Goal: Task Accomplishment & Management: Manage account settings

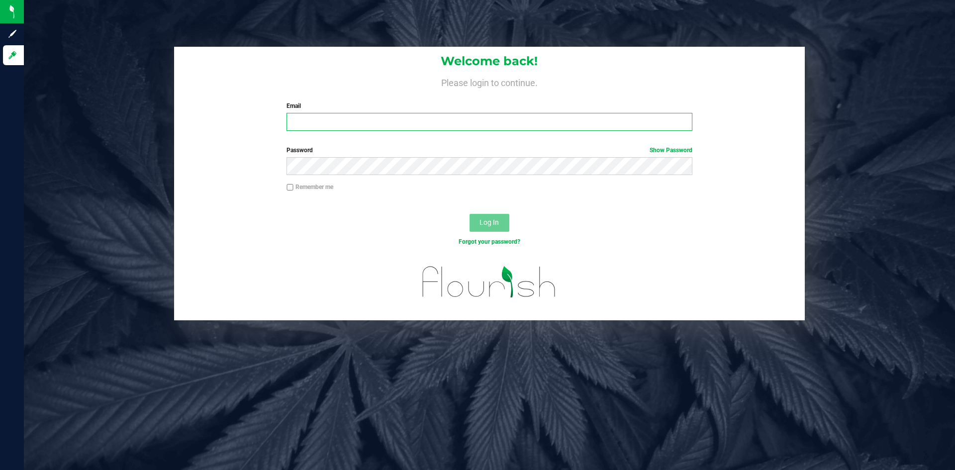
type input "[EMAIL_ADDRESS][DOMAIN_NAME]"
click at [484, 222] on span "Log In" at bounding box center [489, 222] width 19 height 8
type input "[EMAIL_ADDRESS][DOMAIN_NAME]"
click at [491, 224] on span "Log In" at bounding box center [489, 222] width 19 height 8
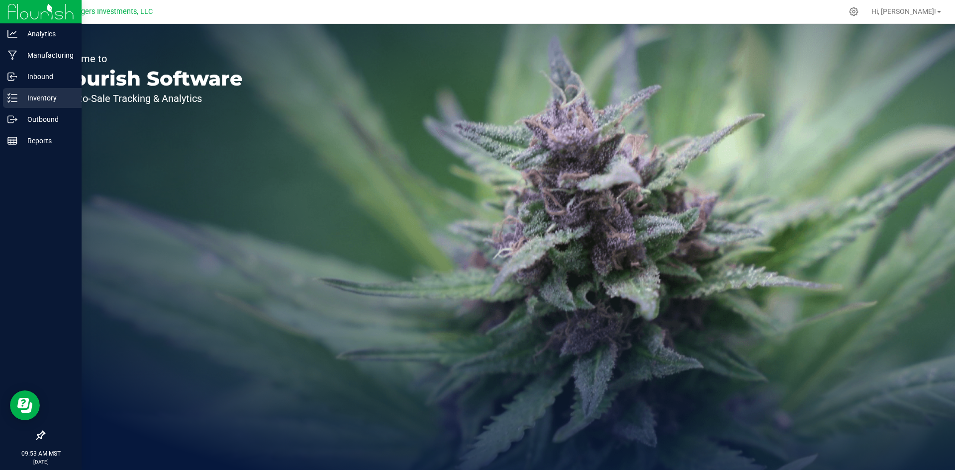
click at [31, 98] on p "Inventory" at bounding box center [47, 98] width 60 height 12
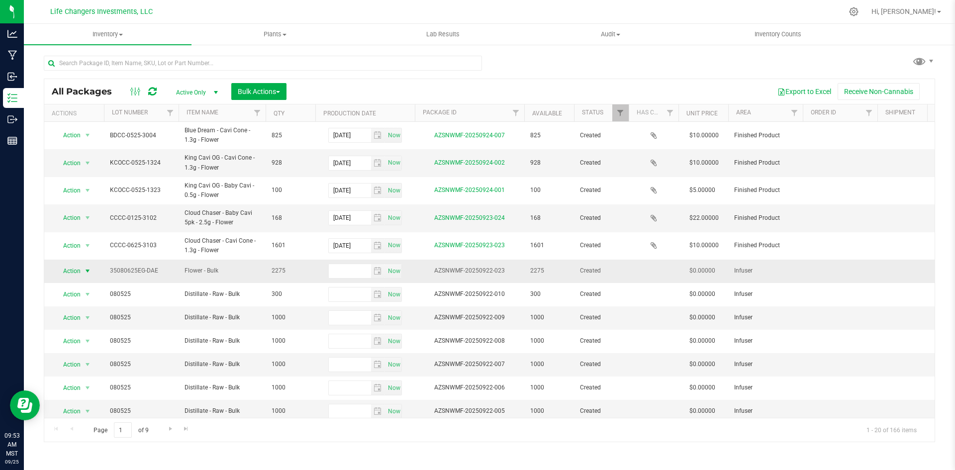
click at [69, 269] on span "Action" at bounding box center [67, 271] width 27 height 14
click at [73, 107] on li "Edit attributes" at bounding box center [86, 107] width 63 height 15
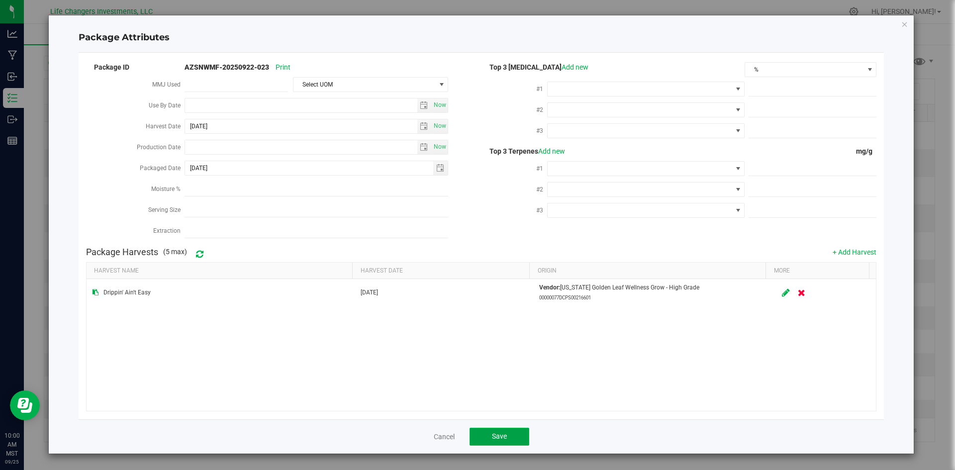
click at [497, 432] on span "Save" at bounding box center [499, 436] width 15 height 8
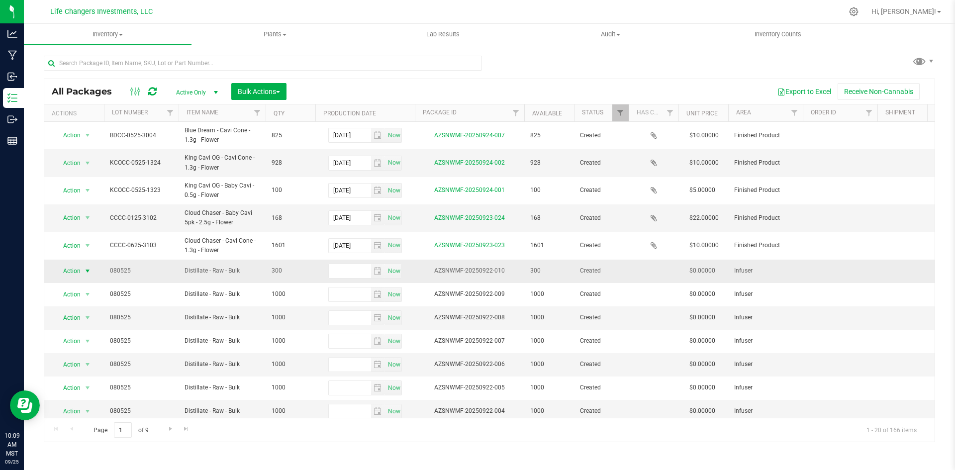
click at [72, 270] on span "Action" at bounding box center [67, 271] width 27 height 14
click at [75, 105] on li "Edit attributes" at bounding box center [86, 107] width 63 height 15
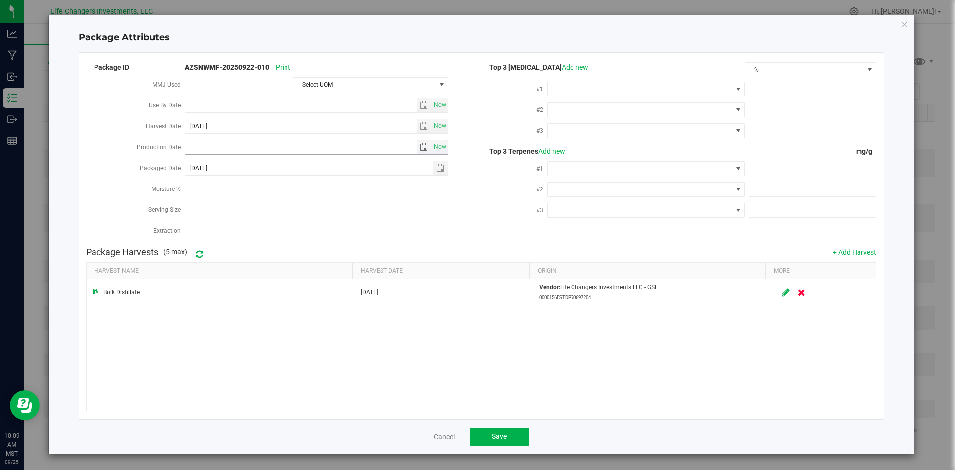
click at [423, 145] on span "select" at bounding box center [424, 147] width 8 height 8
click at [194, 163] on link "[DATE]" at bounding box center [237, 164] width 107 height 15
click at [279, 220] on link "Aug" at bounding box center [275, 220] width 25 height 25
click at [219, 217] on link "5" at bounding box center [223, 215] width 14 height 15
type input "[DATE]"
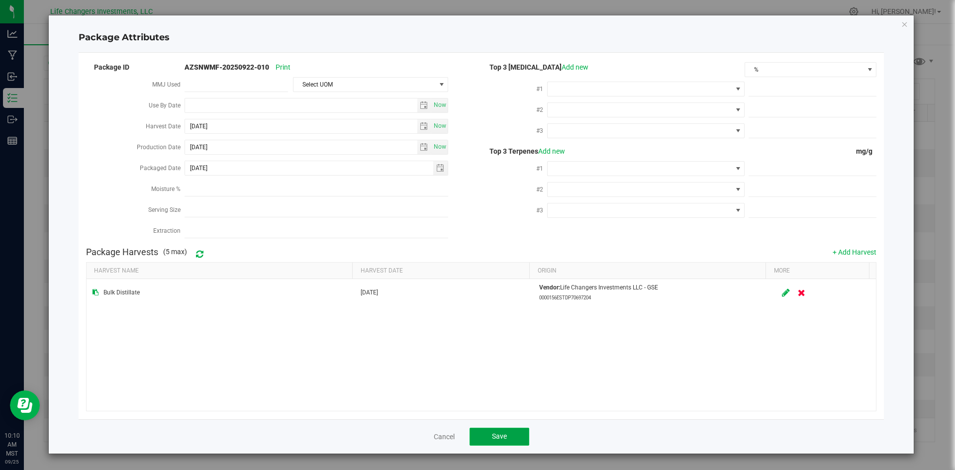
click at [502, 434] on span "Save" at bounding box center [499, 436] width 15 height 8
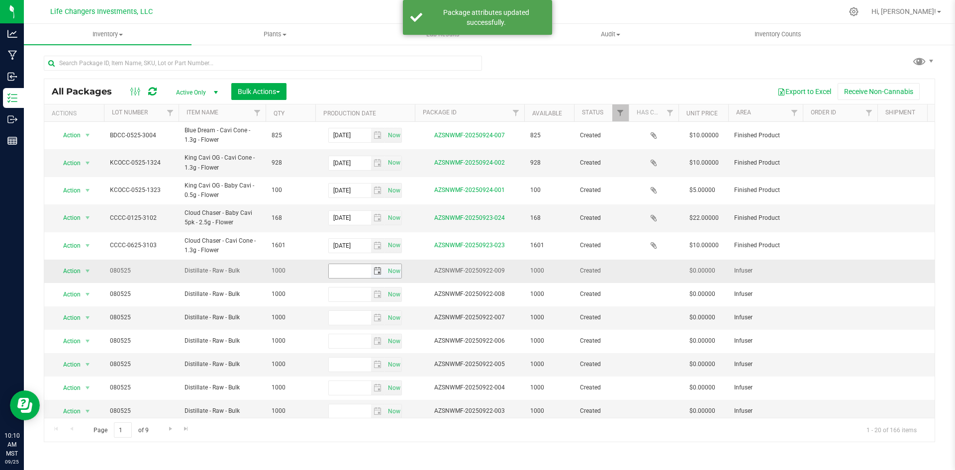
click at [377, 271] on span "select" at bounding box center [378, 271] width 8 height 8
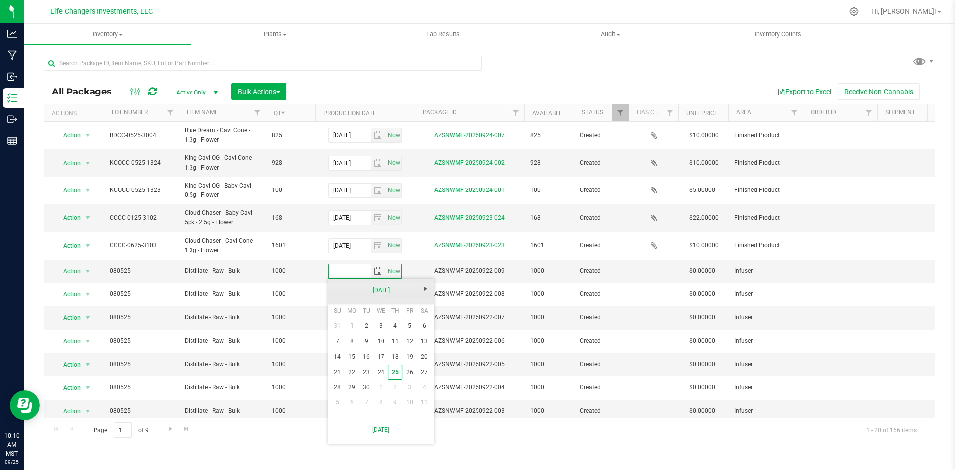
click at [334, 290] on link "[DATE]" at bounding box center [381, 290] width 107 height 15
click at [418, 346] on link "Aug" at bounding box center [419, 345] width 25 height 25
click at [364, 342] on link "5" at bounding box center [366, 341] width 14 height 15
type input "[DATE]"
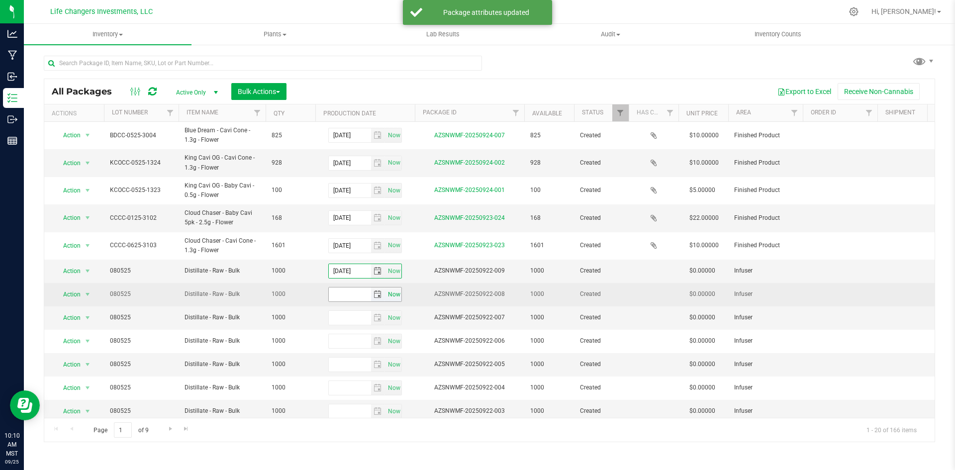
click at [391, 293] on span "Now" at bounding box center [394, 295] width 17 height 14
click at [376, 295] on span "select" at bounding box center [378, 295] width 8 height 8
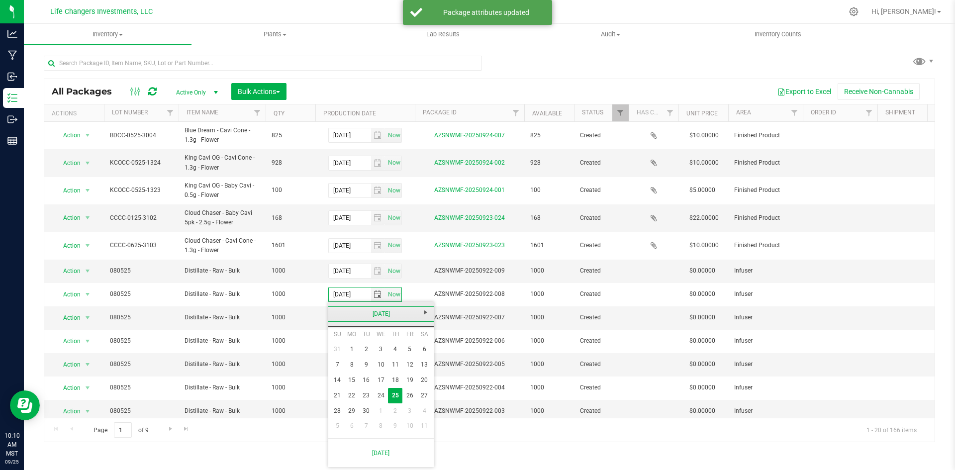
click at [332, 312] on link "[DATE]" at bounding box center [381, 314] width 107 height 15
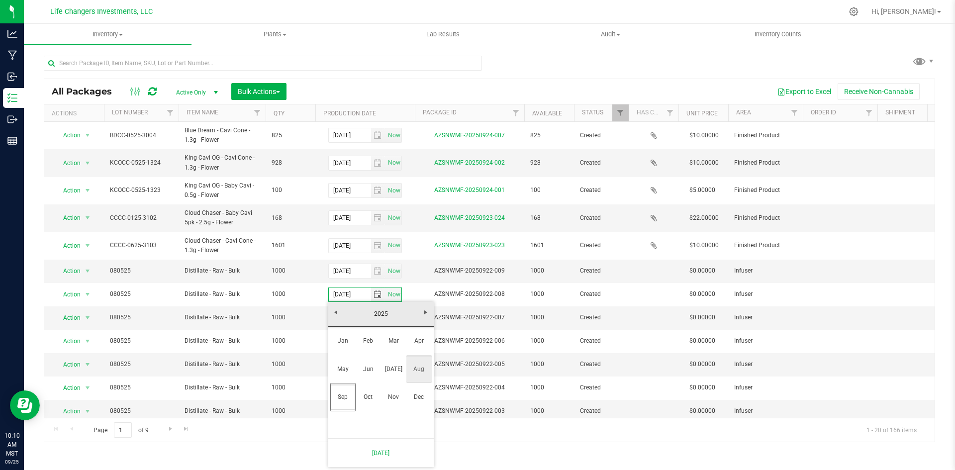
click at [421, 374] on link "Aug" at bounding box center [419, 369] width 25 height 25
click at [363, 364] on link "5" at bounding box center [366, 364] width 14 height 15
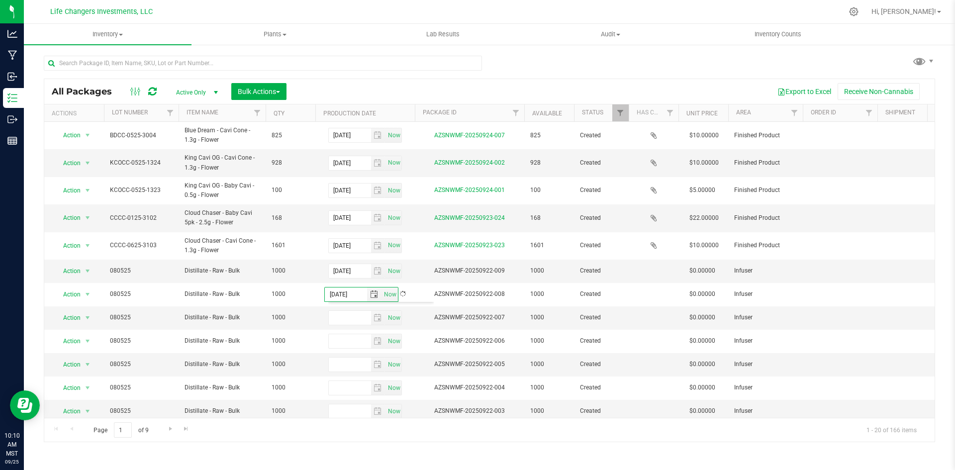
type input "[DATE]"
click at [376, 319] on span "select" at bounding box center [378, 318] width 8 height 8
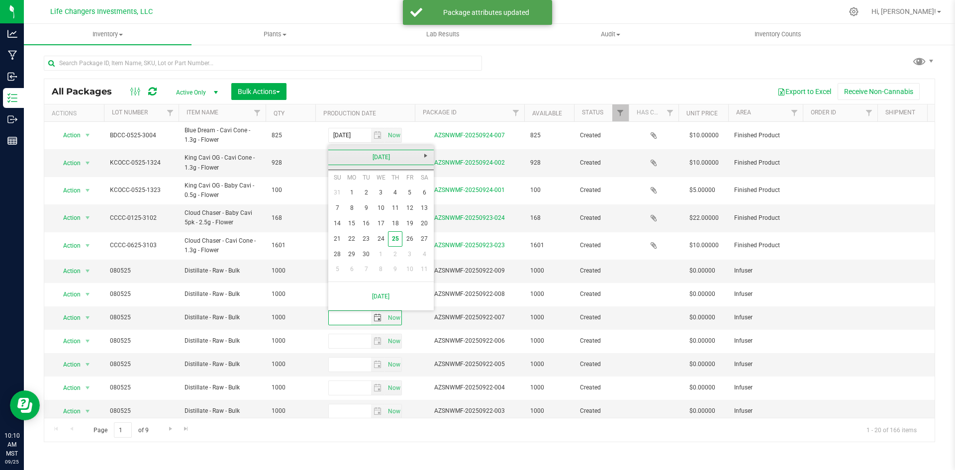
click at [334, 154] on link "[DATE]" at bounding box center [381, 157] width 107 height 15
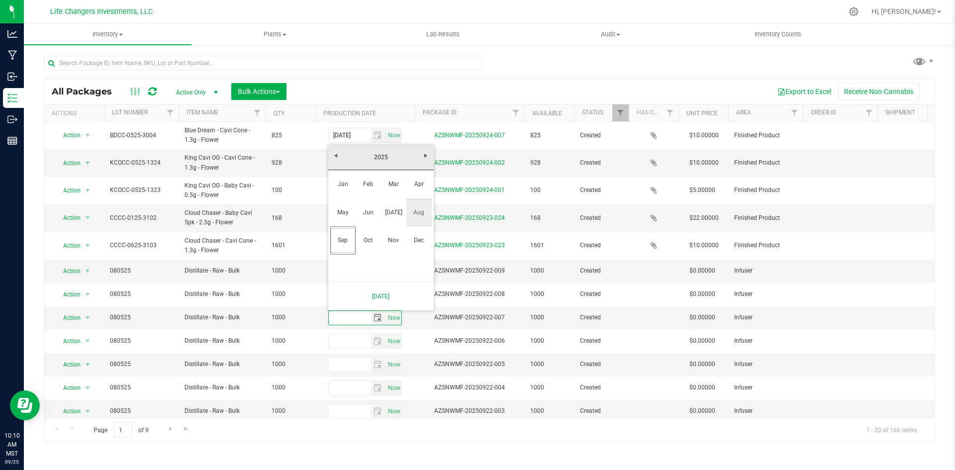
click at [418, 215] on link "Aug" at bounding box center [419, 212] width 25 height 25
click at [365, 207] on link "5" at bounding box center [366, 208] width 14 height 15
type input "[DATE]"
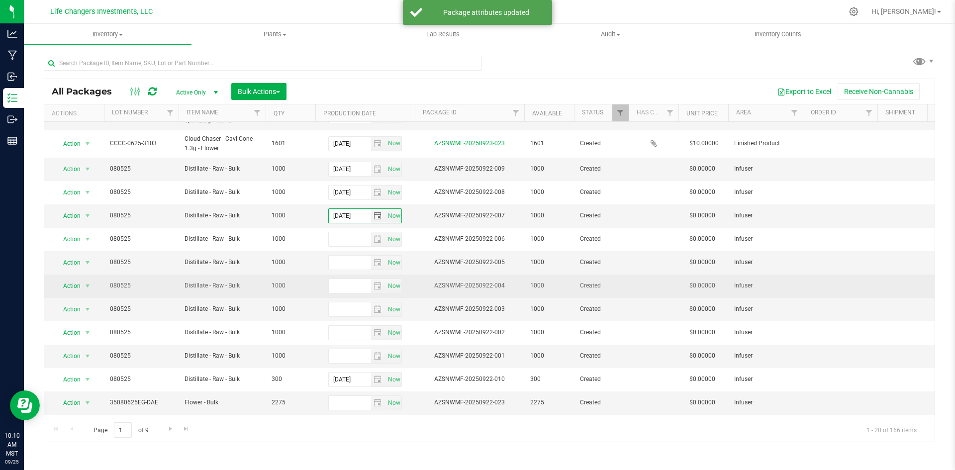
scroll to position [149, 0]
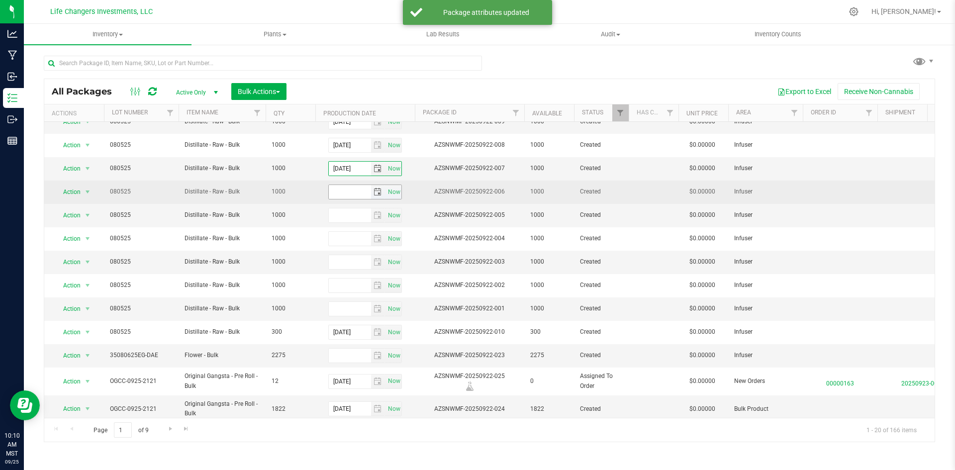
click at [378, 191] on span "select" at bounding box center [378, 192] width 8 height 8
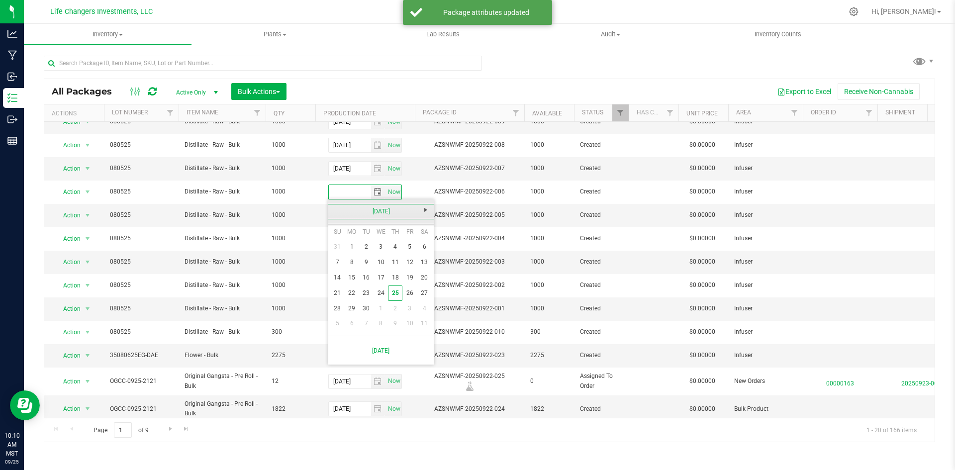
click at [333, 210] on link "[DATE]" at bounding box center [381, 211] width 107 height 15
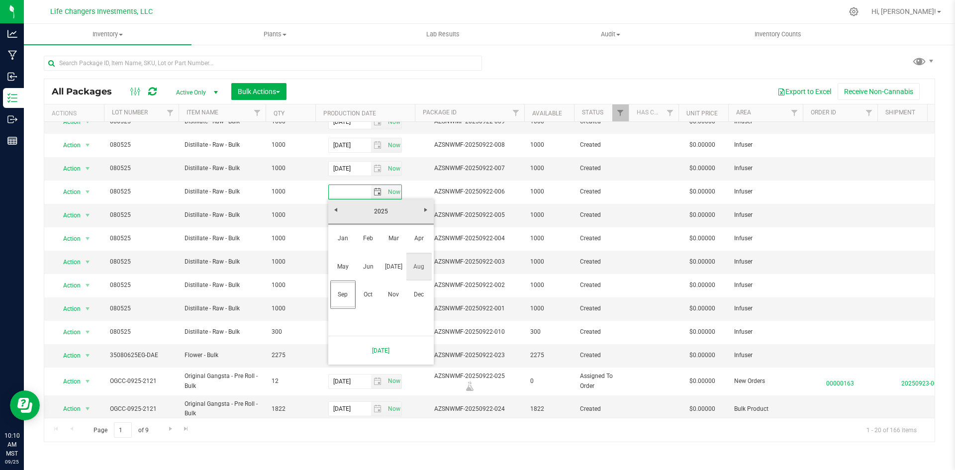
click at [414, 269] on link "Aug" at bounding box center [419, 266] width 25 height 25
click at [364, 264] on link "5" at bounding box center [366, 262] width 14 height 15
type input "[DATE]"
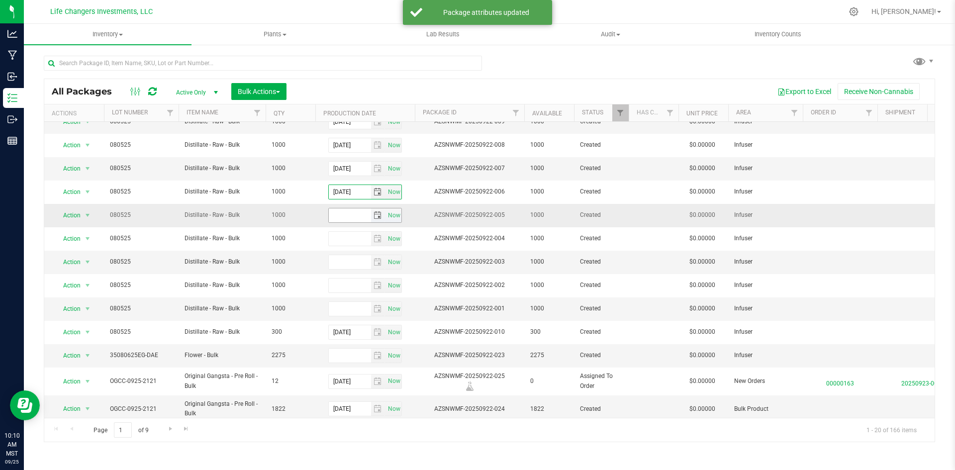
click at [376, 217] on span "select" at bounding box center [378, 215] width 8 height 8
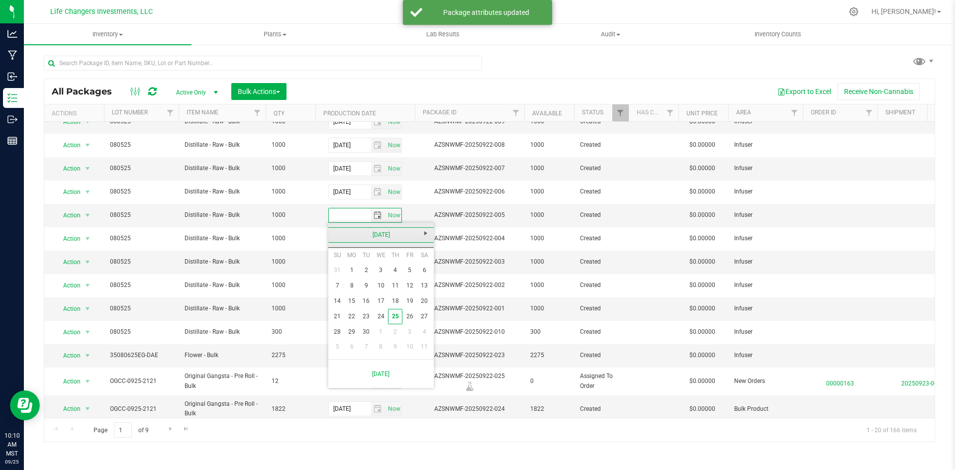
click at [333, 233] on link "[DATE]" at bounding box center [381, 234] width 107 height 15
click at [414, 291] on link "Aug" at bounding box center [419, 290] width 25 height 25
click at [370, 283] on link "5" at bounding box center [366, 285] width 14 height 15
type input "[DATE]"
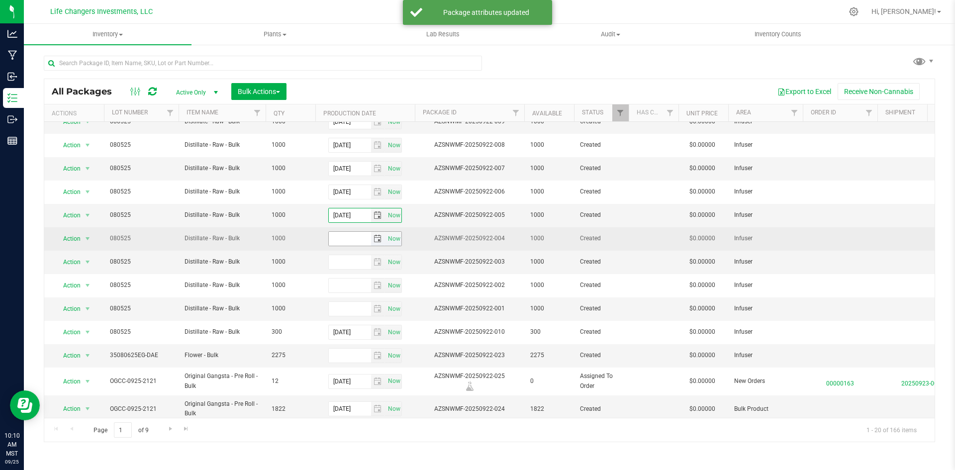
click at [379, 238] on span "select" at bounding box center [378, 239] width 8 height 8
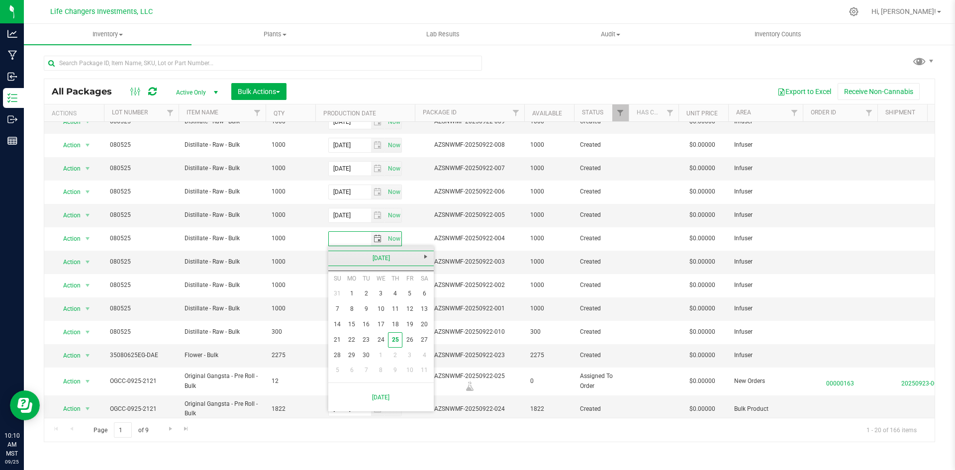
click at [335, 256] on link "[DATE]" at bounding box center [381, 258] width 107 height 15
drag, startPoint x: 425, startPoint y: 309, endPoint x: 414, endPoint y: 307, distance: 11.0
click at [422, 309] on link "Aug" at bounding box center [419, 313] width 25 height 25
click at [368, 306] on link "5" at bounding box center [366, 309] width 14 height 15
type input "[DATE]"
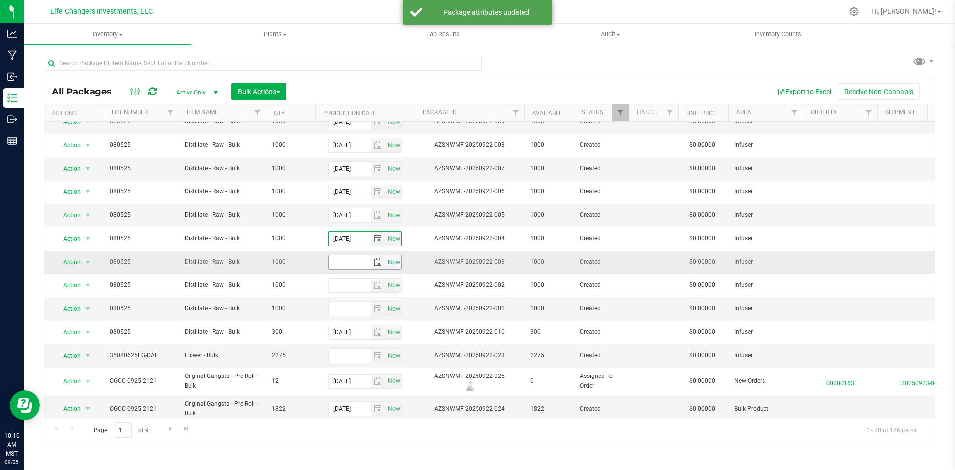
click at [377, 261] on span "select" at bounding box center [378, 262] width 8 height 8
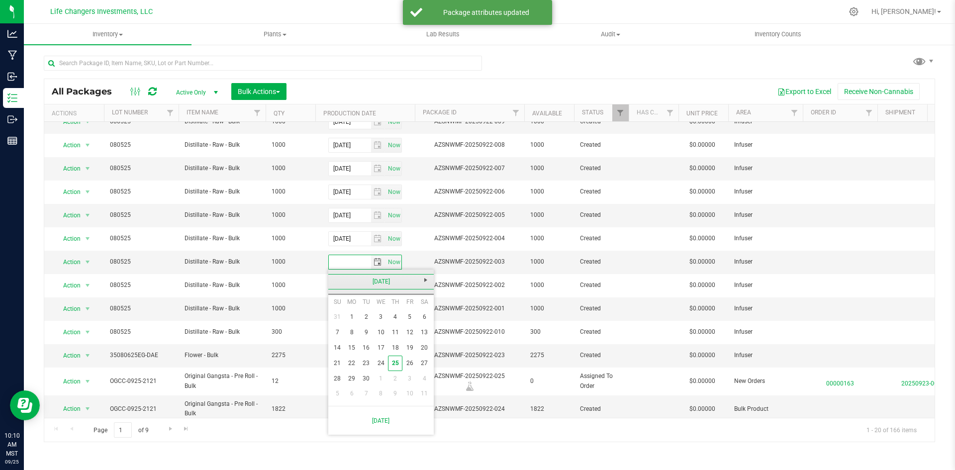
click at [335, 276] on link "[DATE]" at bounding box center [381, 281] width 107 height 15
drag, startPoint x: 423, startPoint y: 340, endPoint x: 417, endPoint y: 337, distance: 7.3
click at [423, 341] on link "Aug" at bounding box center [419, 336] width 25 height 25
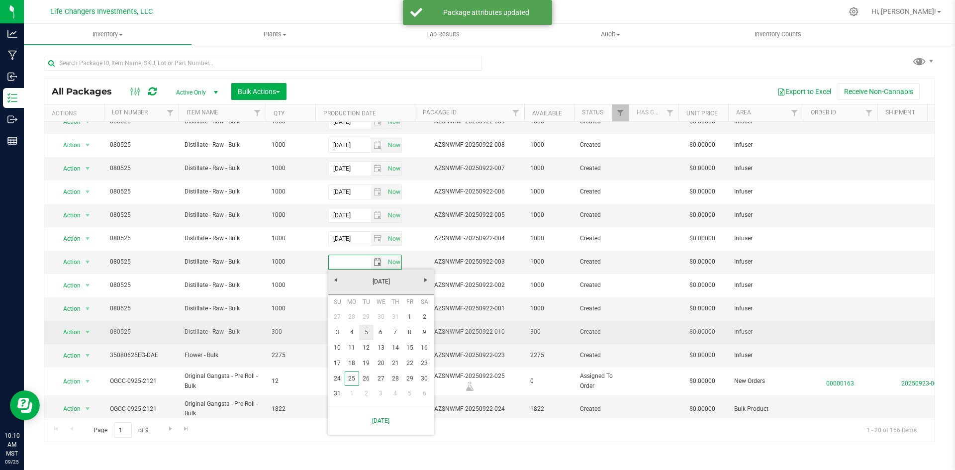
drag, startPoint x: 367, startPoint y: 335, endPoint x: 366, endPoint y: 328, distance: 7.0
click at [366, 335] on link "5" at bounding box center [366, 332] width 14 height 15
type input "[DATE]"
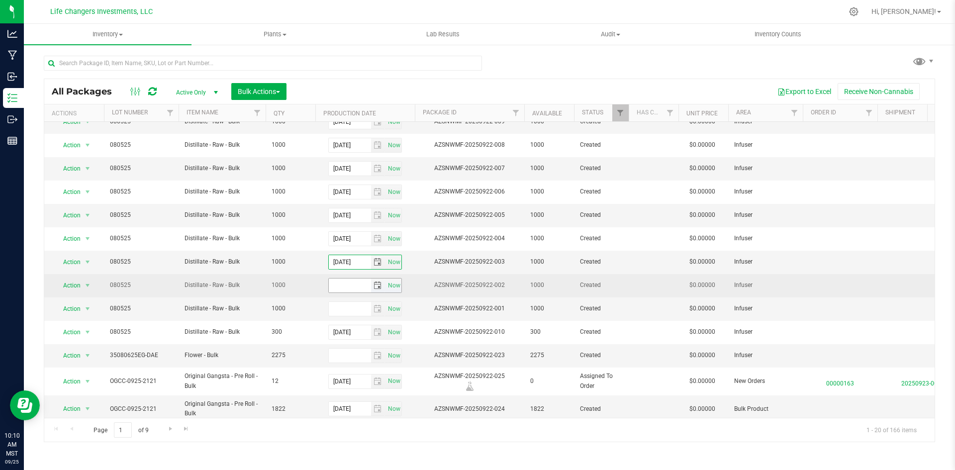
click at [377, 284] on span "select" at bounding box center [378, 286] width 8 height 8
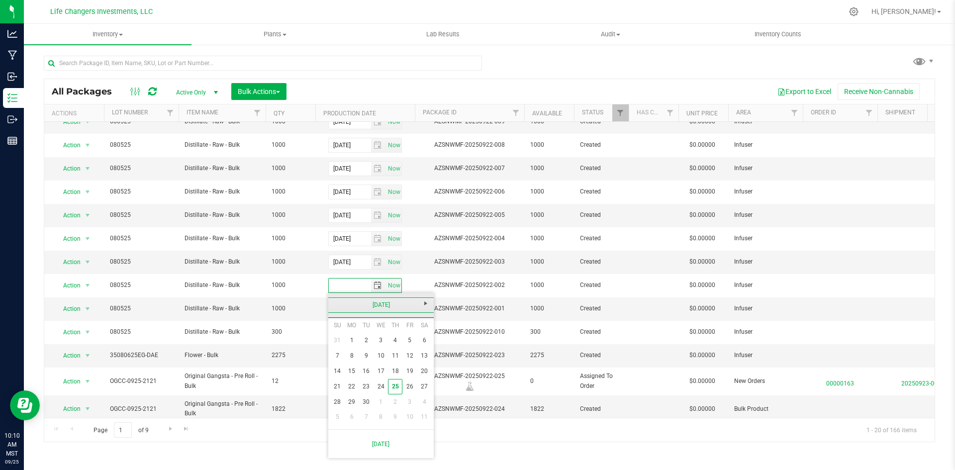
click at [334, 305] on link "[DATE]" at bounding box center [381, 305] width 107 height 15
click at [421, 362] on link "Aug" at bounding box center [419, 360] width 25 height 25
click at [368, 356] on link "5" at bounding box center [366, 355] width 14 height 15
type input "[DATE]"
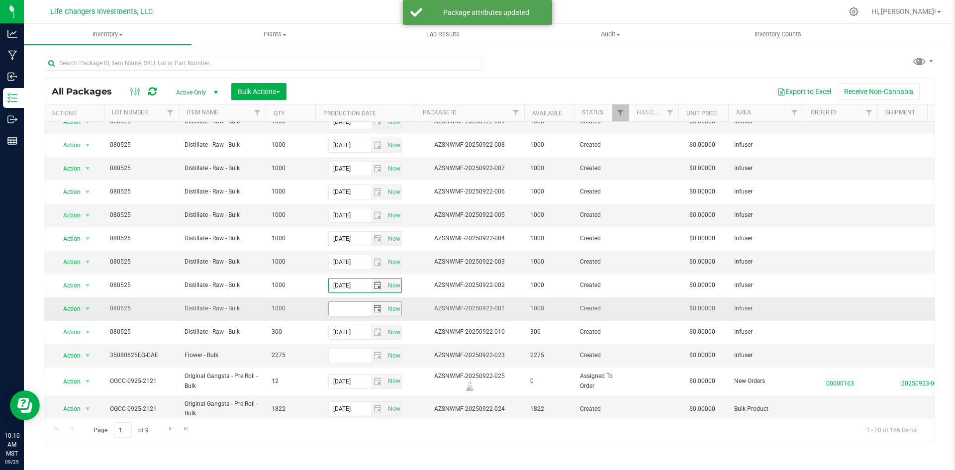
click at [378, 309] on span "select" at bounding box center [378, 309] width 8 height 8
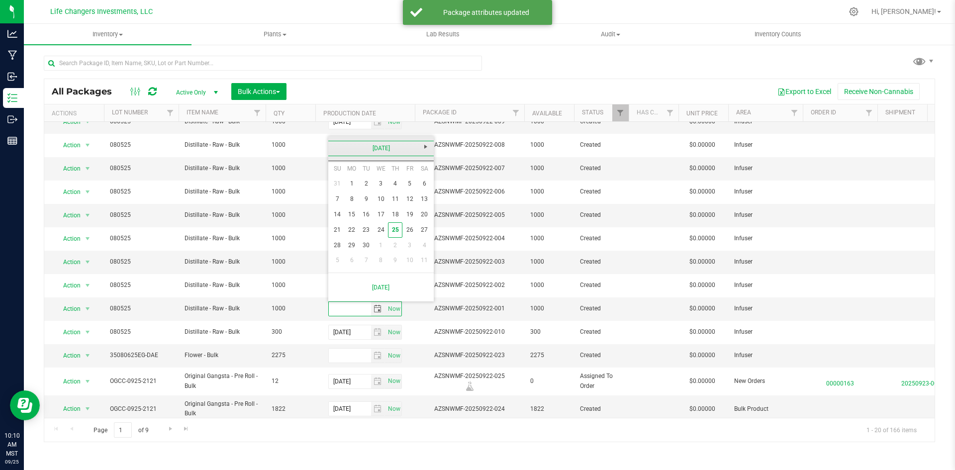
click at [335, 147] on link "[DATE]" at bounding box center [381, 148] width 107 height 15
click at [417, 205] on link "Aug" at bounding box center [419, 203] width 25 height 25
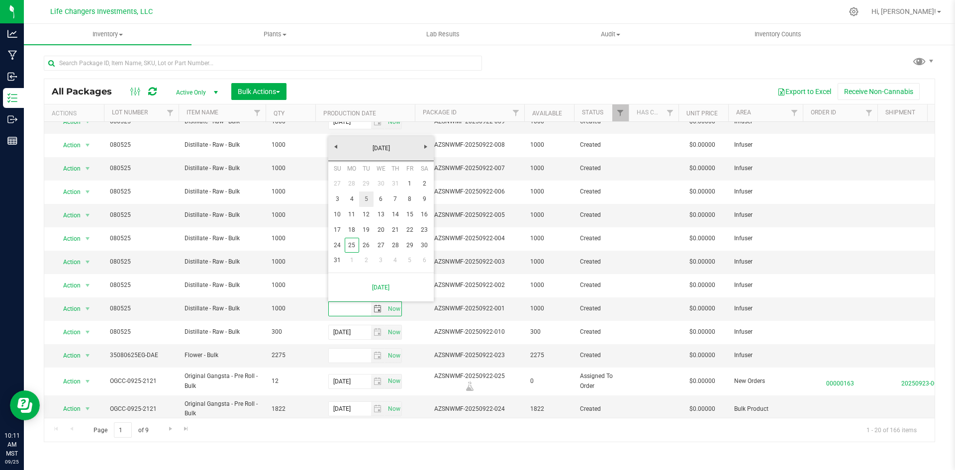
click at [367, 199] on link "5" at bounding box center [366, 199] width 14 height 15
type input "[DATE]"
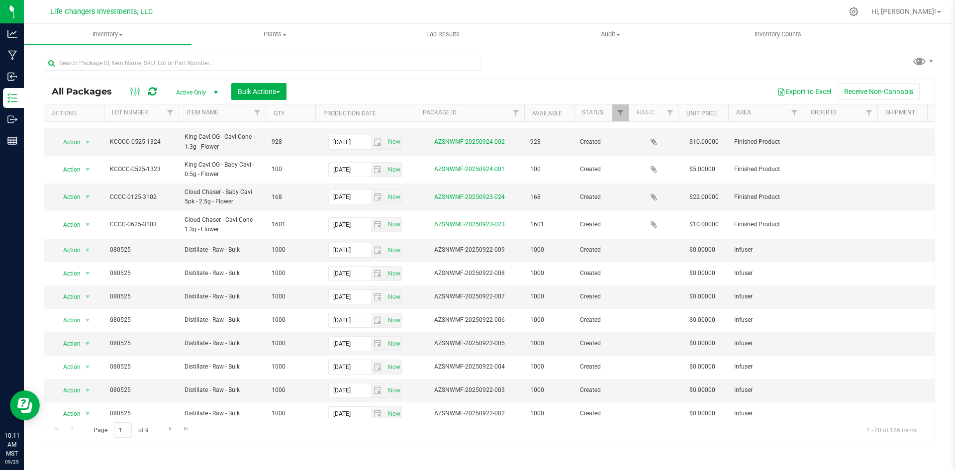
scroll to position [0, 0]
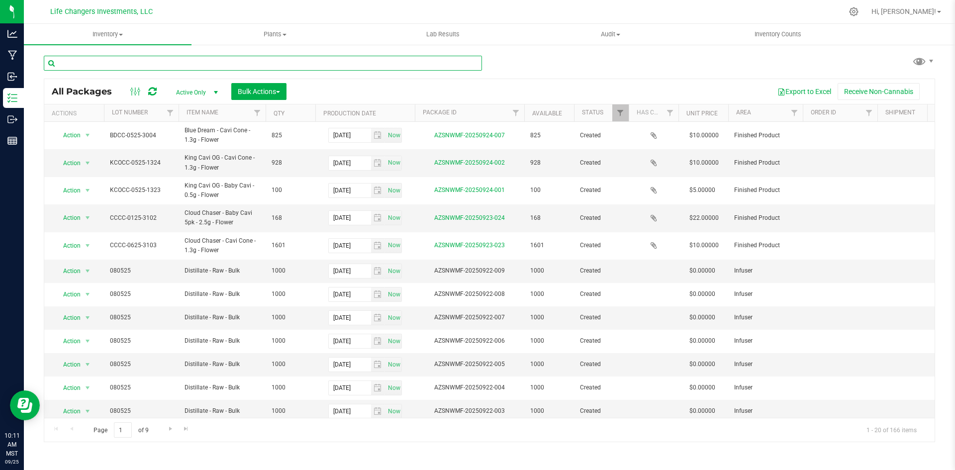
click at [203, 64] on input "text" at bounding box center [263, 63] width 438 height 15
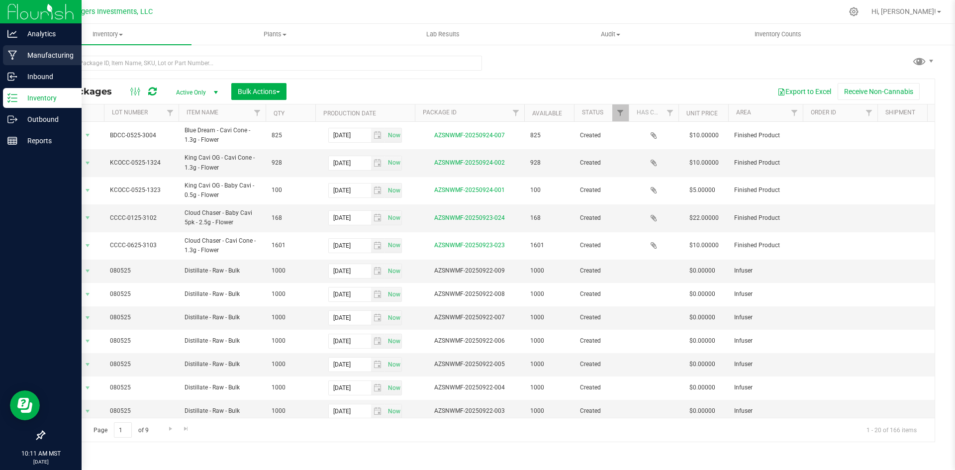
click at [44, 55] on p "Manufacturing" at bounding box center [47, 55] width 60 height 12
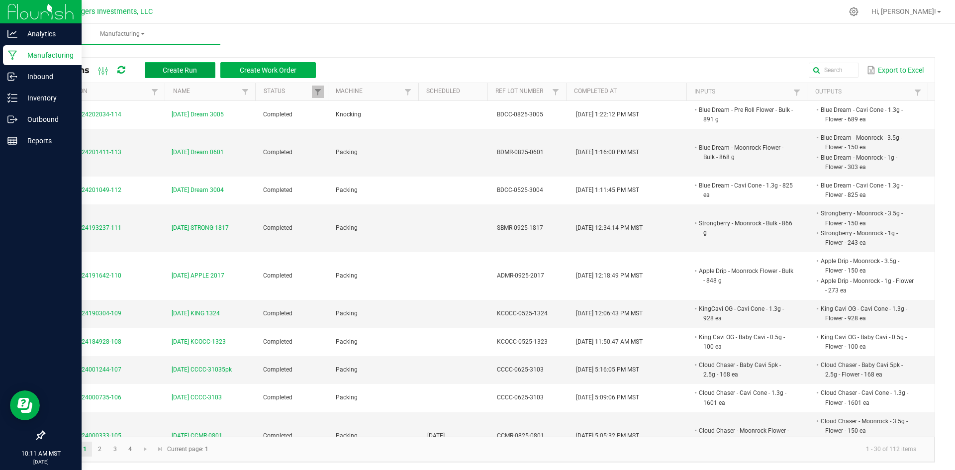
click at [204, 68] on button "Create Run" at bounding box center [180, 70] width 71 height 16
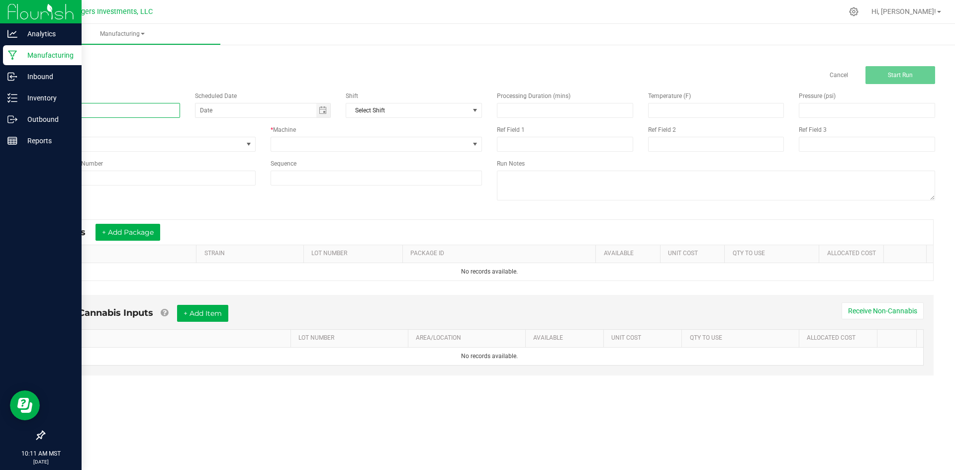
click at [130, 109] on input at bounding box center [112, 110] width 136 height 15
click at [325, 110] on span "Toggle calendar" at bounding box center [323, 110] width 8 height 8
type input "9-25-25 R&D Batch"
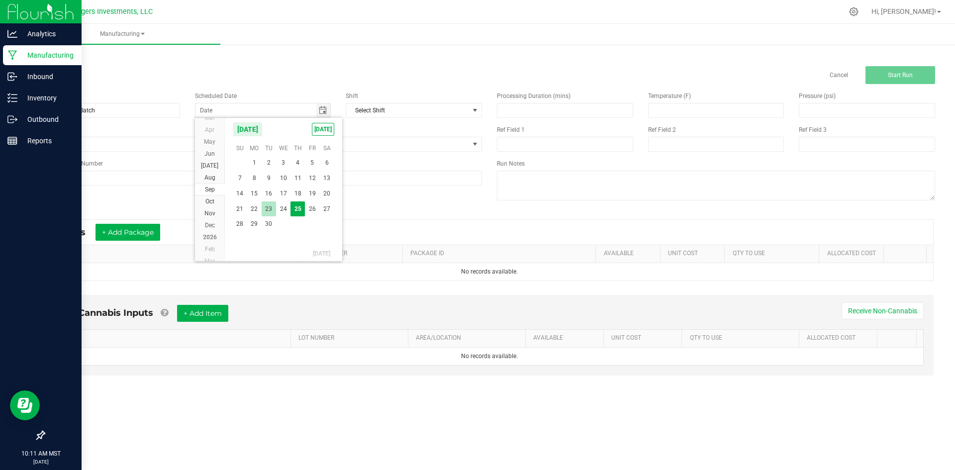
click at [265, 209] on span "23" at bounding box center [269, 209] width 14 height 15
type input "09/23/2025"
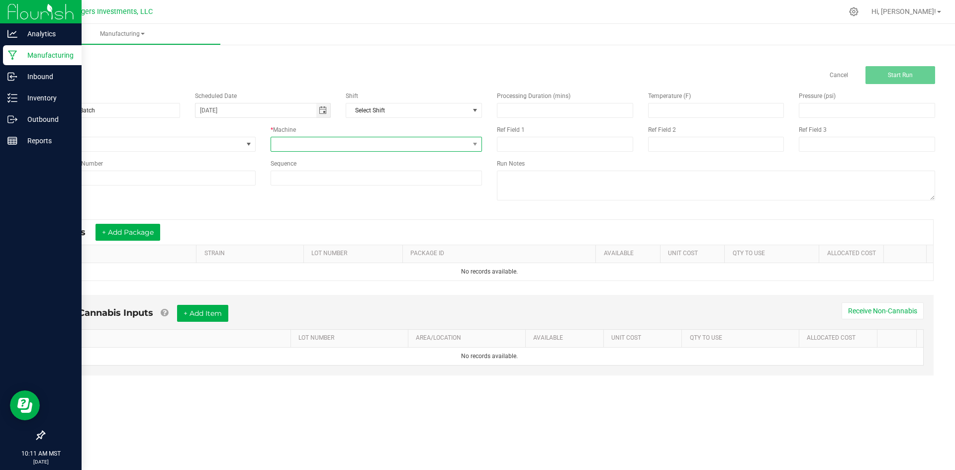
click at [337, 142] on span at bounding box center [370, 144] width 199 height 14
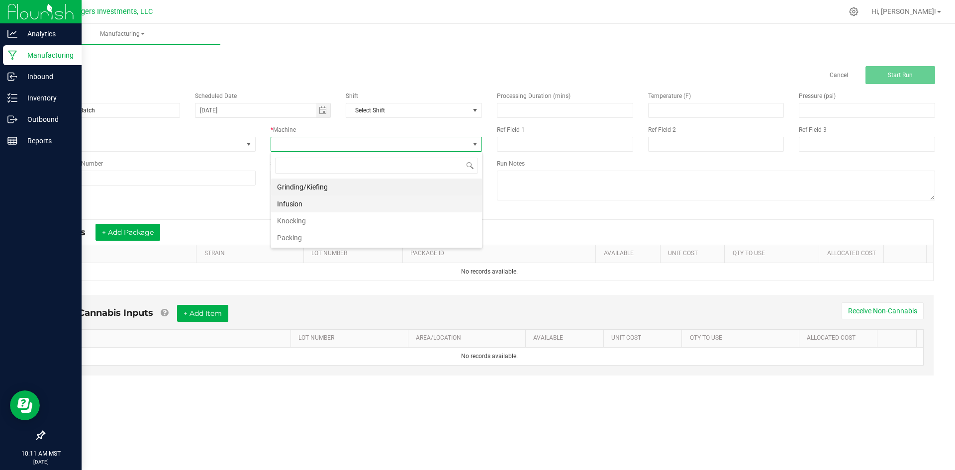
click at [316, 202] on li "Infusion" at bounding box center [376, 204] width 211 height 17
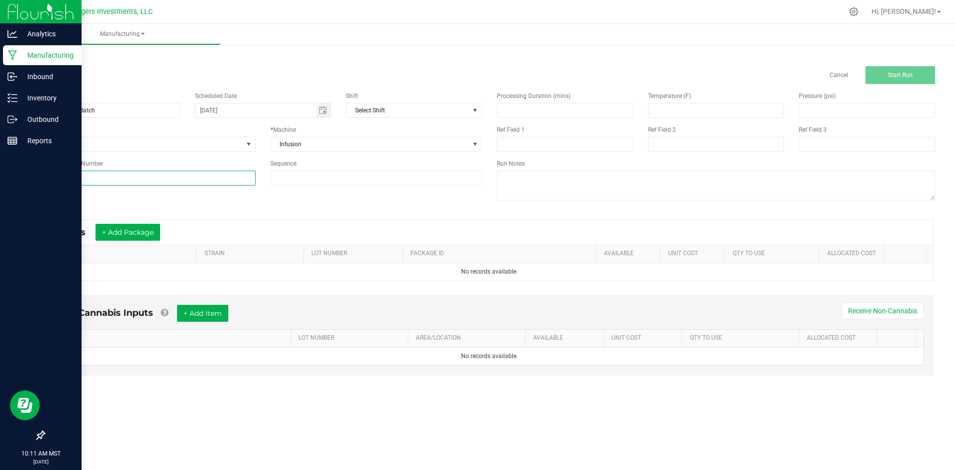
click at [142, 174] on input at bounding box center [150, 178] width 212 height 15
type input "N"
click at [513, 183] on textarea at bounding box center [716, 186] width 438 height 30
click at [509, 174] on textarea at bounding box center [716, 186] width 438 height 30
click at [600, 185] on textarea at bounding box center [716, 186] width 438 height 30
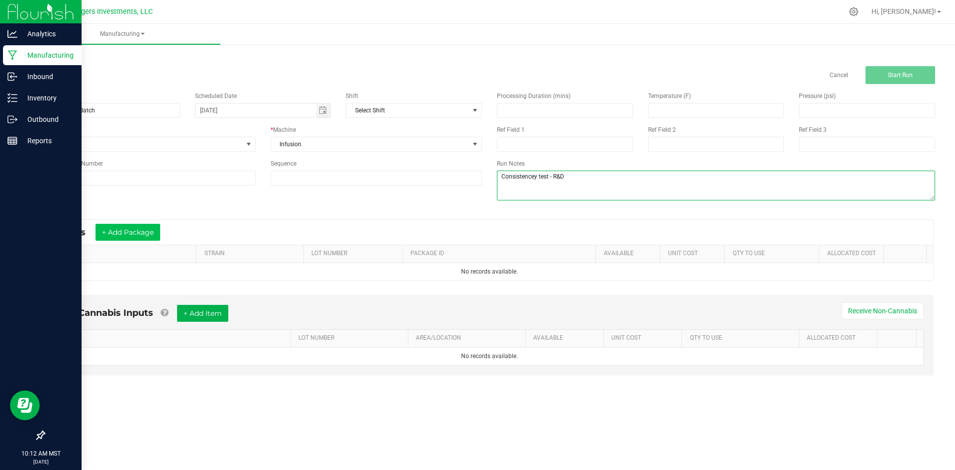
type textarea "Consistencey test - R&D"
click at [135, 231] on button "+ Add Package" at bounding box center [128, 232] width 65 height 17
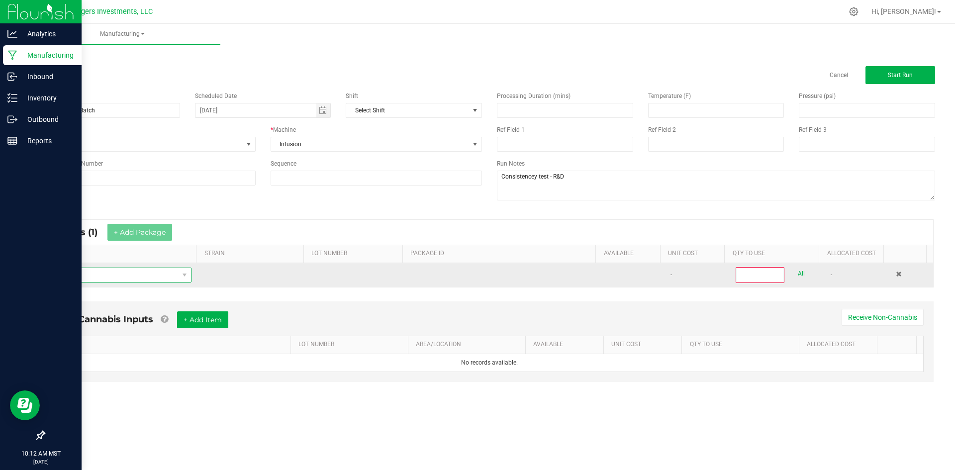
click at [119, 273] on span "NO DATA FOUND" at bounding box center [115, 275] width 126 height 14
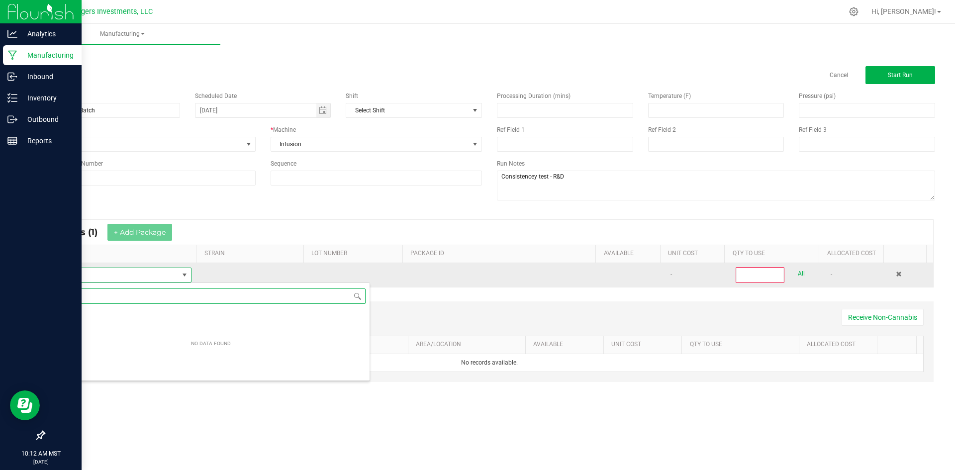
scroll to position [15, 137]
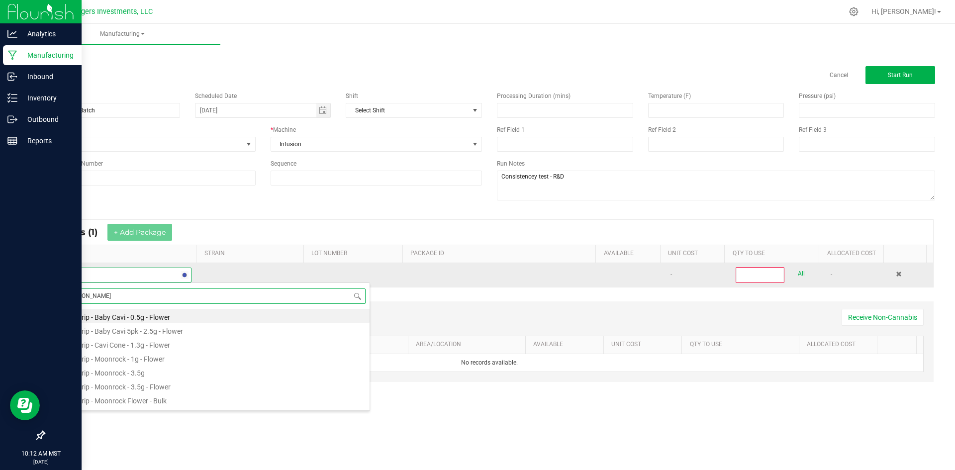
type input "flower"
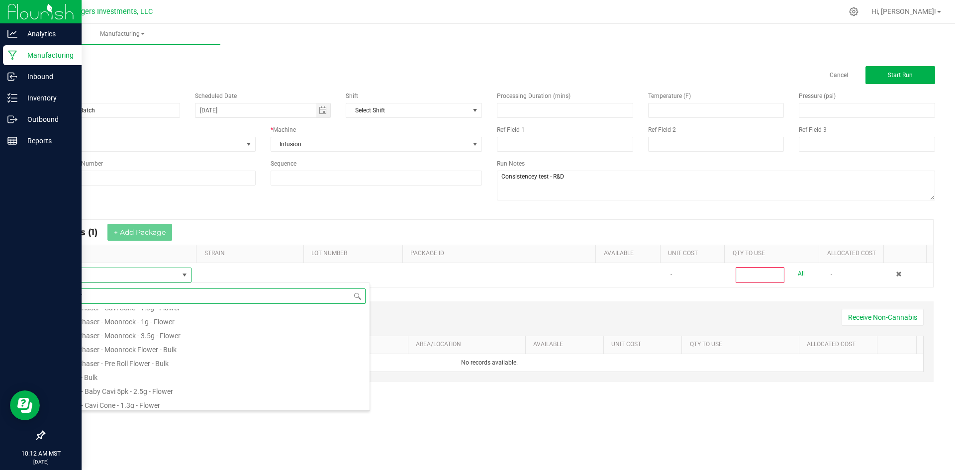
scroll to position [299, 0]
click at [92, 350] on li "Flower - Bulk" at bounding box center [210, 352] width 317 height 14
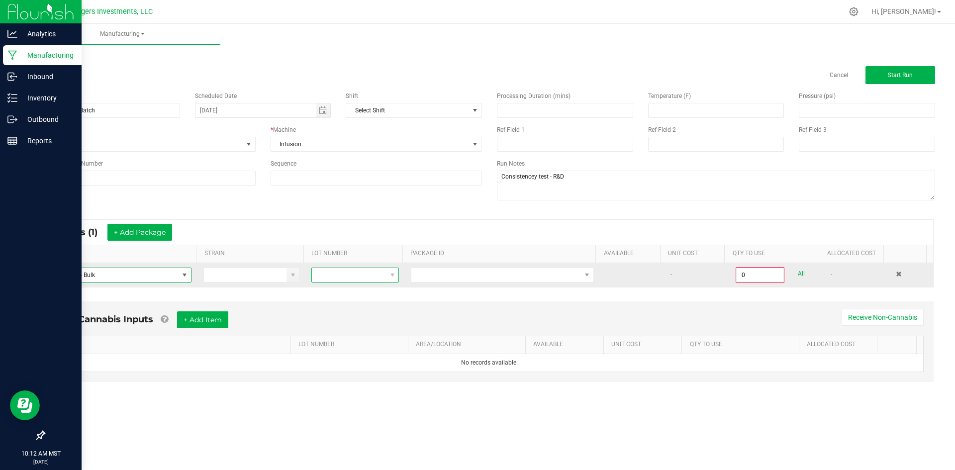
click at [338, 278] on span at bounding box center [349, 275] width 74 height 14
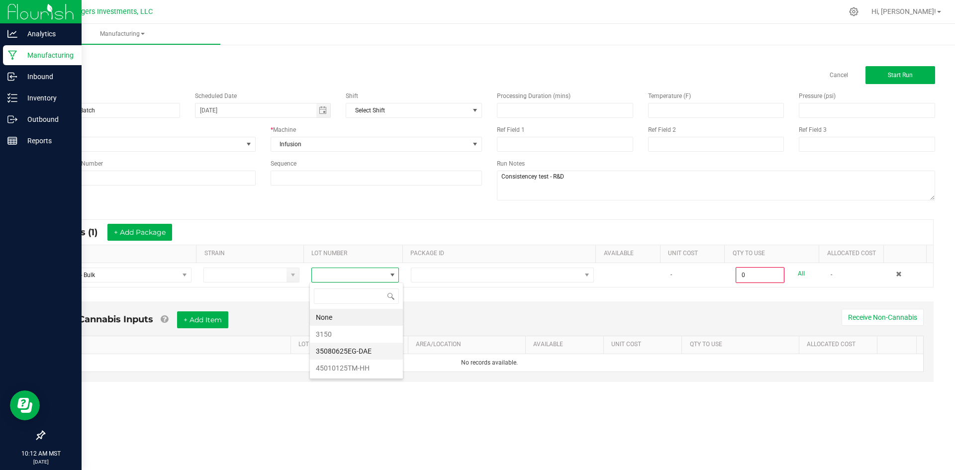
click at [371, 351] on li "35080625EG-DAE" at bounding box center [356, 351] width 93 height 17
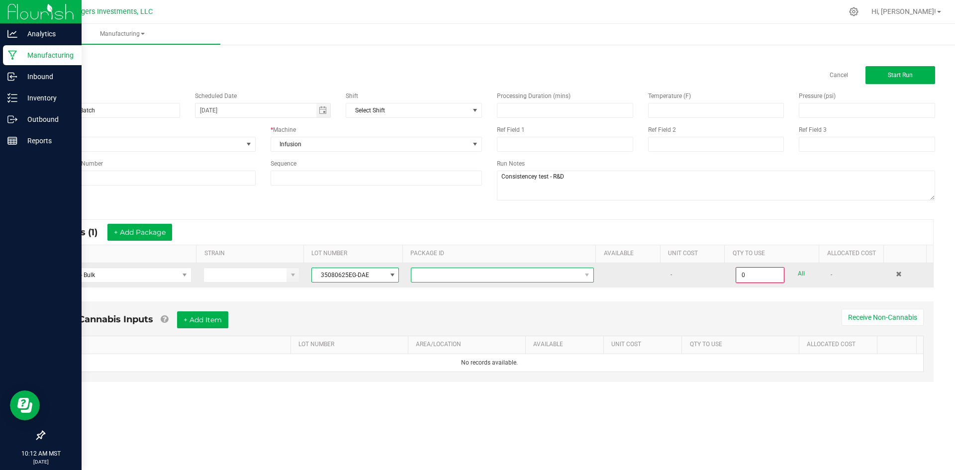
click at [453, 272] on span at bounding box center [497, 275] width 170 height 14
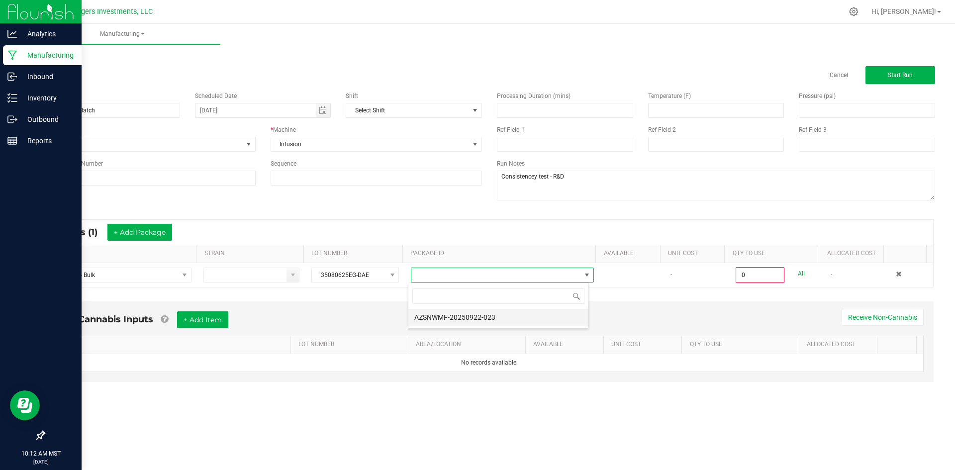
click at [475, 320] on li "AZSNWMF-20250922-023" at bounding box center [499, 317] width 180 height 17
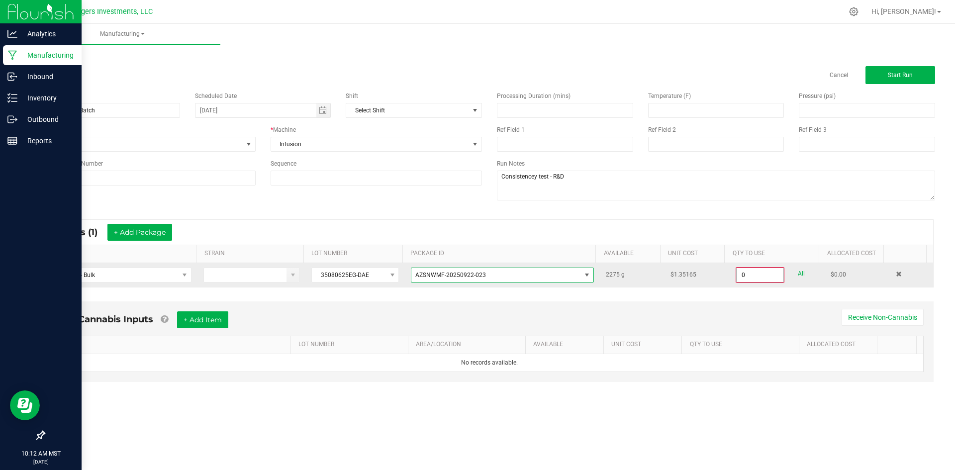
click at [754, 274] on input "0" at bounding box center [760, 275] width 47 height 14
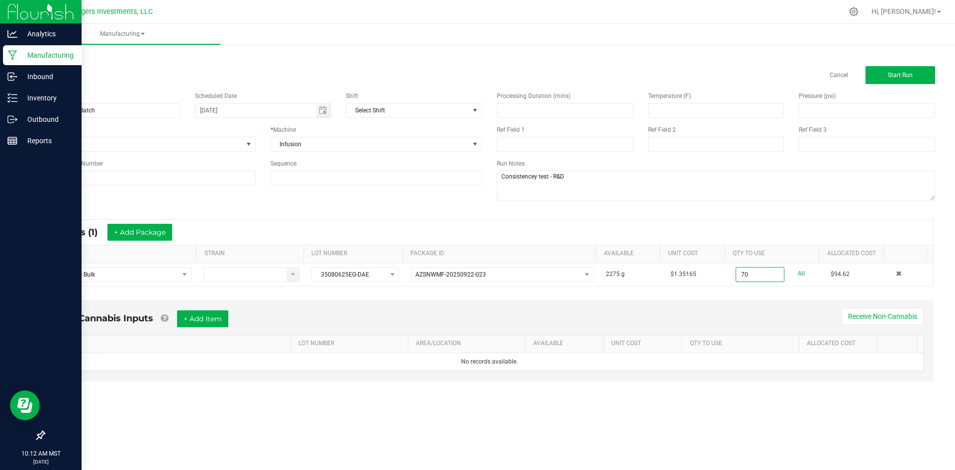
type input "70.0000 g"
click at [717, 294] on div "* Inputs (1) + Add Package ITEM STRAIN LOT NUMBER PACKAGE ID AVAILABLE Unit Cos…" at bounding box center [489, 252] width 907 height 85
click at [140, 231] on button "+ Add Package" at bounding box center [139, 232] width 65 height 17
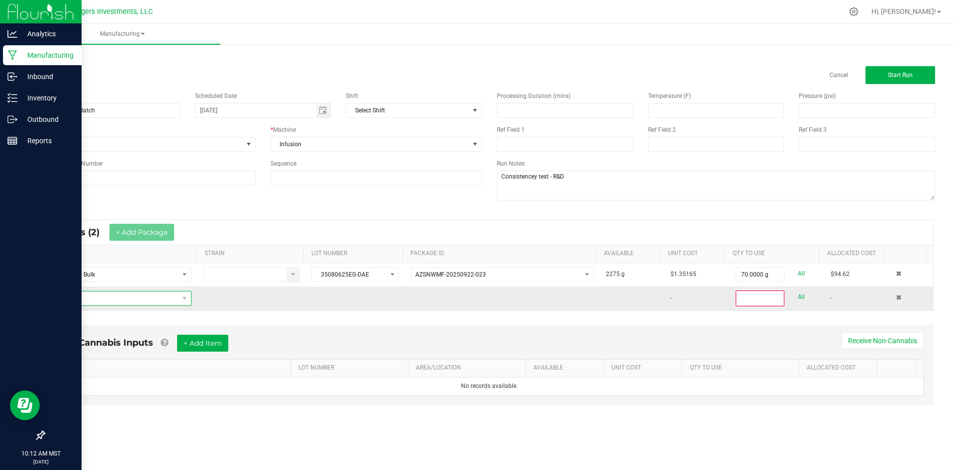
click at [123, 301] on span "NO DATA FOUND" at bounding box center [115, 299] width 126 height 14
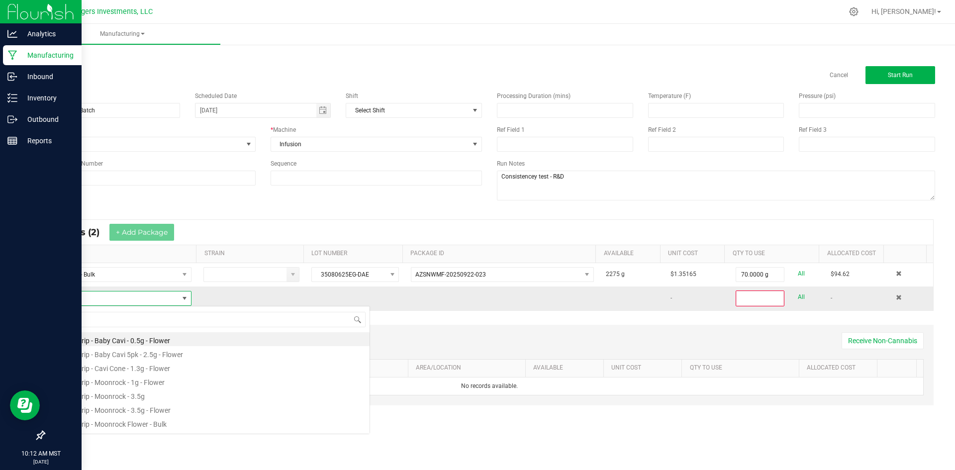
scroll to position [15, 137]
type input "dist"
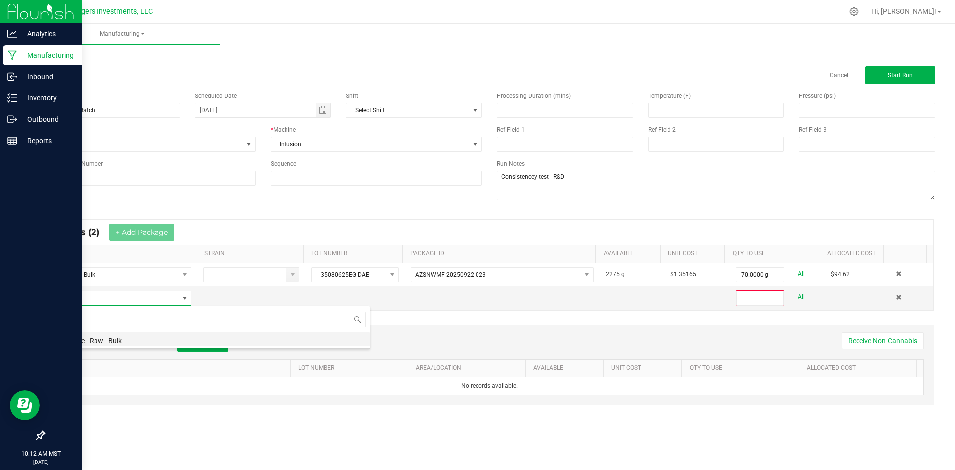
click at [130, 339] on li "Distillate - Raw - Bulk" at bounding box center [210, 339] width 317 height 14
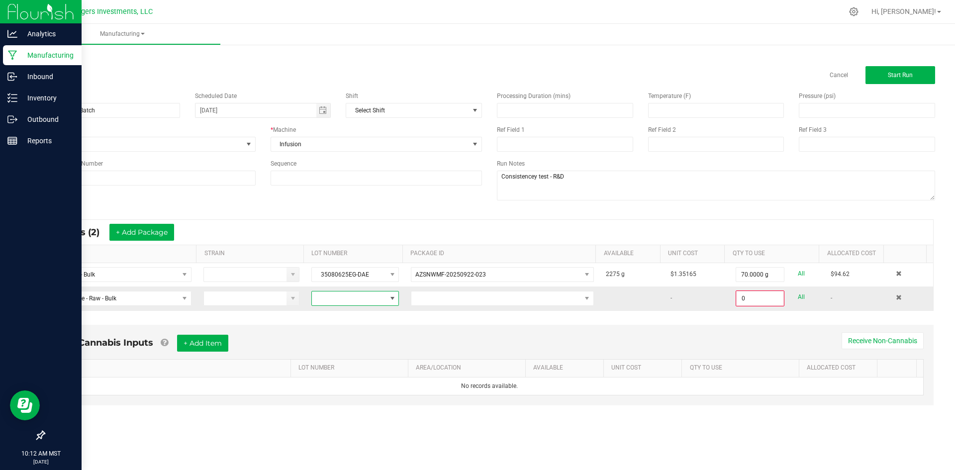
click at [357, 299] on span at bounding box center [349, 299] width 74 height 14
click at [353, 409] on li "080525" at bounding box center [356, 408] width 93 height 17
click at [476, 297] on span at bounding box center [497, 299] width 170 height 14
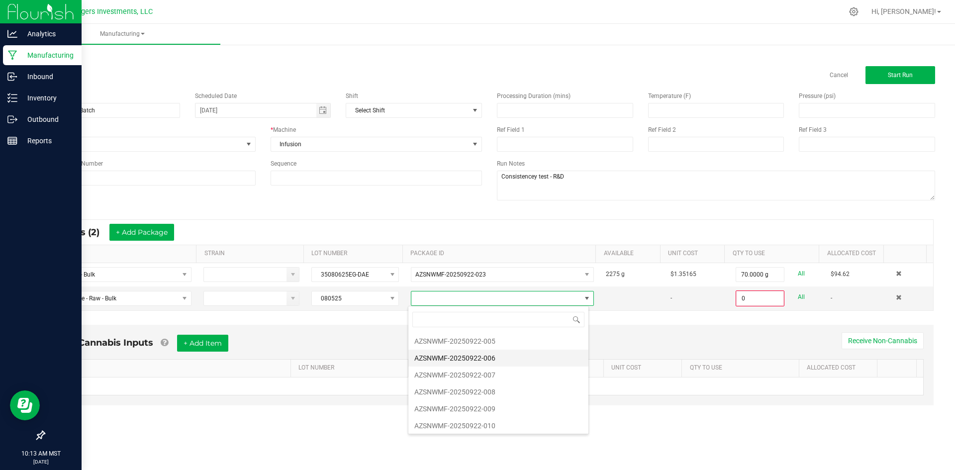
scroll to position [70, 0]
click at [490, 423] on li "AZSNWMF-20250922-010" at bounding box center [499, 423] width 180 height 17
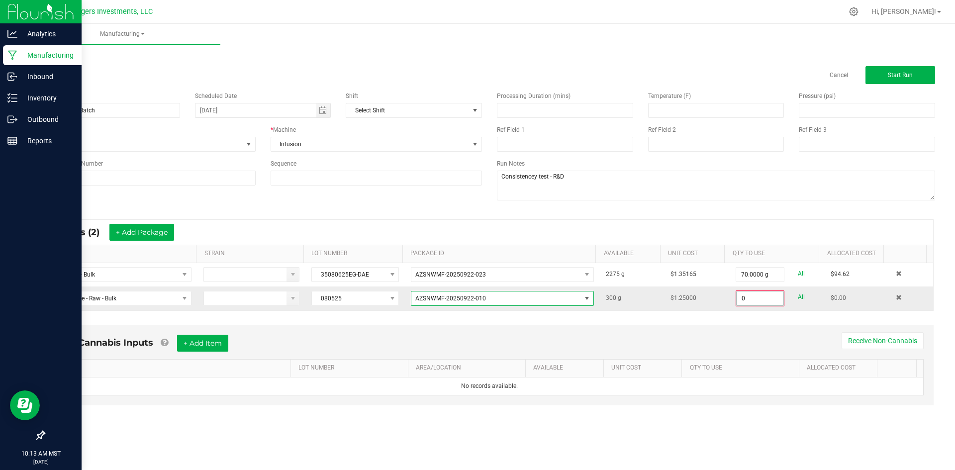
click at [753, 299] on input "0" at bounding box center [760, 299] width 47 height 14
type input "85.0000 g"
click at [728, 320] on div "Non-Cannabis Inputs + Add Item Receive Non-Cannabis ITEM LOT NUMBER AREA/LOCATI…" at bounding box center [489, 371] width 907 height 104
click at [881, 74] on button "Start Run" at bounding box center [901, 75] width 70 height 18
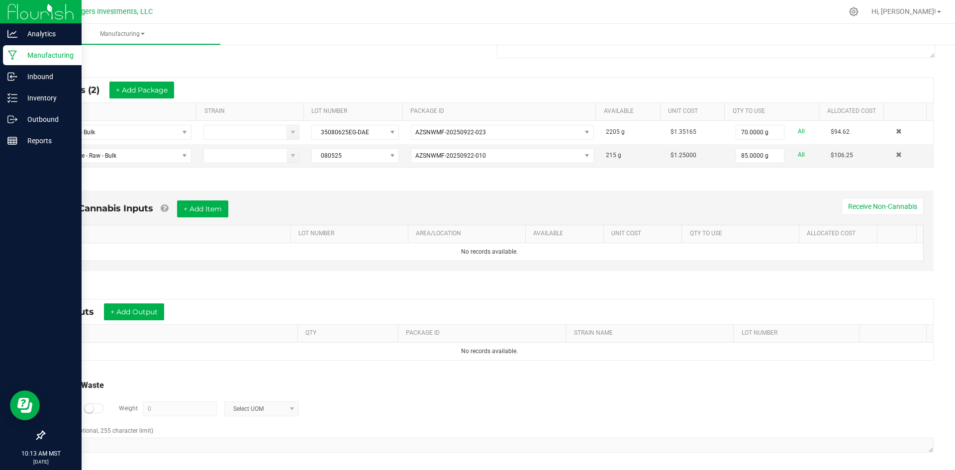
scroll to position [167, 0]
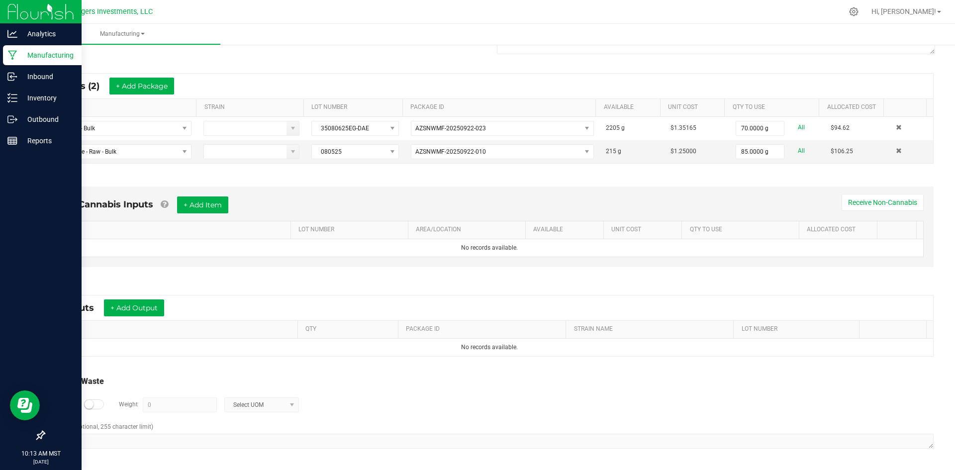
click at [87, 405] on small at bounding box center [89, 404] width 9 height 9
click at [170, 407] on input "0" at bounding box center [179, 405] width 73 height 14
click at [128, 310] on button "+ Add Output" at bounding box center [134, 308] width 60 height 17
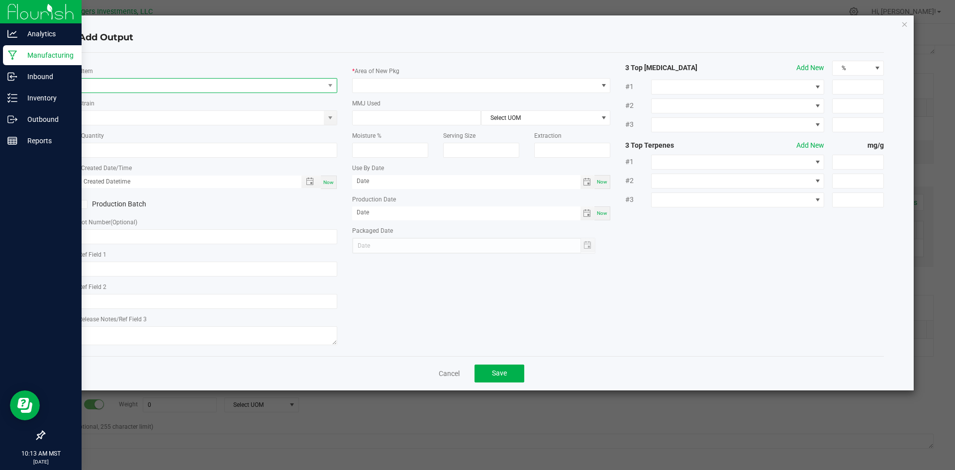
click at [143, 87] on span "NO DATA FOUND" at bounding box center [201, 86] width 245 height 14
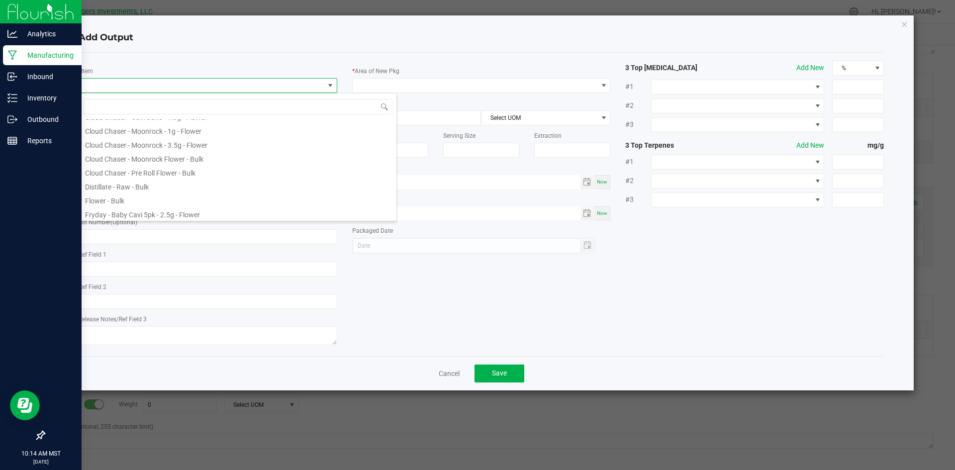
scroll to position [597, 0]
click at [200, 184] on li "Flower - Bulk" at bounding box center [237, 184] width 317 height 14
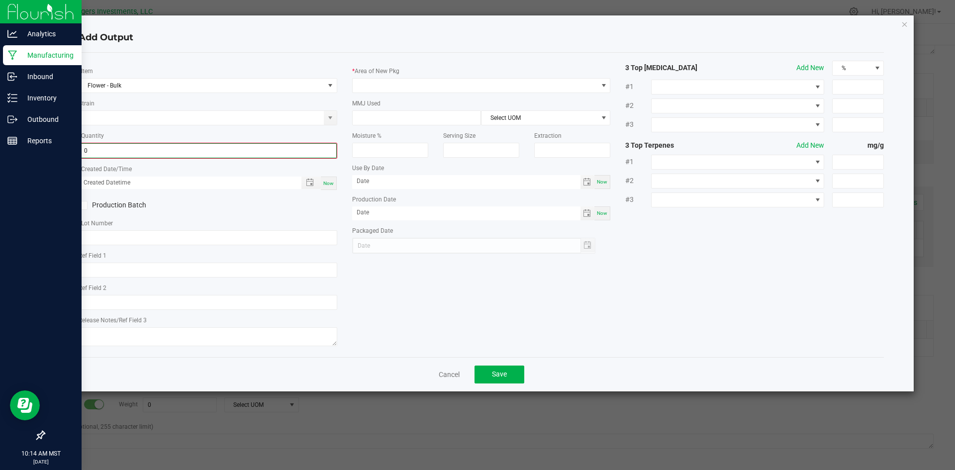
click at [125, 151] on input "0" at bounding box center [208, 151] width 257 height 14
type input "120.0000 g"
click at [196, 205] on label "Production Batch" at bounding box center [140, 204] width 122 height 10
click at [0, 0] on input "Production Batch" at bounding box center [0, 0] width 0 height 0
click at [309, 182] on span "Toggle popup" at bounding box center [310, 182] width 8 height 8
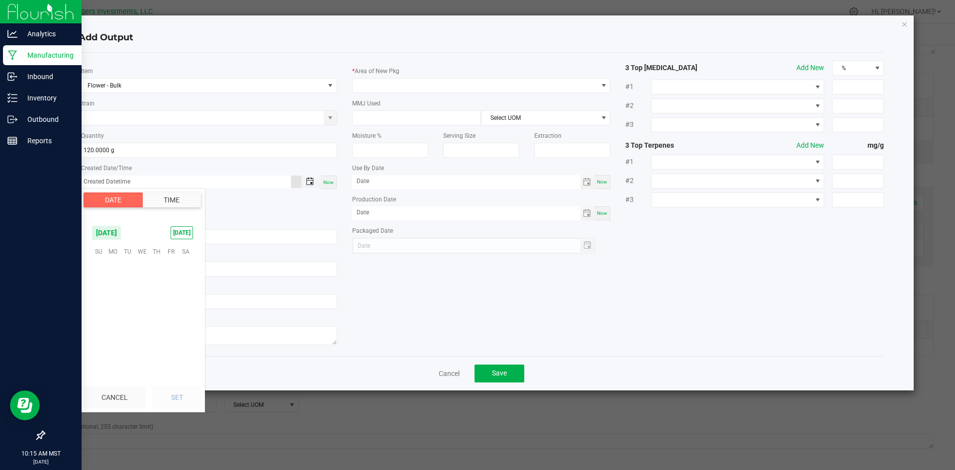
scroll to position [161382, 0]
click at [128, 312] on span "23" at bounding box center [127, 312] width 14 height 15
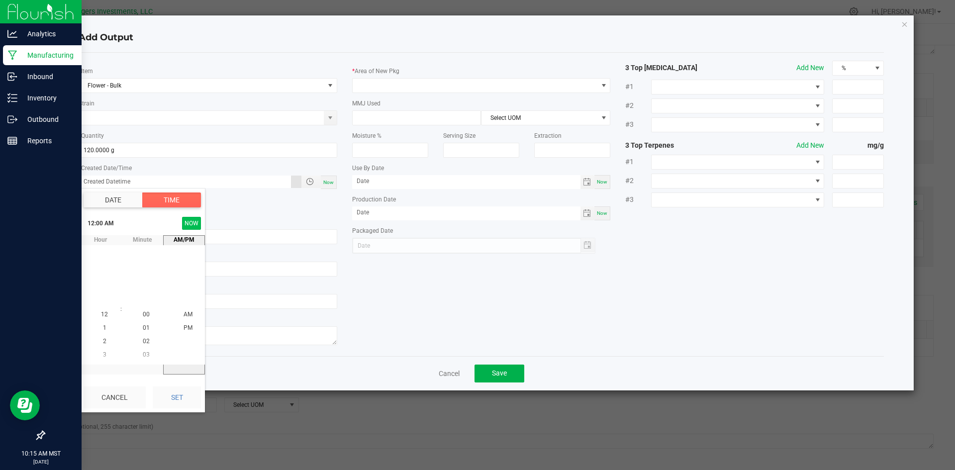
click at [191, 224] on button "NOW" at bounding box center [191, 223] width 19 height 13
click at [179, 399] on button "Set" at bounding box center [177, 398] width 48 height 22
type input "09/23/2025 10:15 AM"
type input "09/23/2025"
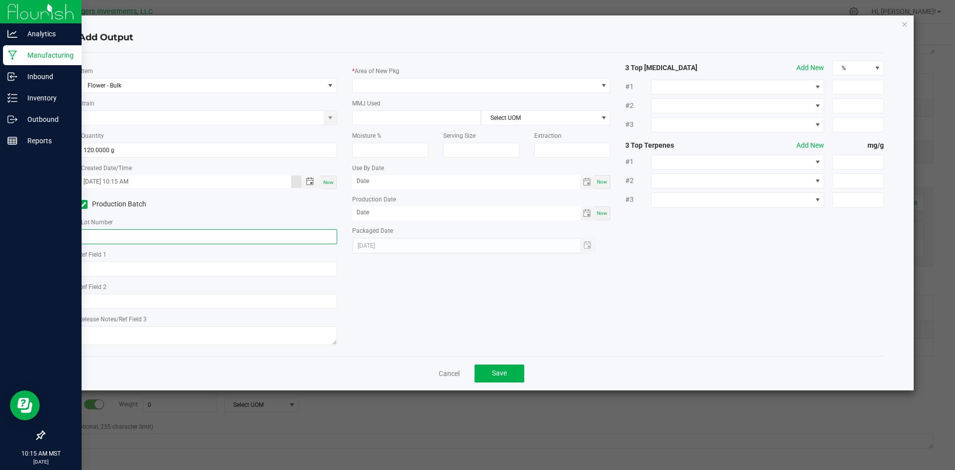
click at [118, 236] on input "text" at bounding box center [208, 236] width 259 height 15
type input "n"
type input "NA"
click at [406, 79] on span at bounding box center [475, 86] width 245 height 14
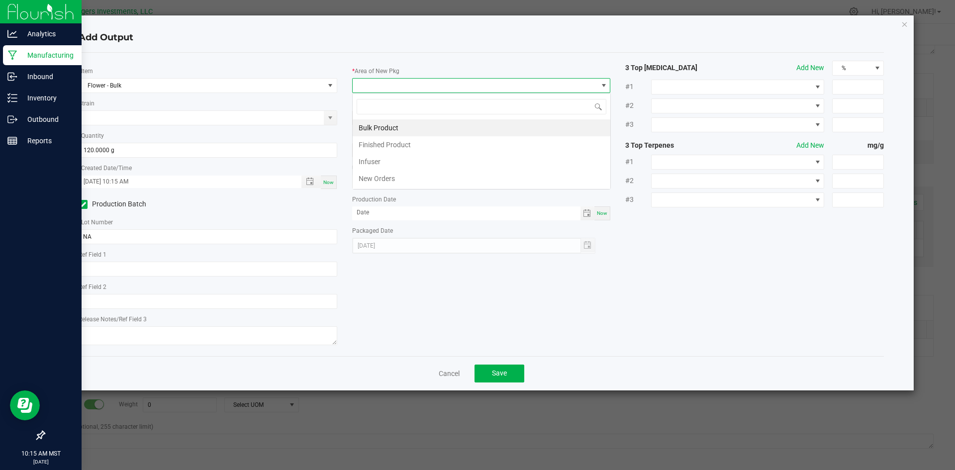
scroll to position [15, 259]
click at [408, 157] on li "Infuser" at bounding box center [482, 161] width 258 height 17
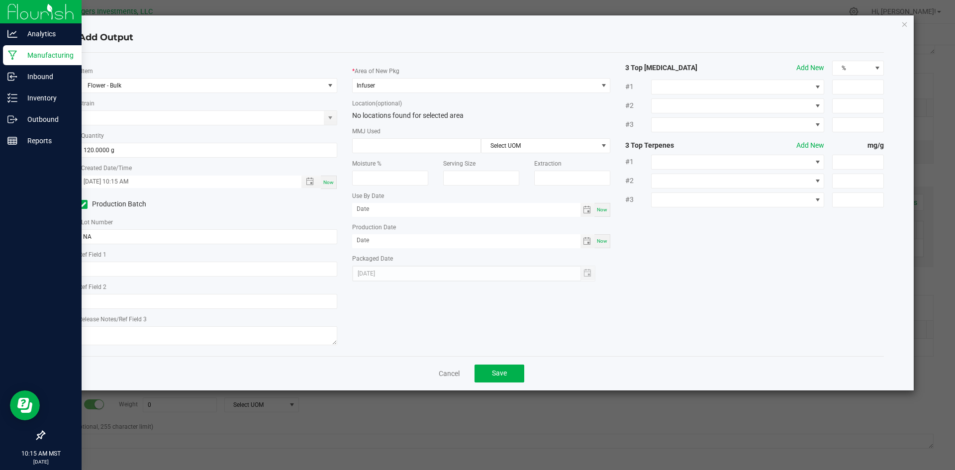
click at [573, 308] on div "* Item Flower - Bulk Strain * Quantity 120.0000 g * Created Date/Time 09/23/202…" at bounding box center [481, 205] width 821 height 288
click at [589, 241] on span "Toggle calendar" at bounding box center [587, 241] width 8 height 8
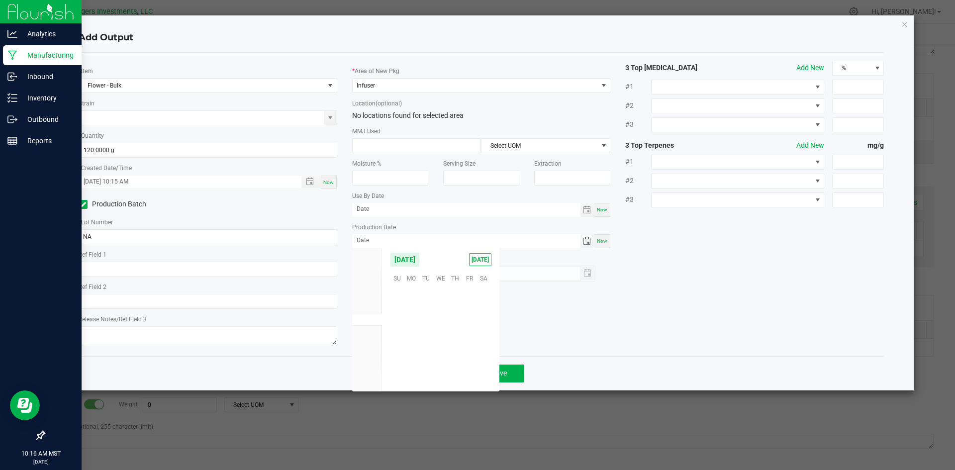
scroll to position [161382, 0]
click at [423, 339] on span "23" at bounding box center [426, 338] width 14 height 15
type input "09/23/2025"
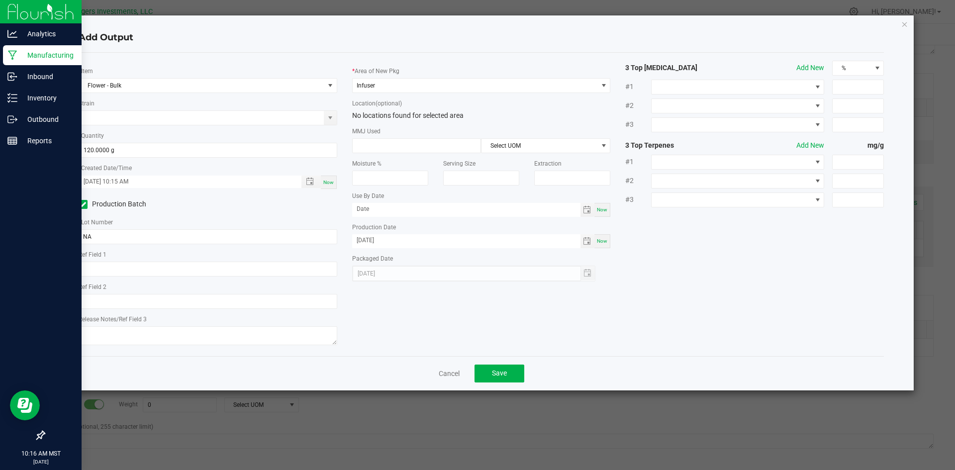
click at [651, 317] on div "* Item Flower - Bulk Strain * Quantity 120.0000 g * Created Date/Time 09/23/202…" at bounding box center [481, 205] width 821 height 288
click at [506, 371] on span "Save" at bounding box center [499, 373] width 15 height 8
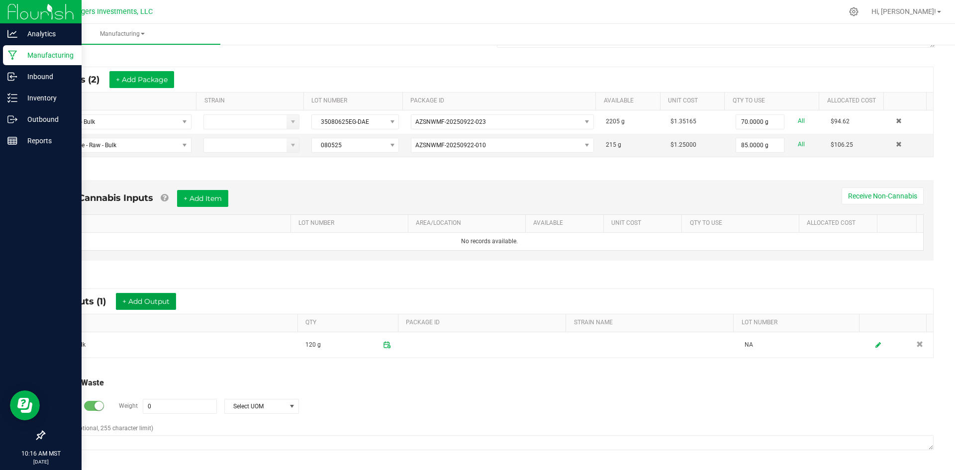
scroll to position [175, 0]
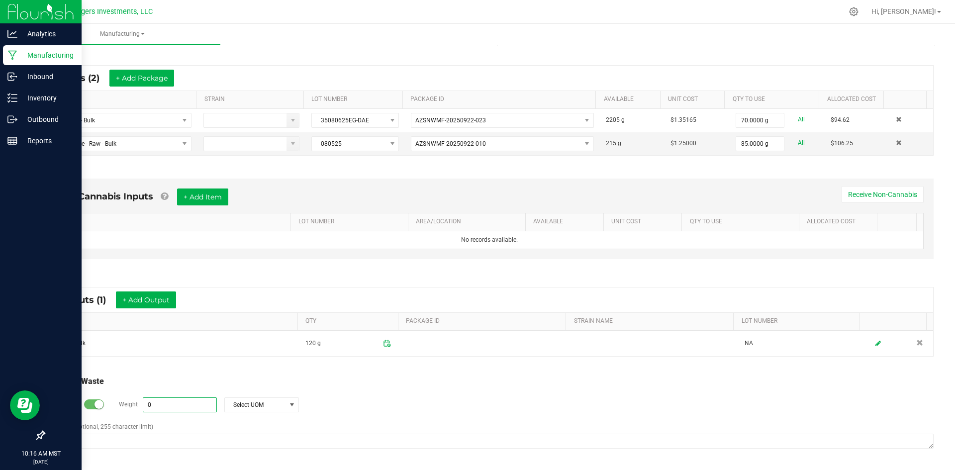
click at [179, 404] on input "0" at bounding box center [179, 405] width 73 height 14
click at [293, 406] on span at bounding box center [292, 405] width 8 height 8
click at [241, 316] on li "Gram" at bounding box center [261, 319] width 74 height 14
type input "120 g"
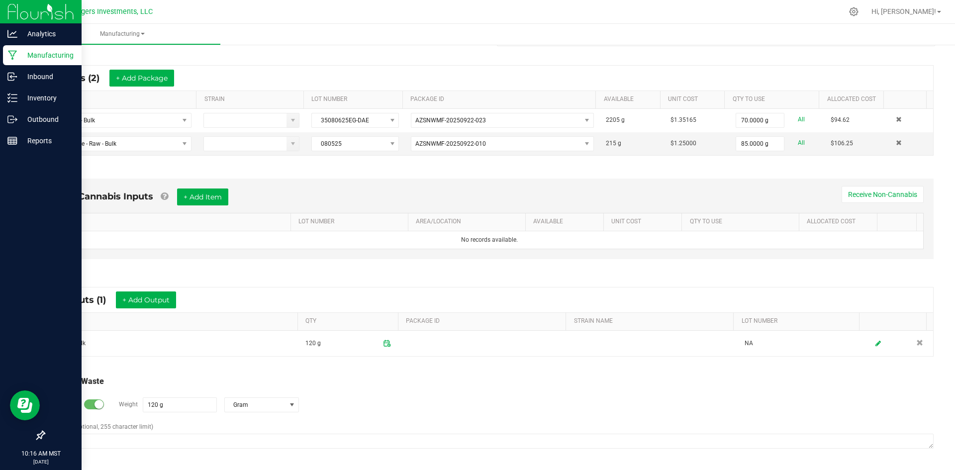
click at [495, 393] on div "Log Waste? Weight 120 g Gram" at bounding box center [489, 405] width 889 height 35
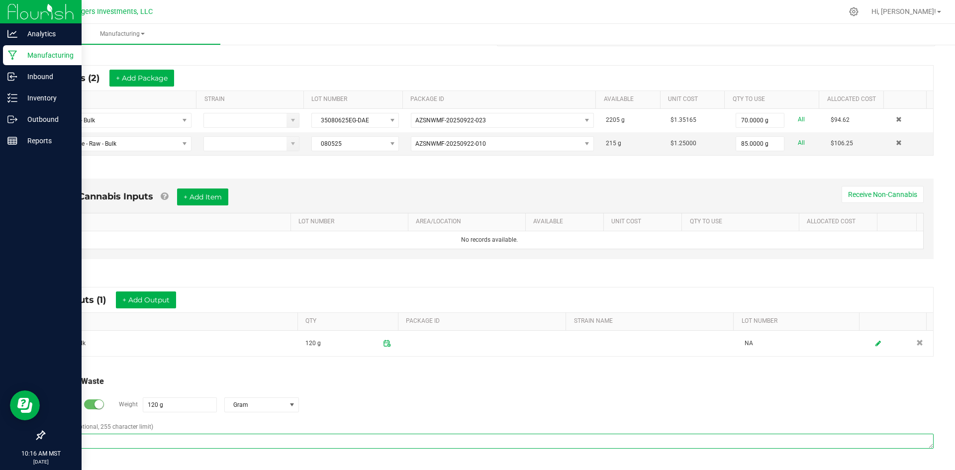
click at [147, 443] on textarea "Comment (optional, 255 character limit)" at bounding box center [489, 441] width 889 height 15
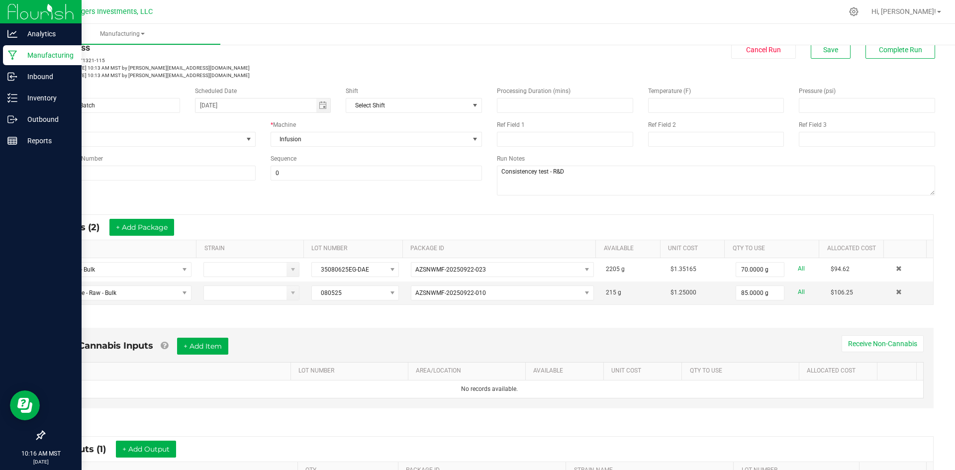
scroll to position [0, 0]
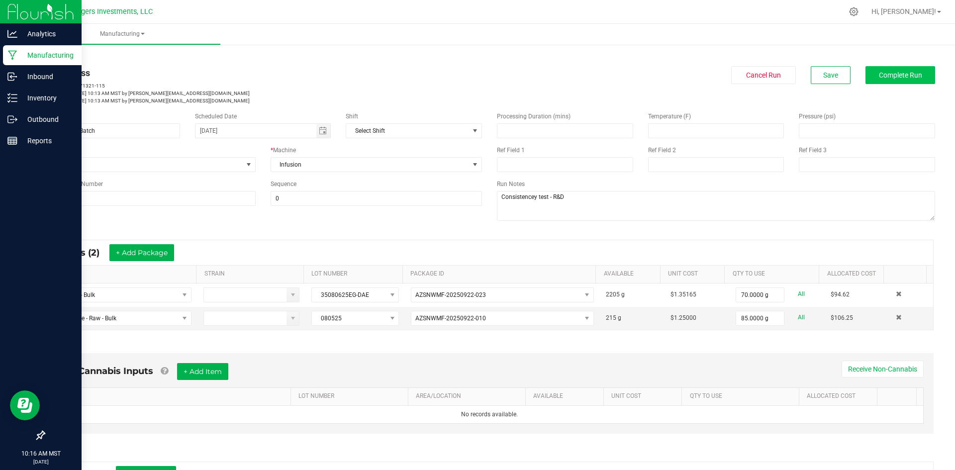
type textarea "consistency test - unusble - R&D"
click at [888, 73] on span "Complete Run" at bounding box center [900, 75] width 43 height 8
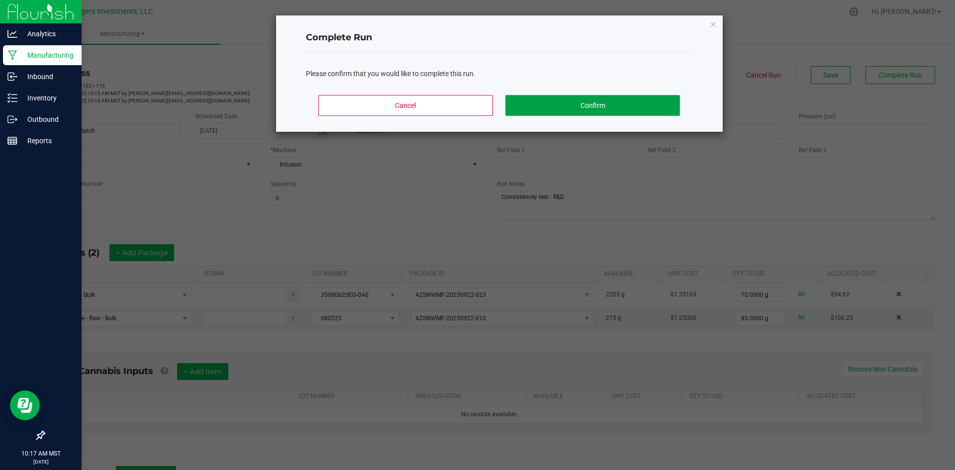
click at [561, 102] on button "Confirm" at bounding box center [593, 105] width 174 height 21
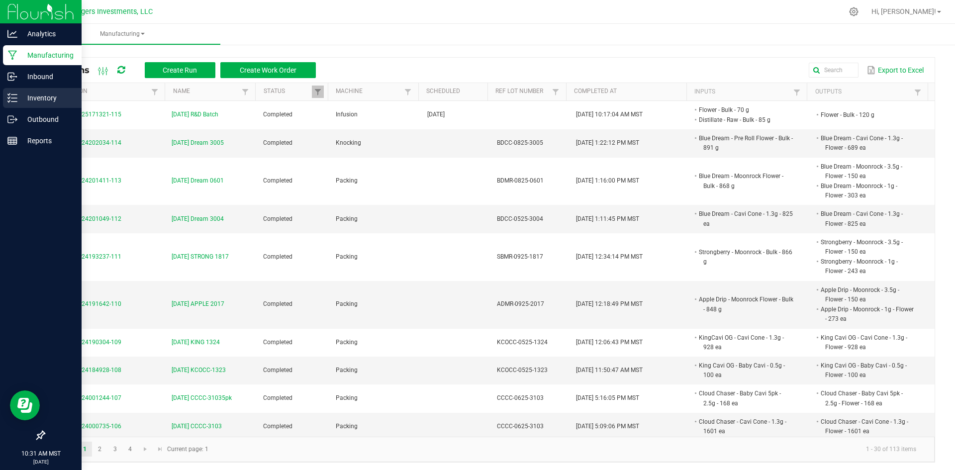
click at [40, 99] on p "Inventory" at bounding box center [47, 98] width 60 height 12
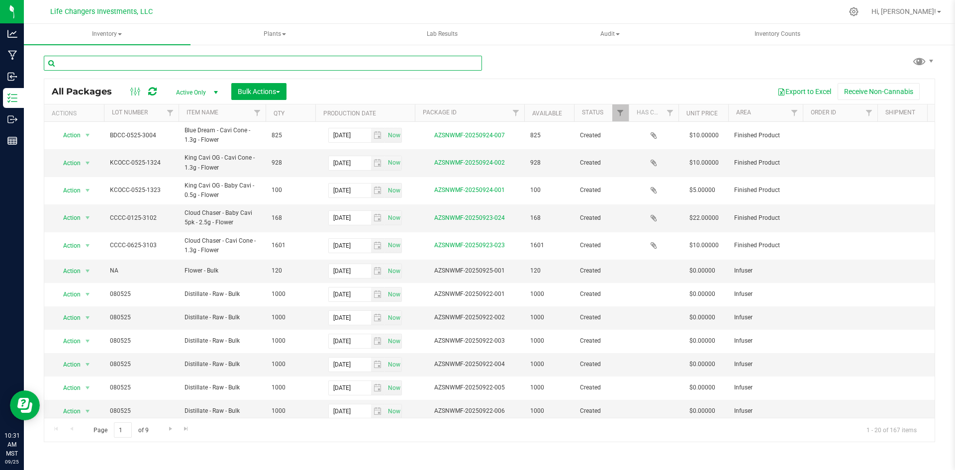
click at [138, 63] on input "text" at bounding box center [263, 63] width 438 height 15
type input "glue"
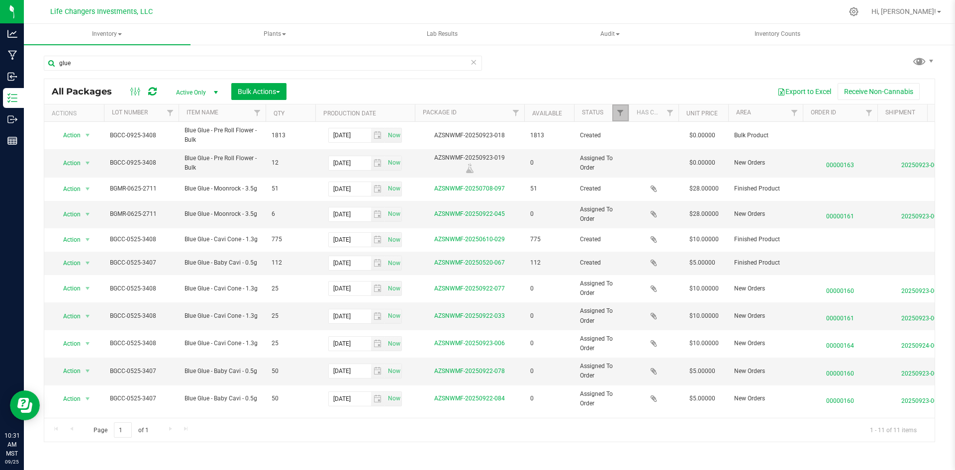
click at [616, 115] on link "Filter" at bounding box center [621, 112] width 16 height 17
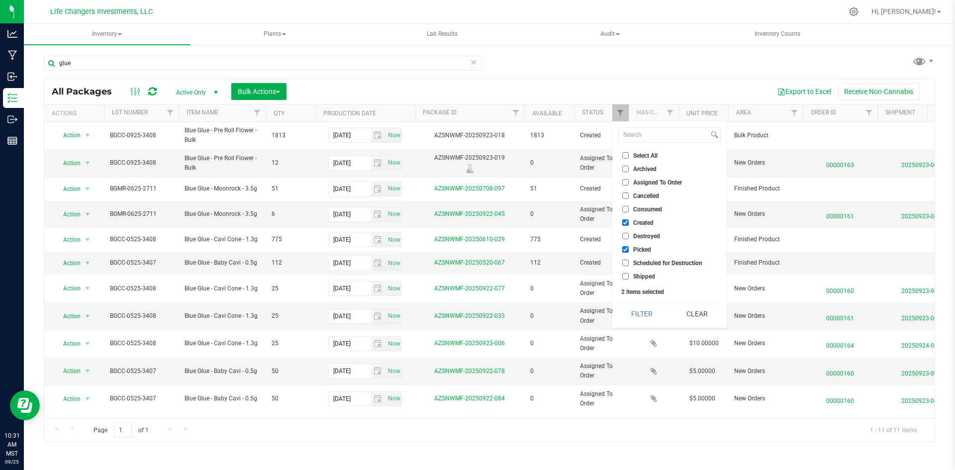
click at [624, 250] on input "Picked" at bounding box center [626, 249] width 6 height 6
checkbox input "false"
click at [638, 310] on button "Filter" at bounding box center [643, 314] width 48 height 22
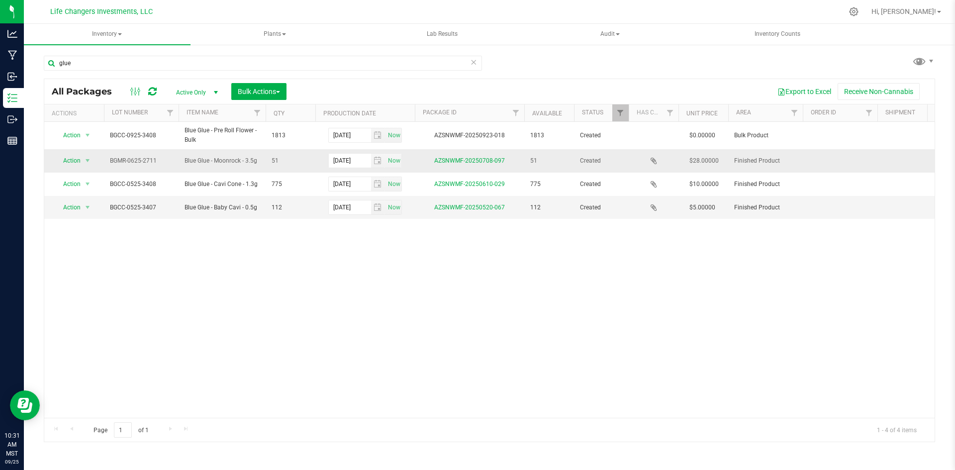
click at [654, 159] on icon at bounding box center [654, 161] width 6 height 8
click at [441, 35] on span "Lab Results" at bounding box center [443, 34] width 58 height 8
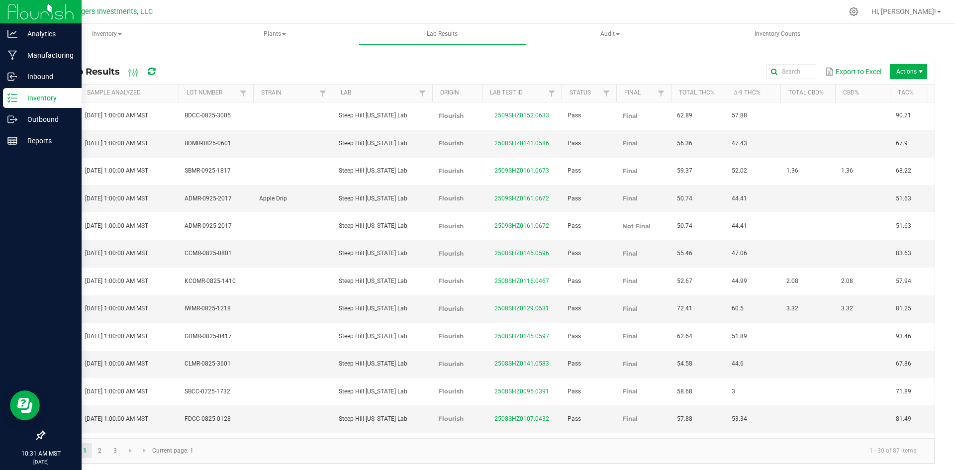
click at [40, 97] on p "Inventory" at bounding box center [47, 98] width 60 height 12
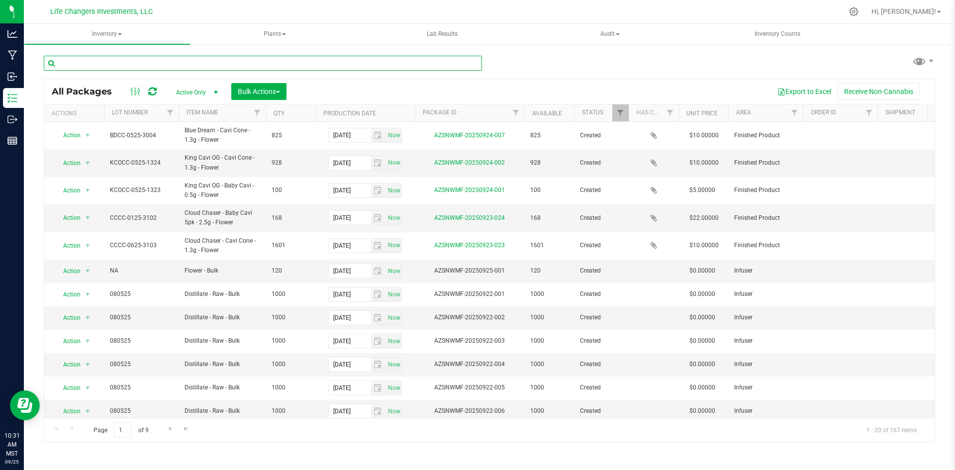
click at [156, 64] on input "text" at bounding box center [263, 63] width 438 height 15
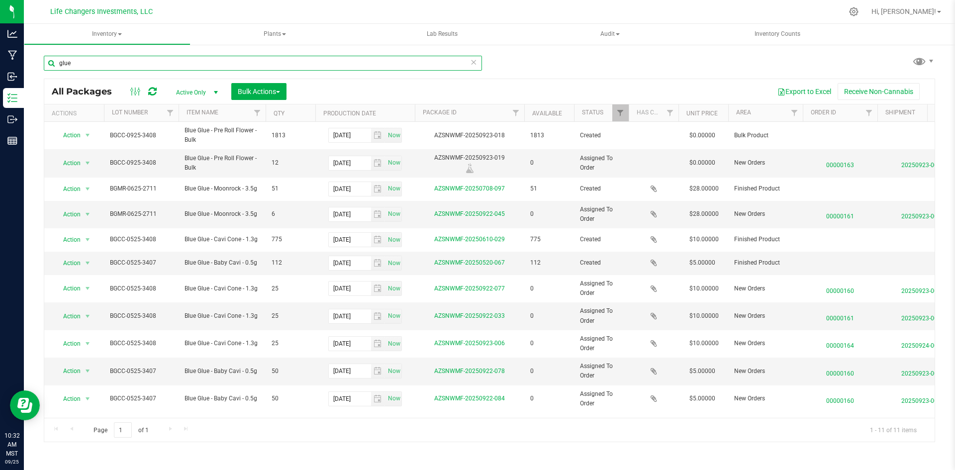
type input "glue"
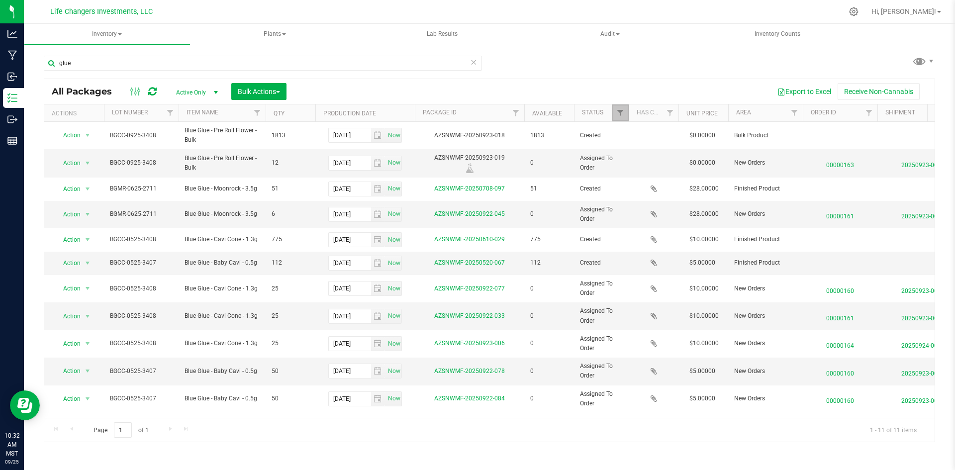
click at [616, 116] on link "Filter" at bounding box center [621, 112] width 16 height 17
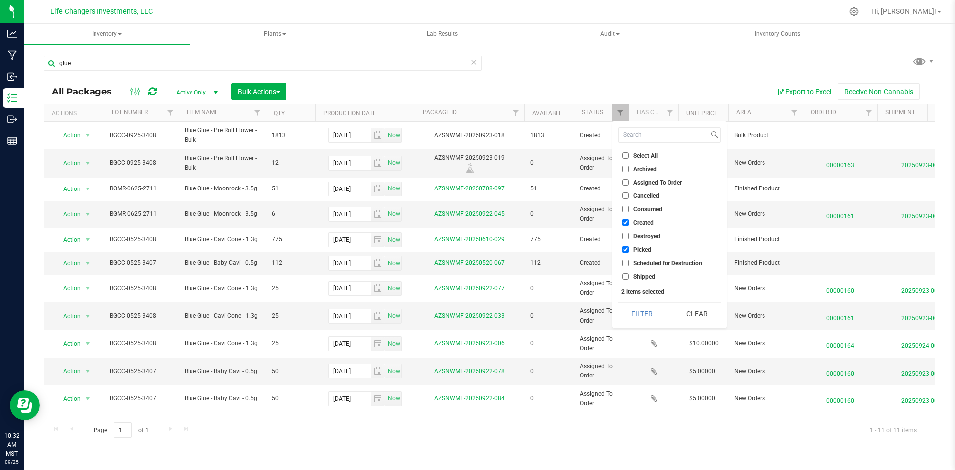
click at [626, 248] on input "Picked" at bounding box center [626, 249] width 6 height 6
checkbox input "false"
click at [646, 314] on button "Filter" at bounding box center [643, 314] width 48 height 22
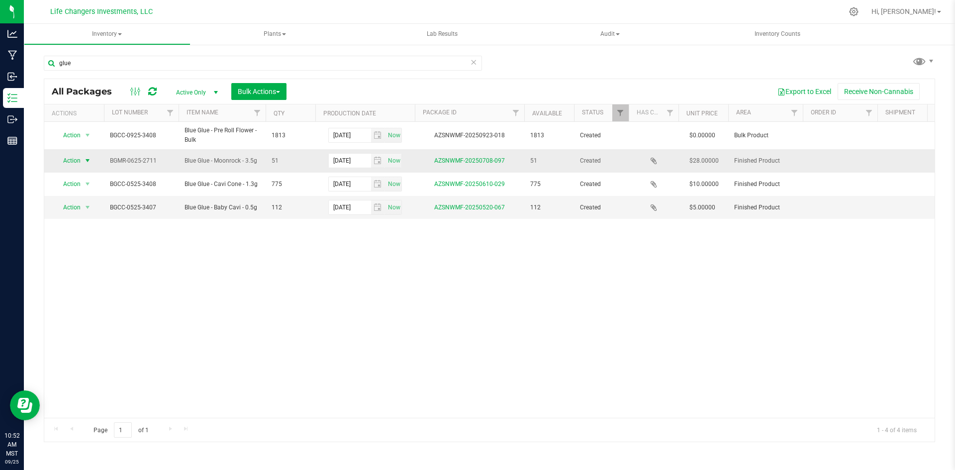
click at [70, 158] on span "Action" at bounding box center [67, 161] width 27 height 14
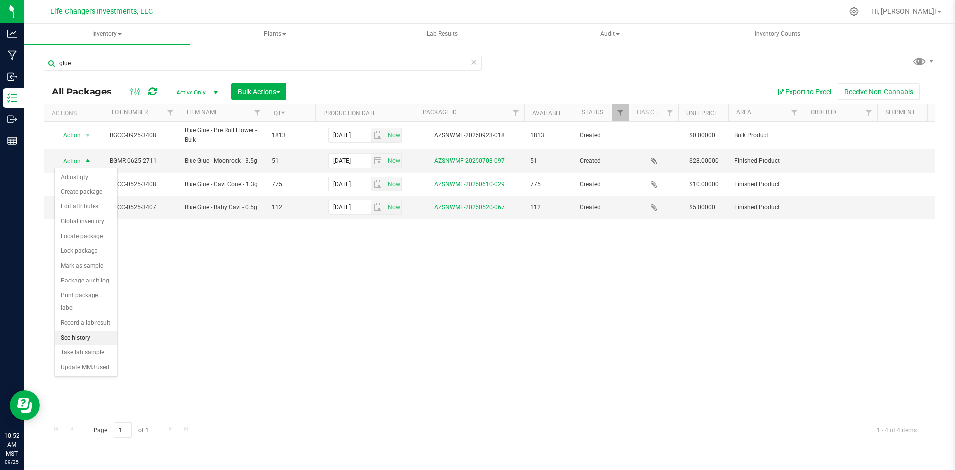
click at [77, 331] on li "See history" at bounding box center [86, 338] width 63 height 15
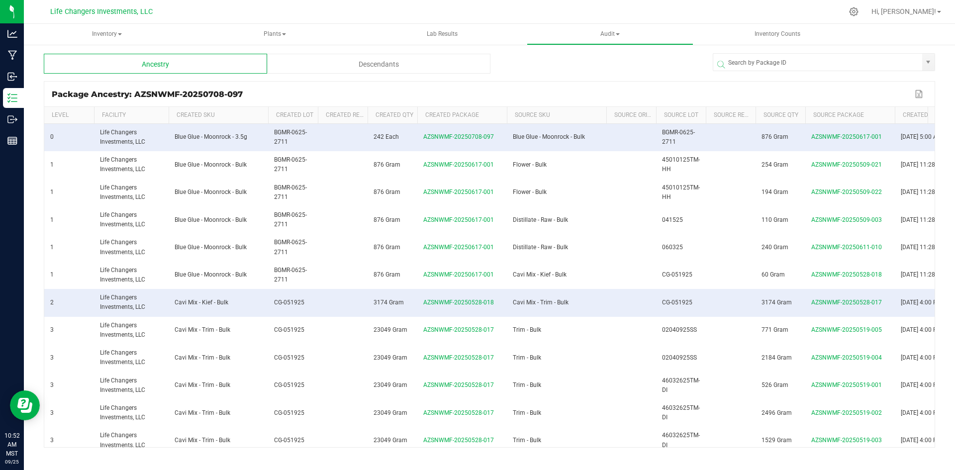
click at [376, 60] on div "Descendants" at bounding box center [378, 64] width 223 height 20
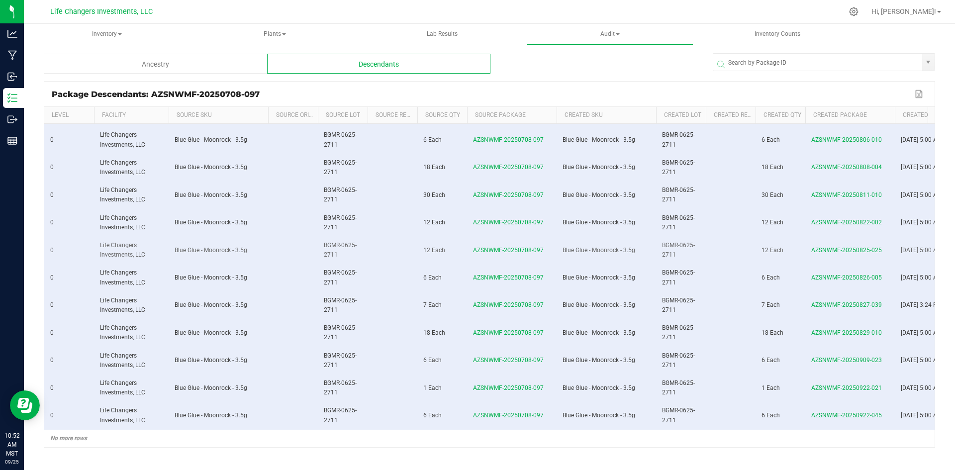
scroll to position [308, 0]
click at [841, 412] on span "AZSNWMF-20250922-045" at bounding box center [847, 415] width 71 height 7
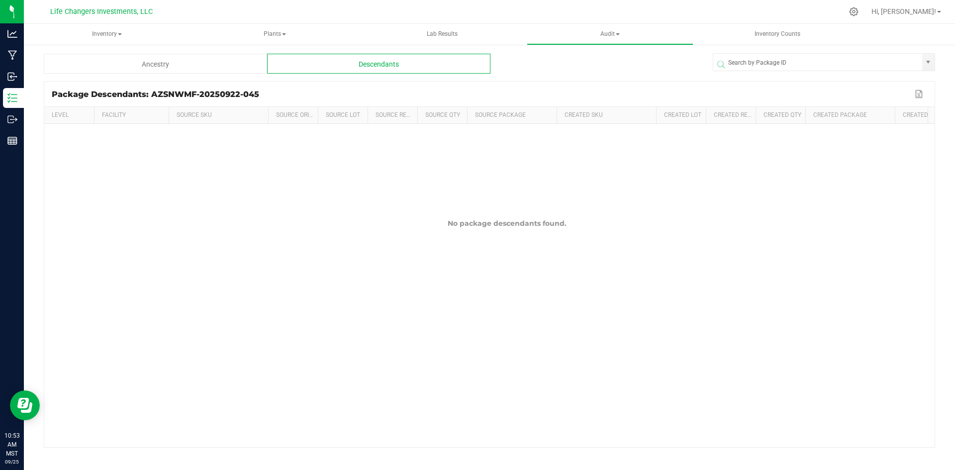
click at [210, 65] on div "Ancestry" at bounding box center [155, 64] width 223 height 20
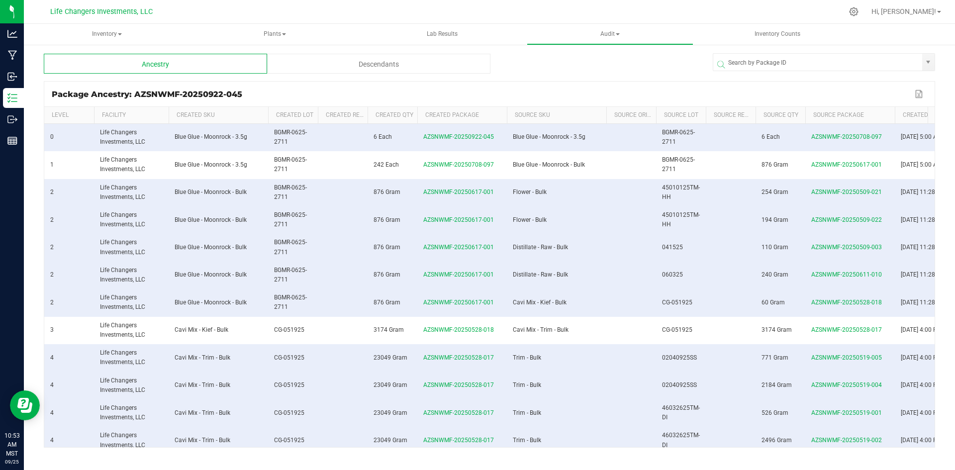
scroll to position [317, 0]
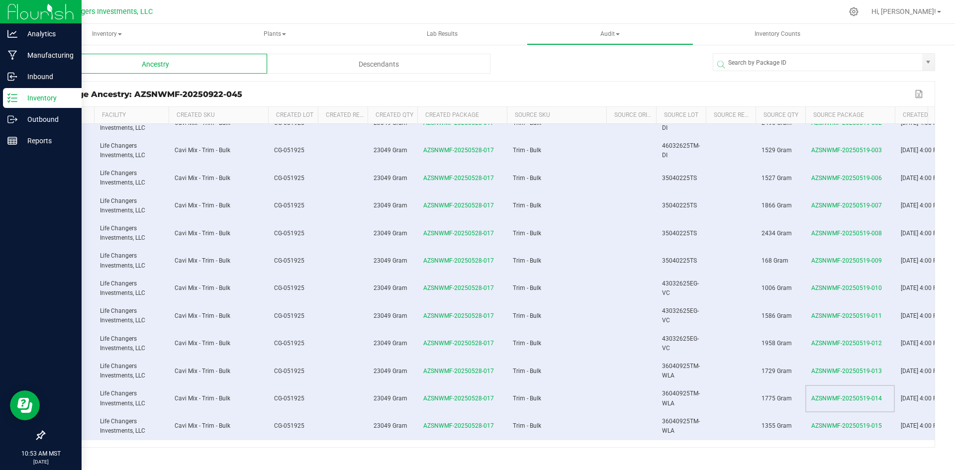
click at [44, 97] on p "Inventory" at bounding box center [47, 98] width 60 height 12
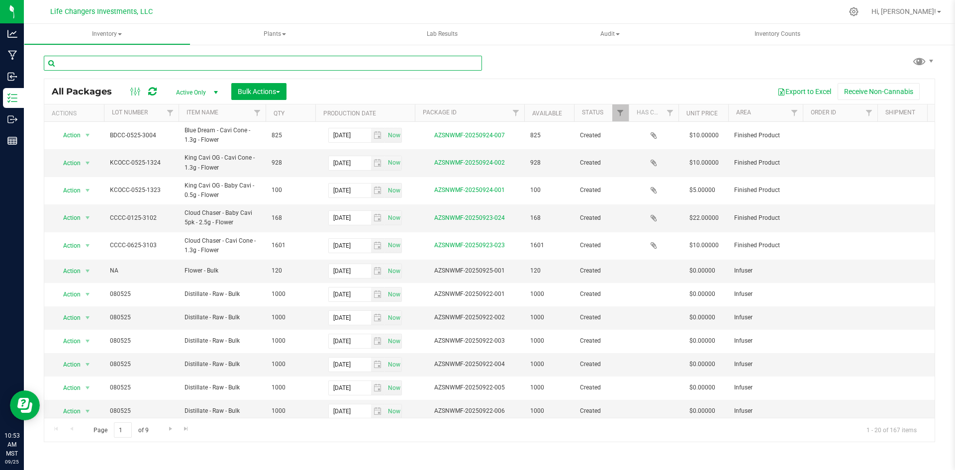
click at [171, 63] on input "text" at bounding box center [263, 63] width 438 height 15
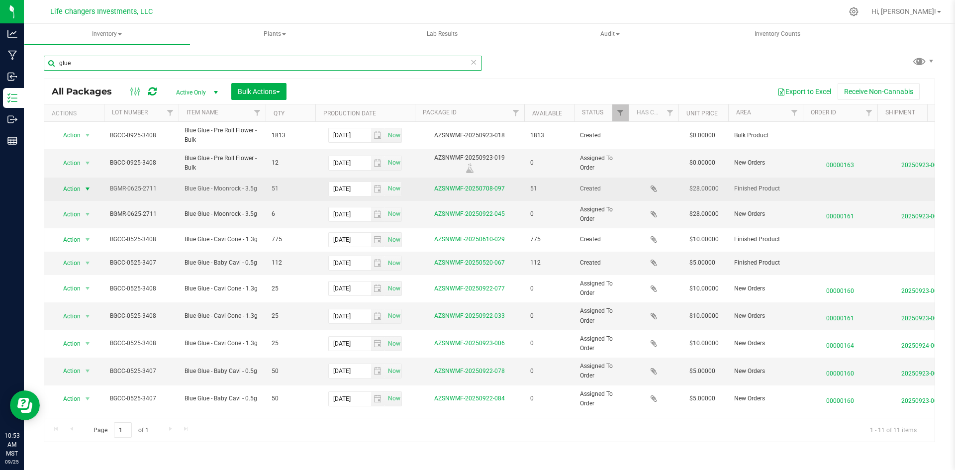
type input "glue"
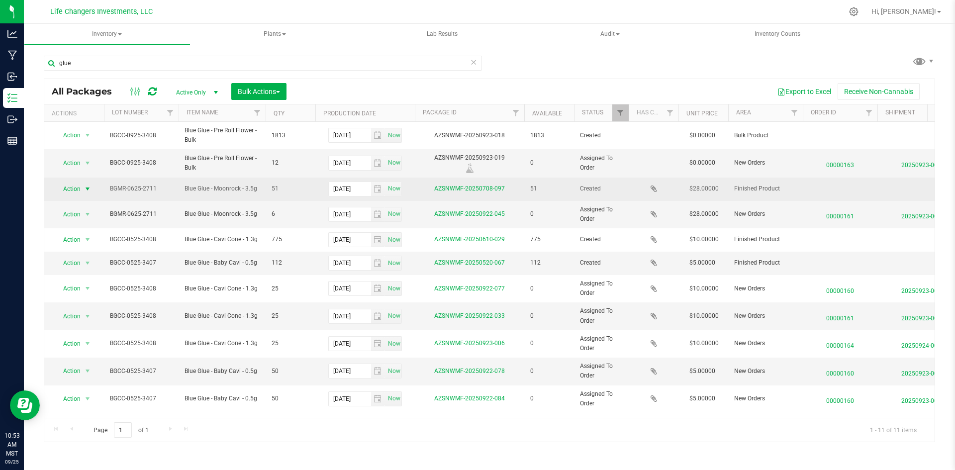
click at [73, 185] on span "Action" at bounding box center [67, 189] width 27 height 14
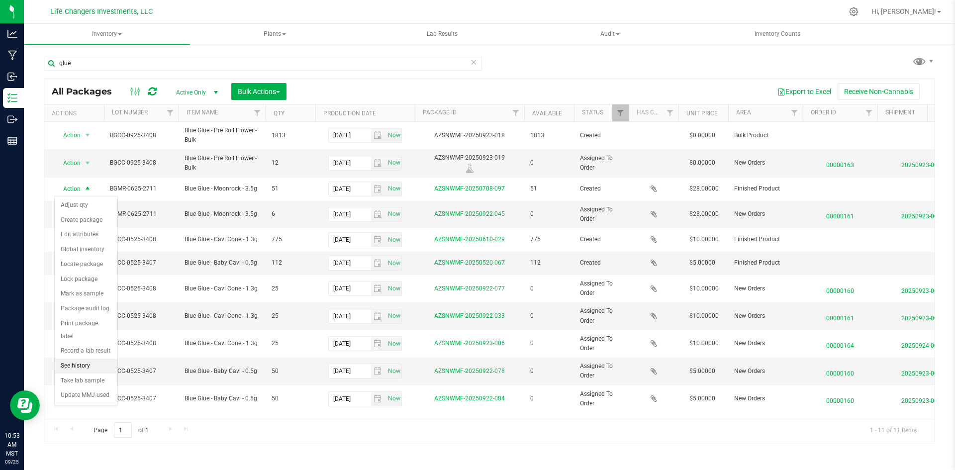
click at [77, 359] on li "See history" at bounding box center [86, 366] width 63 height 15
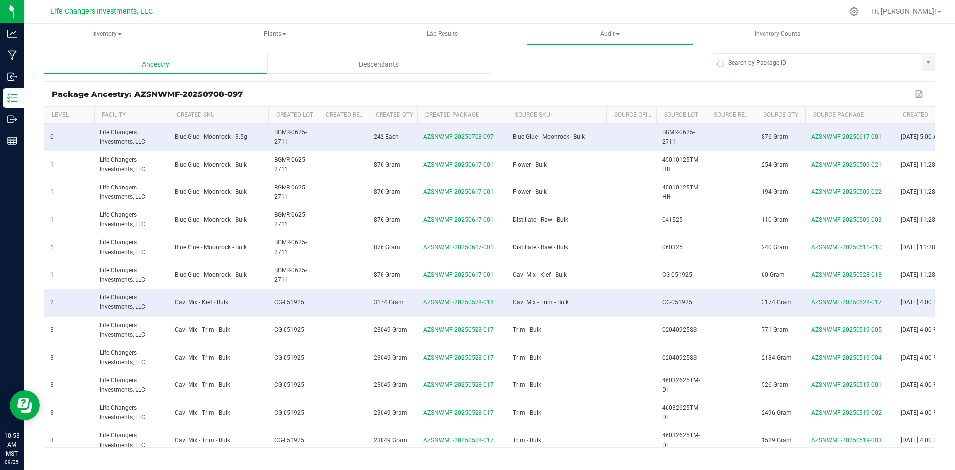
click at [375, 62] on div "Descendants" at bounding box center [378, 64] width 223 height 20
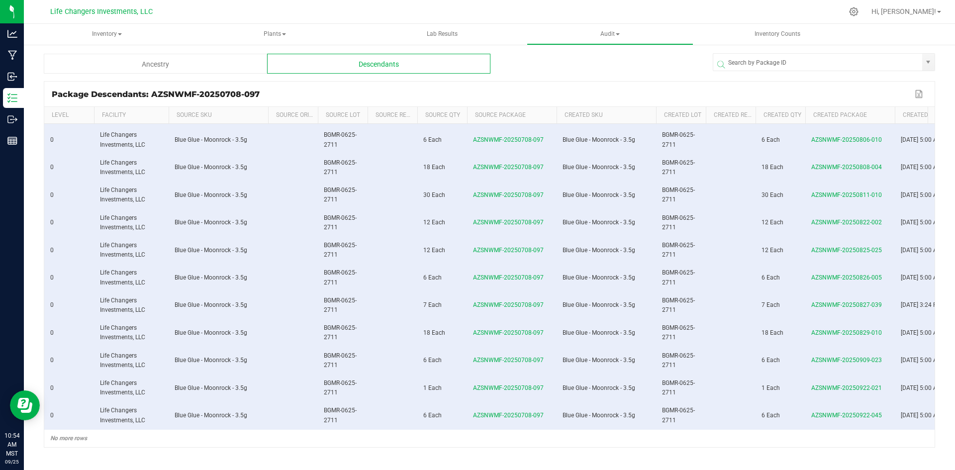
scroll to position [0, 42]
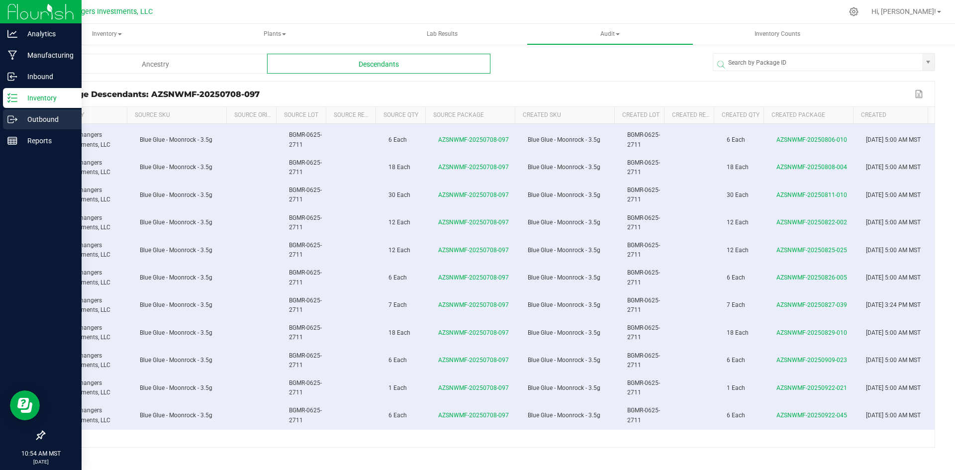
click at [46, 117] on p "Outbound" at bounding box center [47, 119] width 60 height 12
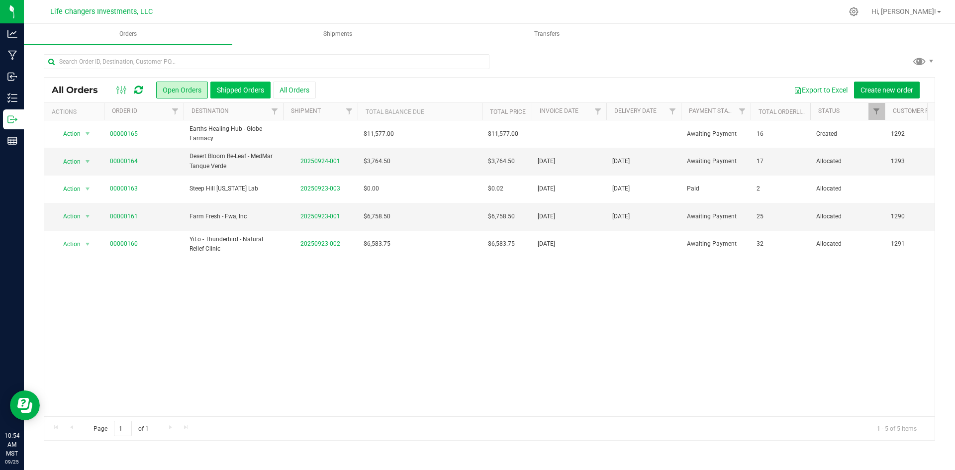
click at [250, 83] on button "Shipped Orders" at bounding box center [240, 90] width 60 height 17
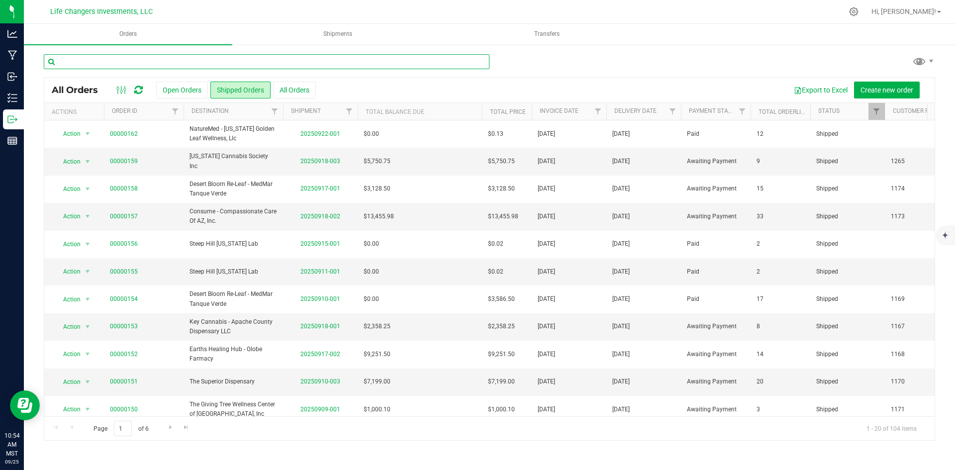
click at [232, 64] on input "text" at bounding box center [267, 61] width 446 height 15
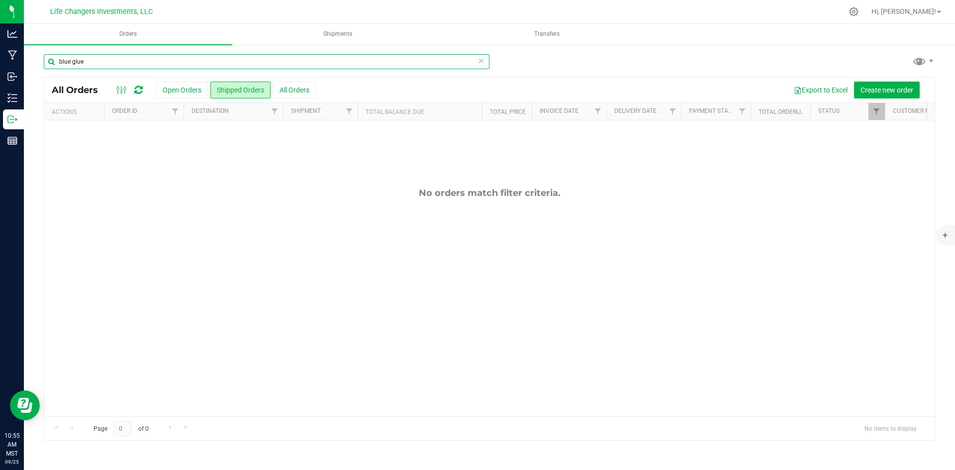
type input "blue glue"
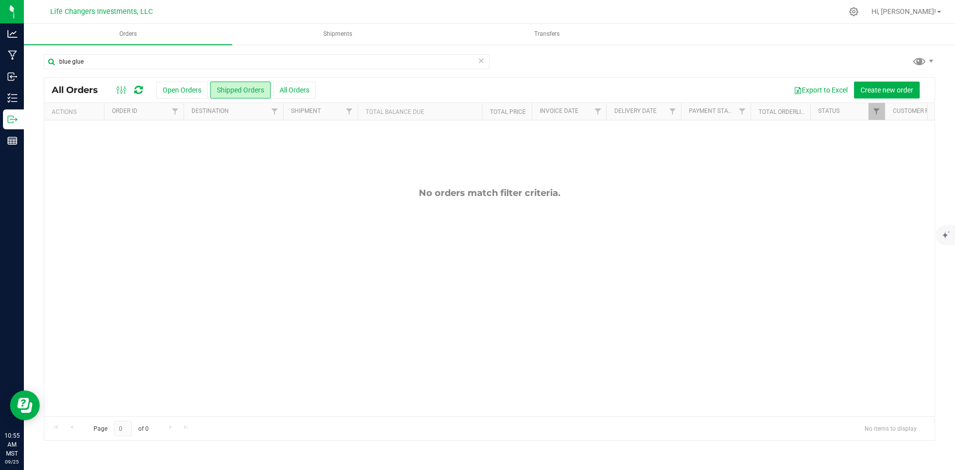
click at [481, 61] on icon at bounding box center [481, 60] width 7 height 12
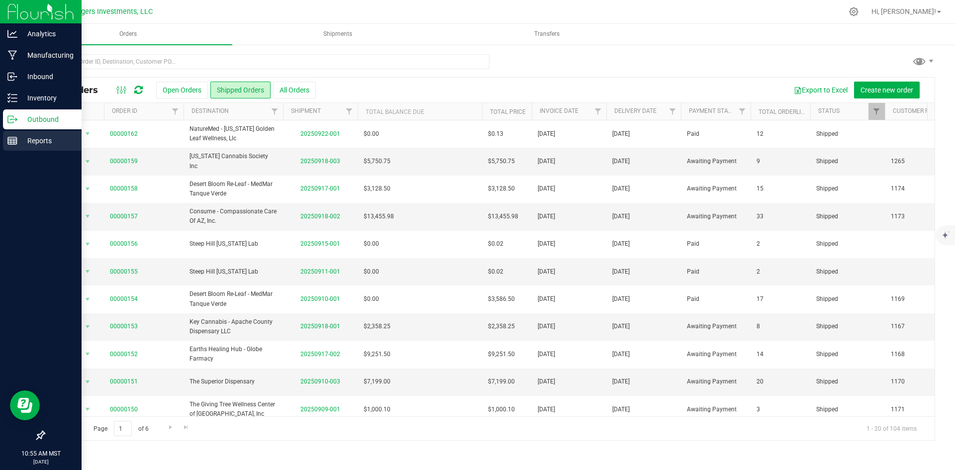
click at [37, 140] on p "Reports" at bounding box center [47, 141] width 60 height 12
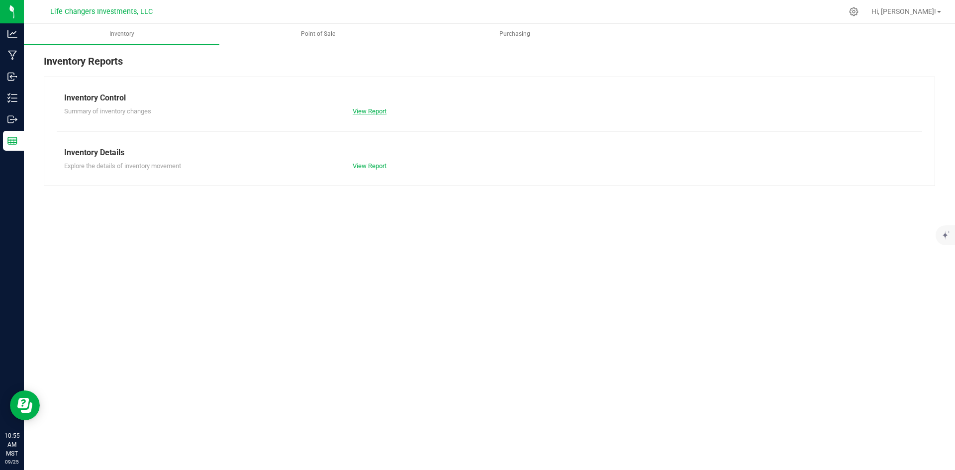
click at [377, 108] on link "View Report" at bounding box center [370, 110] width 34 height 7
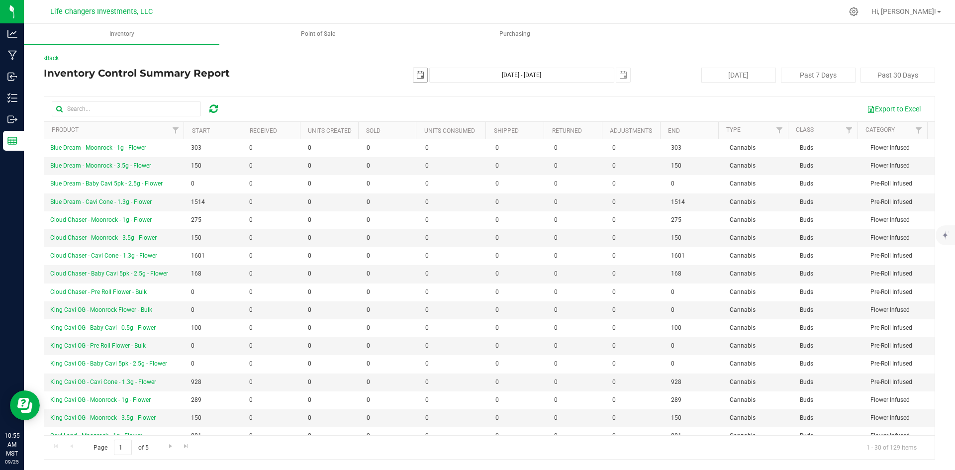
click at [416, 76] on span "select" at bounding box center [420, 75] width 8 height 8
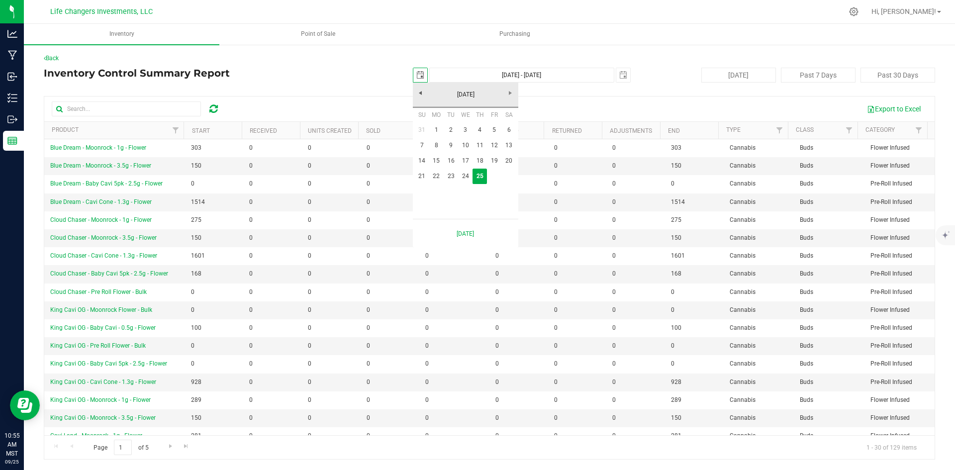
scroll to position [0, 25]
click at [422, 93] on link "[DATE]" at bounding box center [466, 94] width 107 height 15
click at [447, 150] on link "Jun" at bounding box center [452, 149] width 25 height 25
click at [424, 130] on link "1" at bounding box center [422, 129] width 14 height 15
type input "2025-06-01"
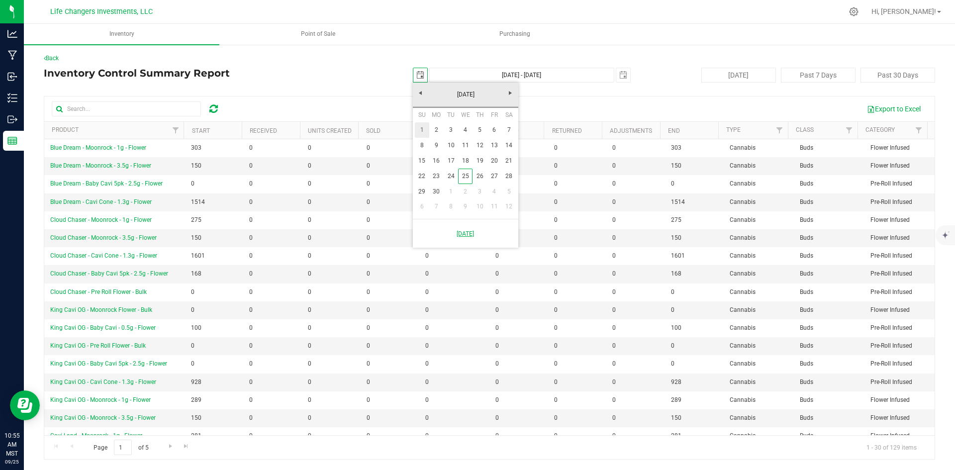
type input "Jun 1, 2025 - Sep 25, 2025"
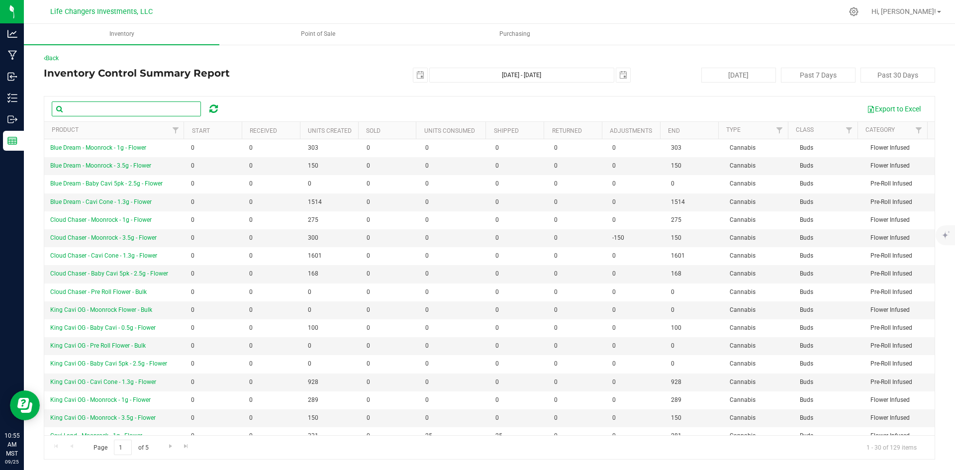
click at [112, 111] on input "text" at bounding box center [126, 109] width 149 height 15
type input "blue glue"
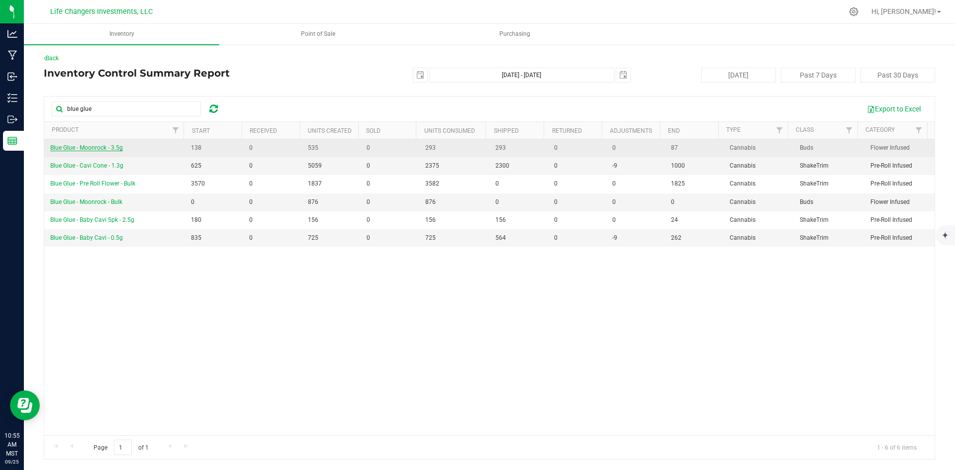
click at [91, 149] on span "Blue Glue - Moonrock - 3.5g" at bounding box center [86, 147] width 73 height 7
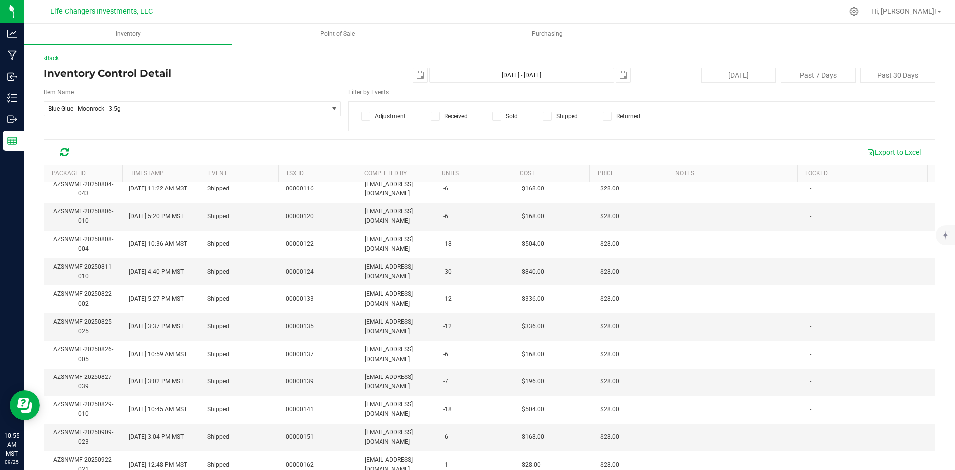
scroll to position [42, 0]
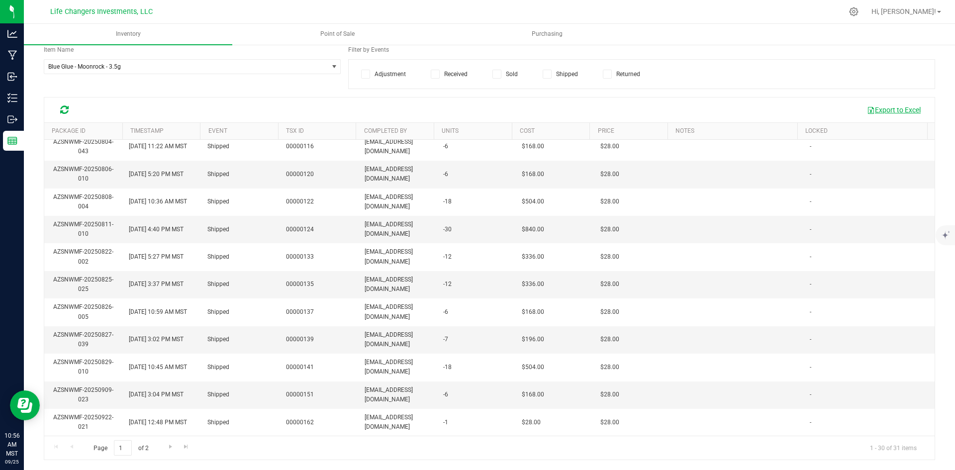
click at [886, 108] on button "Export to Excel" at bounding box center [894, 110] width 67 height 17
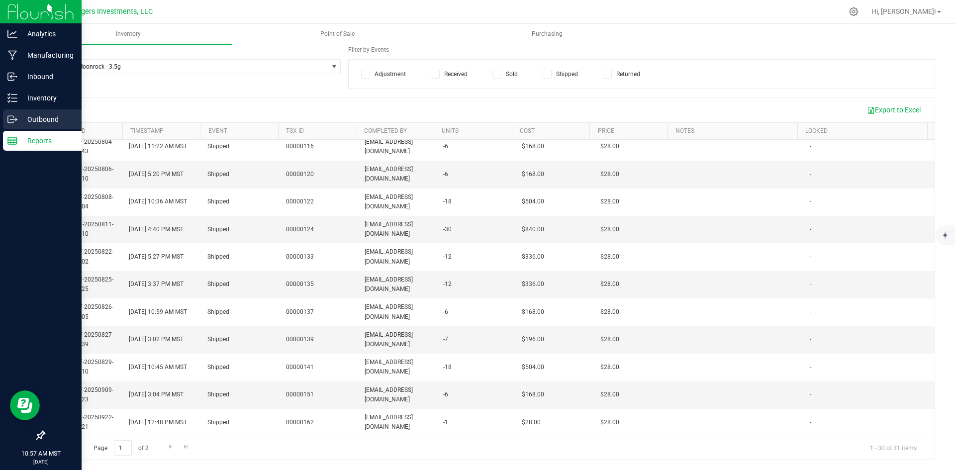
click at [39, 119] on p "Outbound" at bounding box center [47, 119] width 60 height 12
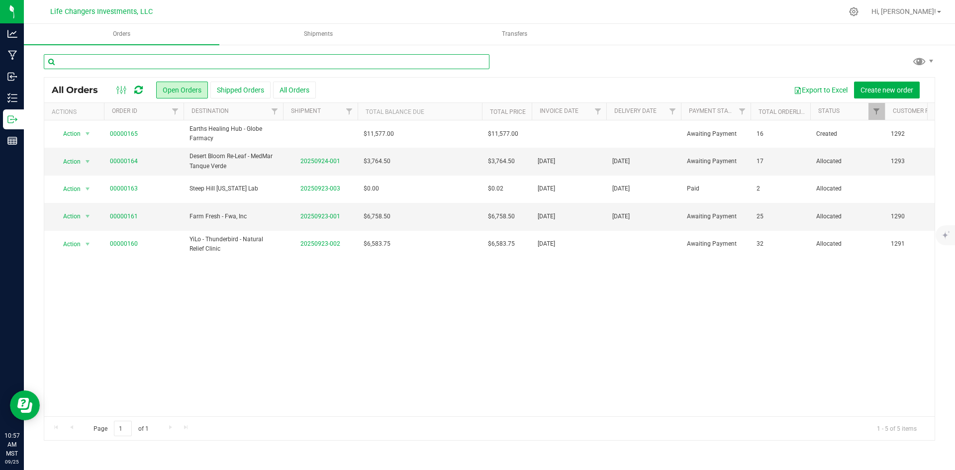
click at [152, 61] on input "text" at bounding box center [267, 61] width 446 height 15
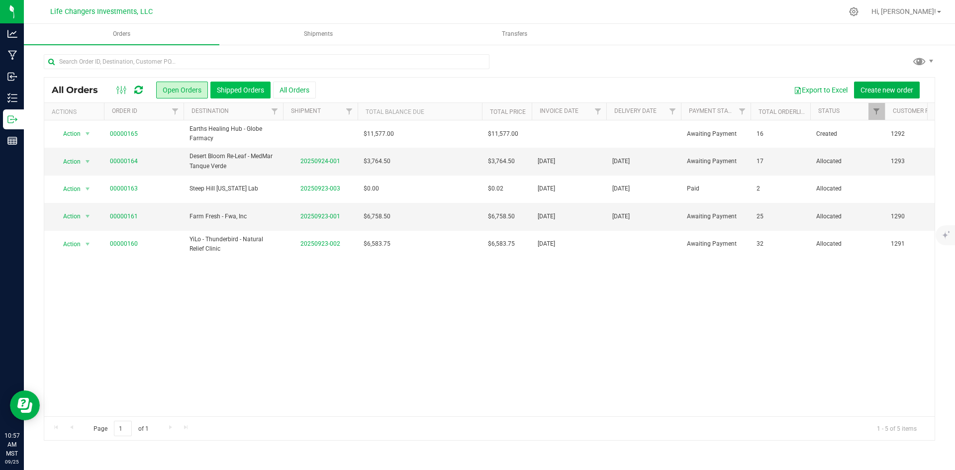
click at [254, 93] on button "Shipped Orders" at bounding box center [240, 90] width 60 height 17
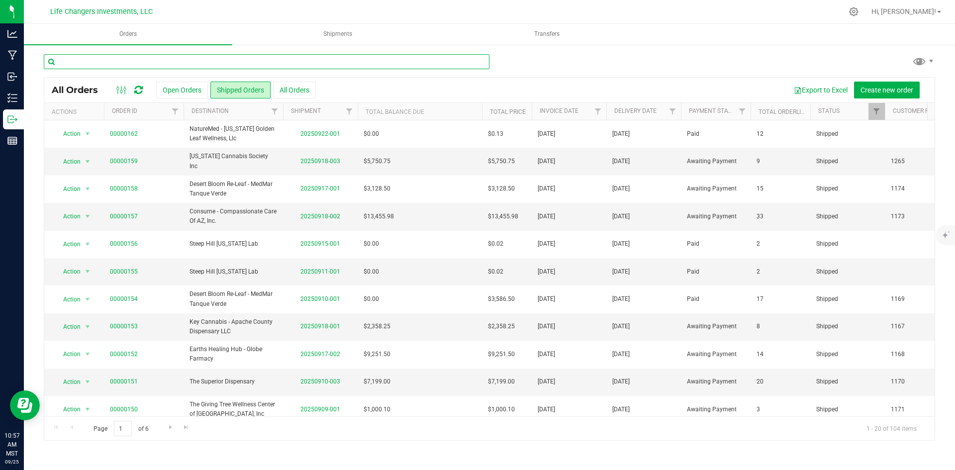
click at [148, 60] on input "text" at bounding box center [267, 61] width 446 height 15
type input "0"
type input "23"
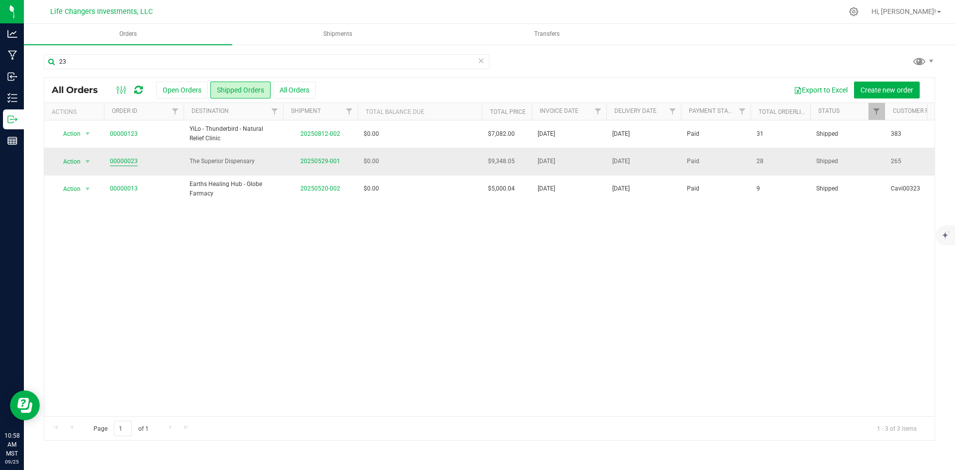
click at [124, 161] on link "00000023" at bounding box center [124, 161] width 28 height 9
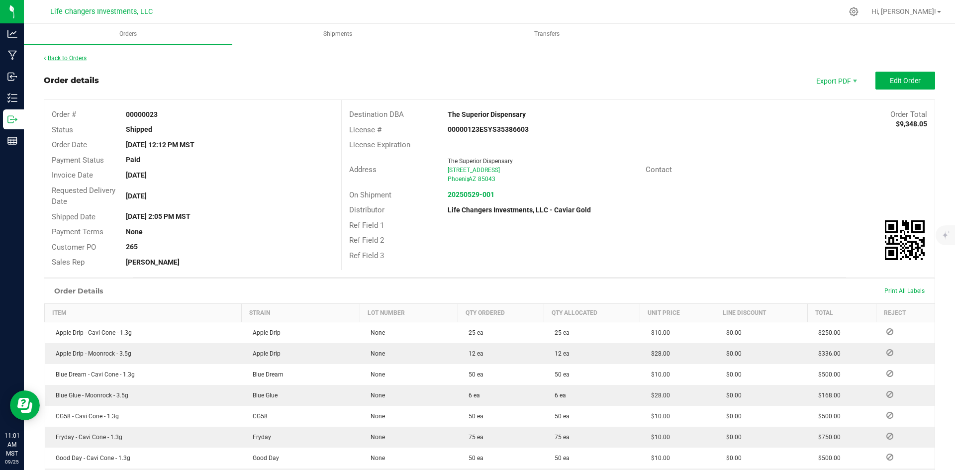
click at [64, 59] on link "Back to Orders" at bounding box center [65, 58] width 43 height 7
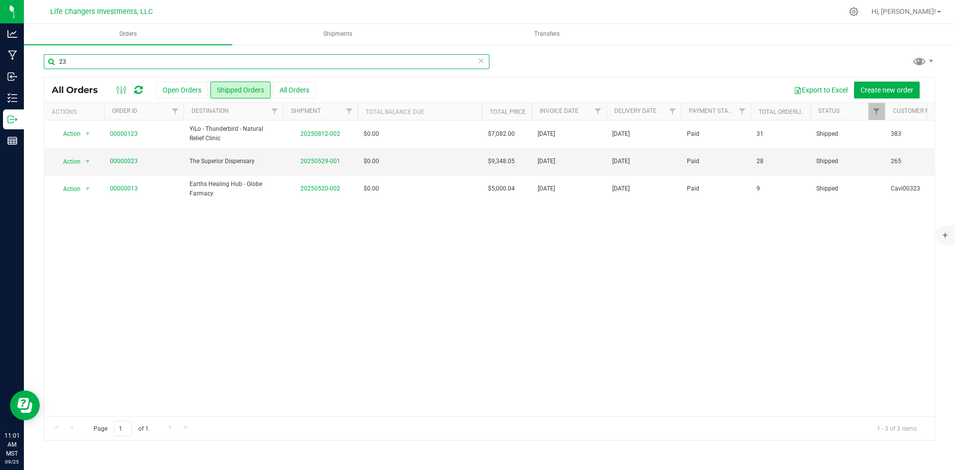
click at [81, 60] on input "23" at bounding box center [267, 61] width 446 height 15
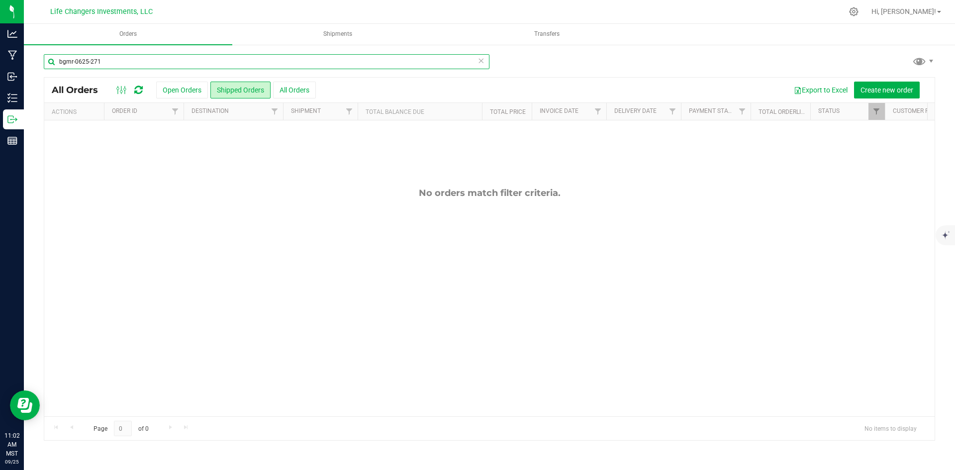
type input "bgmr-0625-2711"
drag, startPoint x: 102, startPoint y: 59, endPoint x: 52, endPoint y: 56, distance: 49.9
click at [52, 56] on input "bgmr-0625-2711" at bounding box center [267, 61] width 446 height 15
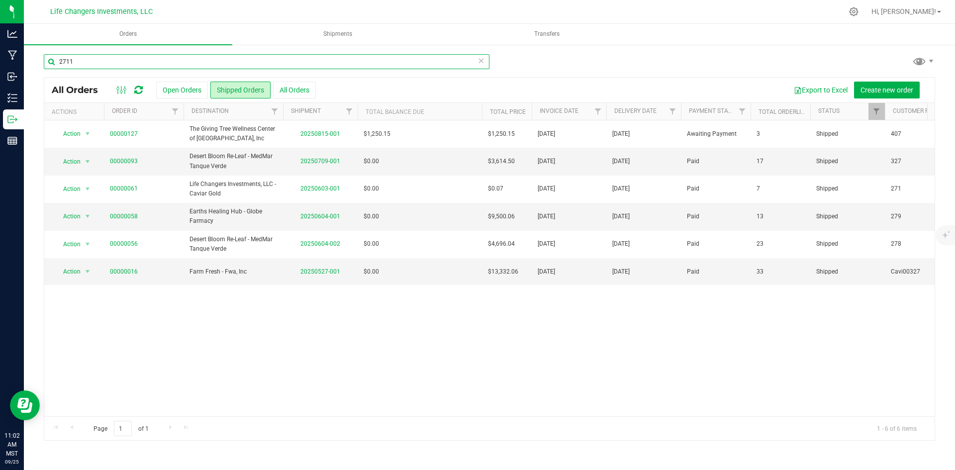
type input "2711"
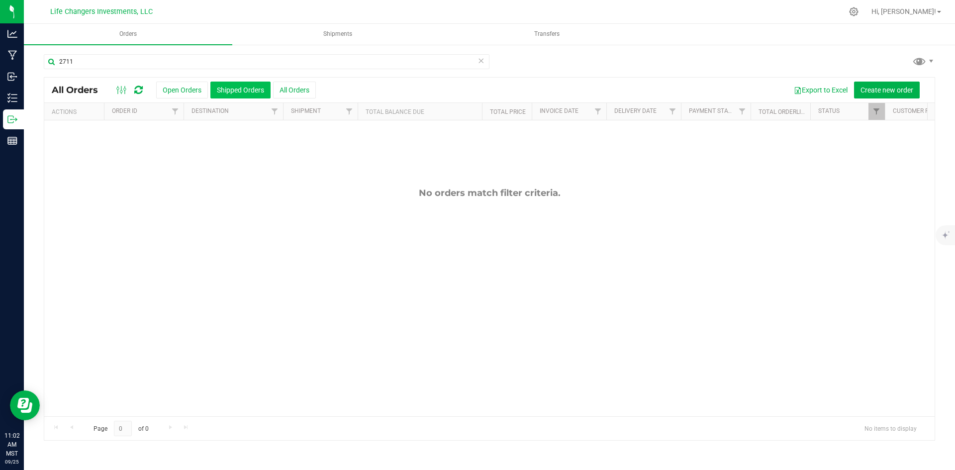
click at [247, 87] on button "Shipped Orders" at bounding box center [240, 90] width 60 height 17
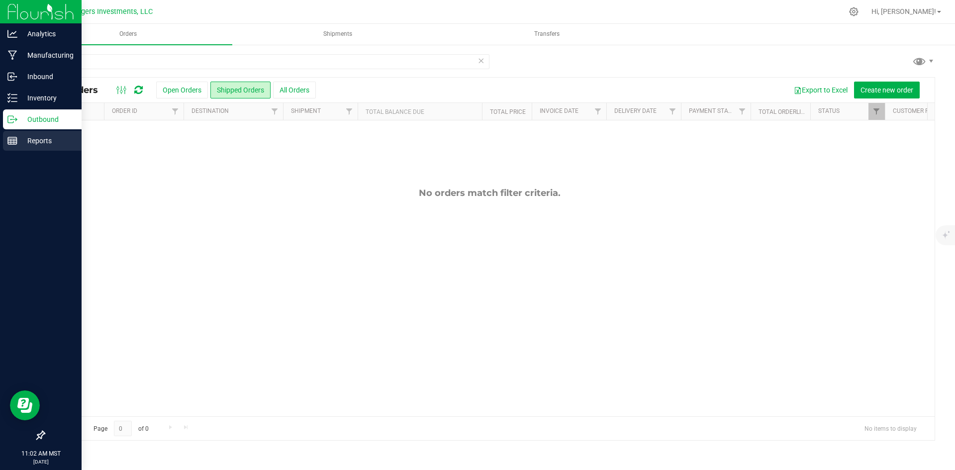
click at [43, 141] on p "Reports" at bounding box center [47, 141] width 60 height 12
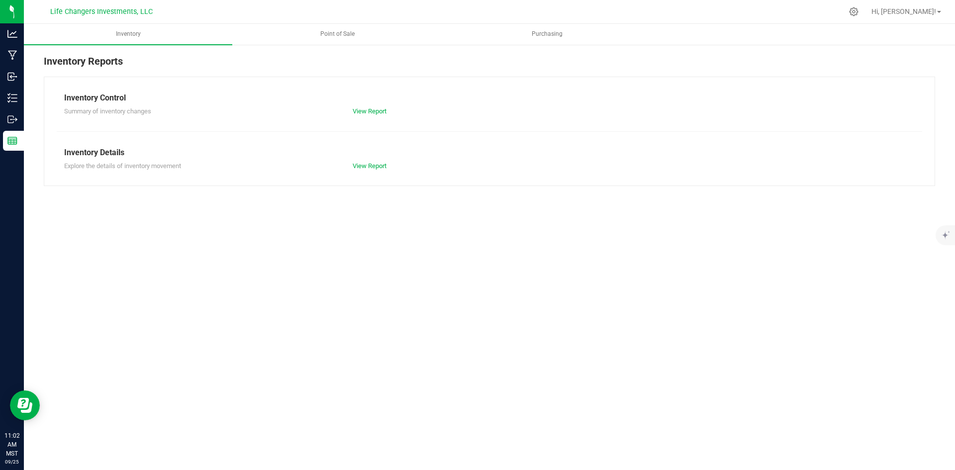
click at [384, 107] on div "View Report" at bounding box center [417, 111] width 144 height 10
click at [383, 110] on link "View Report" at bounding box center [370, 110] width 34 height 7
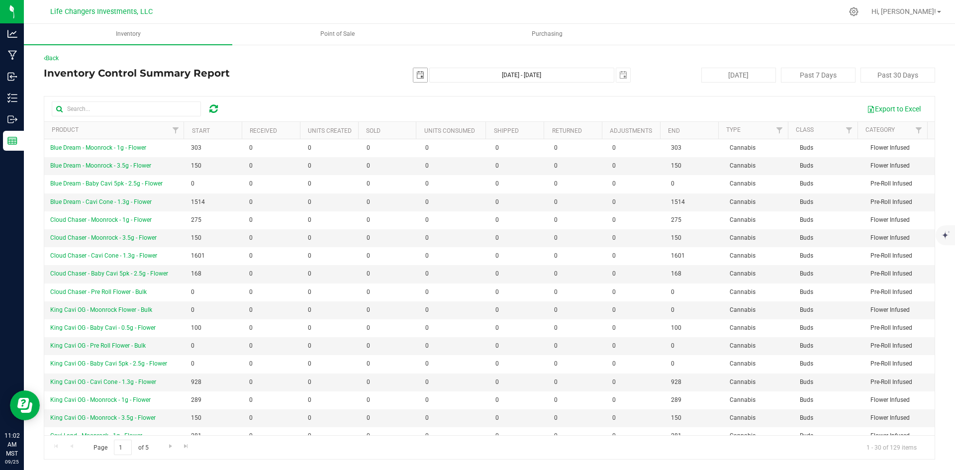
click at [420, 73] on span "select" at bounding box center [420, 75] width 8 height 8
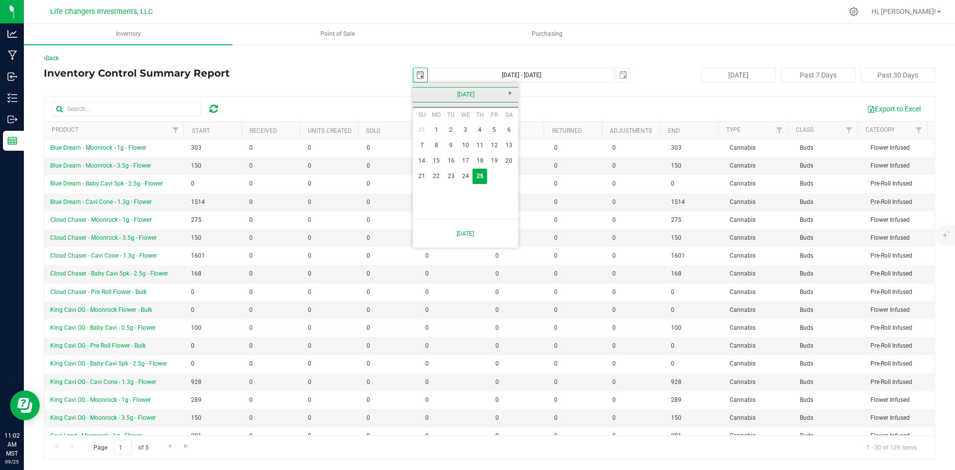
click at [422, 92] on link "[DATE]" at bounding box center [466, 94] width 107 height 15
click at [422, 92] on link "2025" at bounding box center [466, 94] width 107 height 15
click at [422, 92] on link "2020-2025" at bounding box center [466, 94] width 107 height 15
click at [501, 120] on link "2020 - 2025" at bounding box center [503, 121] width 25 height 25
click at [482, 152] on link "2025" at bounding box center [478, 149] width 25 height 25
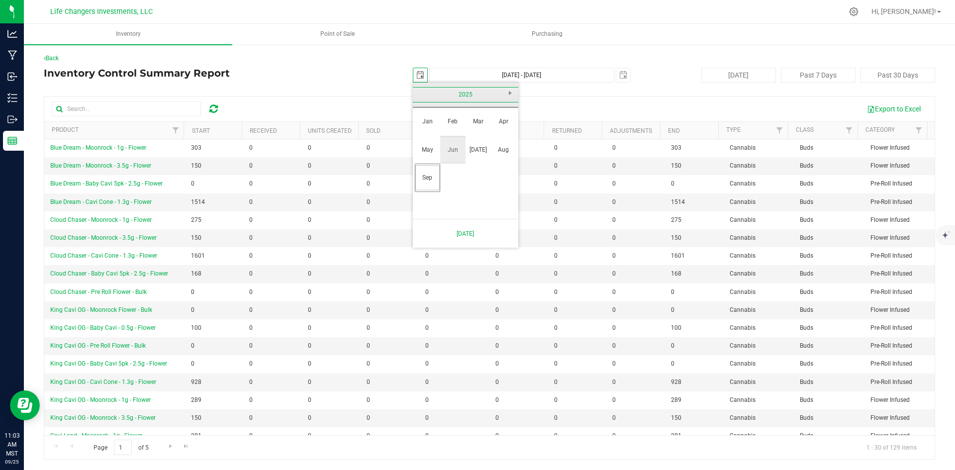
click at [451, 153] on link "Jun" at bounding box center [452, 149] width 25 height 25
click at [422, 129] on link "1" at bounding box center [422, 129] width 14 height 15
type input "2025-06-01"
type input "Jun 1, 2025 - Sep 25, 2025"
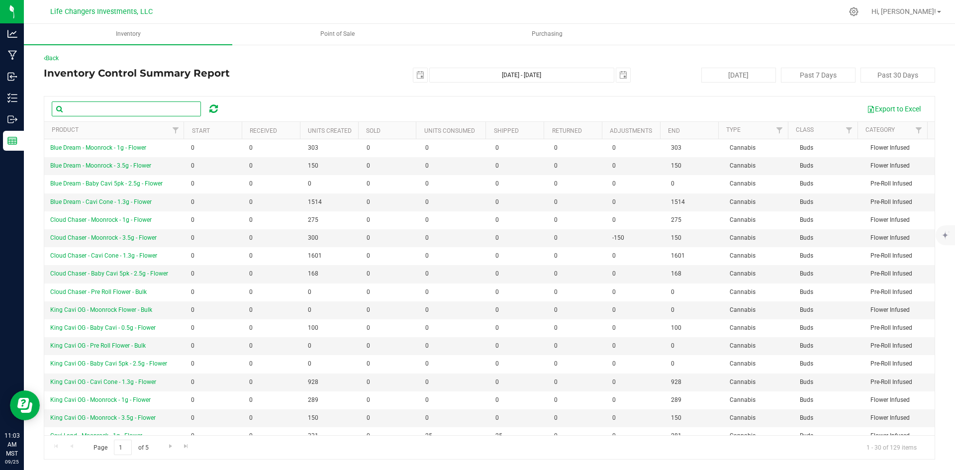
click at [119, 109] on input "text" at bounding box center [126, 109] width 149 height 15
type input "blue glue"
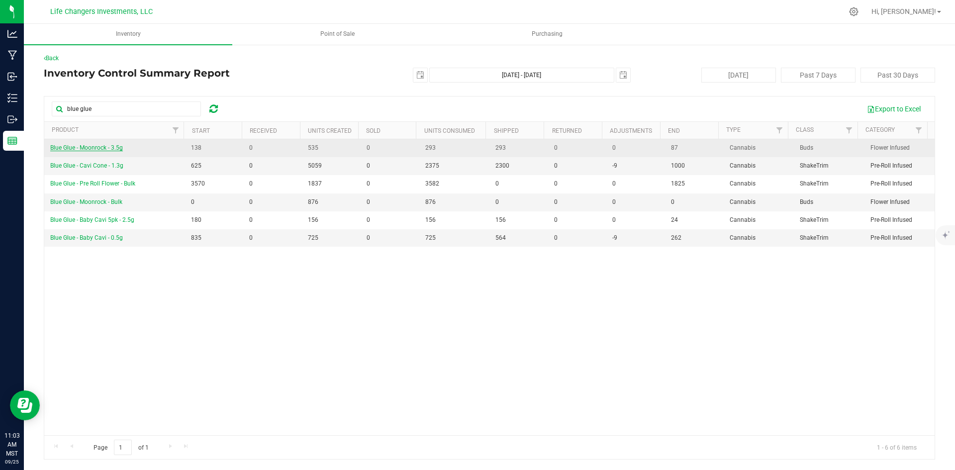
click at [96, 146] on span "Blue Glue - Moonrock - 3.5g" at bounding box center [86, 147] width 73 height 7
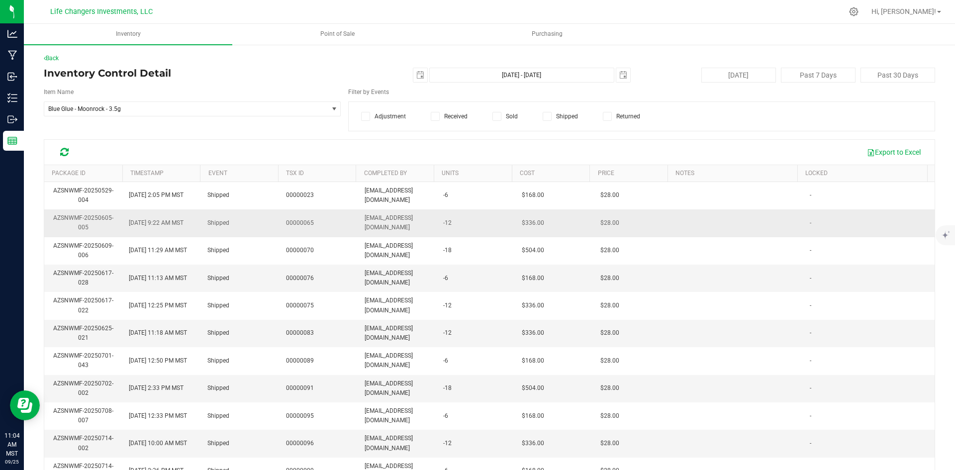
click at [334, 222] on td "00000065" at bounding box center [319, 222] width 79 height 27
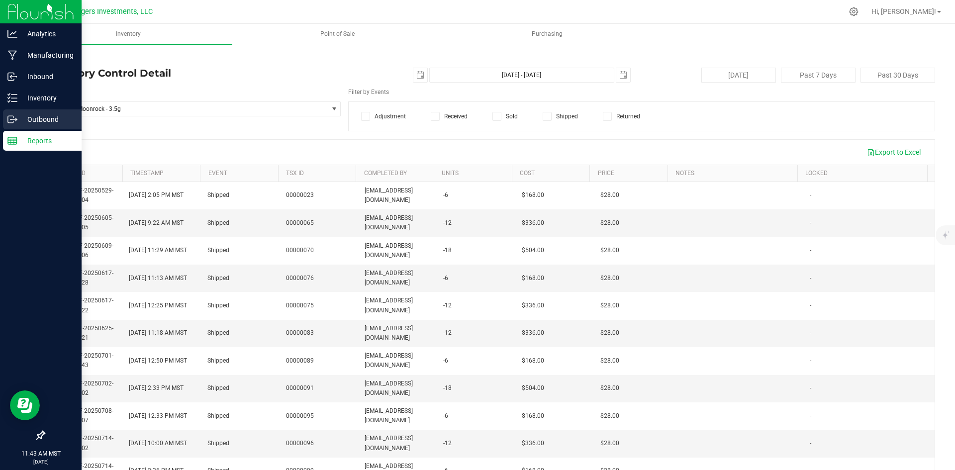
click at [40, 114] on p "Outbound" at bounding box center [47, 119] width 60 height 12
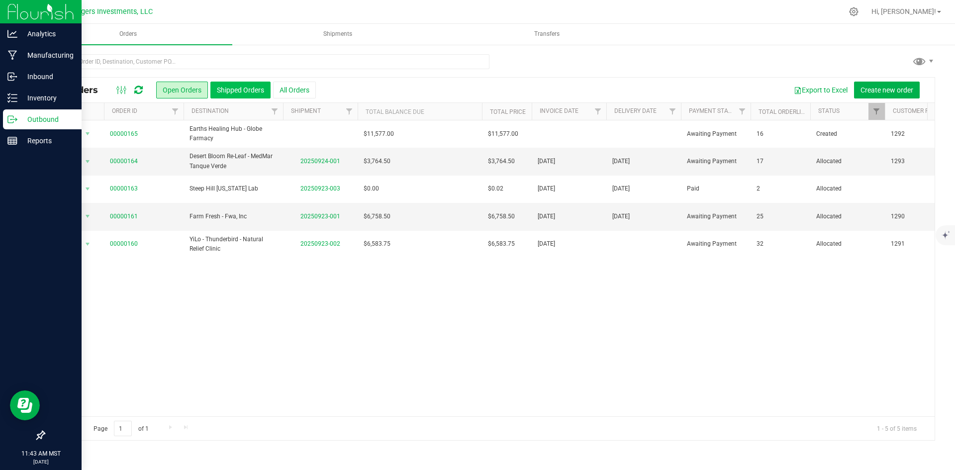
click at [250, 88] on button "Shipped Orders" at bounding box center [240, 90] width 60 height 17
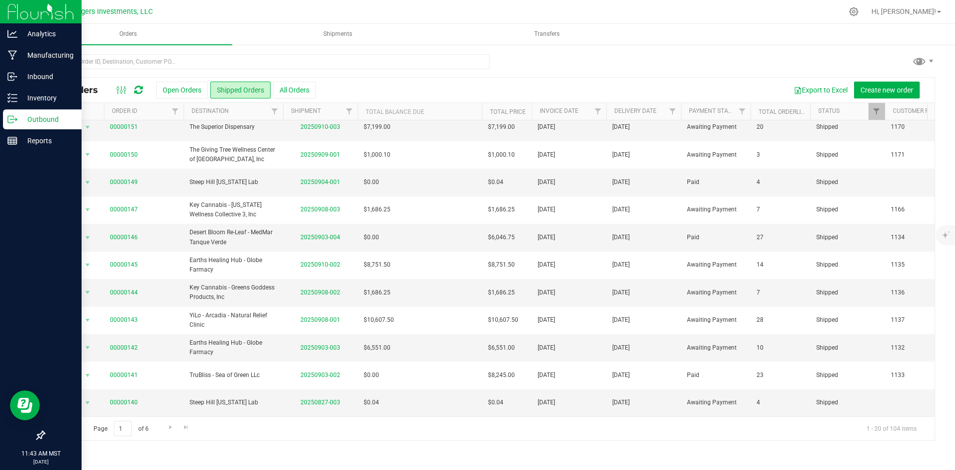
scroll to position [262, 0]
click at [171, 429] on span "Go to the next page" at bounding box center [171, 427] width 8 height 8
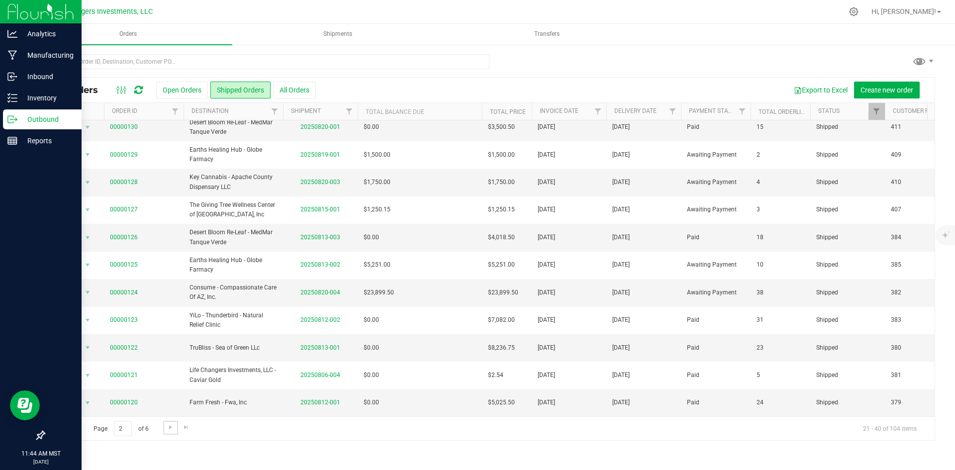
scroll to position [0, 0]
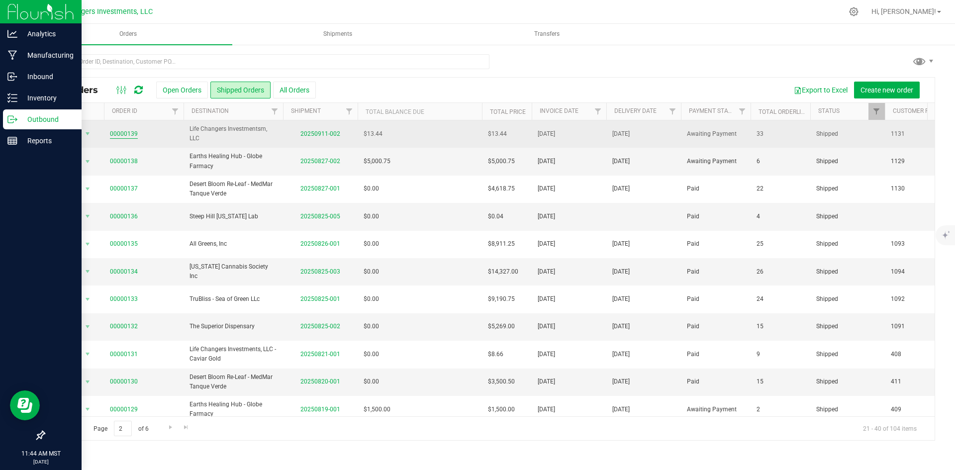
click at [120, 136] on link "00000139" at bounding box center [124, 133] width 28 height 9
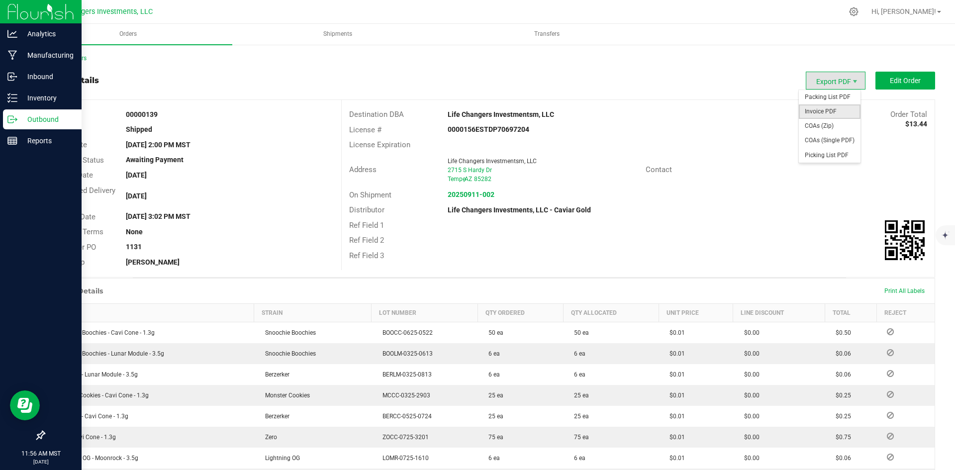
click at [823, 112] on span "Invoice PDF" at bounding box center [830, 111] width 62 height 14
click at [70, 58] on link "Back to Orders" at bounding box center [65, 58] width 43 height 7
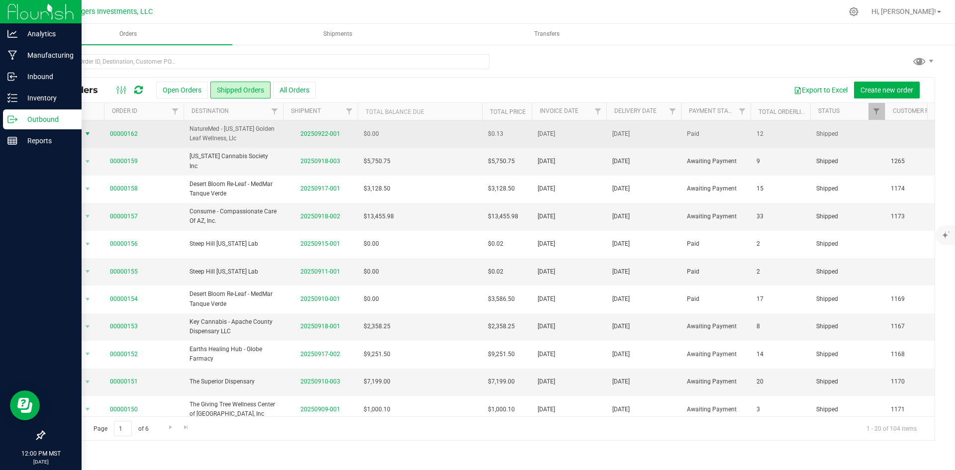
click at [76, 134] on span "Action" at bounding box center [67, 134] width 27 height 14
click at [270, 134] on span "NatureMed - [US_STATE] Golden Leaf Wellness, Llc" at bounding box center [234, 133] width 88 height 19
click at [312, 133] on link "20250922-001" at bounding box center [321, 133] width 40 height 7
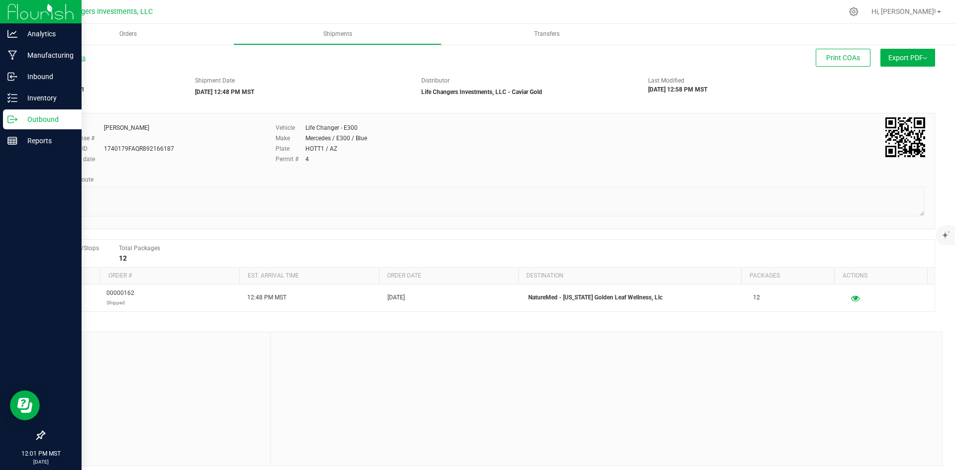
click at [61, 56] on link "All Shipments" at bounding box center [65, 58] width 42 height 7
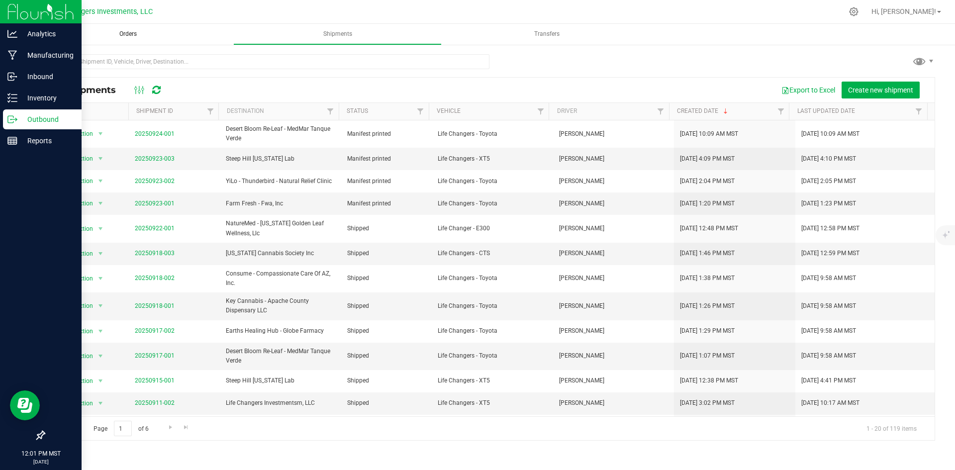
click at [129, 32] on span "Orders" at bounding box center [128, 34] width 44 height 8
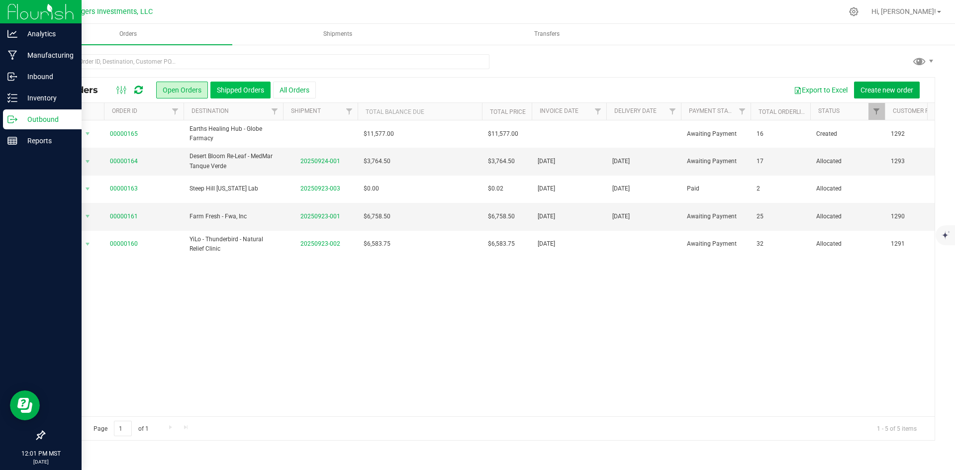
click at [235, 92] on button "Shipped Orders" at bounding box center [240, 90] width 60 height 17
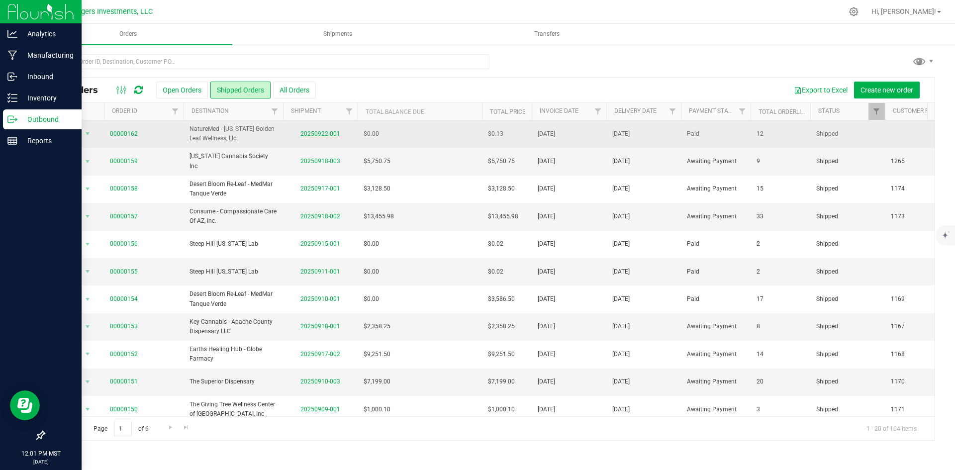
click at [330, 134] on link "20250922-001" at bounding box center [321, 133] width 40 height 7
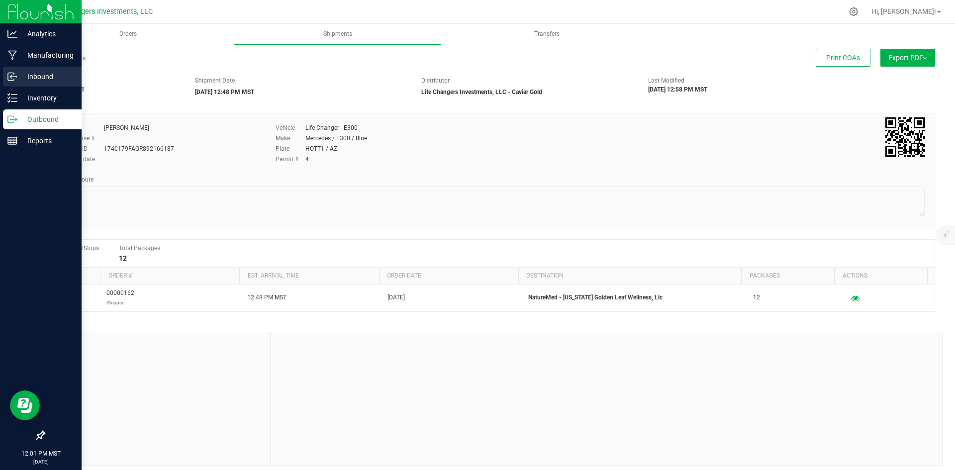
click at [39, 73] on p "Inbound" at bounding box center [47, 77] width 60 height 12
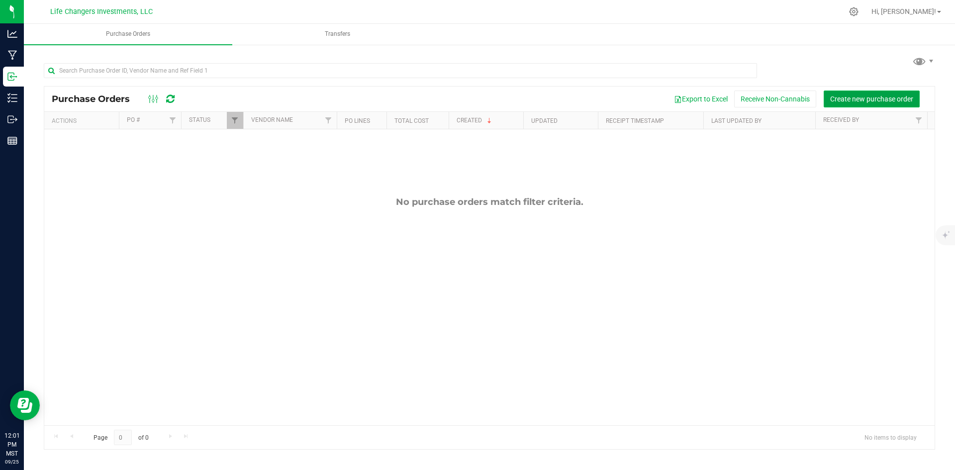
click at [885, 100] on span "Create new purchase order" at bounding box center [872, 99] width 83 height 8
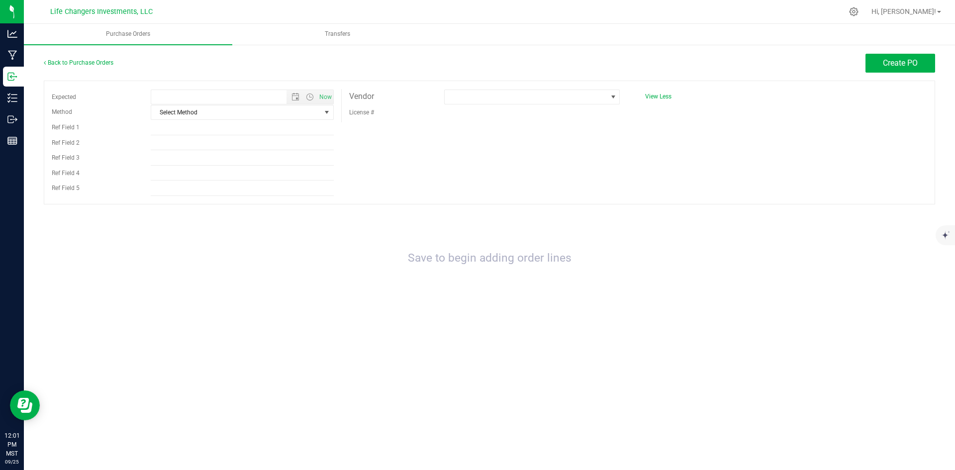
type input "9/25/2025 12:01 PM"
click at [547, 99] on span at bounding box center [526, 97] width 162 height 14
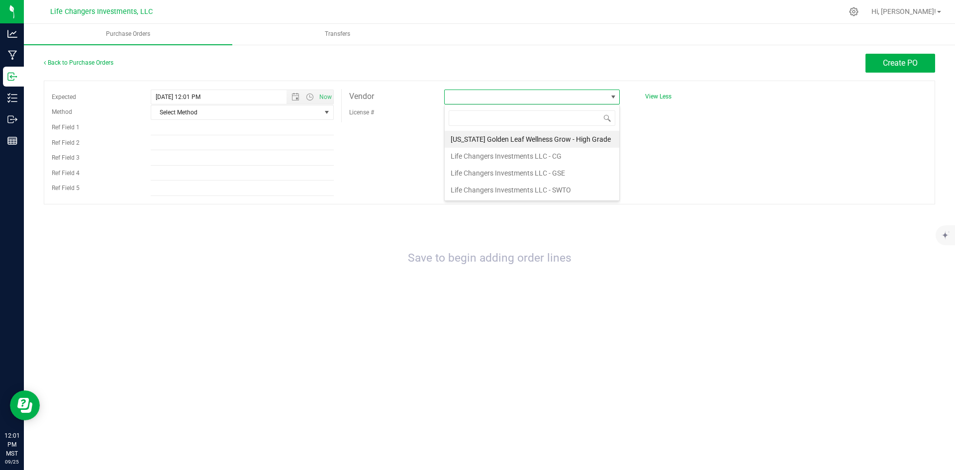
scroll to position [15, 176]
click at [513, 154] on li "Life Changers Investments LLC - CG" at bounding box center [532, 156] width 175 height 17
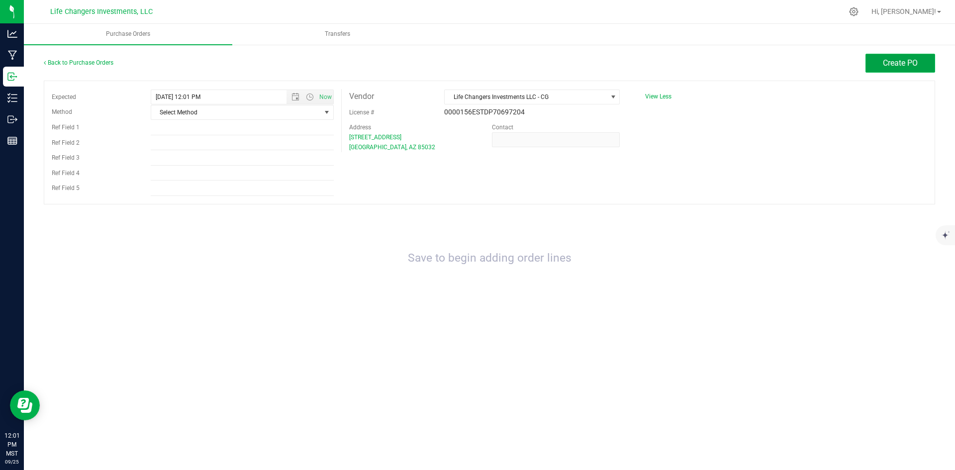
click at [894, 69] on button "Create PO" at bounding box center [901, 63] width 70 height 19
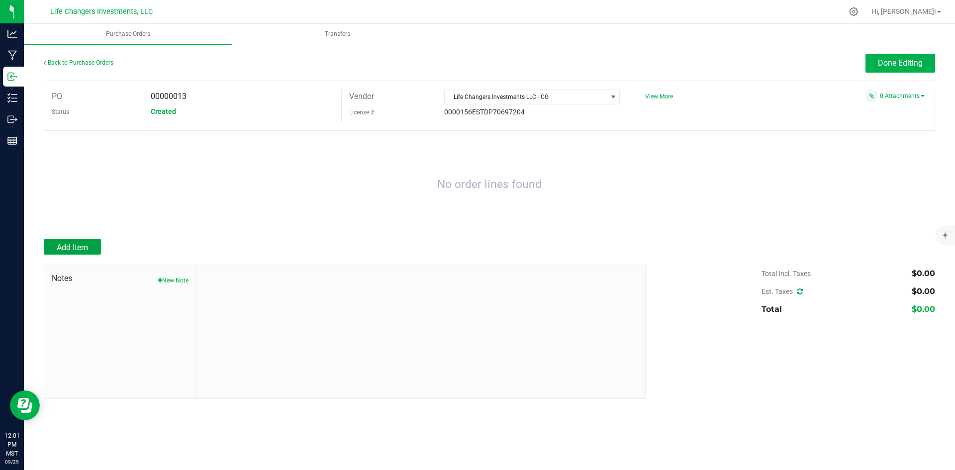
click at [84, 242] on button "Add Item" at bounding box center [72, 247] width 57 height 16
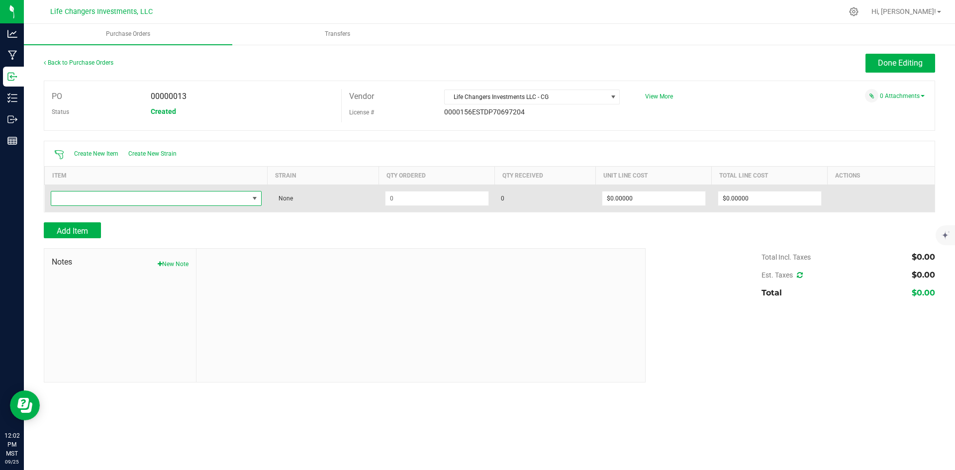
click at [92, 197] on span "NO DATA FOUND" at bounding box center [150, 199] width 198 height 14
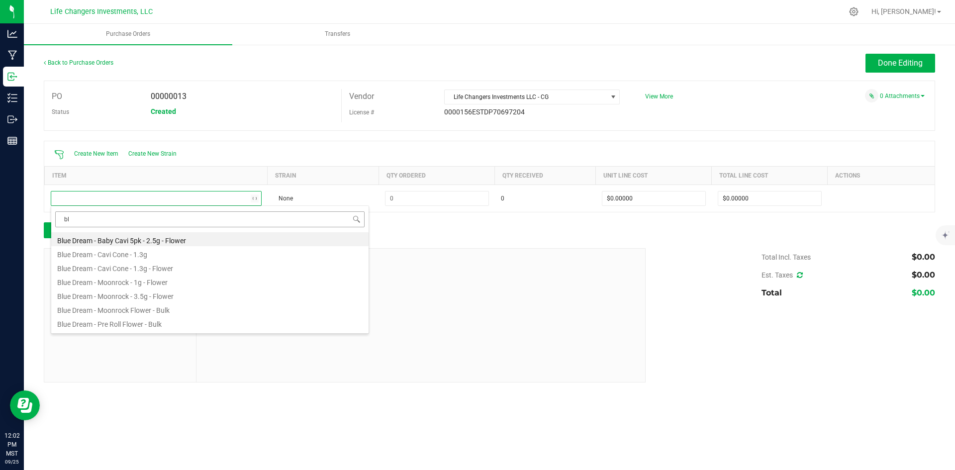
type input "b"
type input "apple"
click at [118, 267] on li "Apple Drip - Cavi Cone - 1.3g - Flower" at bounding box center [209, 267] width 317 height 14
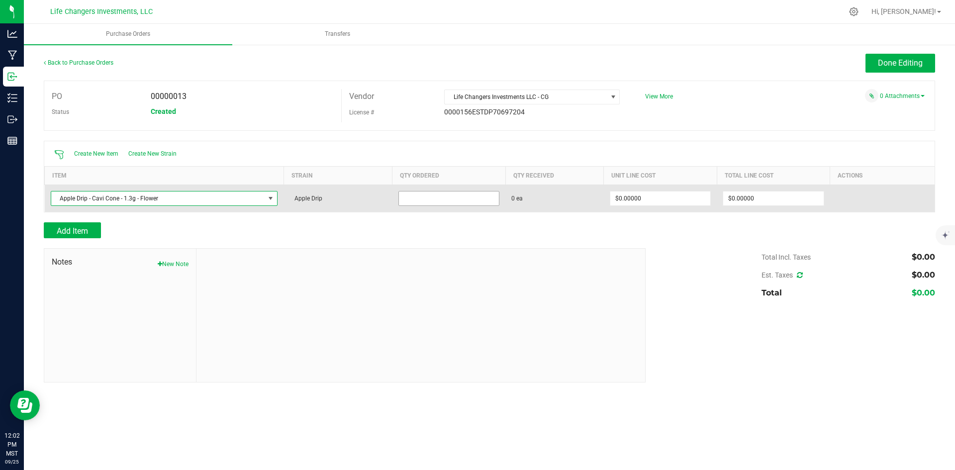
click at [451, 195] on input at bounding box center [449, 199] width 100 height 14
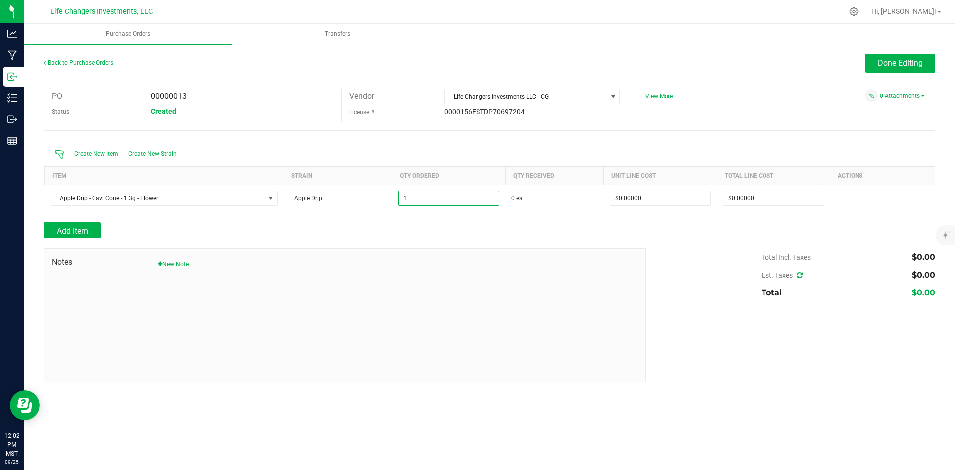
type input "1 ea"
click at [630, 216] on div at bounding box center [490, 217] width 892 height 10
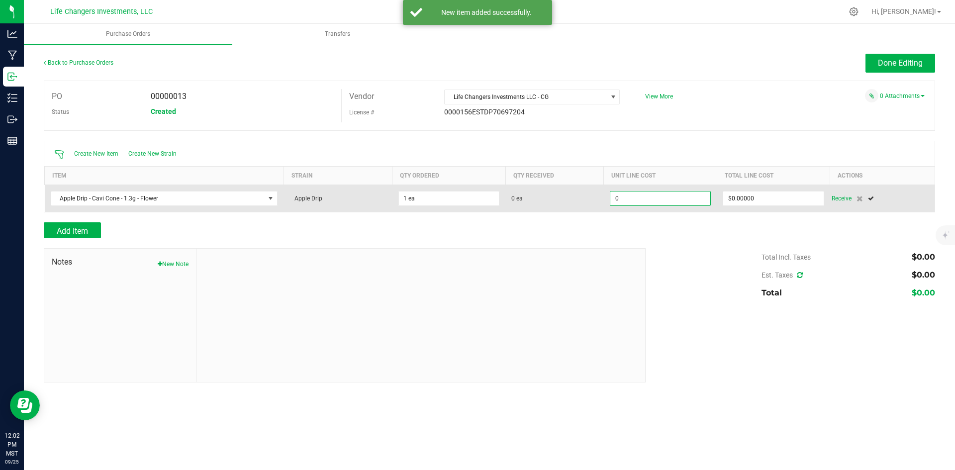
click at [668, 197] on input "0" at bounding box center [661, 199] width 100 height 14
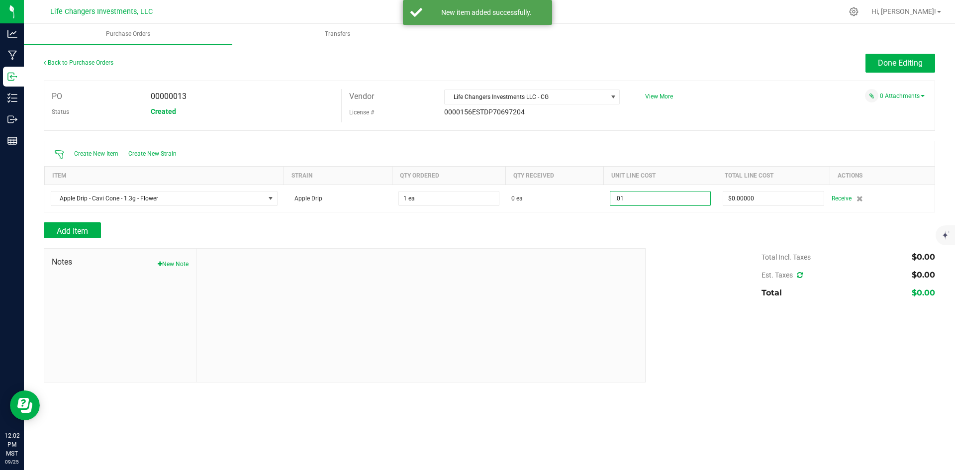
type input "$0.01000"
click at [728, 267] on div "Total Incl. Taxes $0.00 Est. Taxes $0.00 Total $0.00" at bounding box center [786, 275] width 297 height 54
type input "1"
type input "$0.01000"
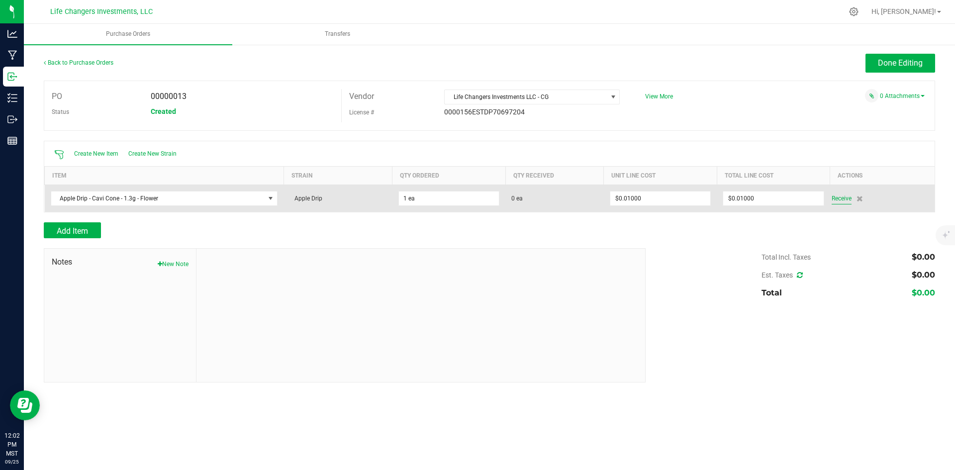
click at [844, 198] on span "Receive" at bounding box center [842, 199] width 20 height 12
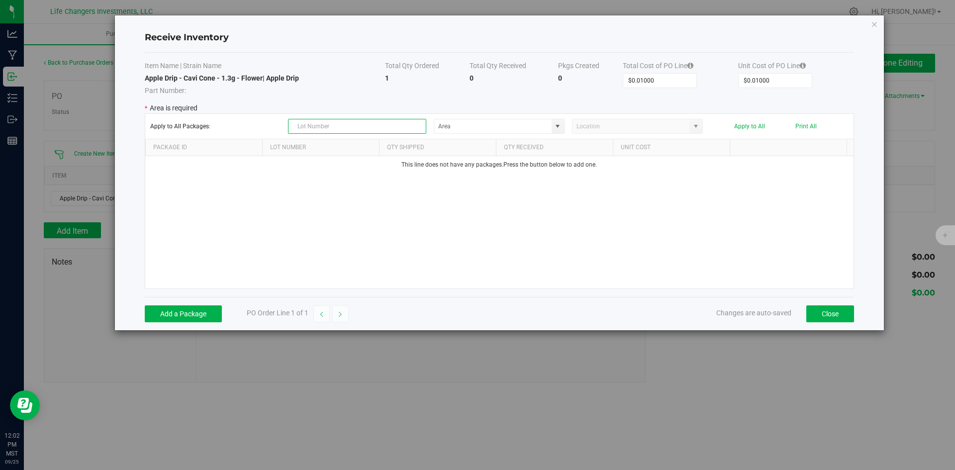
click at [315, 123] on input "text" at bounding box center [357, 126] width 138 height 15
type input "a"
click at [560, 129] on span at bounding box center [558, 126] width 8 height 8
type input "ADCC-0825-1932"
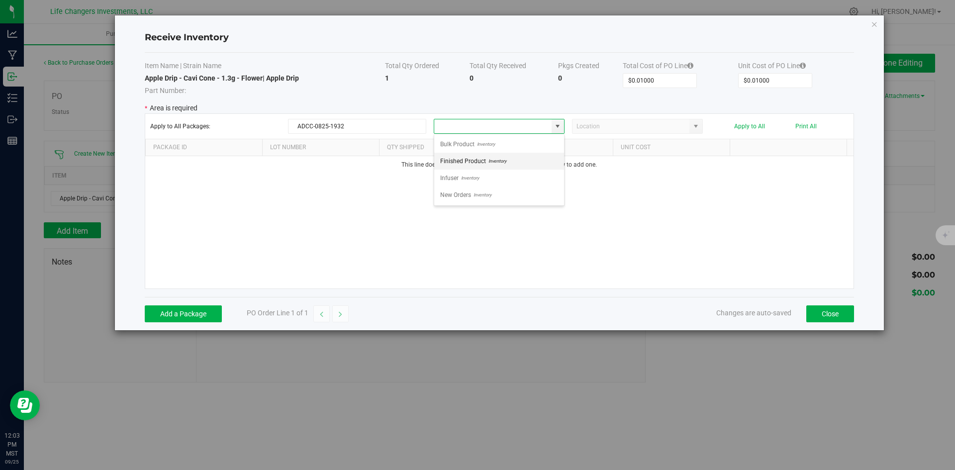
click at [474, 159] on span "Finished Product" at bounding box center [463, 161] width 46 height 15
type input "Finished Product"
click at [655, 213] on div "This line does not have any packages. Press the button below to add one." at bounding box center [499, 222] width 709 height 132
click at [176, 313] on button "Add a Package" at bounding box center [183, 314] width 77 height 17
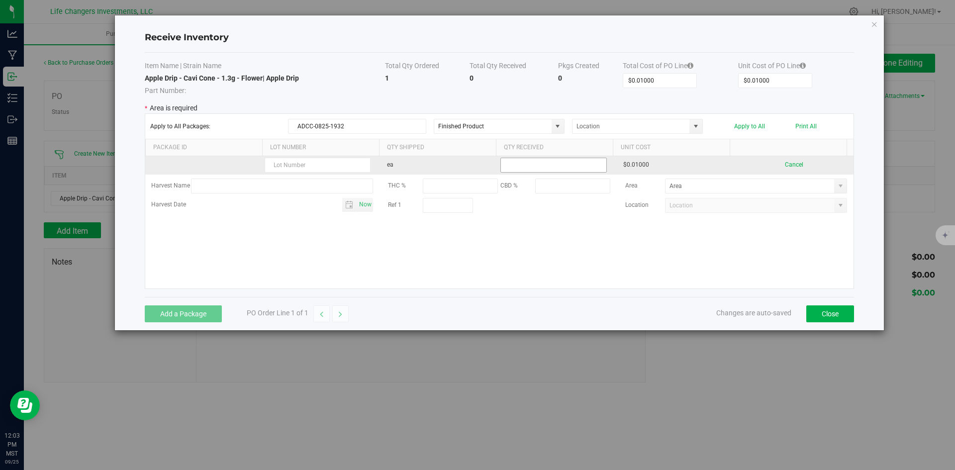
click at [531, 164] on input at bounding box center [553, 165] width 105 height 14
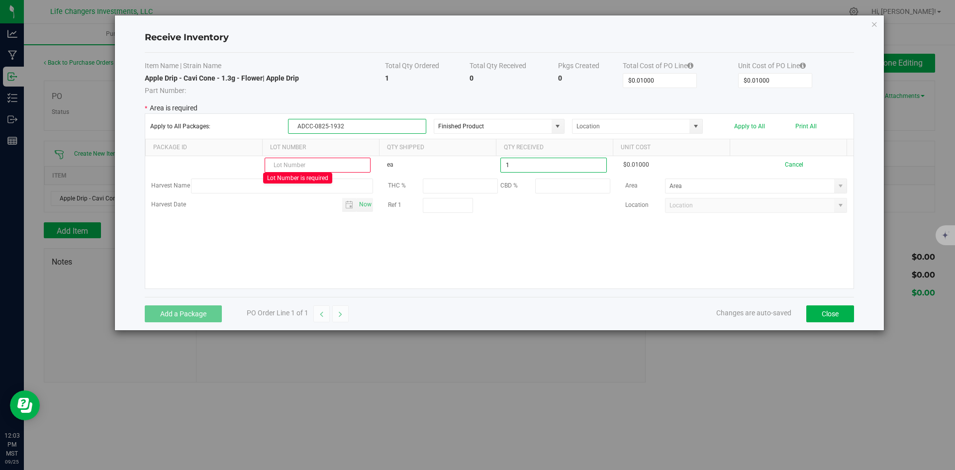
type input "1 ea"
drag, startPoint x: 348, startPoint y: 124, endPoint x: 302, endPoint y: 127, distance: 45.9
click at [279, 123] on div "Apply to All Packages: ADCC-0825-1932 Finished Product Apply to All Print All" at bounding box center [499, 126] width 699 height 15
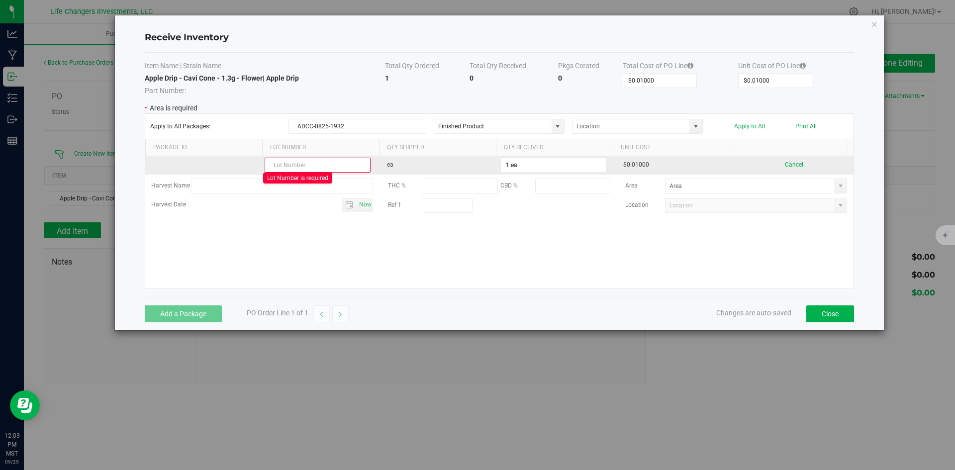
click at [291, 162] on input "text" at bounding box center [318, 165] width 106 height 15
paste input "ADCC-0825-1932"
type input "ADCC-0825-1932"
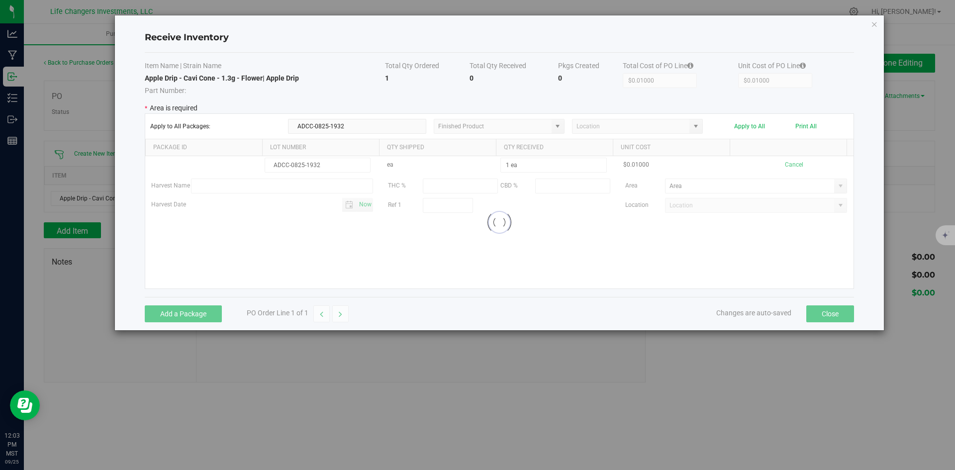
click at [384, 225] on kendo-grid-list "ADCC-0825-1932 ea 1 ea $0.01000 Cancel Harvest Name THC % CBD % Area Harvest Da…" at bounding box center [499, 222] width 709 height 132
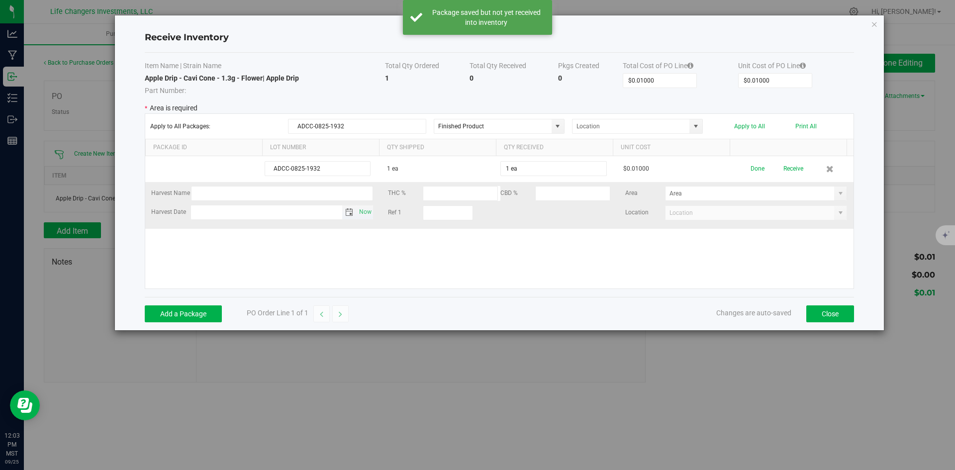
click at [347, 211] on span "Toggle calendar" at bounding box center [349, 212] width 8 height 8
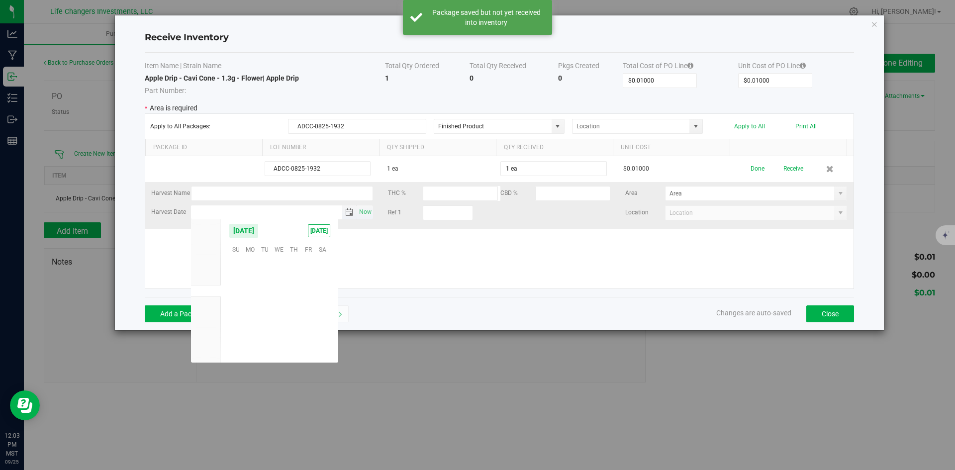
scroll to position [161382, 0]
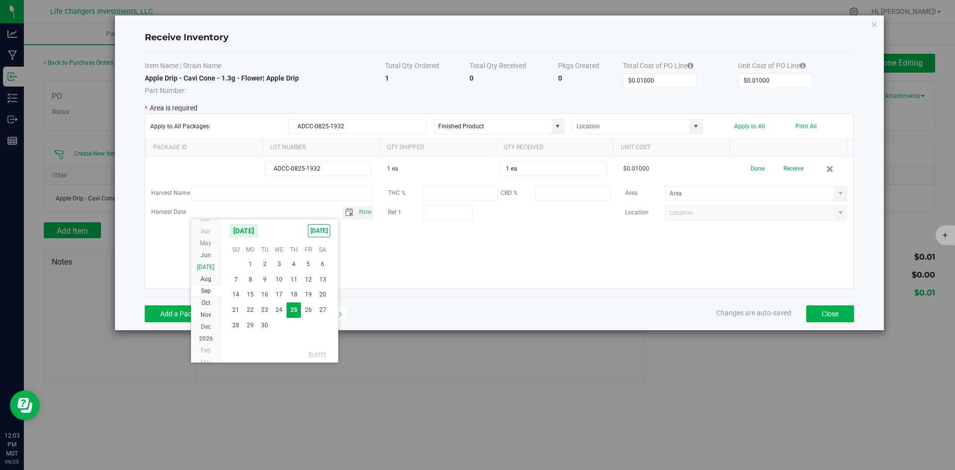
click at [206, 265] on span "[DATE]" at bounding box center [205, 267] width 17 height 7
click at [291, 324] on span "31" at bounding box center [294, 324] width 14 height 15
type input "Jul 31, 2025"
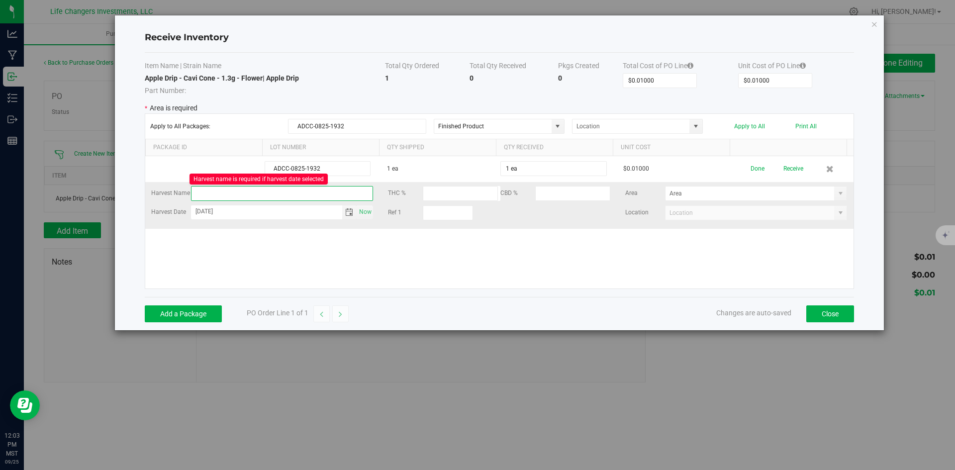
click at [279, 195] on kendo-grid-list "ADCC-0825-1932 1 ea 1 ea $0.01000 Done Receive Harvest Name Harvest name is req…" at bounding box center [499, 222] width 709 height 132
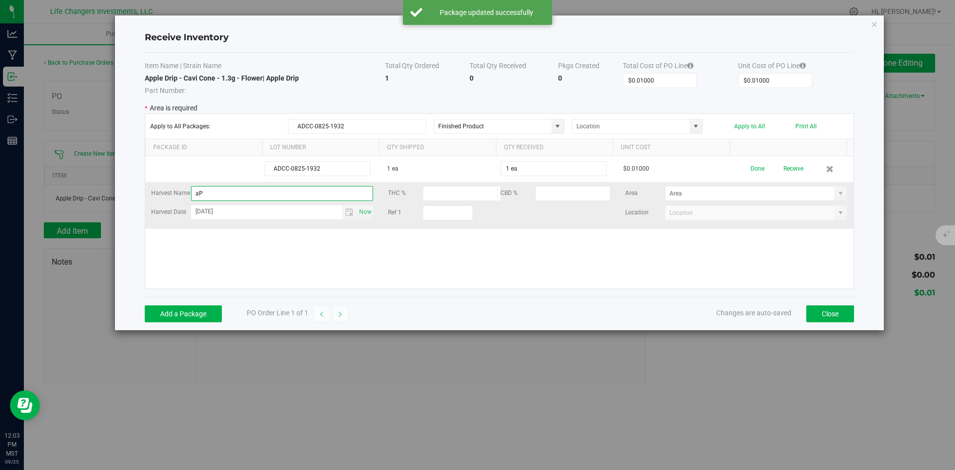
type input "a"
click at [837, 191] on span at bounding box center [841, 194] width 8 height 8
type input "APPLE DRIP"
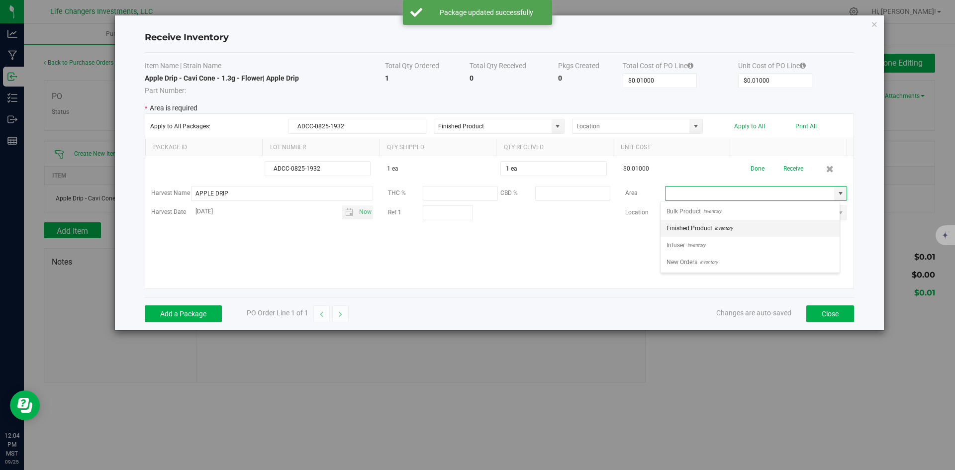
click at [704, 228] on span "Finished Product" at bounding box center [690, 228] width 46 height 15
type input "Finished Product"
click at [712, 253] on div "ADCC-0825-1932 1 ea 1 ea $0.01000 Done Receive Harvest Name APPLE DRIP THC % CB…" at bounding box center [499, 222] width 709 height 132
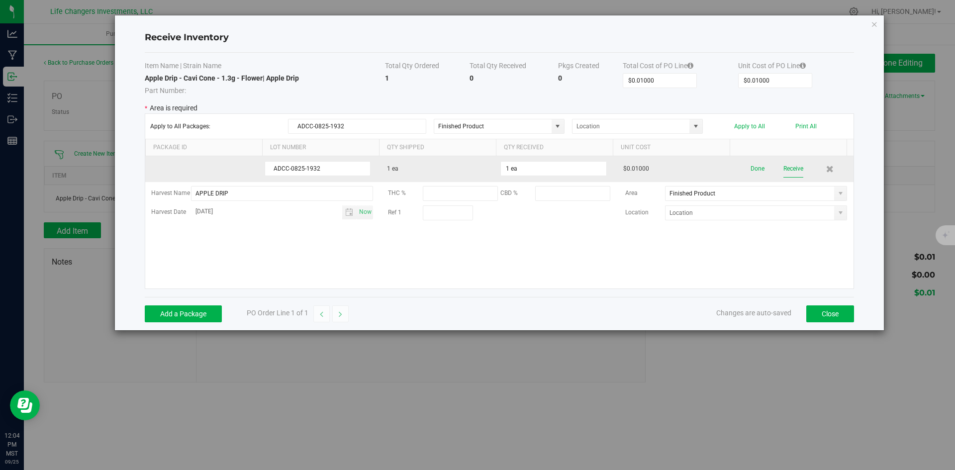
click at [790, 168] on button "Receive" at bounding box center [794, 168] width 20 height 17
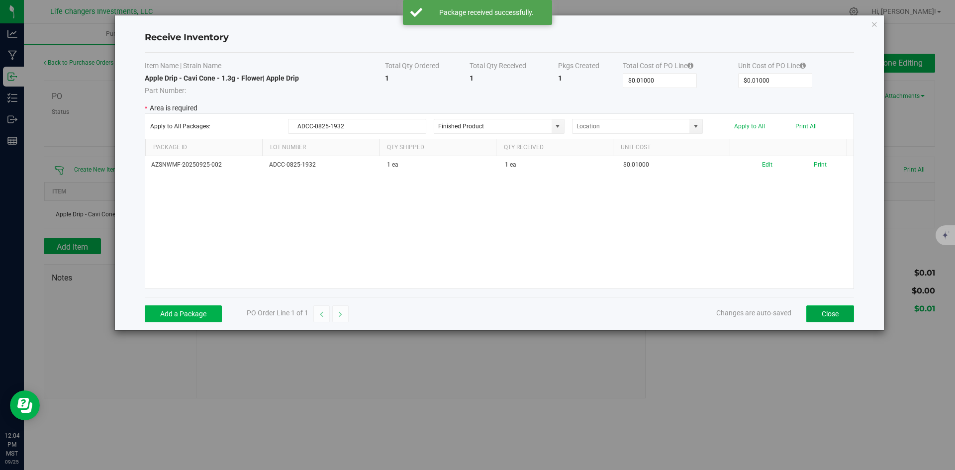
click at [833, 317] on button "Close" at bounding box center [831, 314] width 48 height 17
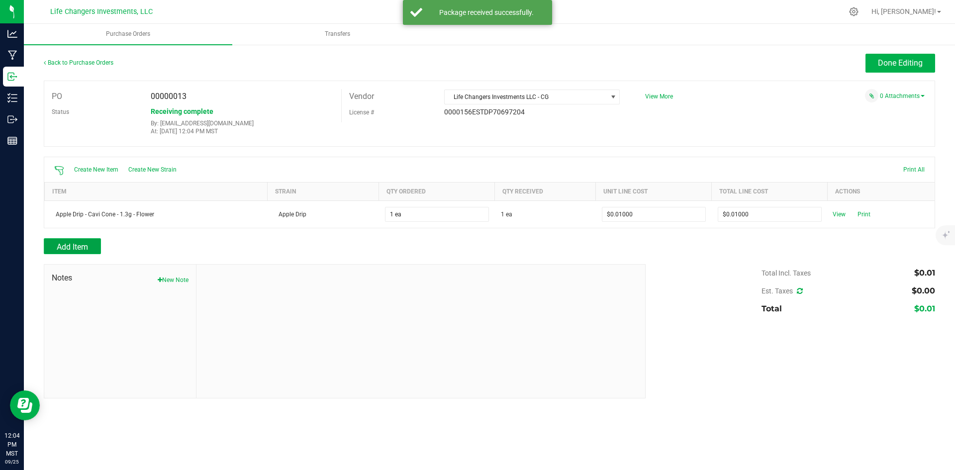
click at [63, 245] on span "Add Item" at bounding box center [72, 246] width 31 height 9
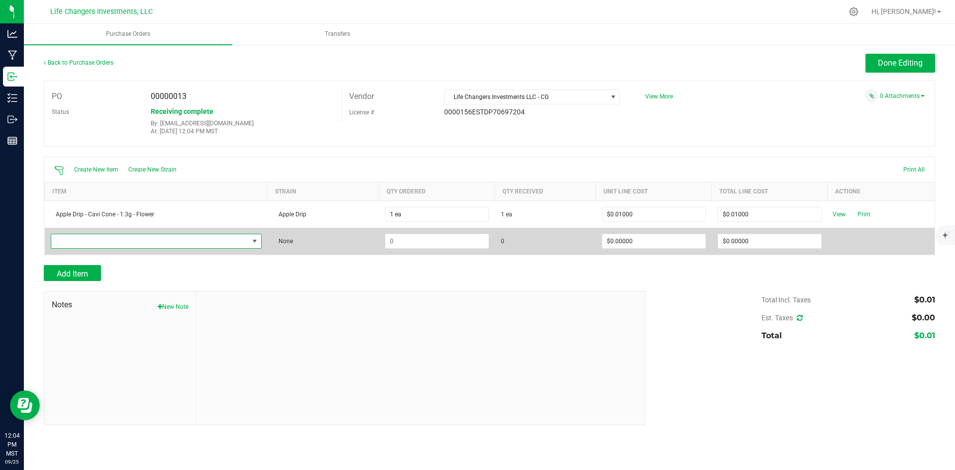
click at [128, 242] on span "NO DATA FOUND" at bounding box center [150, 241] width 198 height 14
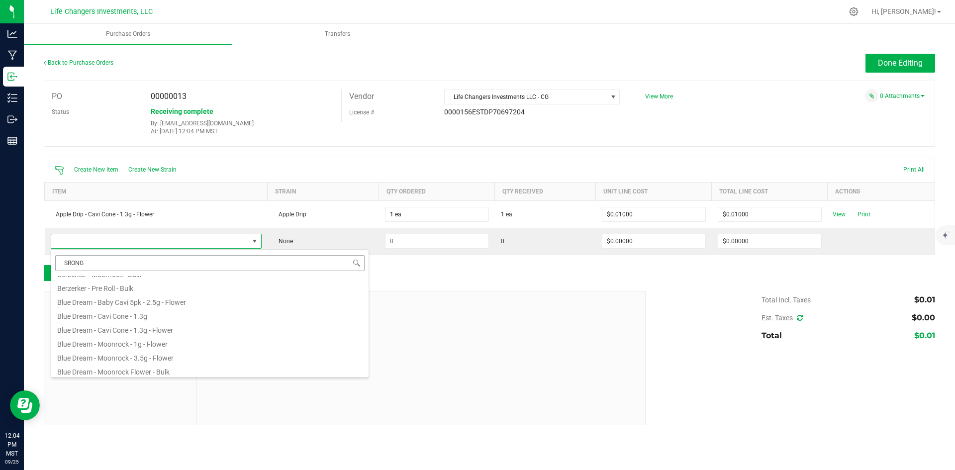
scroll to position [0, 0]
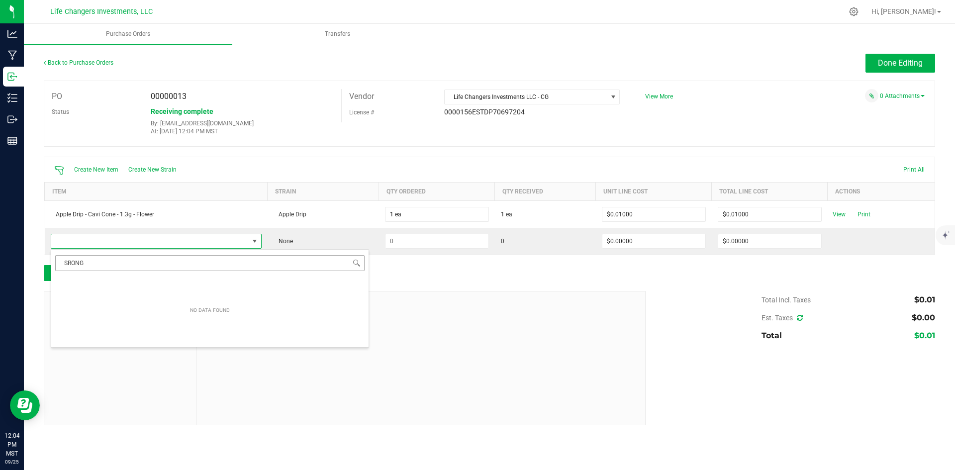
click at [90, 261] on input "SRONG" at bounding box center [210, 262] width 310 height 15
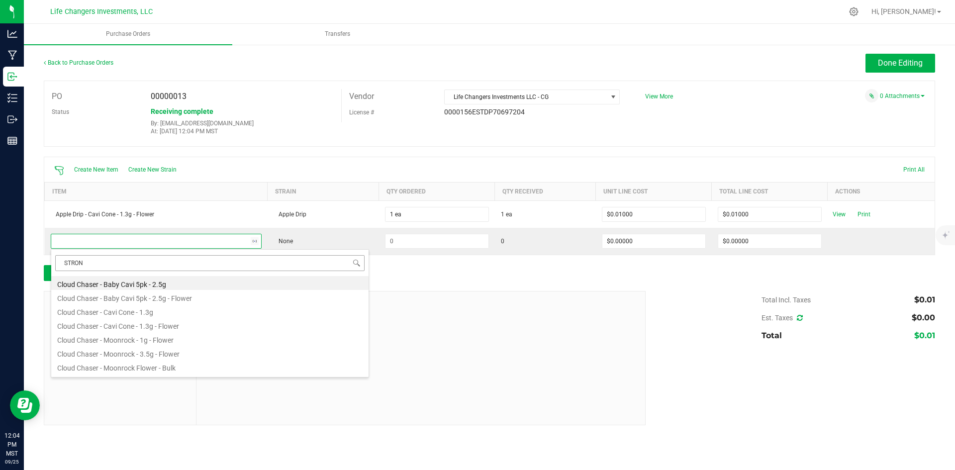
type input "STRONG"
click at [117, 339] on li "Strongberry - Cavi Cone - 1.3g - Flower" at bounding box center [209, 339] width 317 height 14
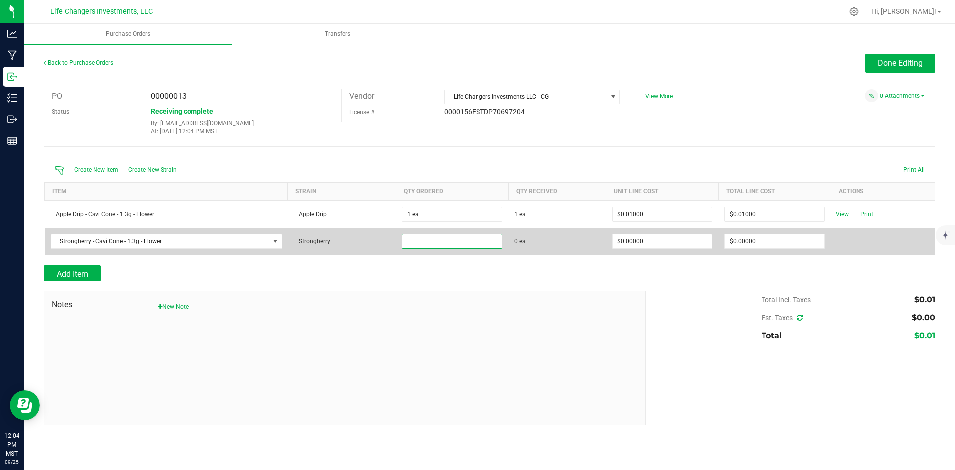
click at [443, 244] on input at bounding box center [453, 241] width 100 height 14
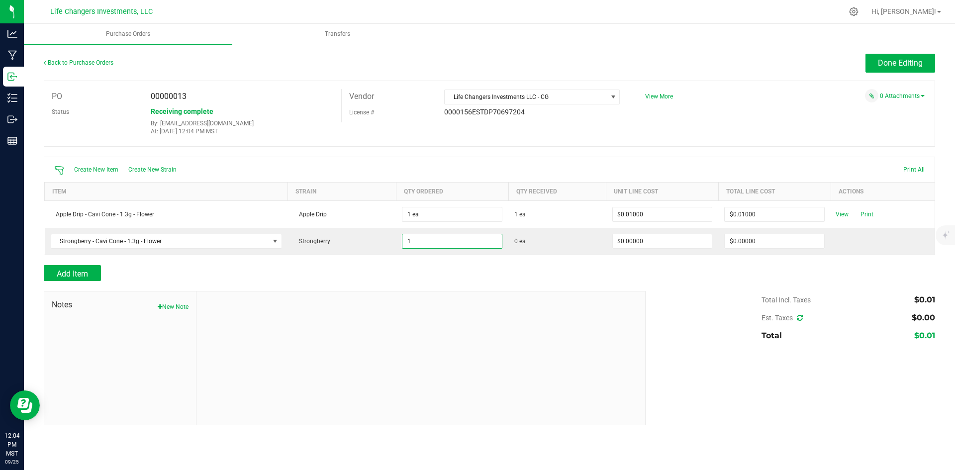
type input "1 ea"
click at [667, 273] on div "Add Item" at bounding box center [490, 273] width 892 height 16
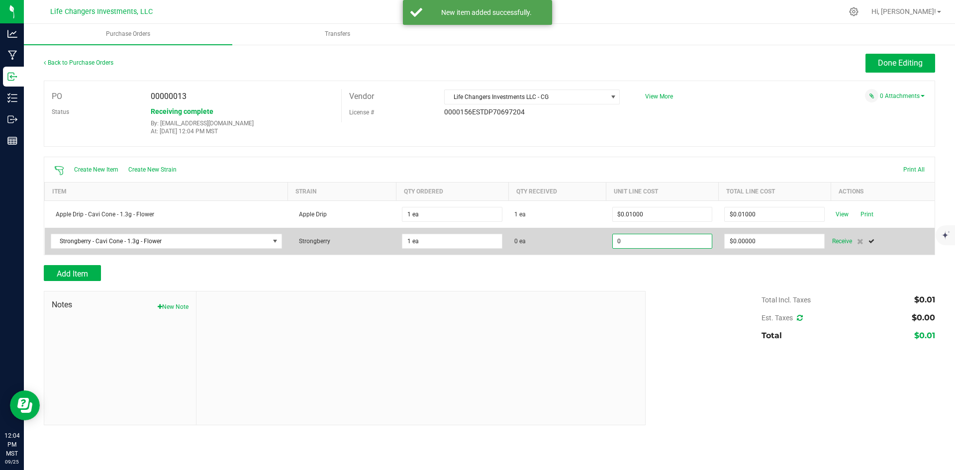
click at [683, 242] on input "0" at bounding box center [663, 241] width 100 height 14
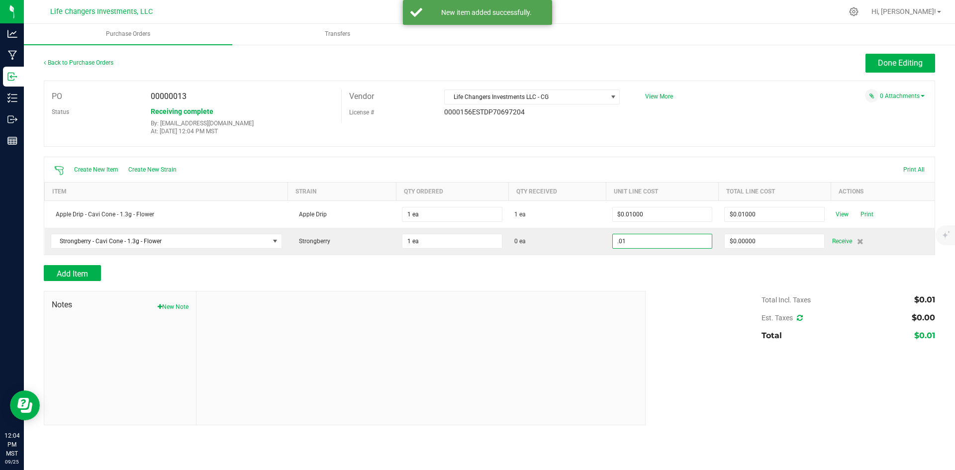
type input "$0.01000"
click at [677, 270] on div "Add Item" at bounding box center [490, 273] width 892 height 16
type input "1"
type input "$0.01000"
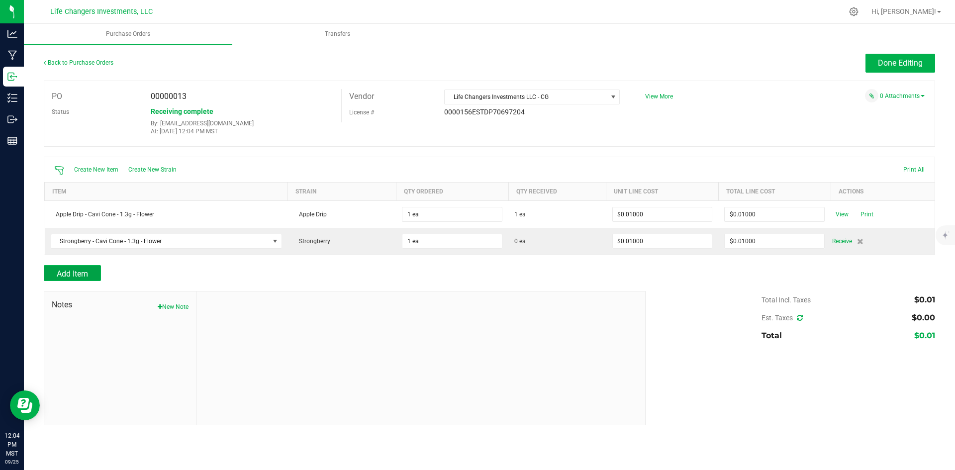
click at [84, 270] on span "Add Item" at bounding box center [72, 273] width 31 height 9
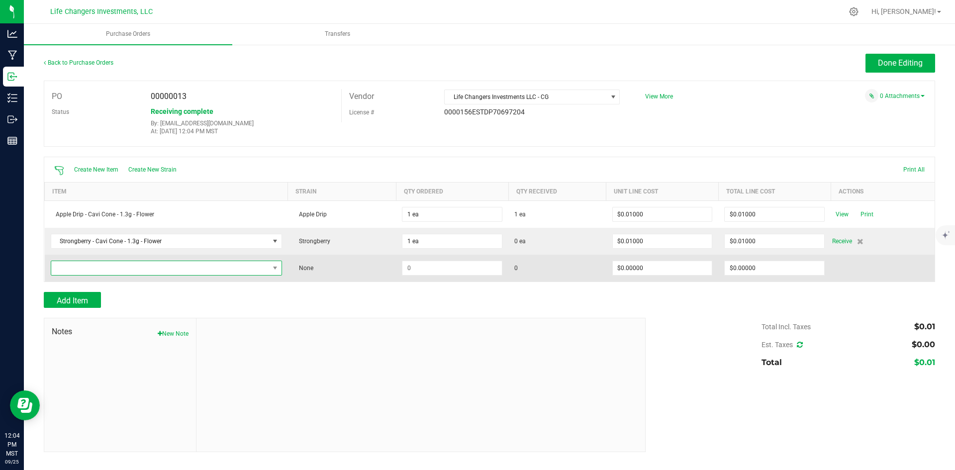
click at [81, 269] on span "NO DATA FOUND" at bounding box center [160, 268] width 218 height 14
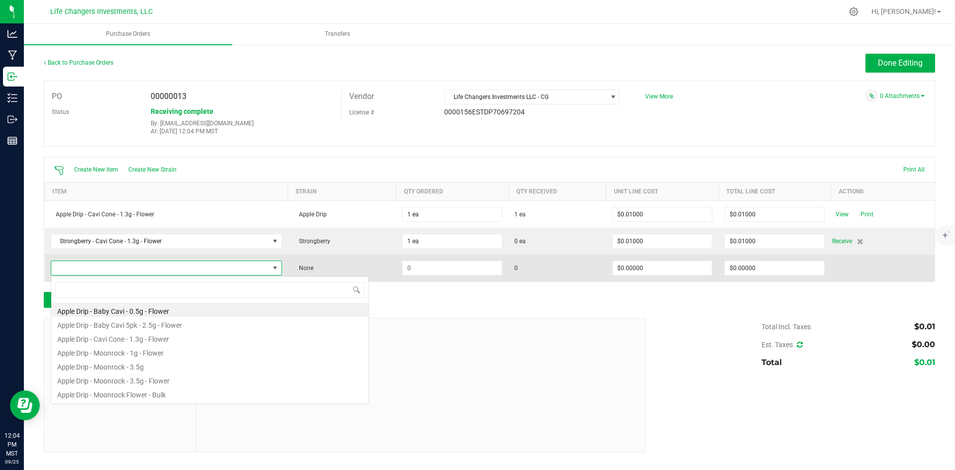
scroll to position [15, 228]
type input "GOOD D"
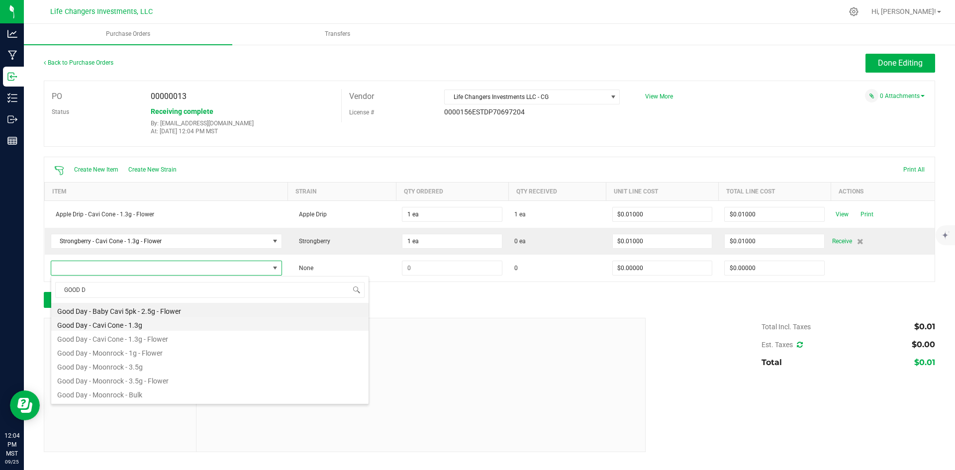
click at [114, 324] on li "Good Day - Cavi Cone - 1.3g" at bounding box center [209, 324] width 317 height 14
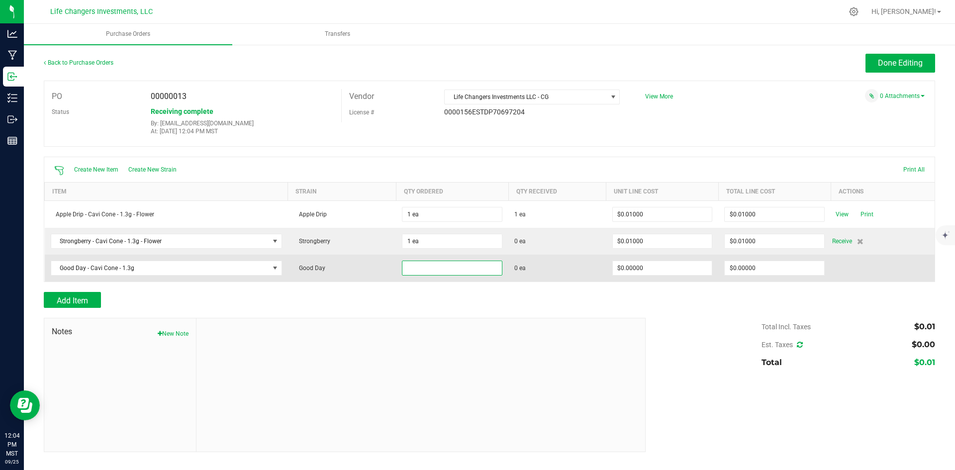
click at [442, 266] on input at bounding box center [453, 268] width 100 height 14
type input "1 ea"
click at [650, 272] on input "0" at bounding box center [663, 268] width 100 height 14
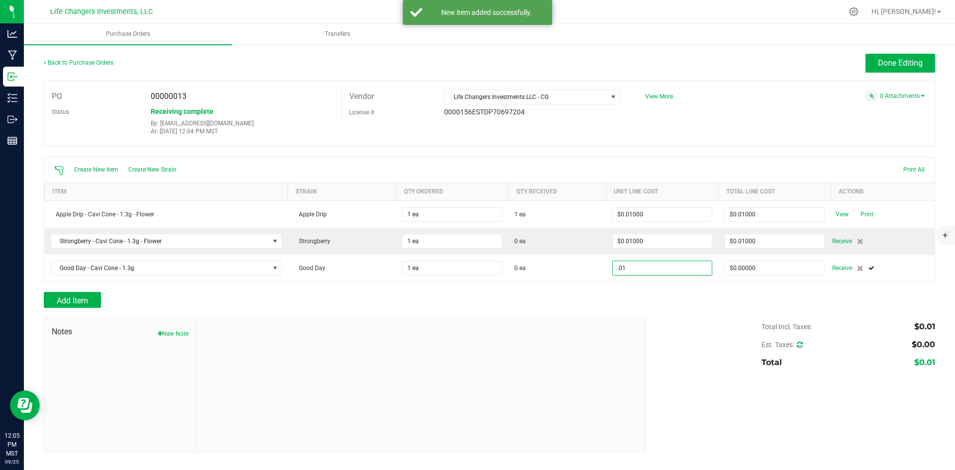
type input "$0.01000"
click at [703, 333] on div "Total Incl. Taxes $0.01 Est. Taxes $0.00 Total $0.01" at bounding box center [786, 345] width 297 height 54
type input "1"
type input "$0.01000"
click at [79, 299] on span "Add Item" at bounding box center [72, 300] width 31 height 9
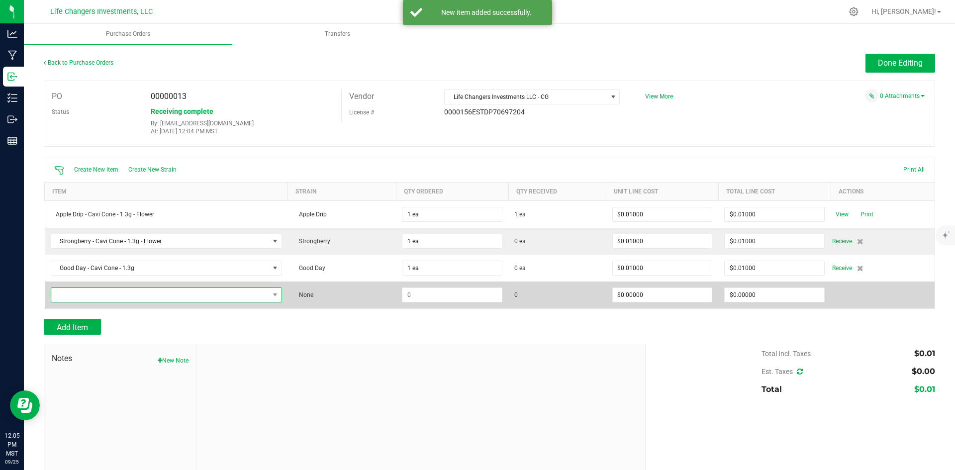
click at [84, 300] on span "NO DATA FOUND" at bounding box center [160, 295] width 218 height 14
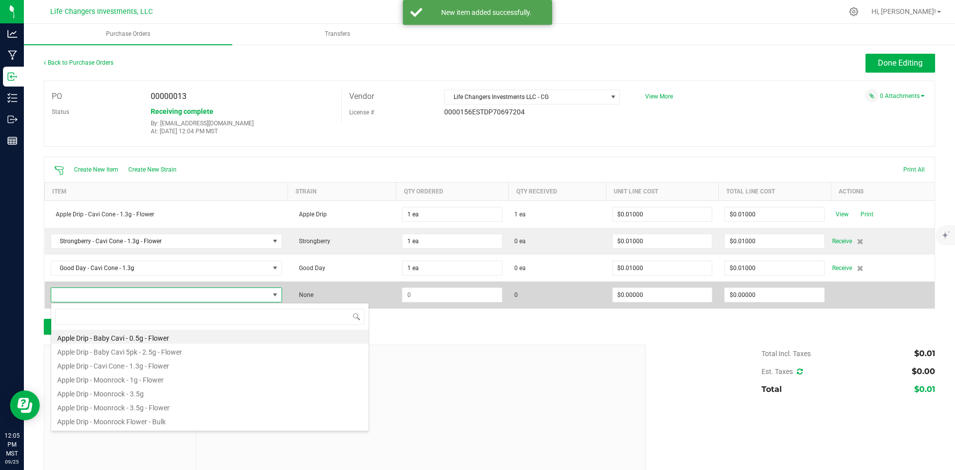
scroll to position [15, 226]
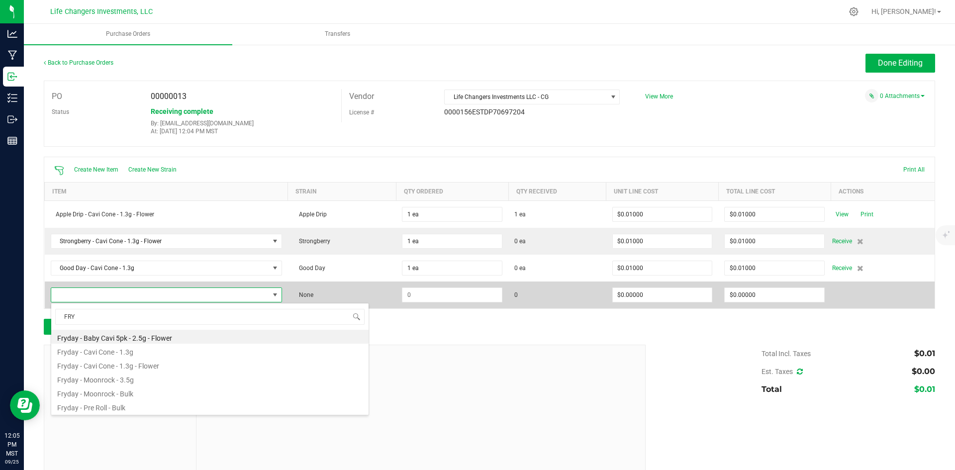
type input "FRYD"
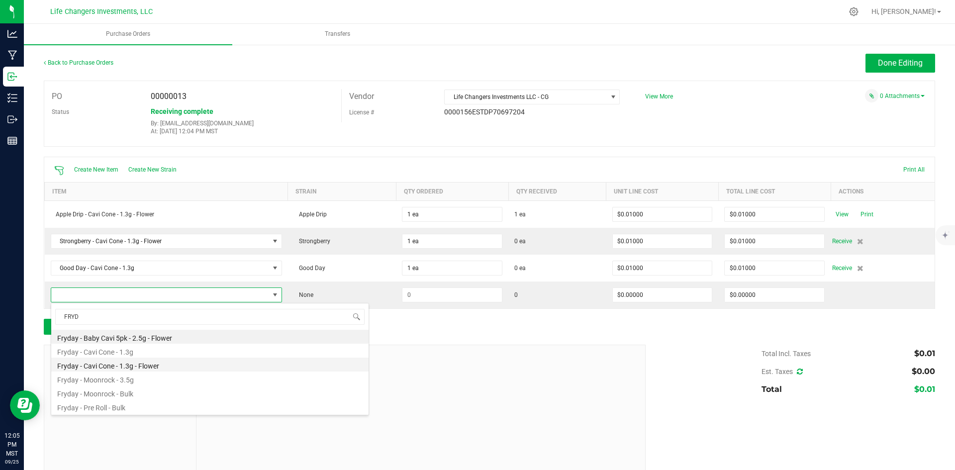
click at [93, 366] on li "Fryday - Cavi Cone - 1.3g - Flower" at bounding box center [209, 365] width 317 height 14
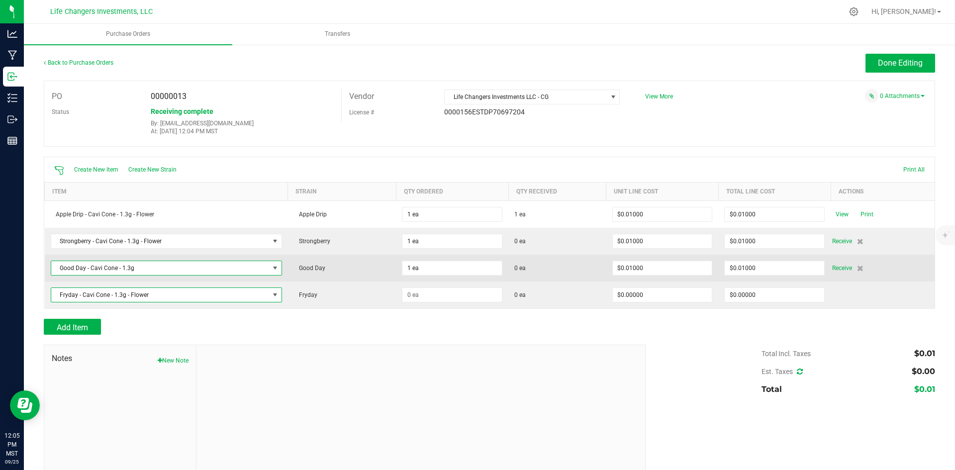
click at [277, 268] on span "NO DATA FOUND" at bounding box center [275, 268] width 12 height 14
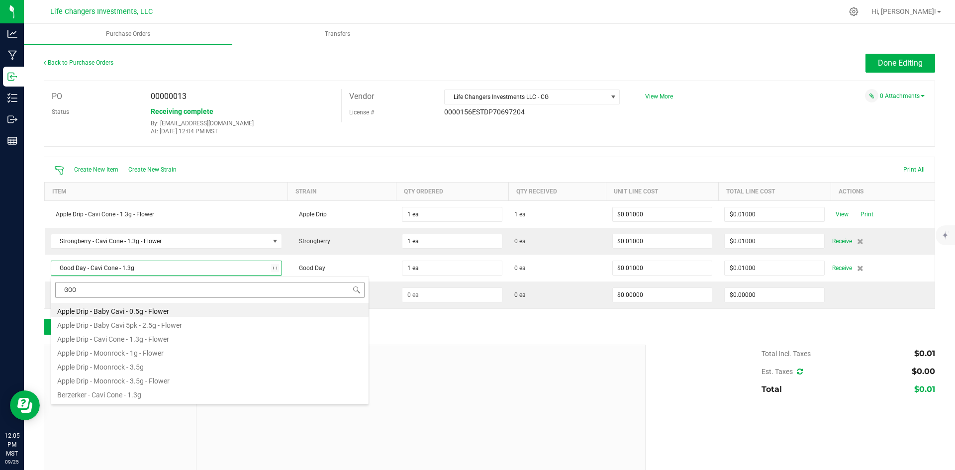
type input "GOOD"
click at [136, 340] on li "Good Day - Cavi Cone - 1.3g - Flower" at bounding box center [209, 338] width 317 height 14
type input "$0.00000"
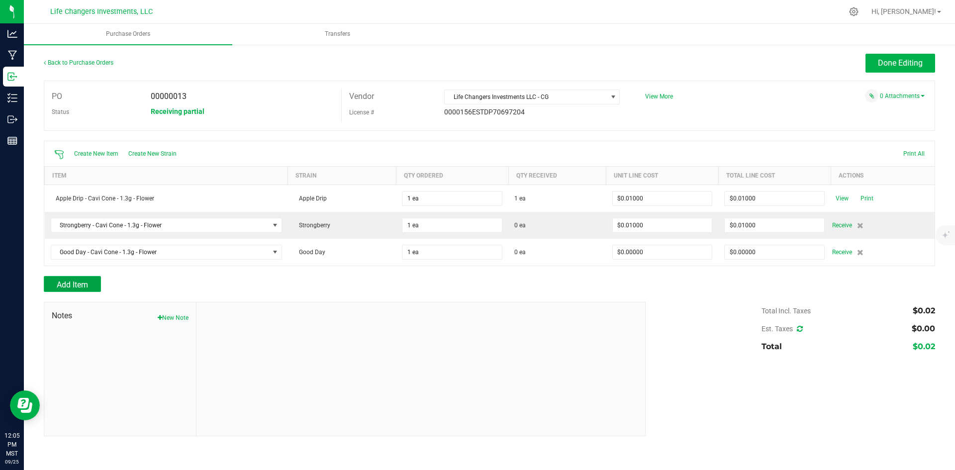
click at [81, 287] on span "Add Item" at bounding box center [72, 284] width 31 height 9
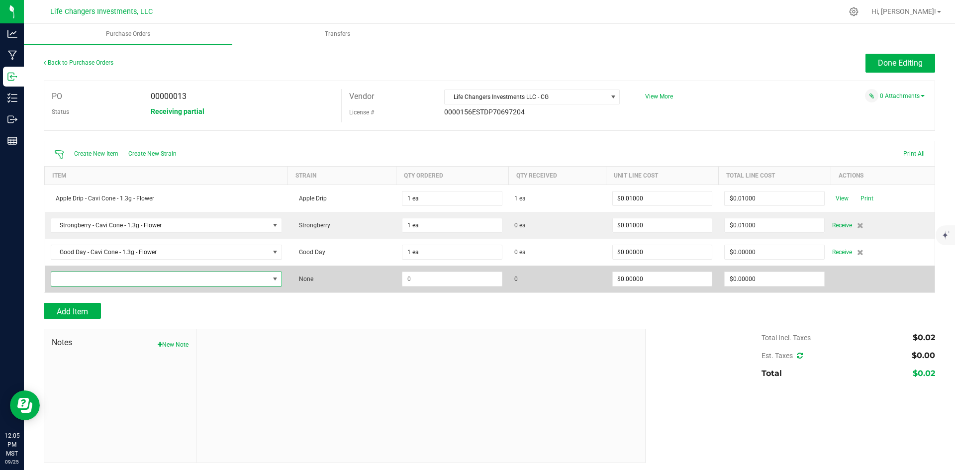
click at [147, 274] on span "NO DATA FOUND" at bounding box center [160, 279] width 218 height 14
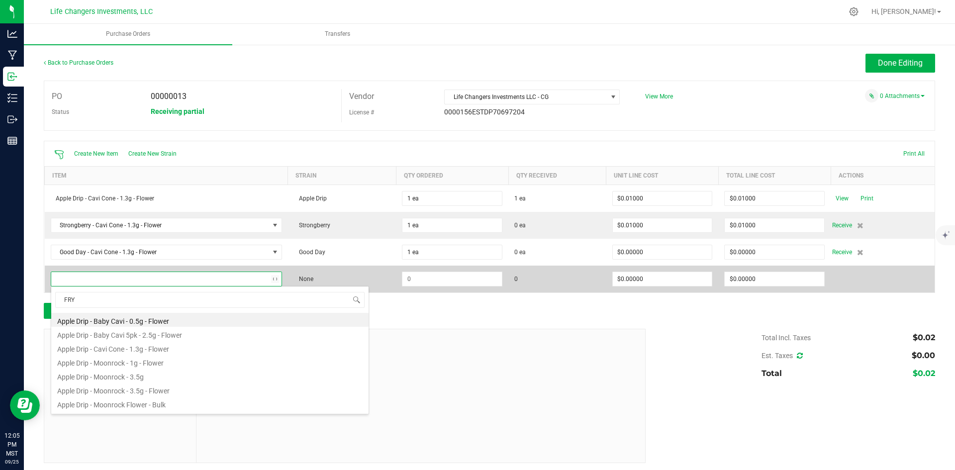
type input "FRYD"
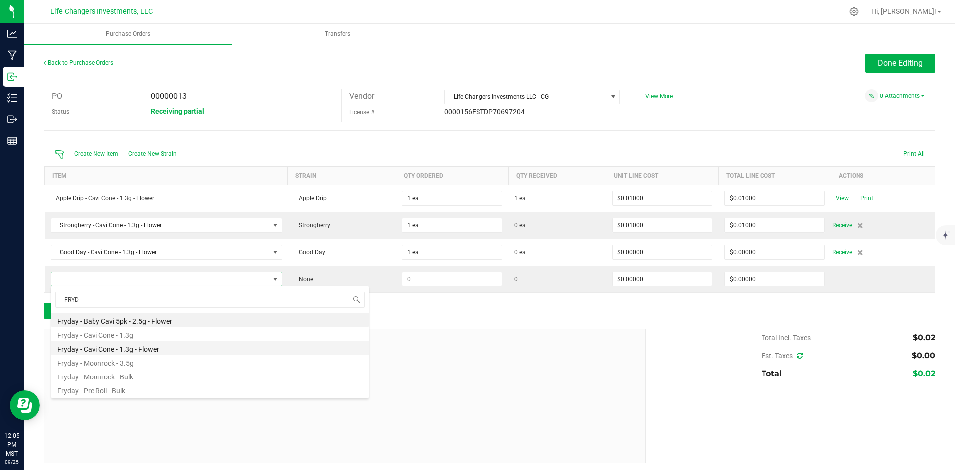
click at [132, 347] on li "Fryday - Cavi Cone - 1.3g - Flower" at bounding box center [209, 348] width 317 height 14
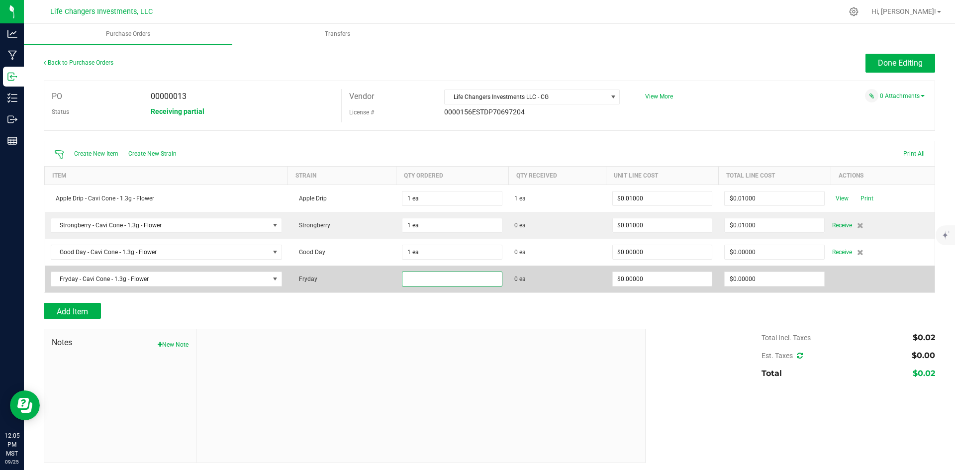
click at [424, 279] on input at bounding box center [453, 279] width 100 height 14
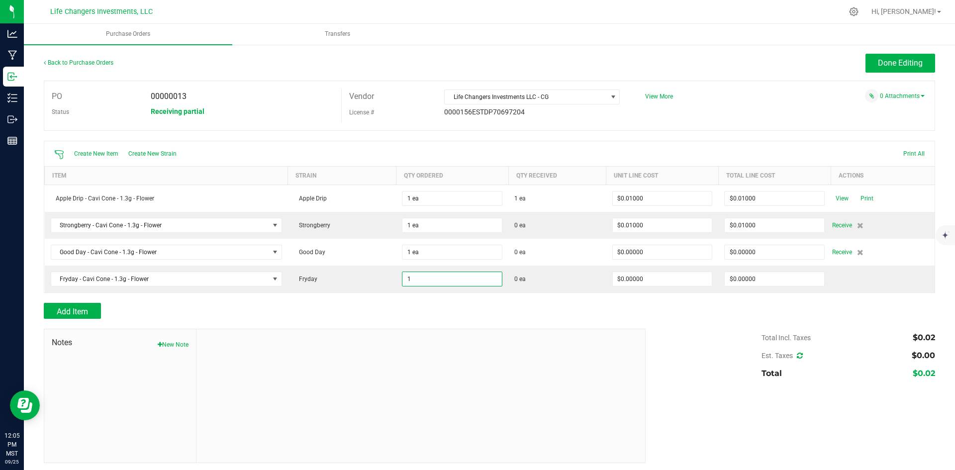
type input "1 ea"
click at [563, 292] on div "Create New Item Create New Strain Print All Item Strain Qty Ordered Qty Receive…" at bounding box center [490, 217] width 892 height 152
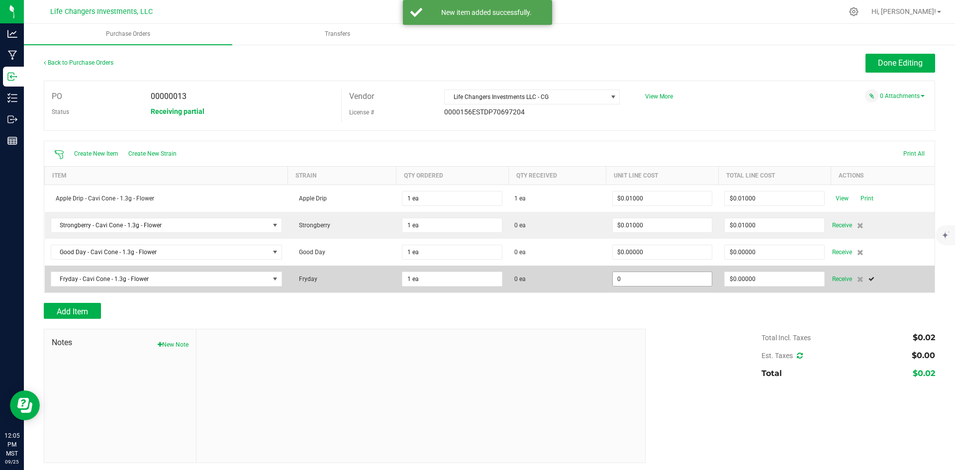
click at [643, 279] on input "0" at bounding box center [663, 279] width 100 height 14
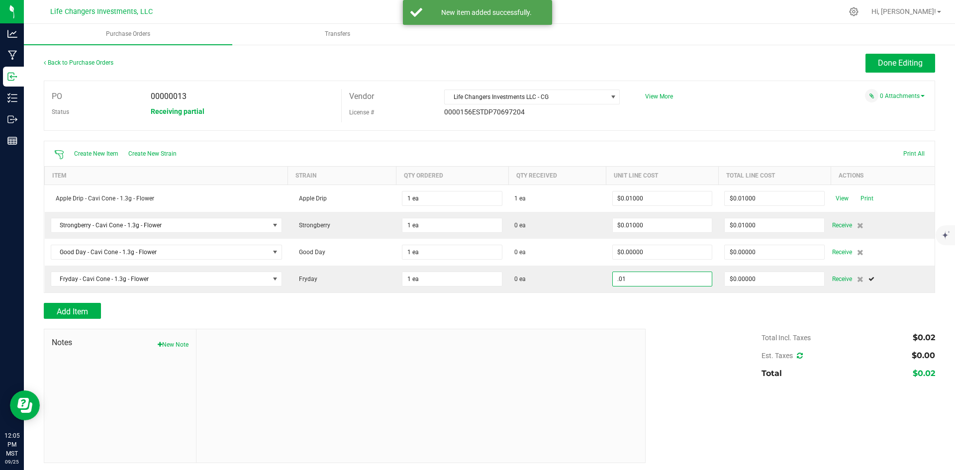
type input "$0.01000"
click at [690, 347] on div "Total Incl. Taxes $0.02 Est. Taxes $0.00 Total $0.02" at bounding box center [786, 356] width 297 height 54
type input "1"
type input "$0.01000"
click at [75, 308] on span "Add Item" at bounding box center [72, 311] width 31 height 9
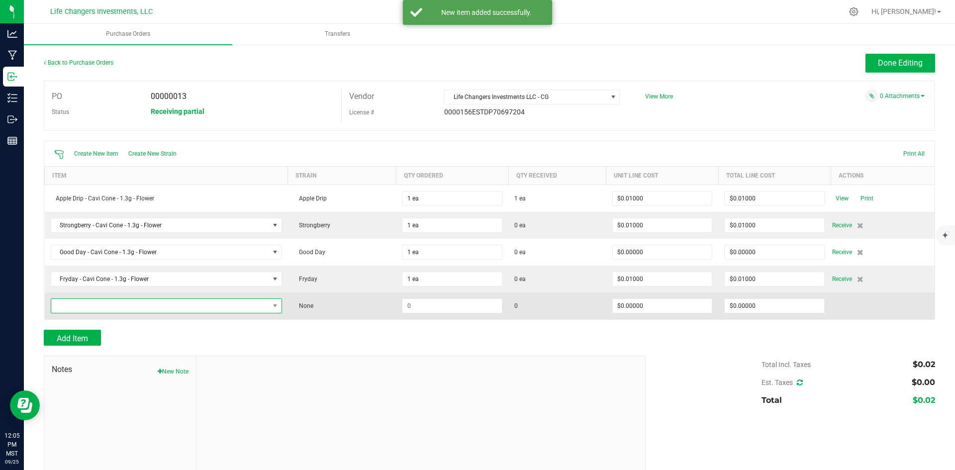
click at [126, 305] on span "NO DATA FOUND" at bounding box center [160, 306] width 218 height 14
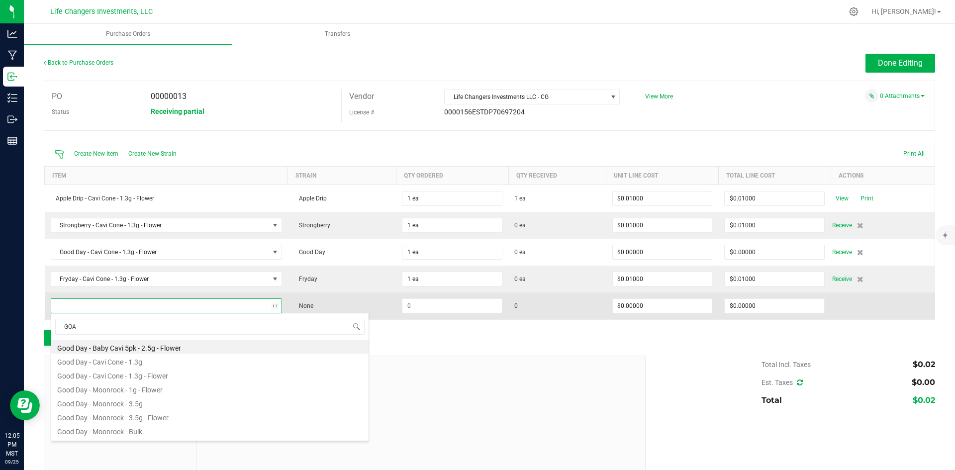
type input "GOAT"
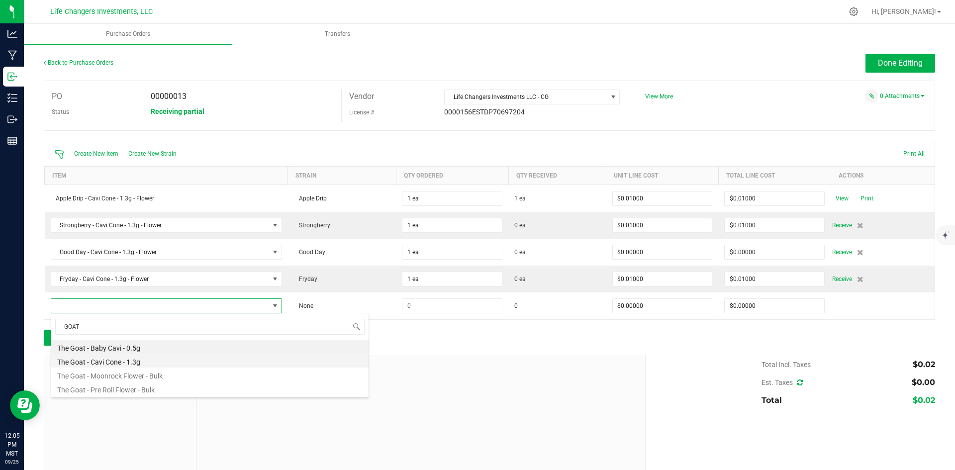
click at [122, 362] on li "The Goat - Cavi Cone - 1.3g" at bounding box center [209, 361] width 317 height 14
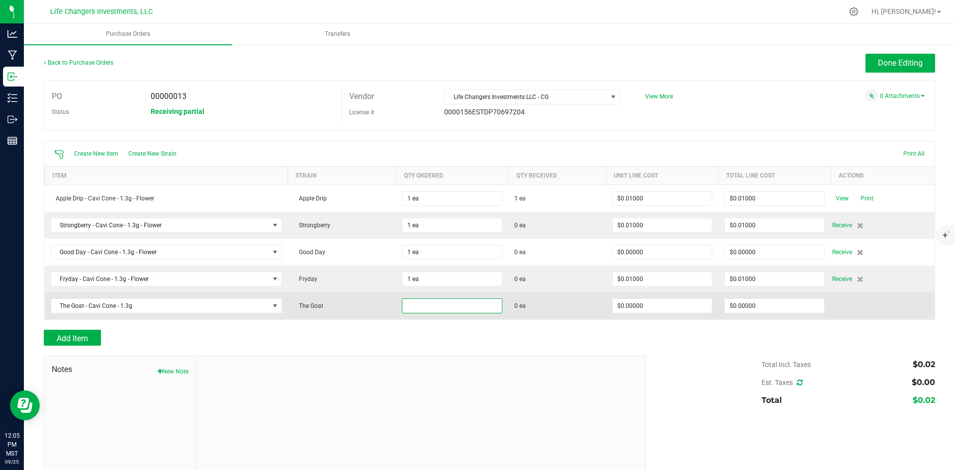
click at [436, 307] on input at bounding box center [453, 306] width 100 height 14
type input "1 ea"
click at [650, 308] on input "0" at bounding box center [663, 306] width 100 height 14
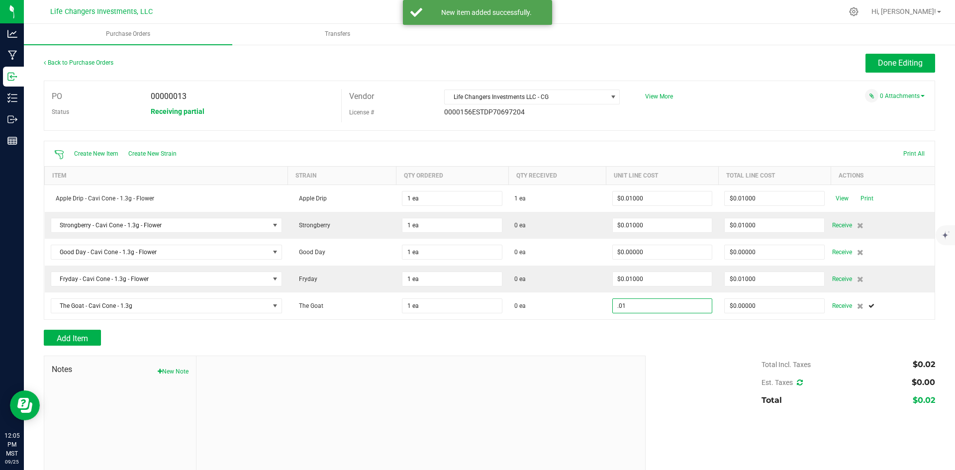
type input "$0.01000"
click at [660, 356] on div "Total Incl. Taxes $0.02 Est. Taxes $0.00 Total $0.02" at bounding box center [786, 383] width 297 height 54
type input "1"
type input "$0.01000"
click at [75, 335] on span "Add Item" at bounding box center [72, 338] width 31 height 9
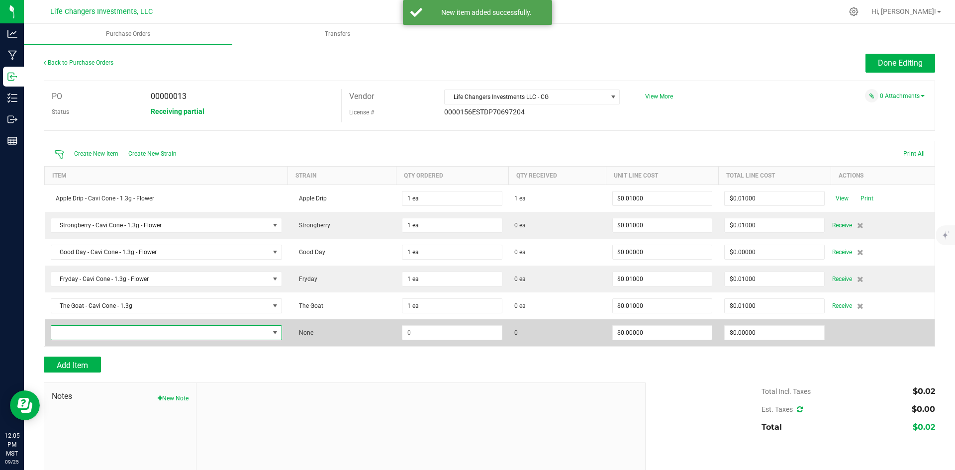
click at [158, 334] on span "NO DATA FOUND" at bounding box center [160, 333] width 218 height 14
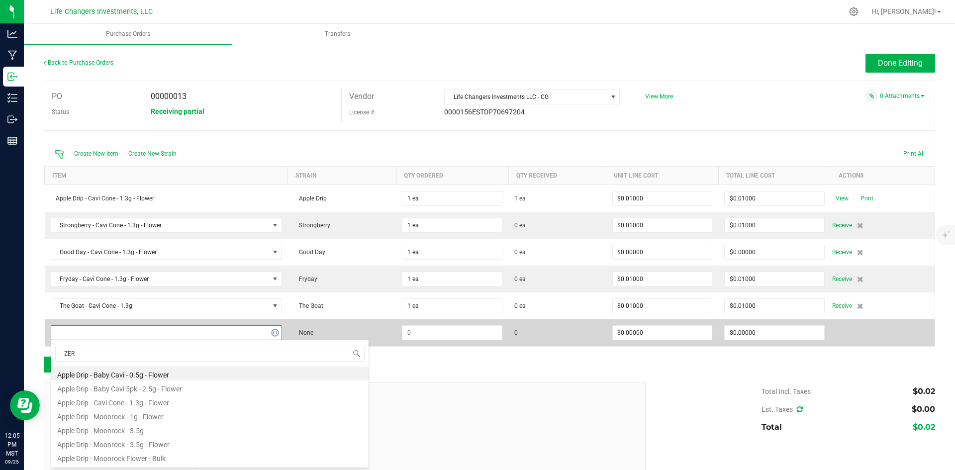
type input "ZERO"
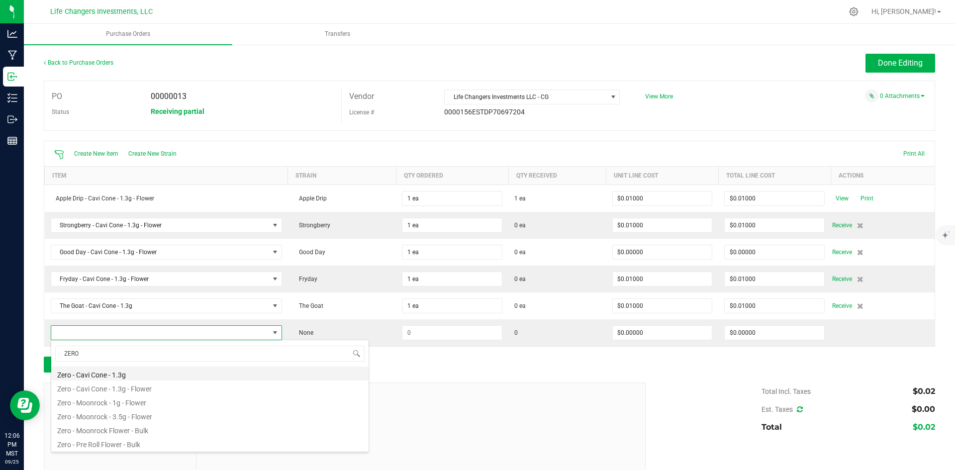
click at [132, 372] on li "Zero - Cavi Cone - 1.3g" at bounding box center [209, 374] width 317 height 14
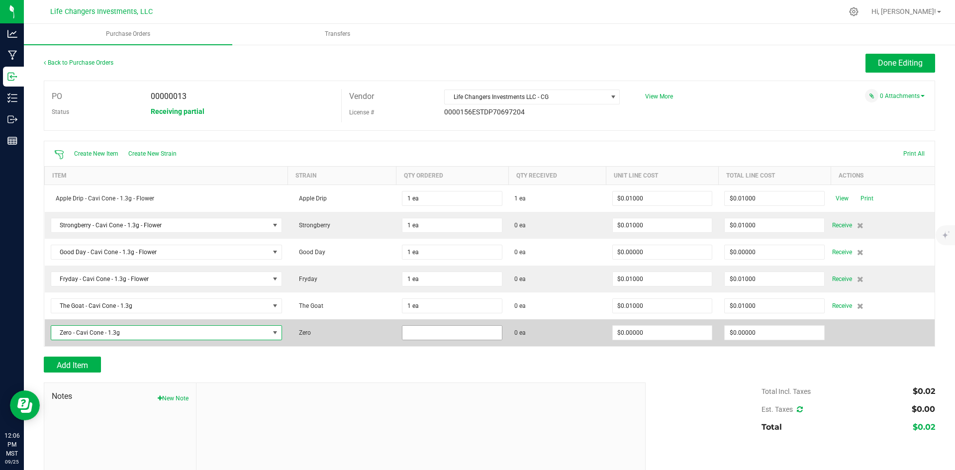
click at [426, 335] on input at bounding box center [453, 333] width 100 height 14
type input "1 ea"
click at [651, 329] on input "0" at bounding box center [663, 333] width 100 height 14
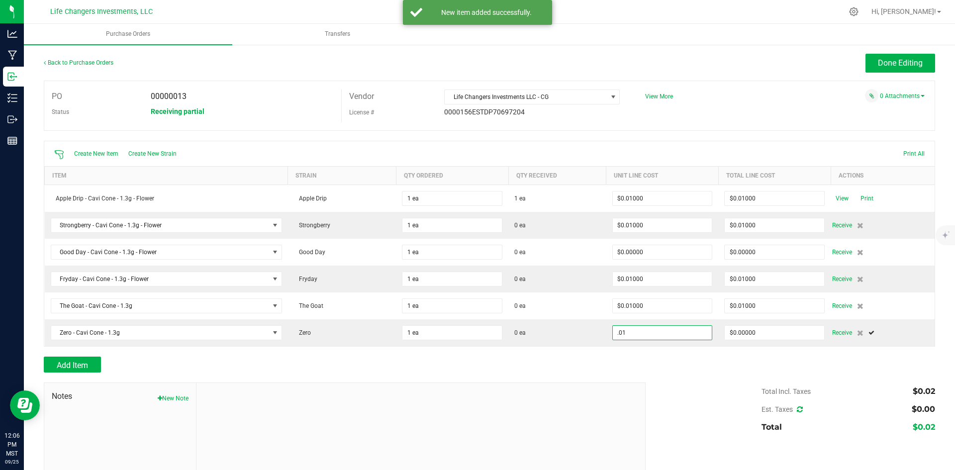
type input "$0.01000"
click at [703, 384] on div "Total Incl. Taxes $0.02 Est. Taxes $0.00 Total $0.02" at bounding box center [786, 410] width 297 height 54
type input "1"
type input "$0.01000"
click at [65, 364] on span "Add Item" at bounding box center [72, 365] width 31 height 9
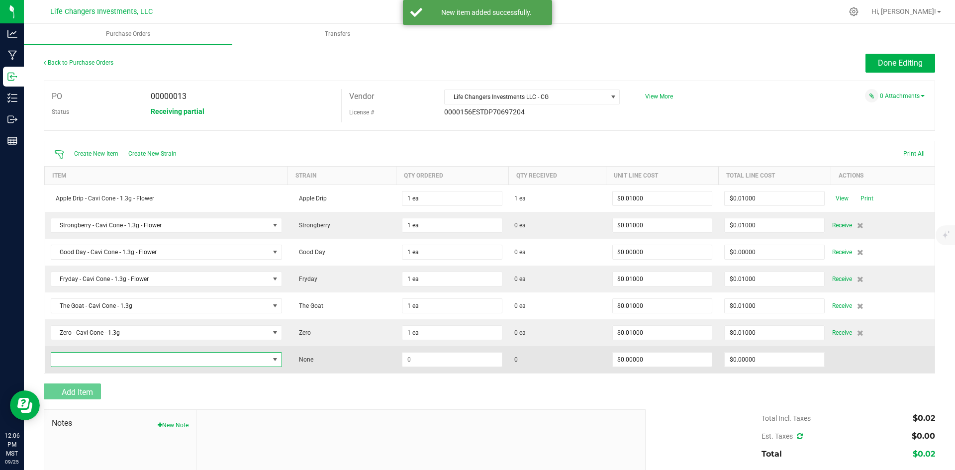
click at [72, 356] on span "NO DATA FOUND" at bounding box center [160, 360] width 218 height 14
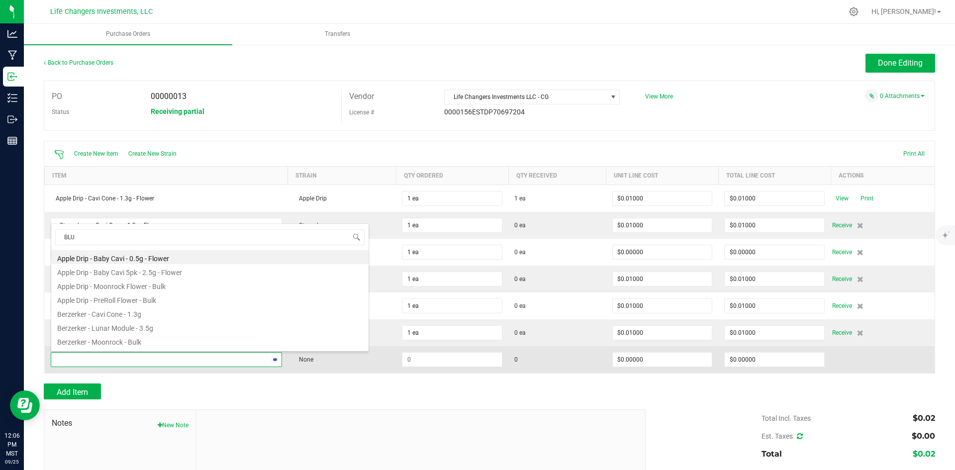
type input "BLUE"
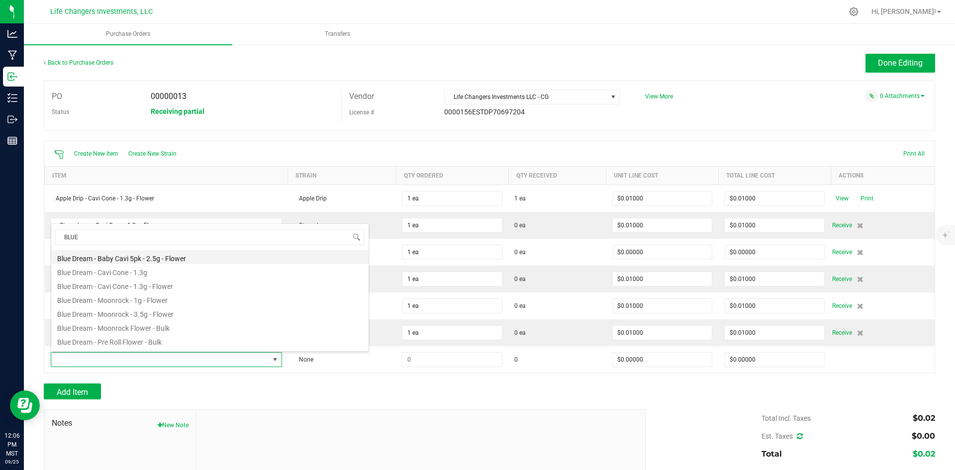
click at [123, 259] on li "Blue Dream - Baby Cavi 5pk - 2.5g - Flower" at bounding box center [209, 257] width 317 height 14
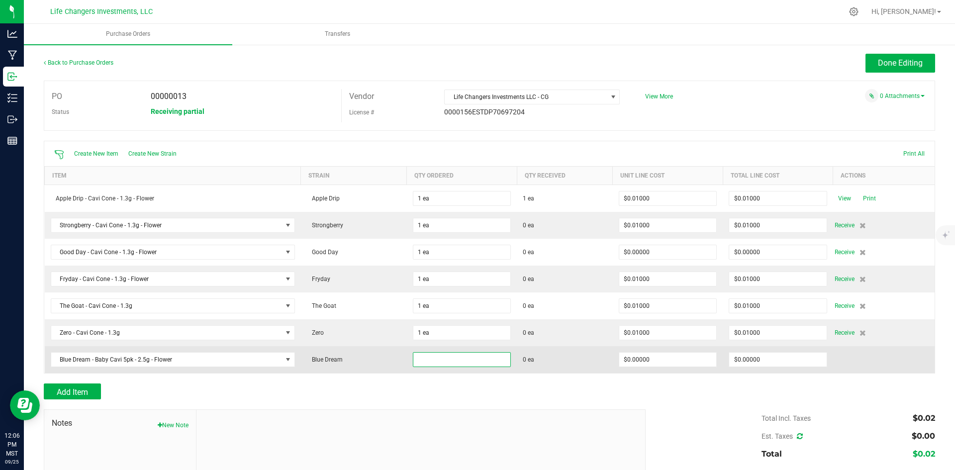
click at [444, 361] on input at bounding box center [462, 360] width 97 height 14
type input "1 ea"
click at [661, 360] on input "0" at bounding box center [668, 360] width 97 height 14
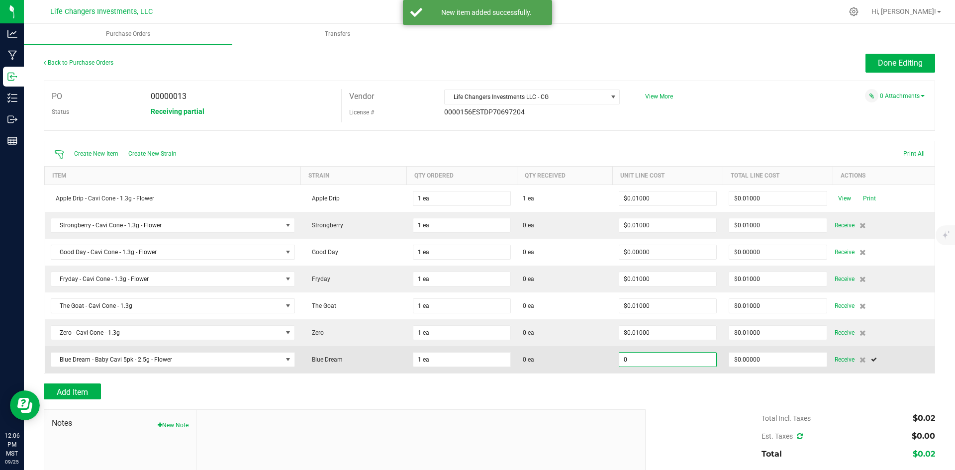
type input "1"
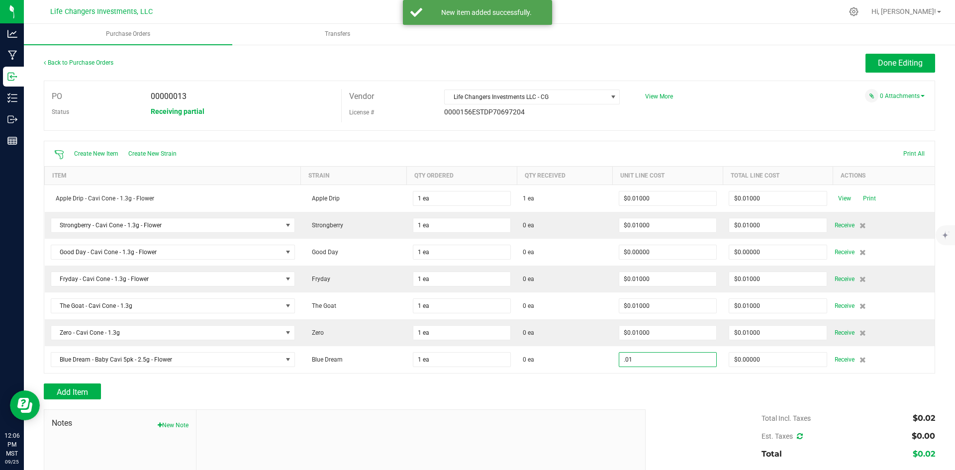
type input "$0.01000"
click at [692, 424] on div "Total Incl. Taxes $0.02 Est. Taxes $0.00 Total $0.02" at bounding box center [786, 437] width 297 height 54
type input "1"
type input "$0.01000"
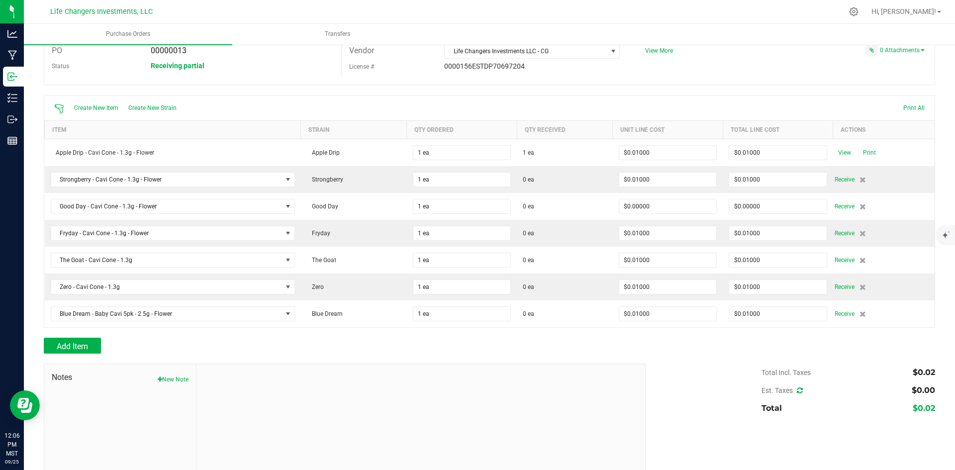
scroll to position [83, 0]
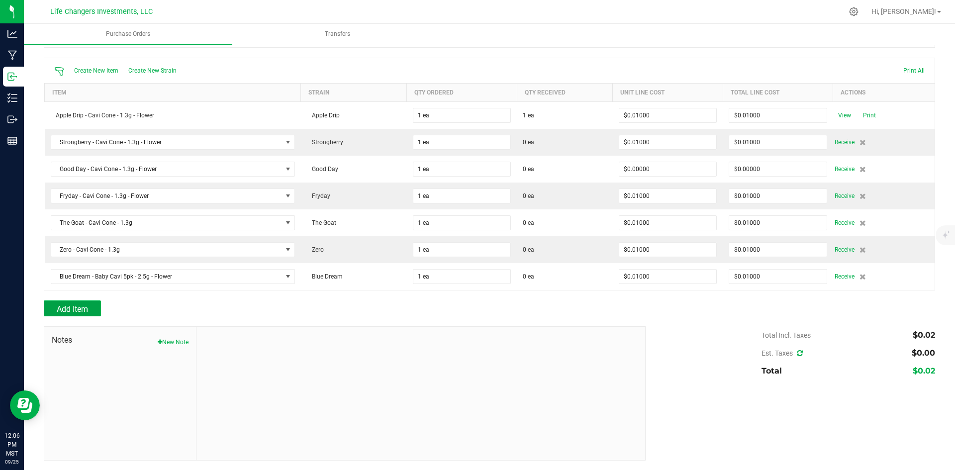
click at [79, 302] on button "Add Item" at bounding box center [72, 309] width 57 height 16
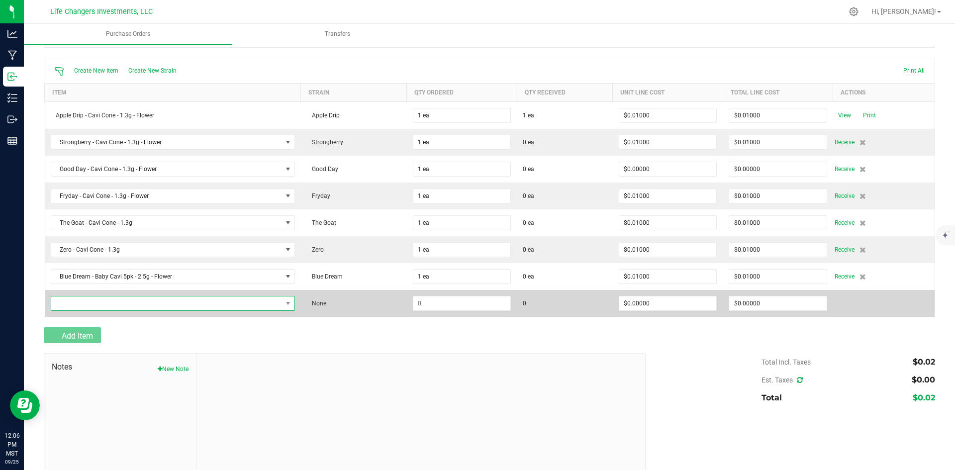
click at [88, 303] on span "NO DATA FOUND" at bounding box center [166, 304] width 231 height 14
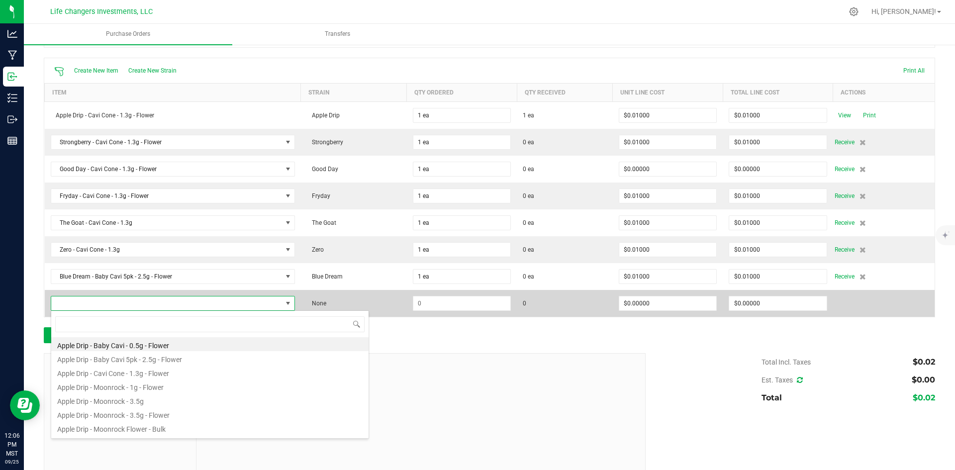
scroll to position [15, 239]
type input "BLUE GLUE"
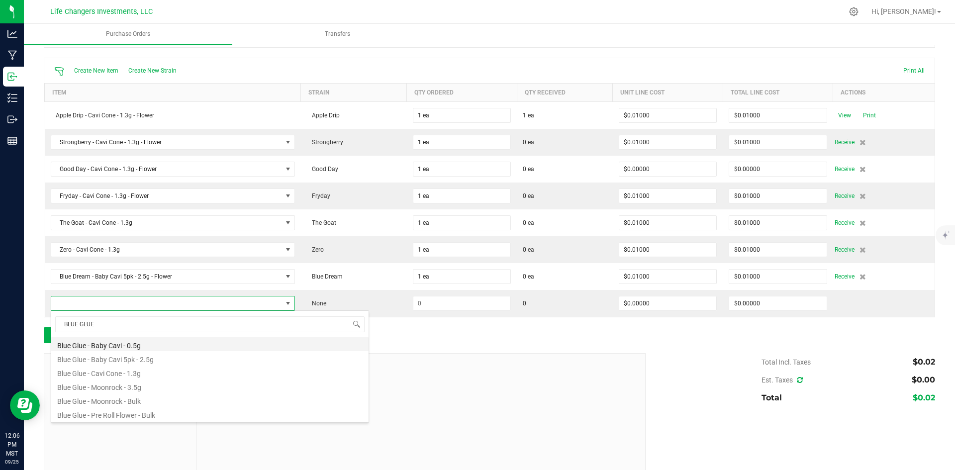
click at [140, 345] on li "Blue Glue - Baby Cavi - 0.5g" at bounding box center [209, 344] width 317 height 14
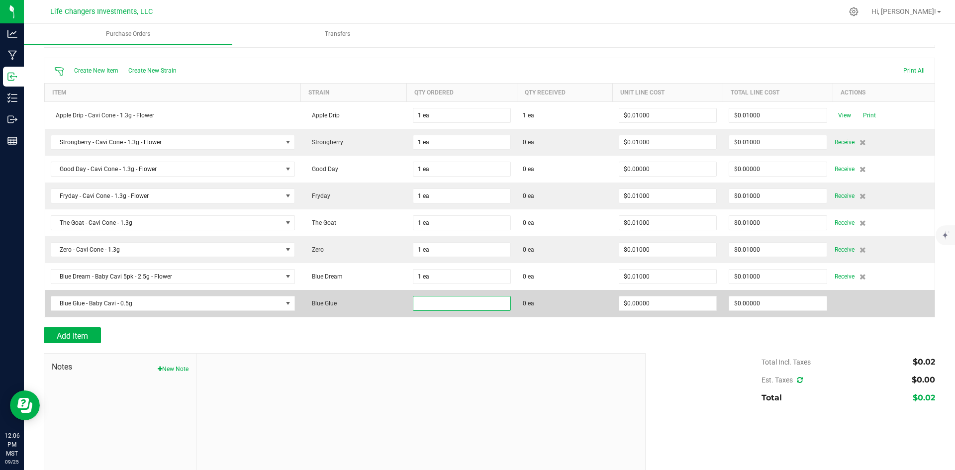
click at [437, 303] on input at bounding box center [462, 304] width 97 height 14
type input "2 ea"
click at [670, 301] on input "0" at bounding box center [668, 304] width 97 height 14
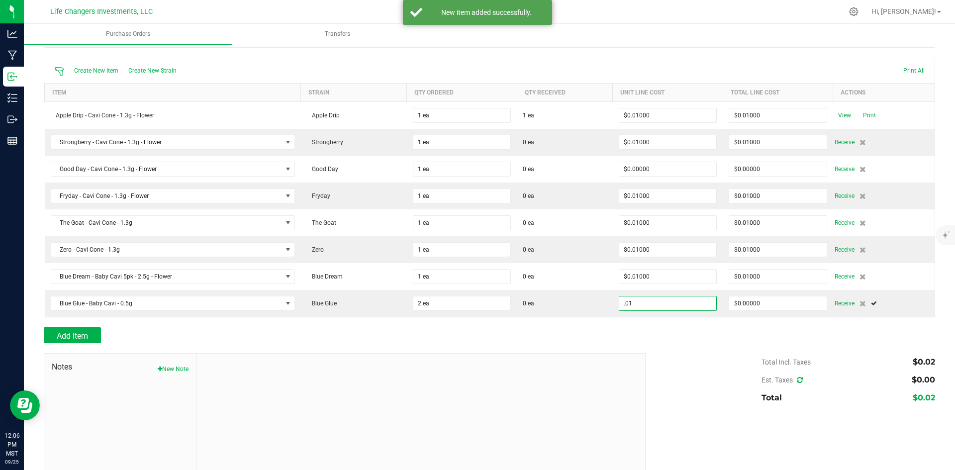
type input "$0.01000"
click at [700, 360] on div "Total Incl. Taxes $0.02 Est. Taxes $0.00 Total $0.02" at bounding box center [786, 380] width 297 height 54
type input "2"
type input "$0.02000"
click at [68, 333] on span "Add Item" at bounding box center [72, 335] width 31 height 9
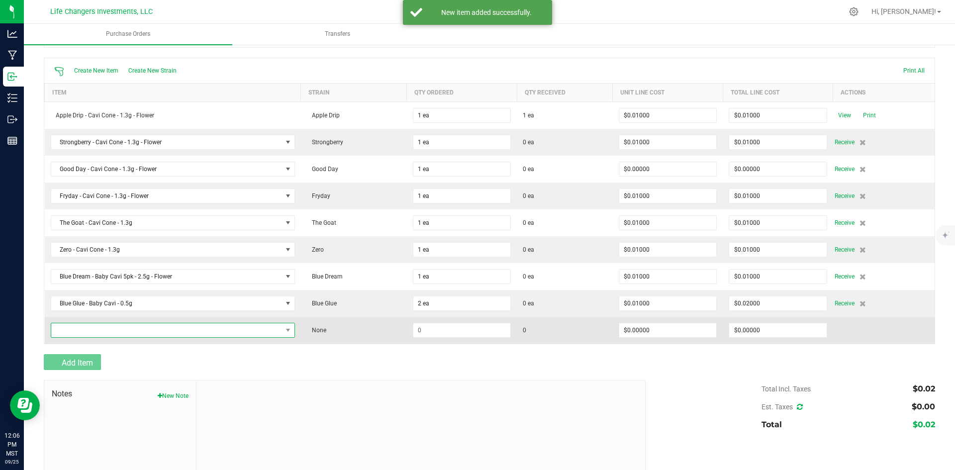
click at [83, 331] on span "NO DATA FOUND" at bounding box center [166, 330] width 231 height 14
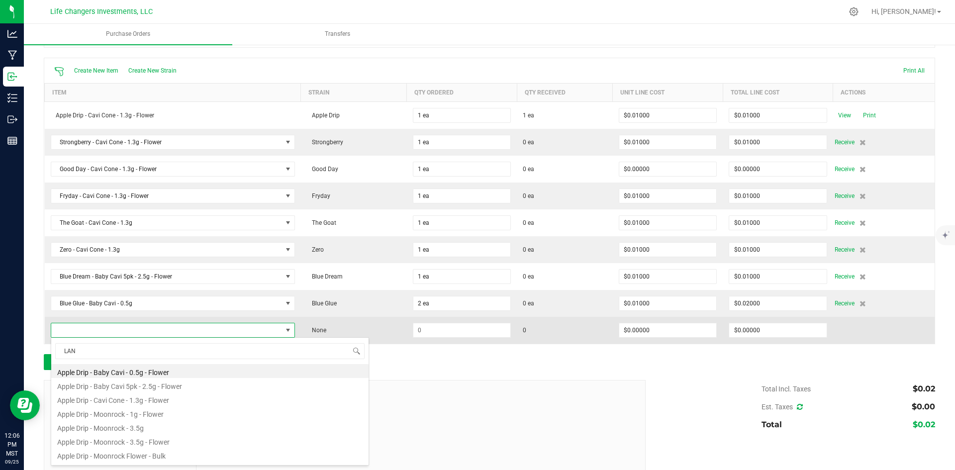
type input "LAND"
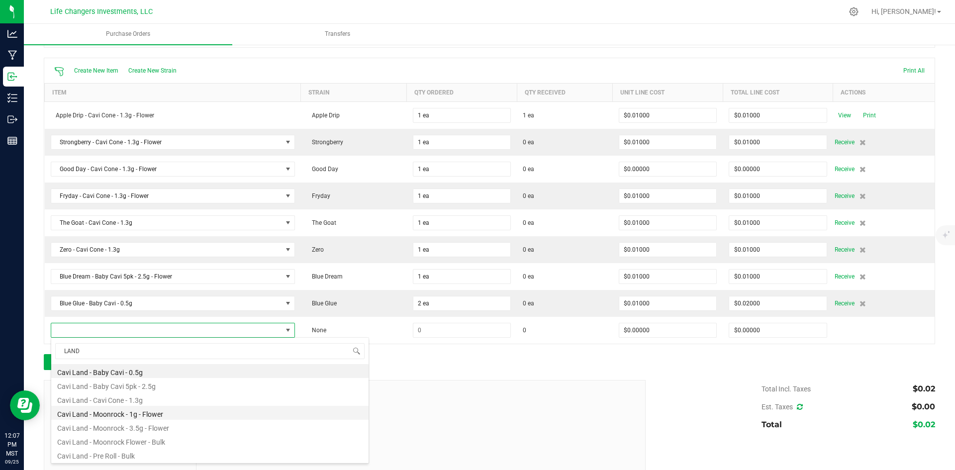
click at [142, 416] on li "Cavi Land - Moonrock - 1g - Flower" at bounding box center [209, 413] width 317 height 14
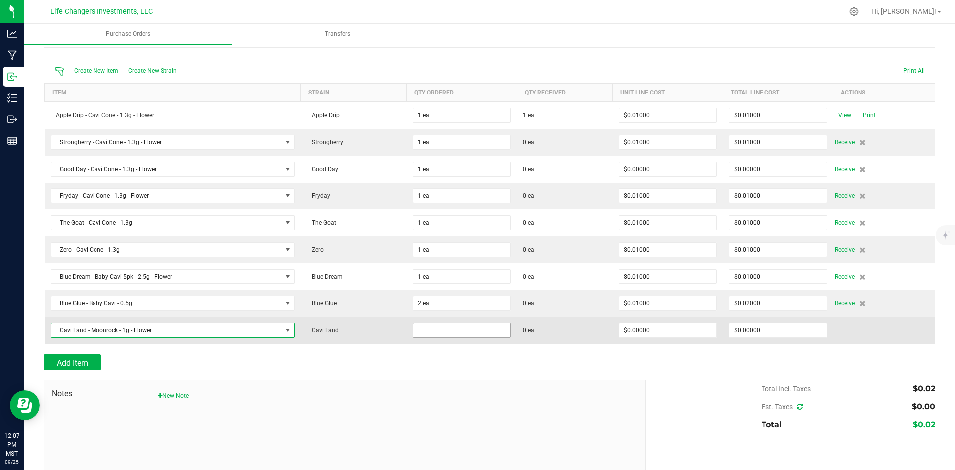
click at [430, 330] on input at bounding box center [462, 330] width 97 height 14
type input "1 ea"
click at [659, 324] on input "0" at bounding box center [668, 330] width 97 height 14
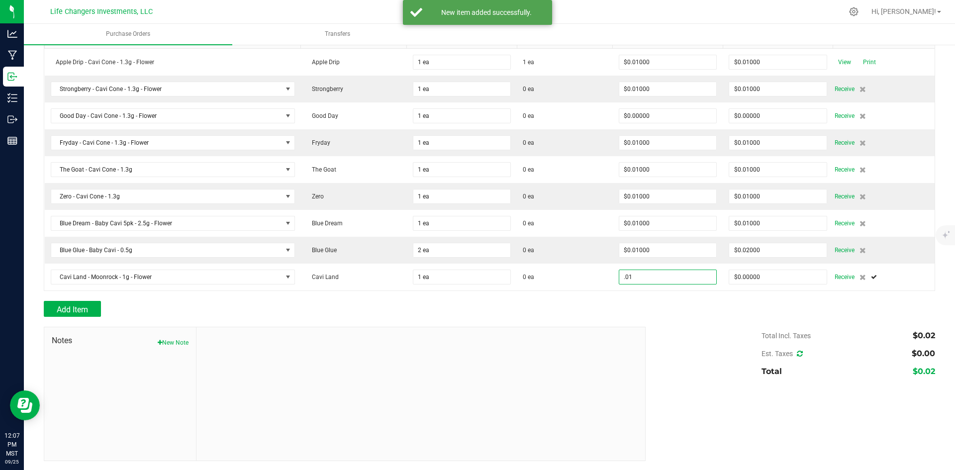
scroll to position [137, 0]
type input "$0.01000"
click at [85, 308] on span "Add Item" at bounding box center [72, 309] width 31 height 9
type input "1"
type input "$0.01000"
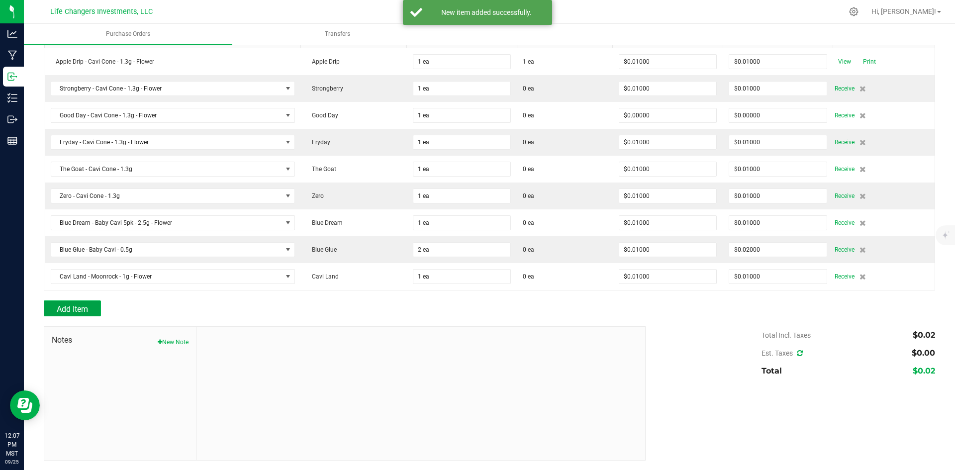
click at [80, 306] on span "Add Item" at bounding box center [72, 309] width 31 height 9
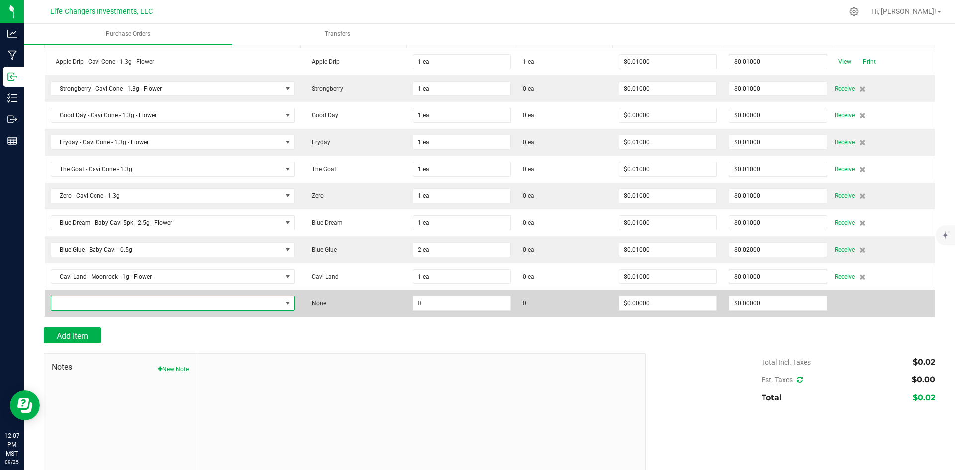
click at [80, 299] on span "NO DATA FOUND" at bounding box center [166, 304] width 231 height 14
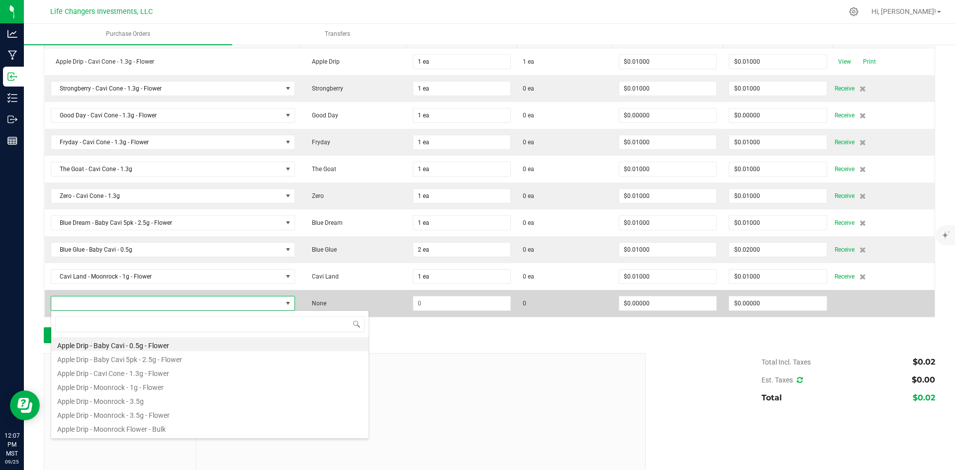
scroll to position [15, 239]
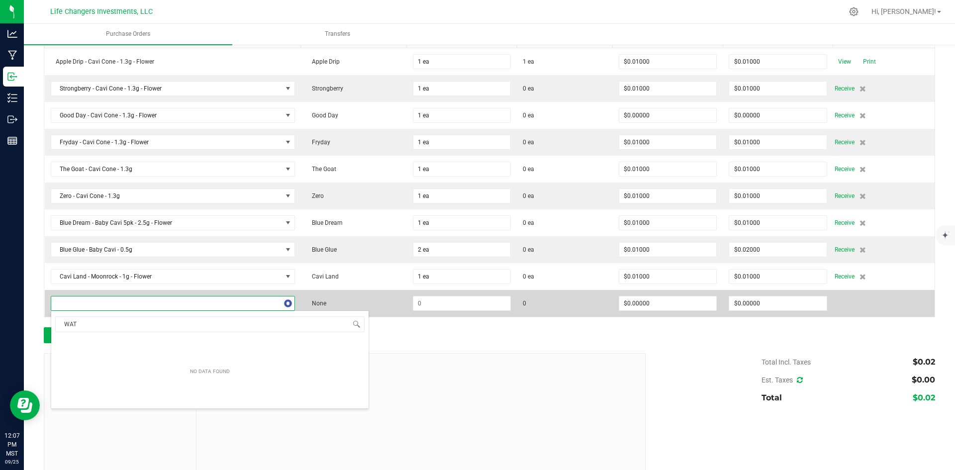
type input "WATA"
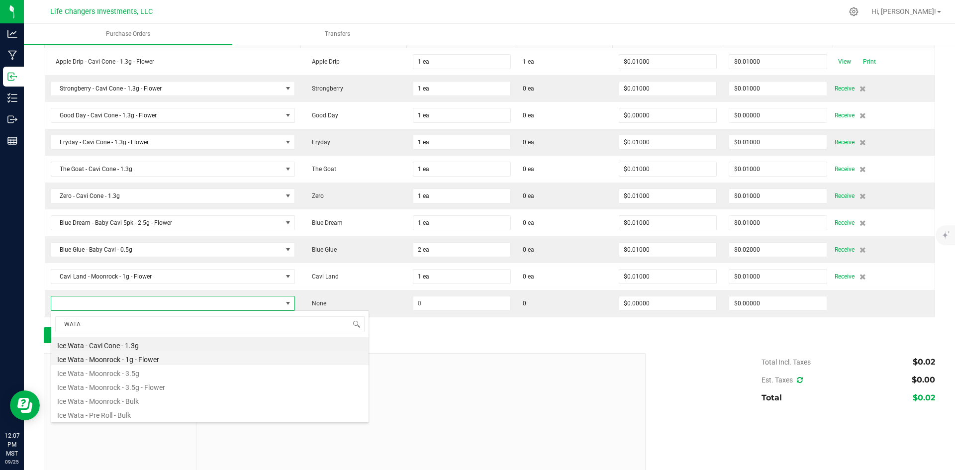
click at [118, 362] on li "Ice Wata - Moonrock - 1g - Flower" at bounding box center [209, 358] width 317 height 14
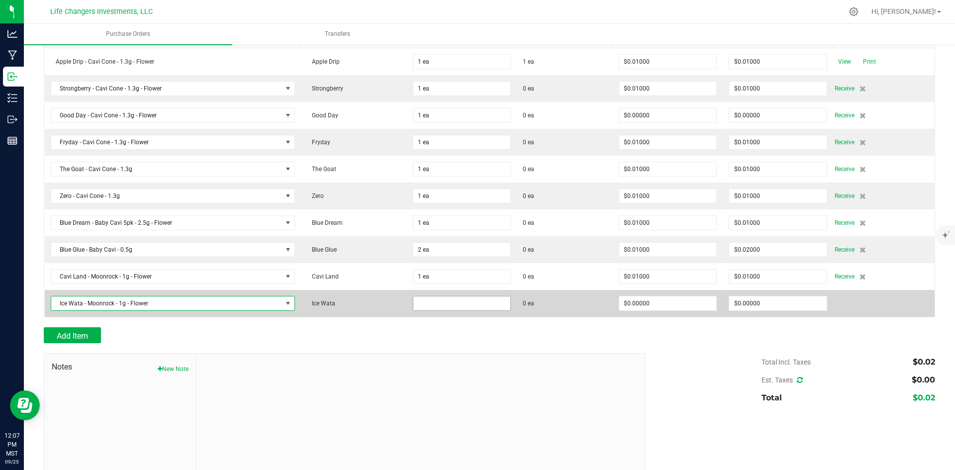
click at [455, 303] on input at bounding box center [462, 304] width 97 height 14
type input "1 ea"
click at [681, 301] on input "0" at bounding box center [668, 304] width 97 height 14
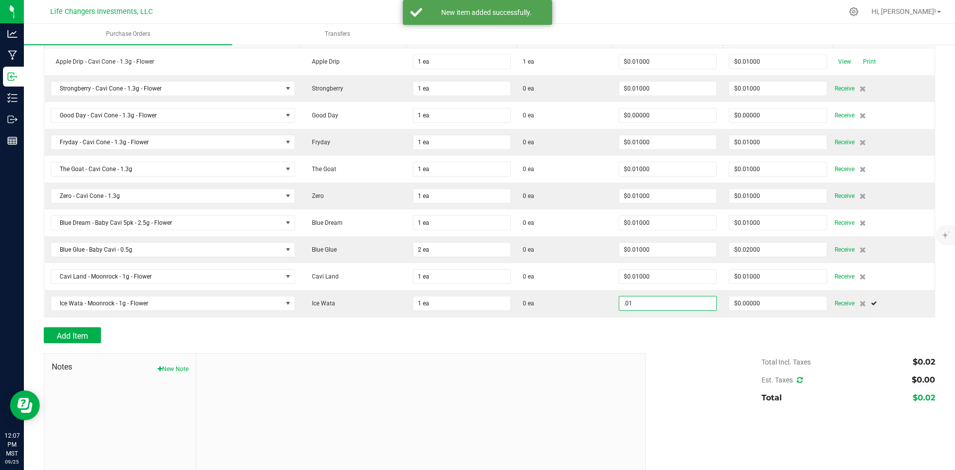
type input "$0.01000"
click at [688, 380] on div "Total Incl. Taxes $0.02 Est. Taxes $0.00 Total $0.02" at bounding box center [786, 380] width 297 height 54
type input "1"
type input "$0.01000"
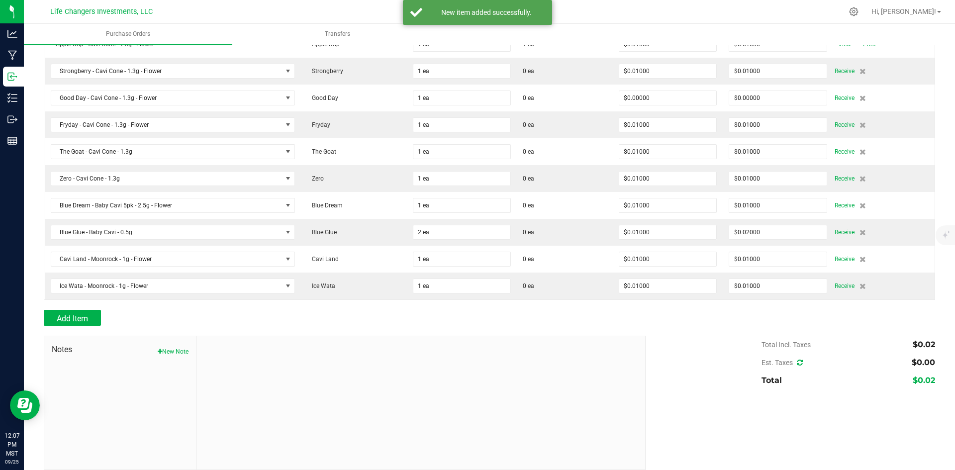
scroll to position [164, 0]
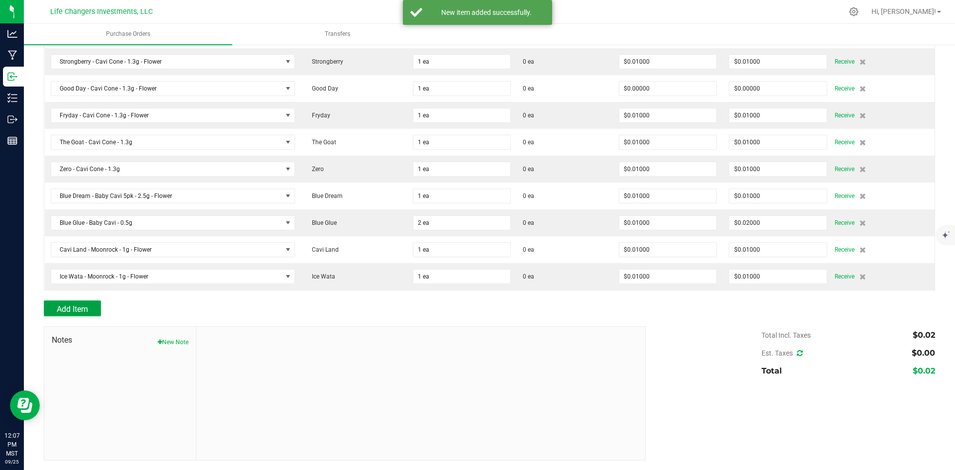
click at [83, 303] on button "Add Item" at bounding box center [72, 309] width 57 height 16
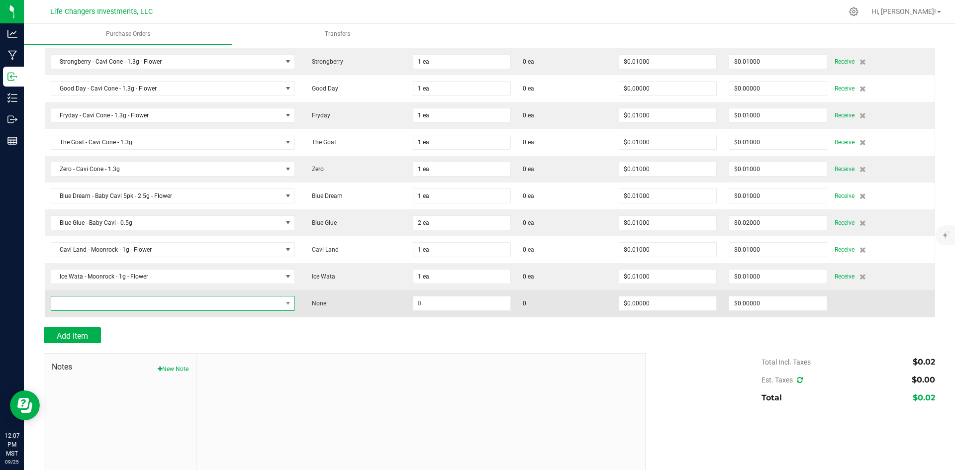
click at [156, 300] on span "NO DATA FOUND" at bounding box center [166, 304] width 231 height 14
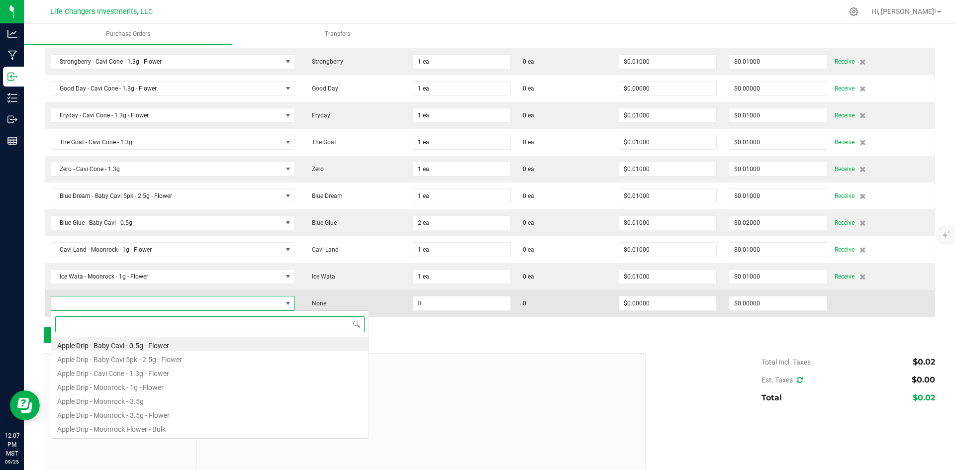
scroll to position [15, 239]
type input "BLUE"
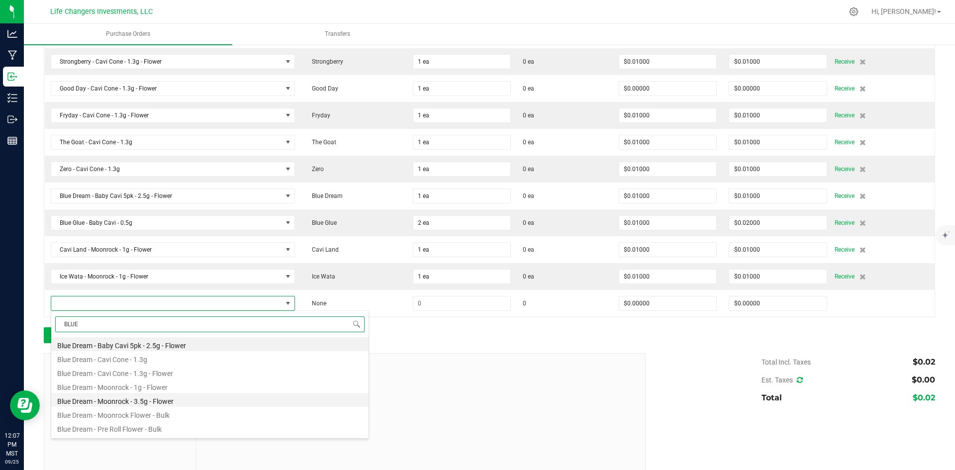
click at [162, 401] on li "Blue Dream - Moonrock - 3.5g - Flower" at bounding box center [209, 400] width 317 height 14
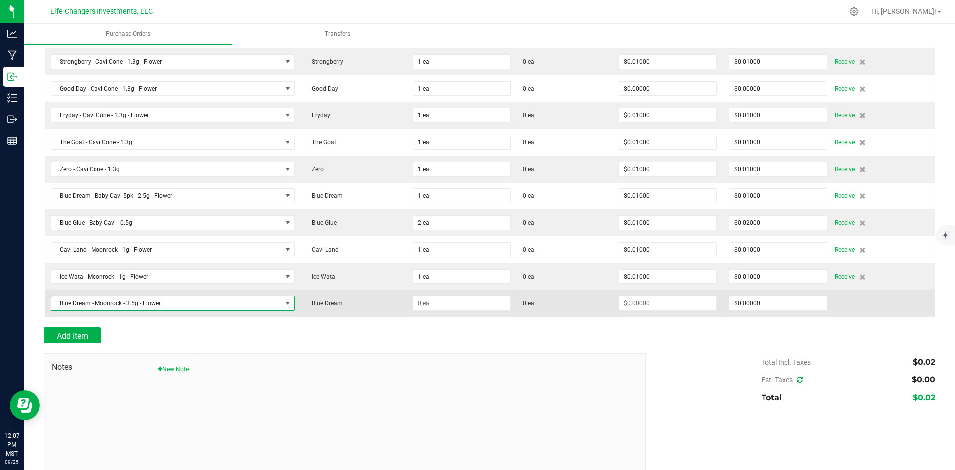
click at [285, 303] on span at bounding box center [288, 304] width 8 height 8
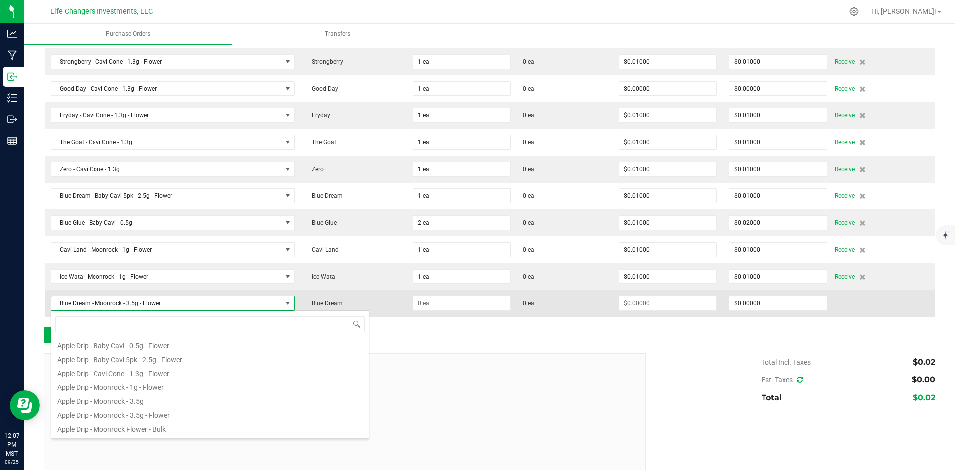
scroll to position [137, 0]
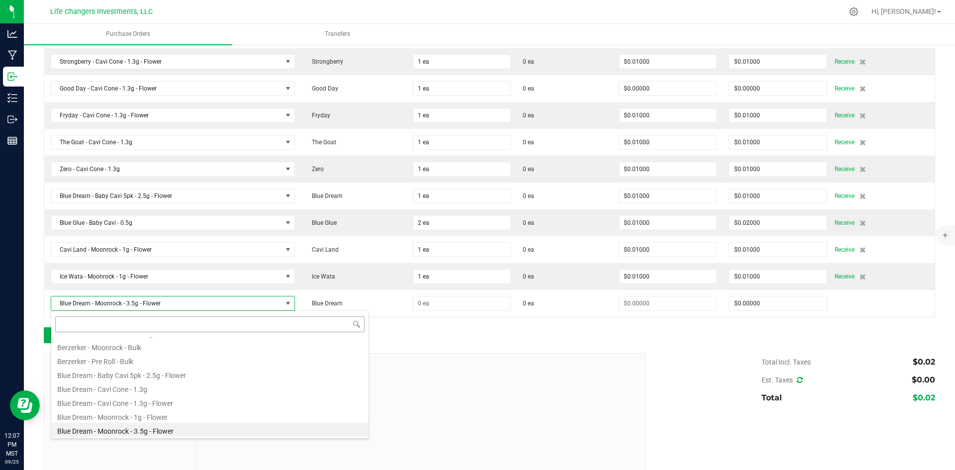
click at [95, 324] on input at bounding box center [210, 323] width 310 height 15
type input "GLUE"
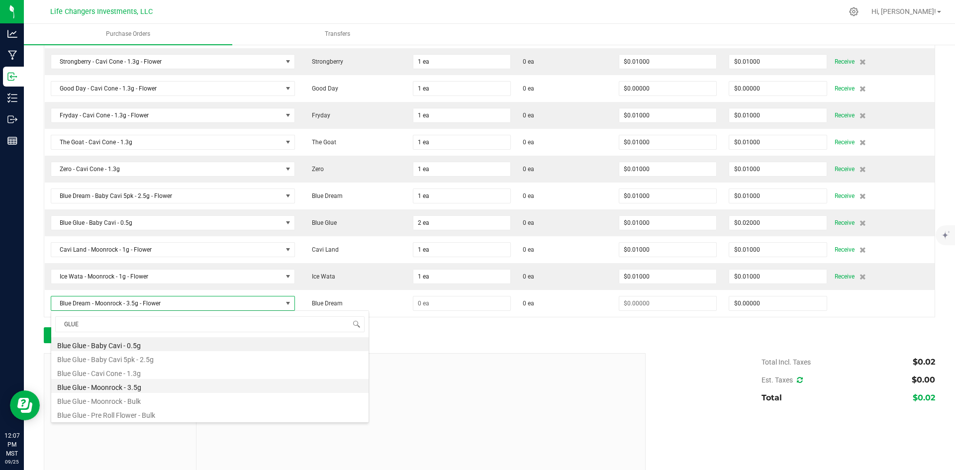
click at [123, 387] on li "Blue Glue - Moonrock - 3.5g" at bounding box center [209, 386] width 317 height 14
type input "$0.00000"
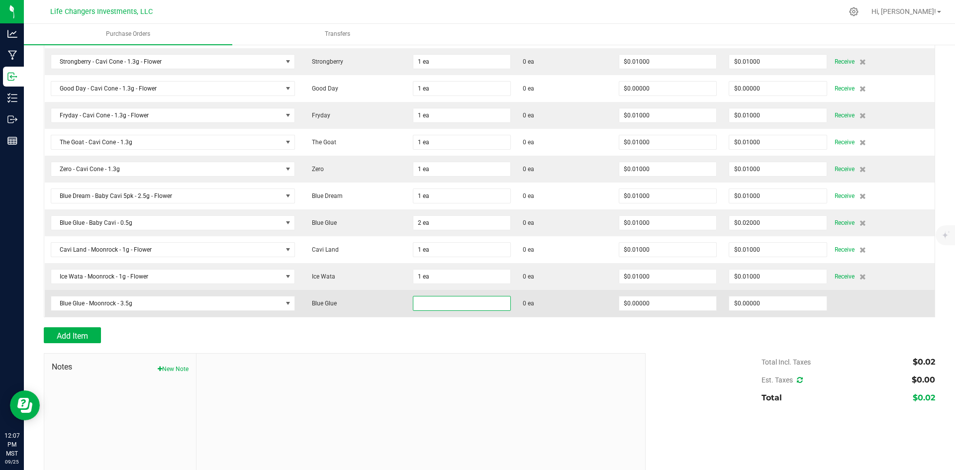
click at [453, 299] on input at bounding box center [462, 304] width 97 height 14
type input "1 ea"
click at [664, 300] on input "0" at bounding box center [668, 304] width 97 height 14
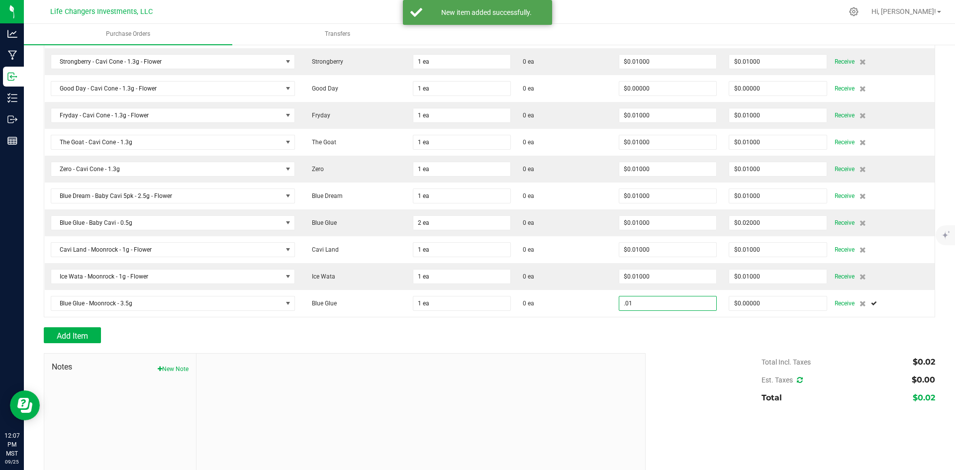
type input "$0.01000"
click at [671, 385] on div "Total Incl. Taxes $0.02 Est. Taxes $0.00 Total $0.02" at bounding box center [786, 380] width 297 height 54
type input "1"
type input "$0.01000"
click at [70, 334] on span "Add Item" at bounding box center [72, 335] width 31 height 9
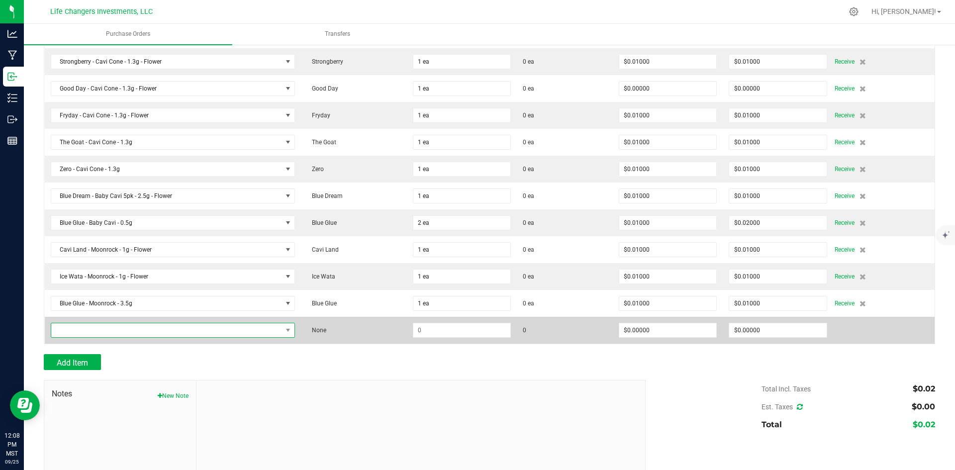
click at [110, 327] on span "NO DATA FOUND" at bounding box center [166, 330] width 231 height 14
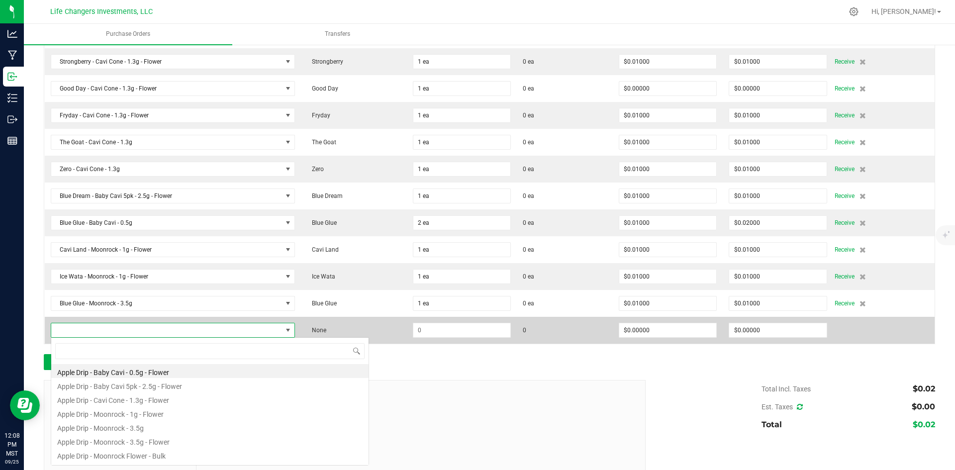
scroll to position [15, 239]
type input "WAT"
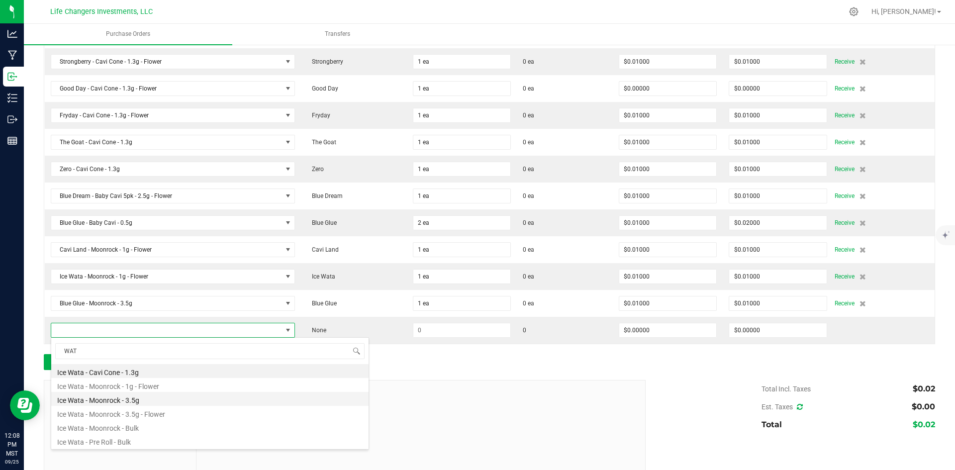
click at [138, 399] on li "Ice Wata - Moonrock - 3.5g" at bounding box center [209, 399] width 317 height 14
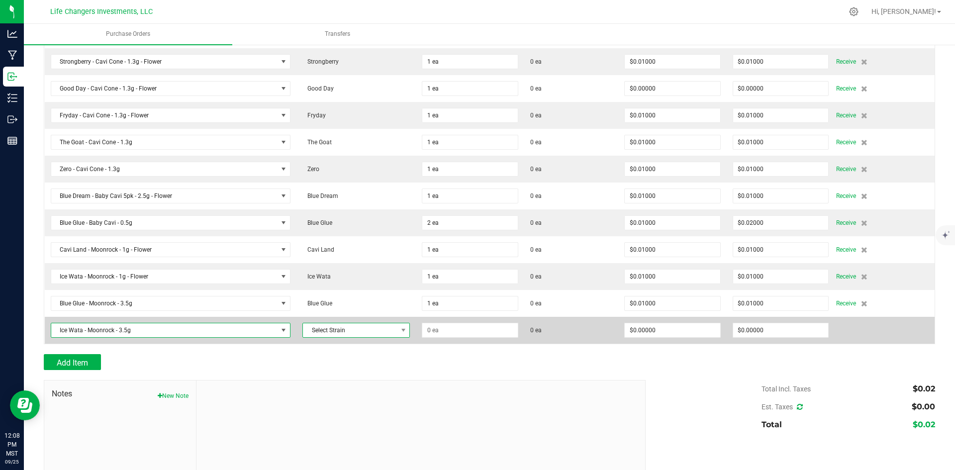
click at [362, 329] on span "Select Strain" at bounding box center [350, 330] width 94 height 14
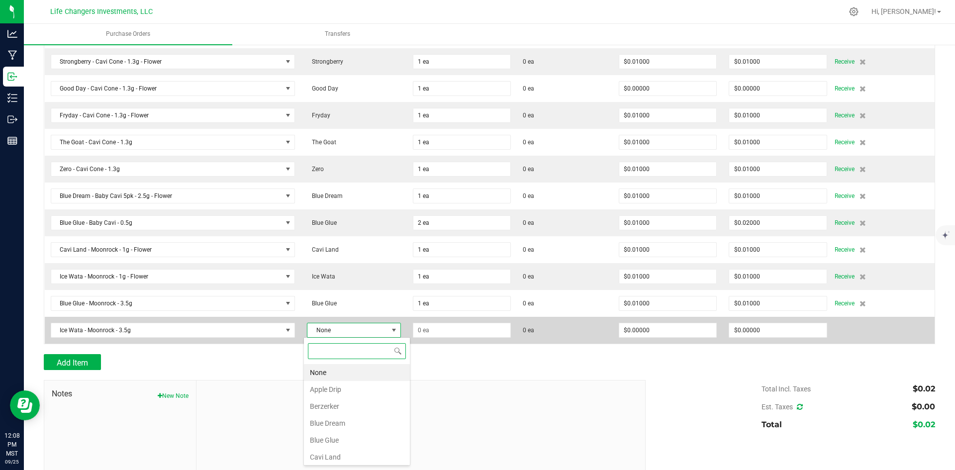
scroll to position [15, 94]
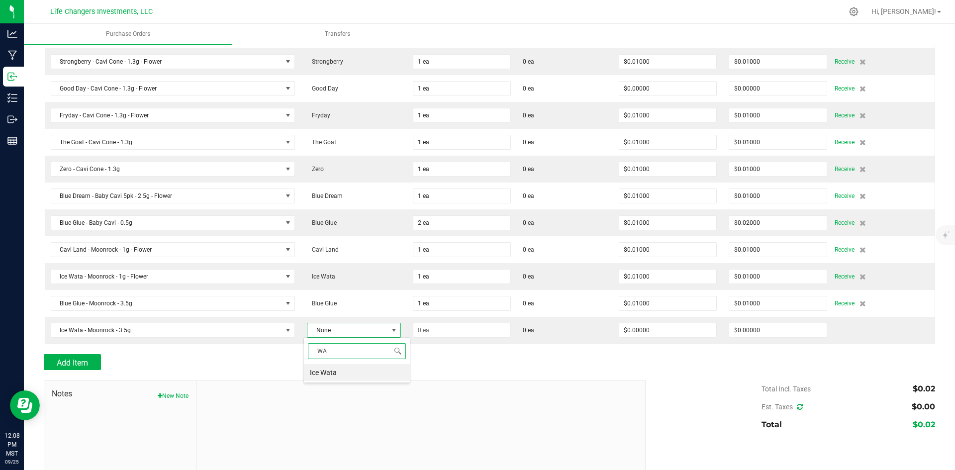
type input "WAT"
click at [335, 370] on li "Ice Wata" at bounding box center [357, 372] width 106 height 17
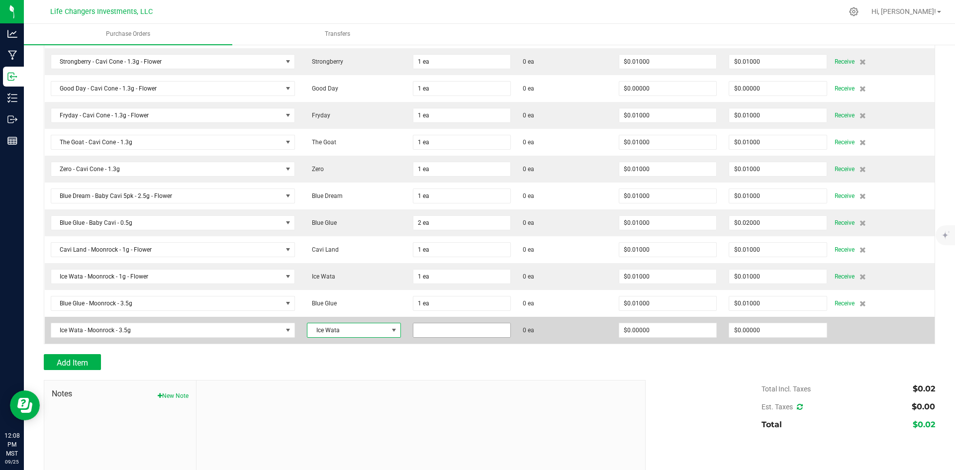
click at [467, 328] on input at bounding box center [462, 330] width 97 height 14
type input "1 ea"
click at [666, 331] on input "0" at bounding box center [668, 330] width 97 height 14
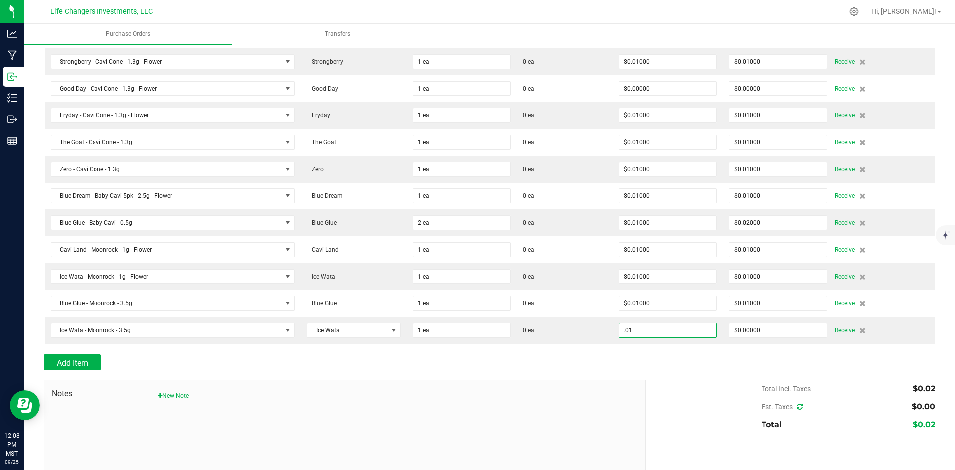
type input "$0.01000"
click at [699, 378] on div at bounding box center [490, 375] width 892 height 10
type input "1"
type input "$0.01000"
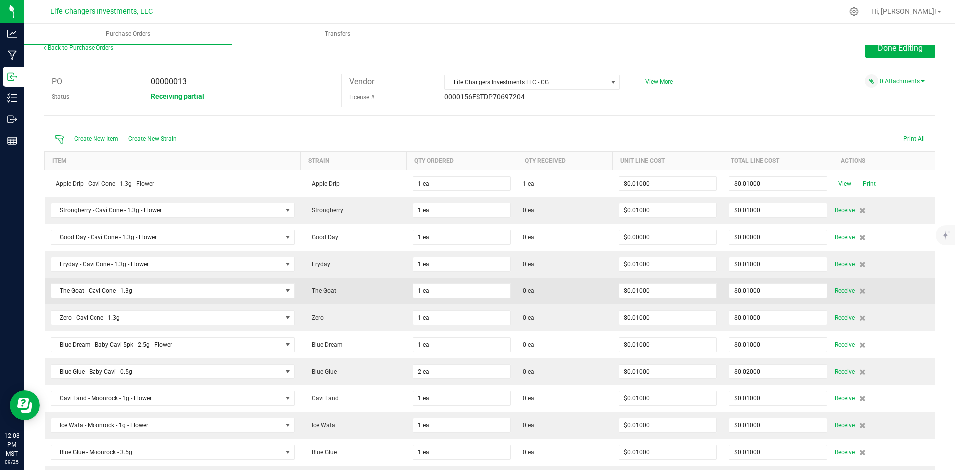
scroll to position [14, 0]
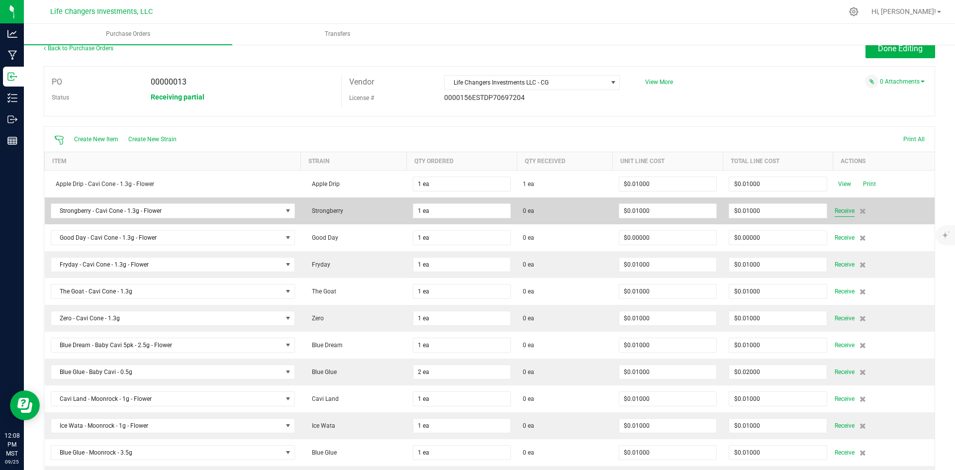
click at [838, 209] on span "Receive" at bounding box center [845, 211] width 20 height 12
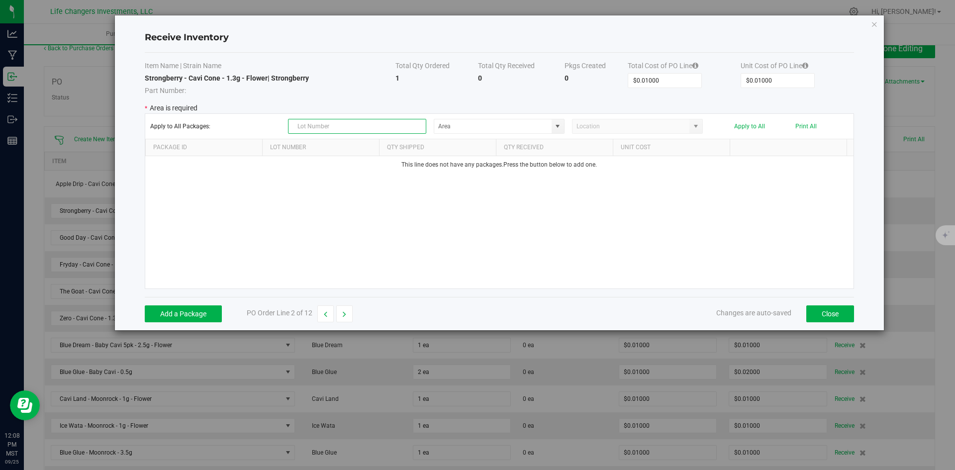
click at [373, 127] on input "text" at bounding box center [357, 126] width 138 height 15
click at [192, 309] on button "Add a Package" at bounding box center [183, 314] width 77 height 17
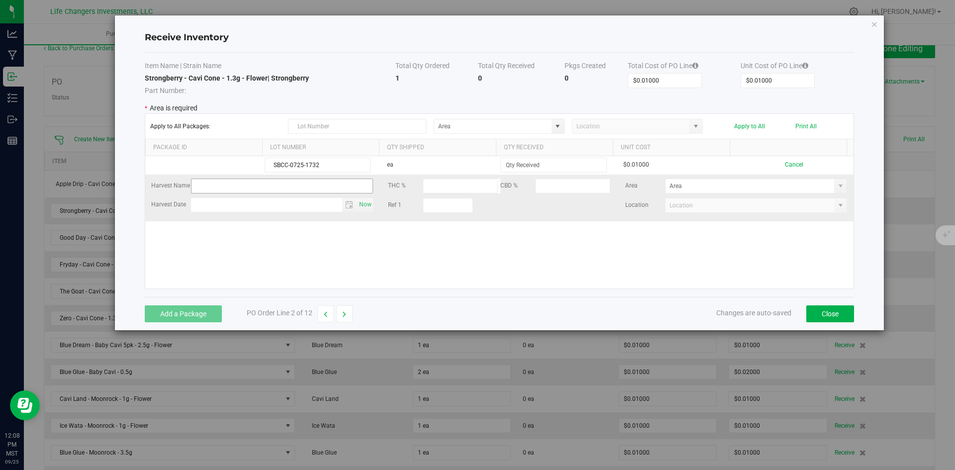
type input "SBCC-0725-1732"
click at [282, 187] on input "text" at bounding box center [282, 186] width 183 height 15
type input "s"
click at [347, 206] on span "Toggle calendar" at bounding box center [349, 205] width 8 height 8
type input "STRONGBERRY"
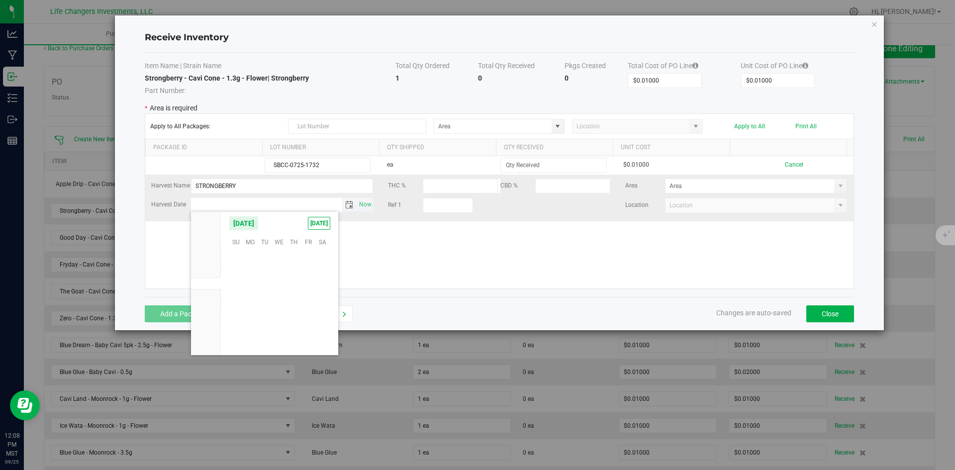
scroll to position [161382, 0]
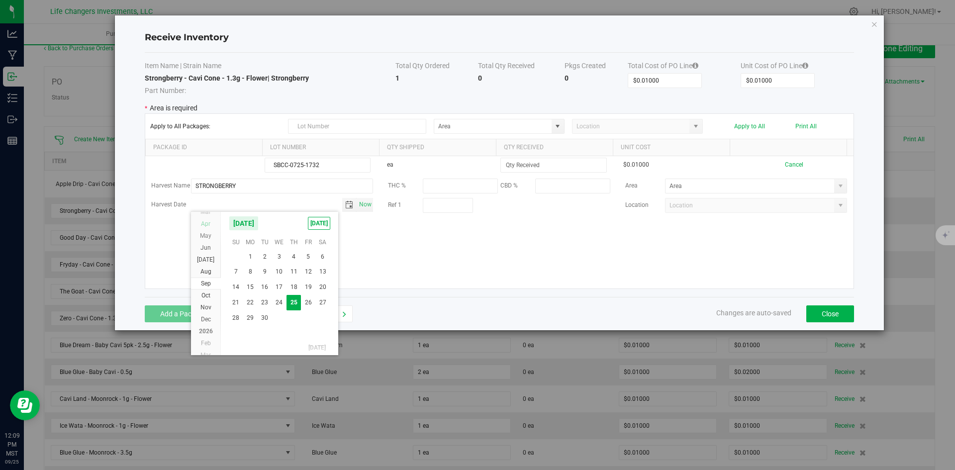
click at [206, 223] on span "Apr" at bounding box center [205, 223] width 9 height 7
click at [306, 256] on span "4" at bounding box center [308, 257] width 14 height 15
type input "Apr 4, 2025"
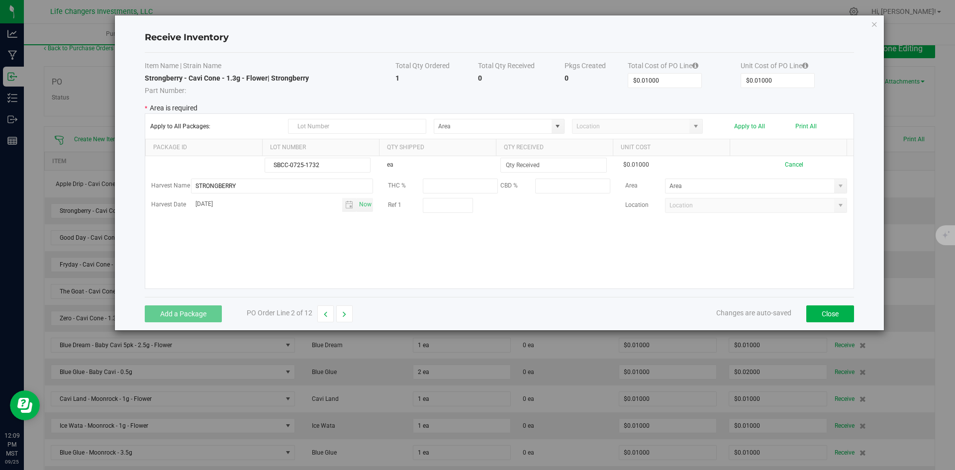
click at [476, 267] on div "SBCC-0725-1732 ea $0.01000 Cancel Harvest Name STRONGBERRY THC % CBD % Area Har…" at bounding box center [499, 222] width 709 height 132
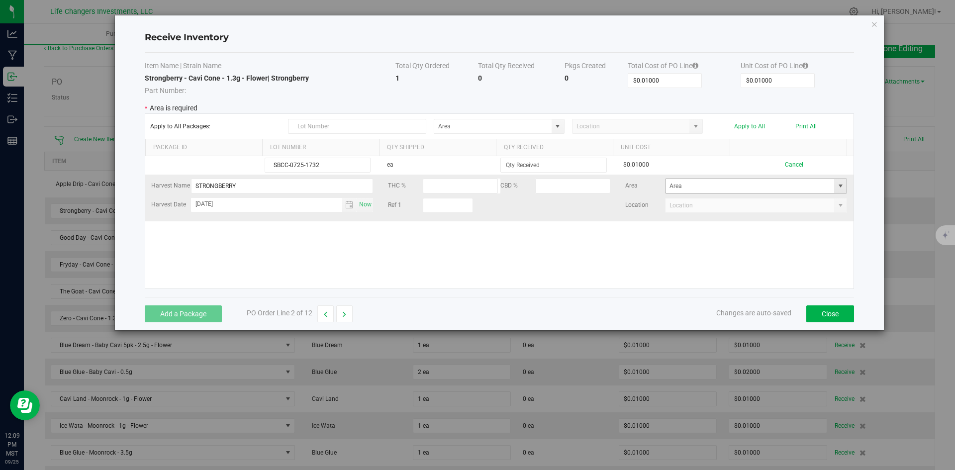
click at [837, 189] on span at bounding box center [841, 186] width 8 height 8
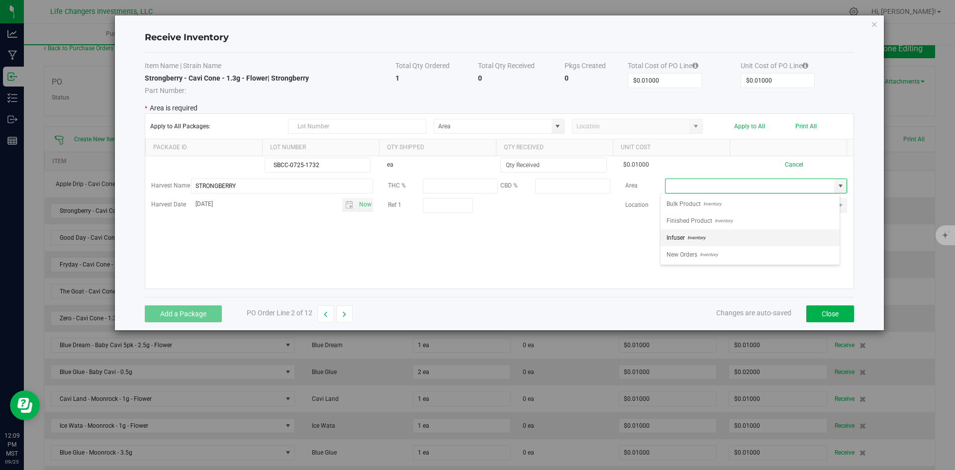
scroll to position [15, 180]
click at [701, 219] on span "Finished Product" at bounding box center [690, 220] width 46 height 15
type input "Finished Product"
click at [682, 249] on div "SBCC-0725-1732 ea $0.01000 Cancel Harvest Name STRONGBERRY THC % CBD % Area Fin…" at bounding box center [499, 222] width 709 height 132
click at [756, 246] on div "SBCC-0725-1732 ea $0.01000 Cancel Harvest Name STRONGBERRY THC % CBD % Area Fin…" at bounding box center [499, 222] width 709 height 132
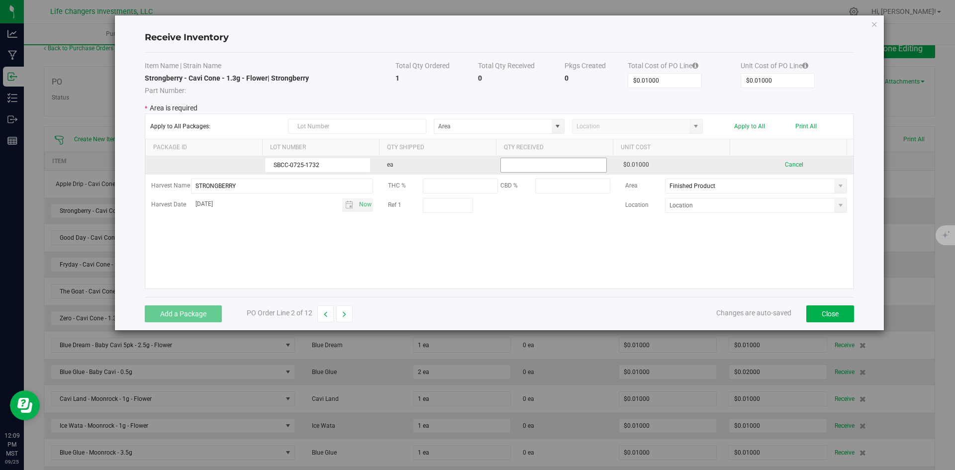
click at [555, 166] on input at bounding box center [553, 165] width 105 height 14
type input "1 ea"
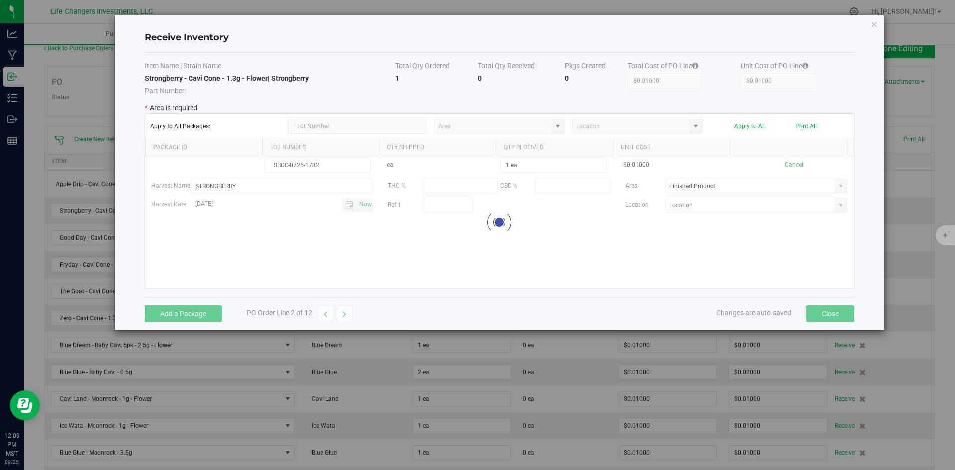
click at [579, 235] on kendo-grid-list "SBCC-0725-1732 ea 1 ea $0.01000 Cancel Harvest Name STRONGBERRY THC % CBD % Are…" at bounding box center [499, 222] width 709 height 132
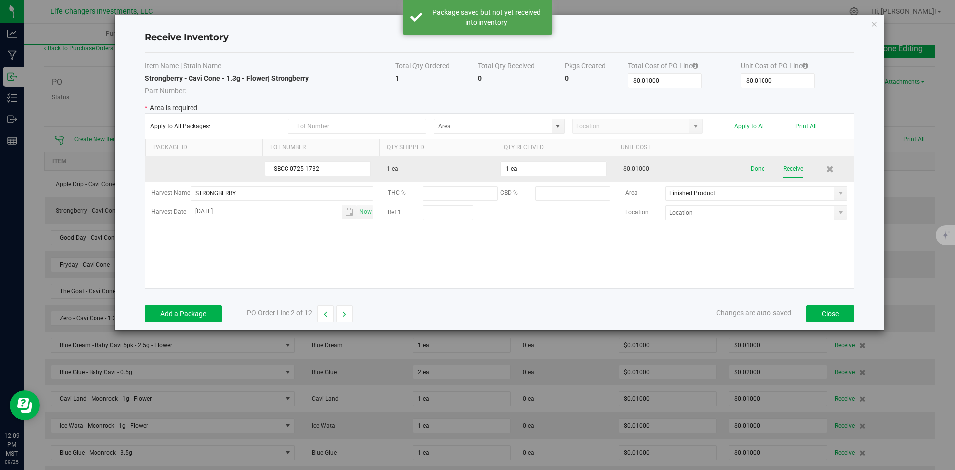
click at [786, 167] on button "Receive" at bounding box center [794, 168] width 20 height 17
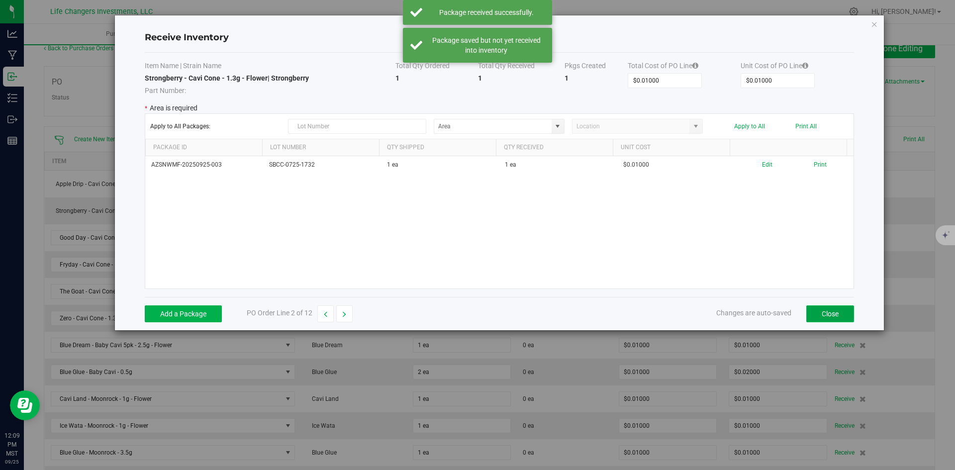
click at [829, 307] on button "Close" at bounding box center [831, 314] width 48 height 17
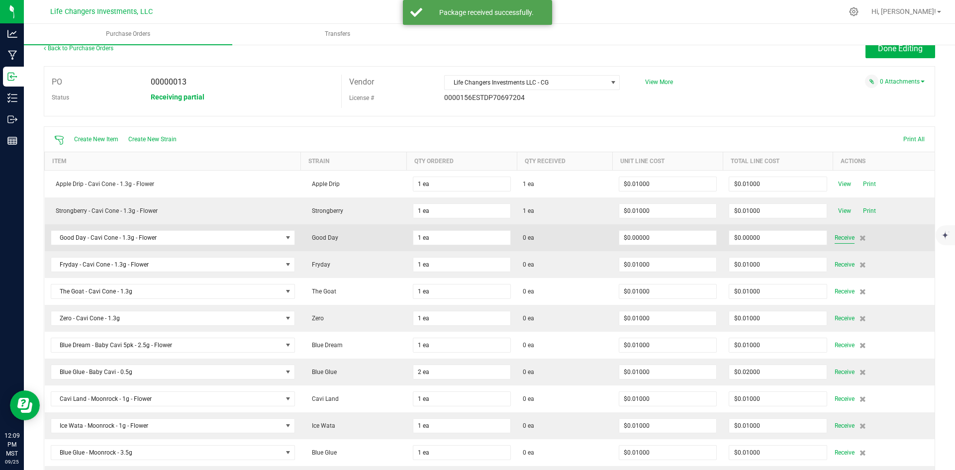
click at [839, 237] on span "Receive" at bounding box center [845, 238] width 20 height 12
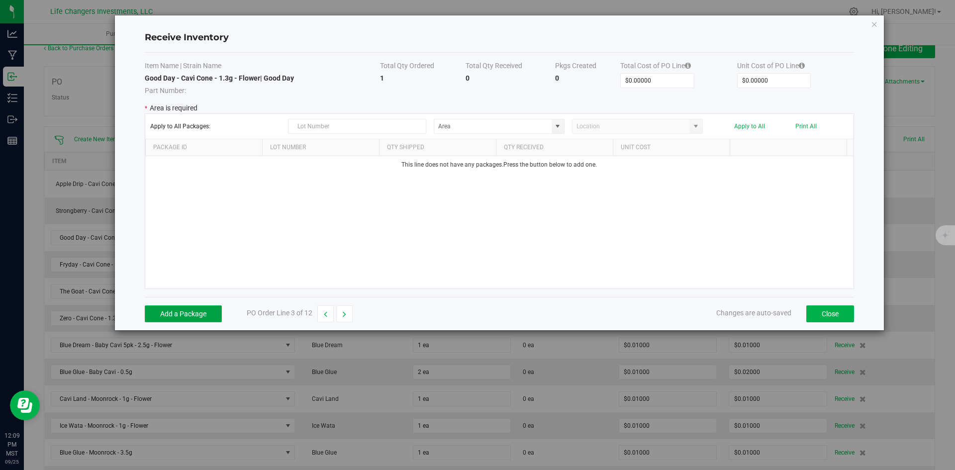
click at [185, 310] on button "Add a Package" at bounding box center [183, 314] width 77 height 17
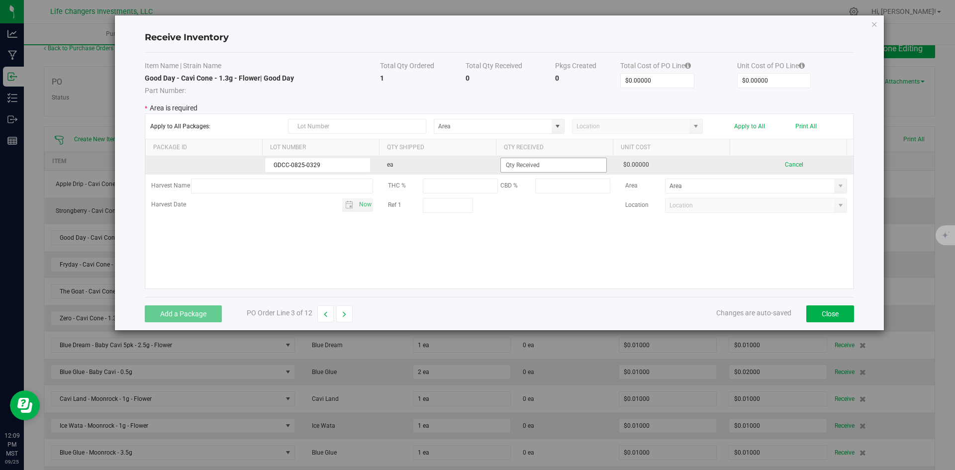
type input "GDCC-0825-0329"
click at [512, 165] on input at bounding box center [553, 165] width 105 height 14
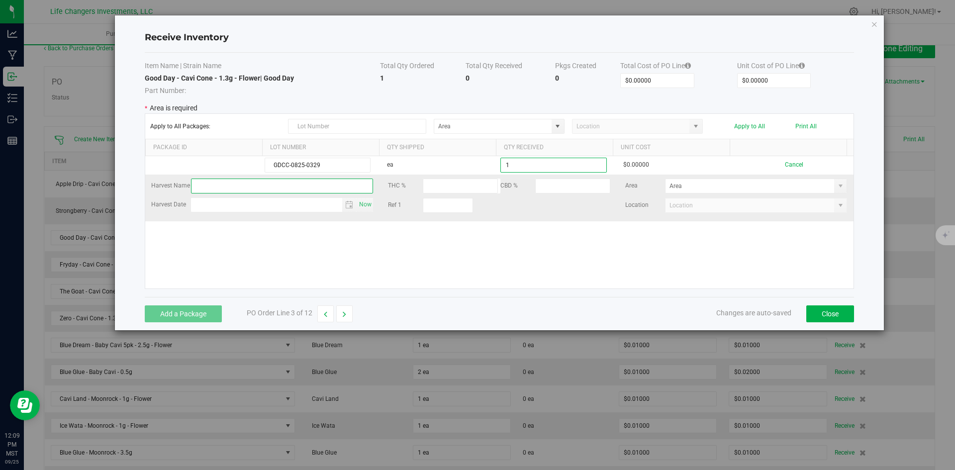
type input "1 ea"
click at [240, 183] on kendo-grid-list "GDCC-0825-0329 ea 1 ea $0.00000 Cancel Harvest Name THC % CBD % Area Harvest Da…" at bounding box center [499, 222] width 709 height 132
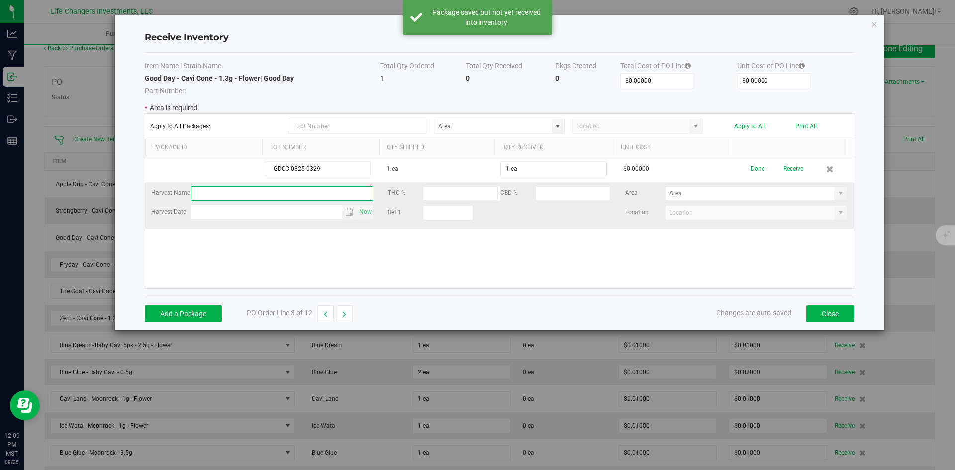
click at [244, 188] on input "text" at bounding box center [282, 193] width 183 height 15
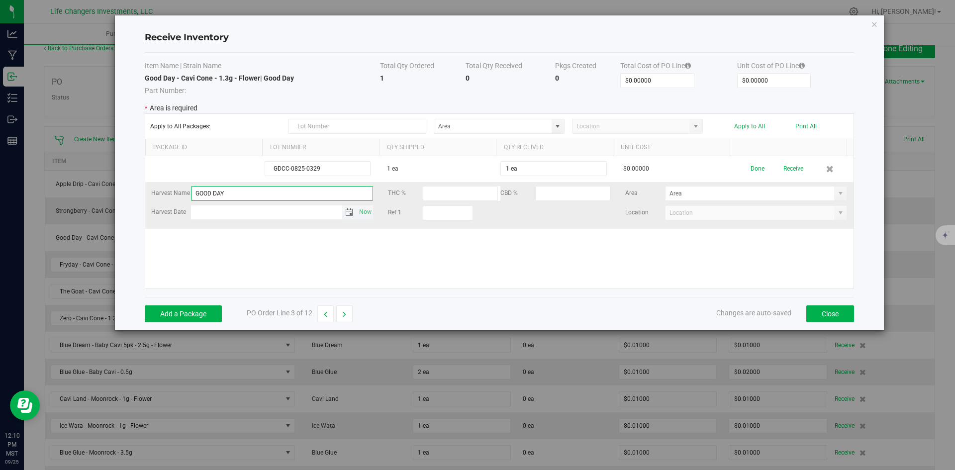
click at [348, 213] on span "Toggle calendar" at bounding box center [349, 212] width 8 height 8
type input "GOOD DAY"
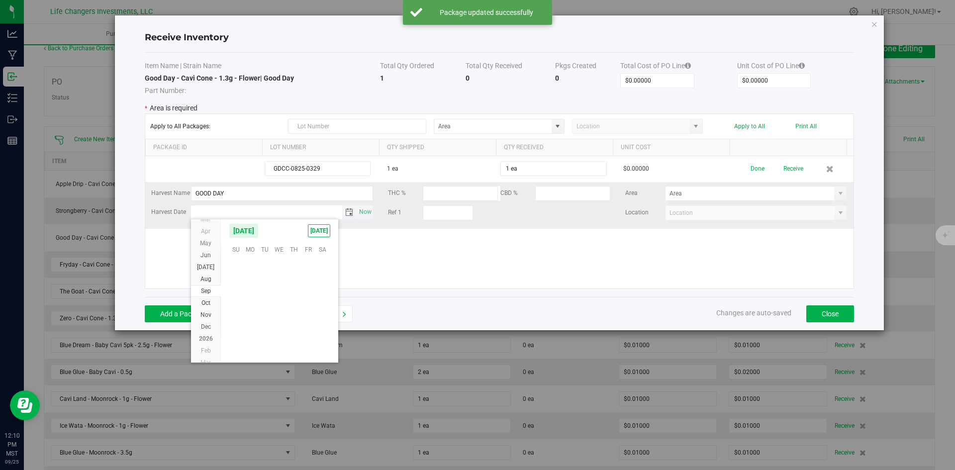
scroll to position [161382, 0]
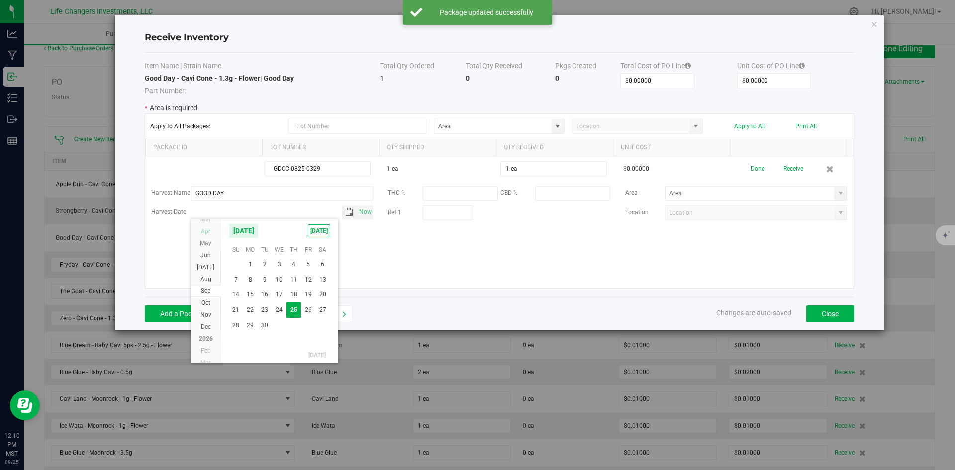
click at [205, 232] on span "Apr" at bounding box center [205, 231] width 9 height 7
click at [284, 261] on span "2" at bounding box center [279, 264] width 14 height 15
type input "[DATE]"
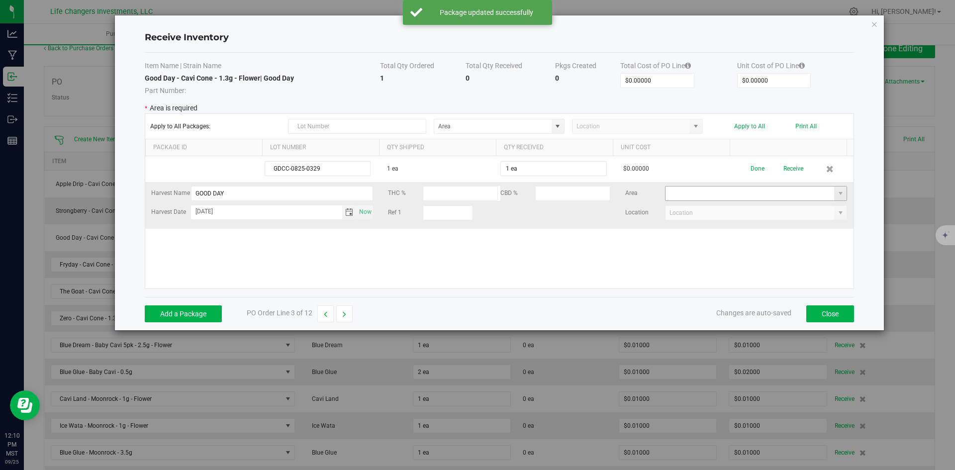
click at [724, 194] on kendo-grid-list "GDCC-0825-0329 1 ea 1 ea $0.00000 Done Receive Harvest Name GOOD DAY THC % CBD …" at bounding box center [499, 222] width 709 height 132
click at [837, 193] on span at bounding box center [841, 194] width 8 height 8
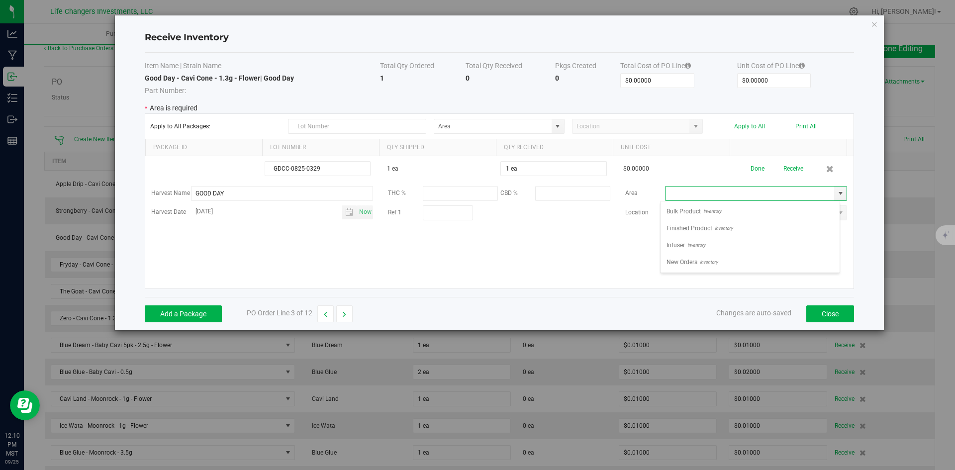
scroll to position [15, 180]
click at [699, 229] on span "Finished Product" at bounding box center [690, 228] width 46 height 15
type input "Finished Product"
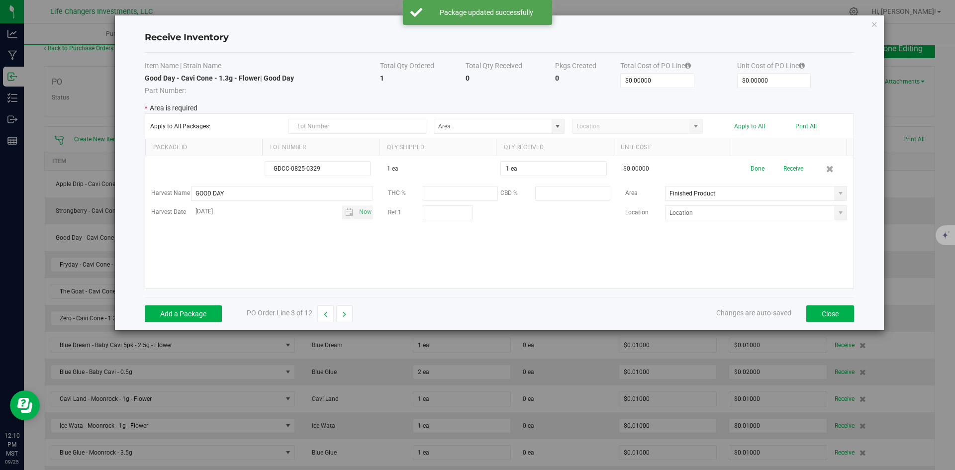
click at [762, 258] on div "GDCC-0825-0329 1 ea 1 ea $0.00000 Done Receive Harvest Name GOOD DAY THC % CBD …" at bounding box center [499, 222] width 709 height 132
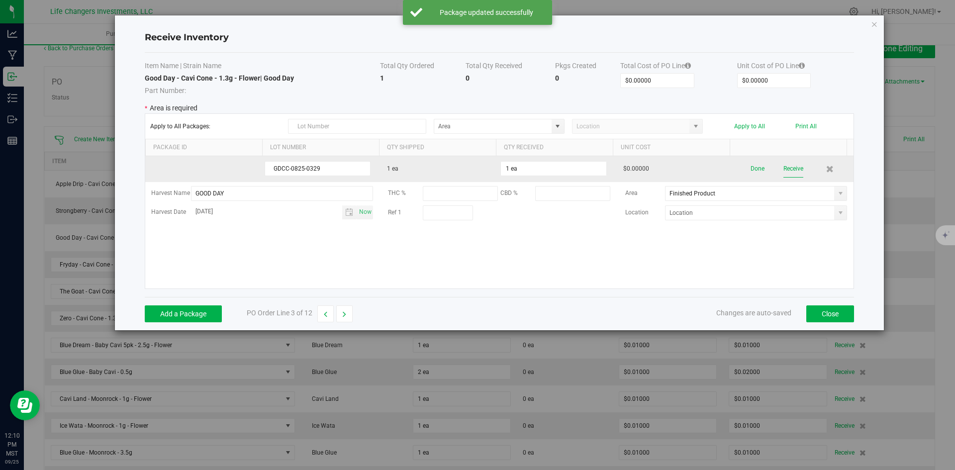
click at [789, 168] on button "Receive" at bounding box center [794, 168] width 20 height 17
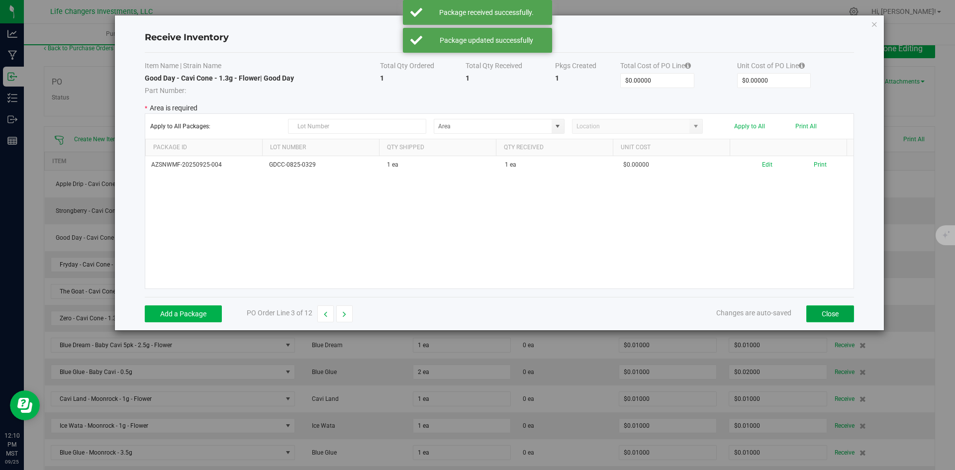
click at [824, 313] on button "Close" at bounding box center [831, 314] width 48 height 17
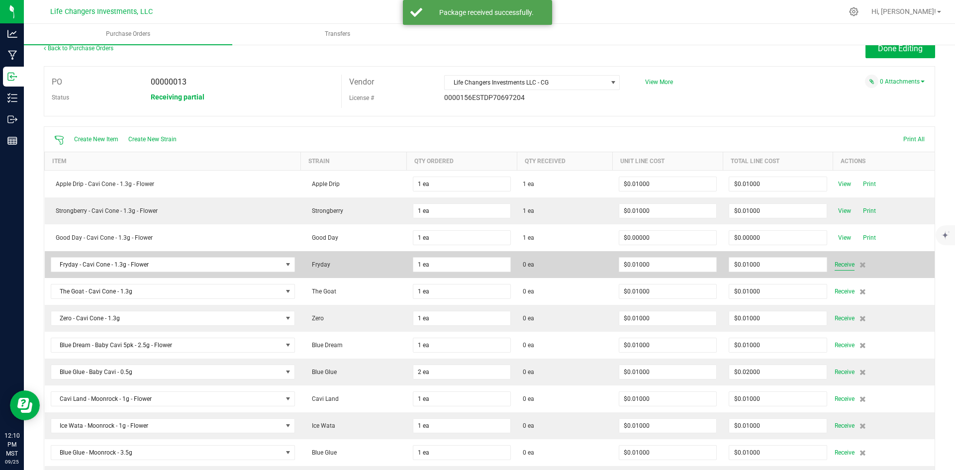
click at [842, 262] on span "Receive" at bounding box center [845, 265] width 20 height 12
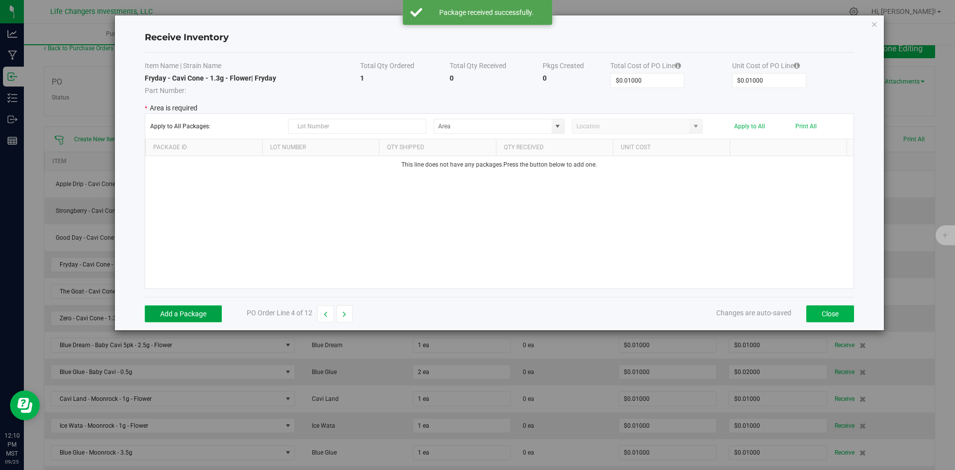
click at [202, 312] on button "Add a Package" at bounding box center [183, 314] width 77 height 17
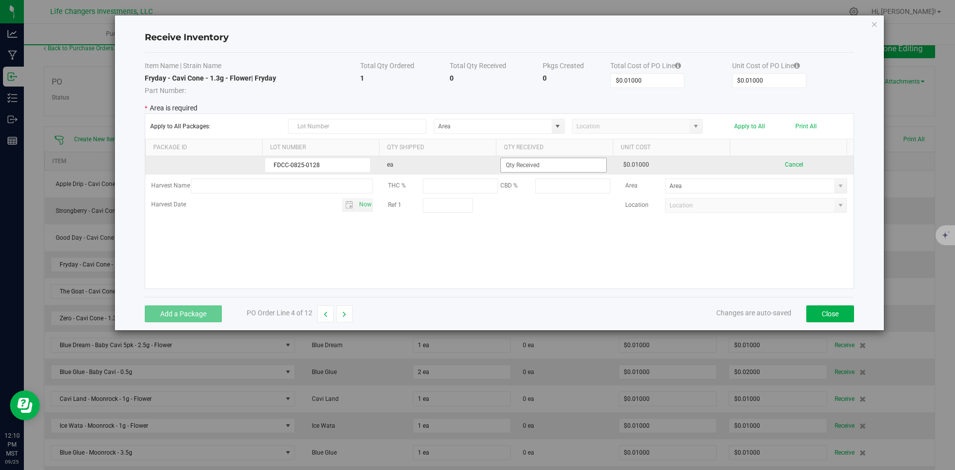
type input "FDCC-0825-0128"
click at [538, 163] on input at bounding box center [553, 165] width 105 height 14
type input "1 ea"
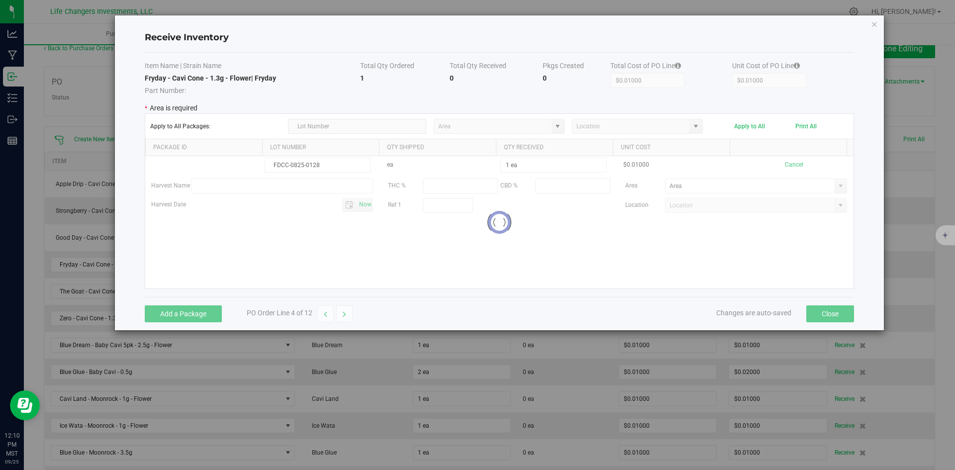
click at [301, 263] on kendo-grid-list "FDCC-0825-0128 ea 1 ea $0.01000 Cancel Harvest Name THC % CBD % Area Harvest Da…" at bounding box center [499, 222] width 709 height 132
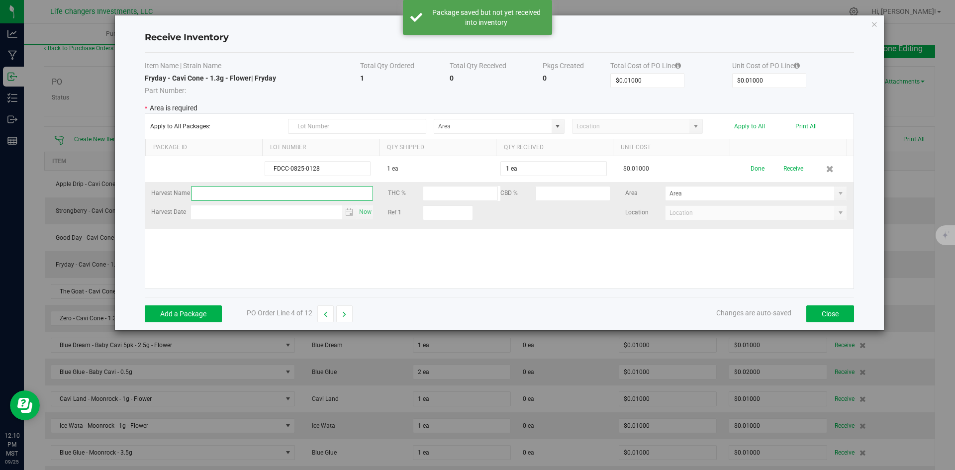
click at [238, 191] on input "text" at bounding box center [282, 193] width 183 height 15
click at [347, 213] on span "Toggle calendar" at bounding box center [349, 212] width 8 height 8
type input "FRYDAY"
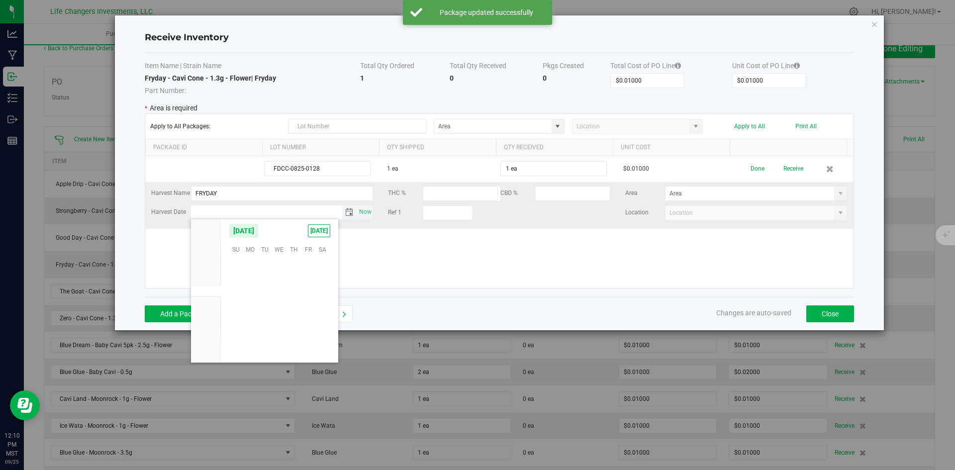
scroll to position [161382, 0]
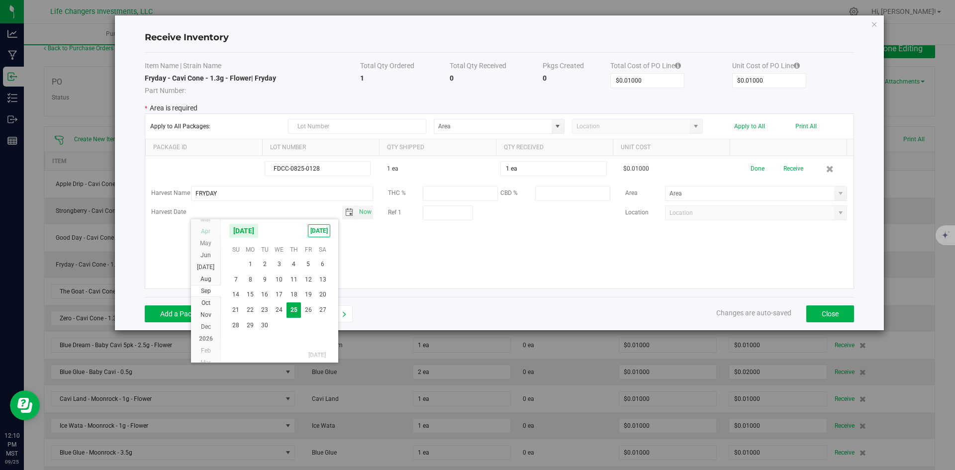
click at [209, 231] on span "Apr" at bounding box center [205, 231] width 9 height 7
click at [280, 261] on span "2" at bounding box center [279, 264] width 14 height 15
type input "[DATE]"
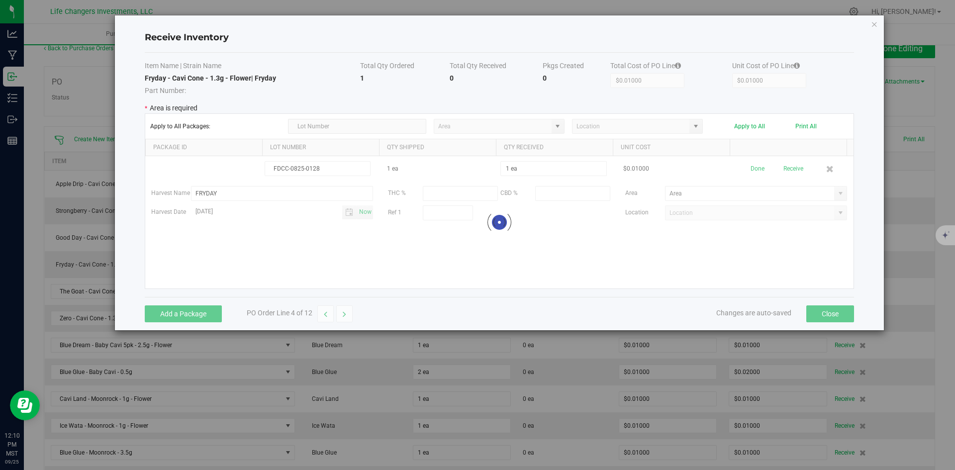
click at [701, 241] on kendo-grid-list "FDCC-0825-0128 1 ea 1 ea $0.01000 Done Receive Harvest Name FRYDAY THC % CBD % …" at bounding box center [499, 222] width 709 height 132
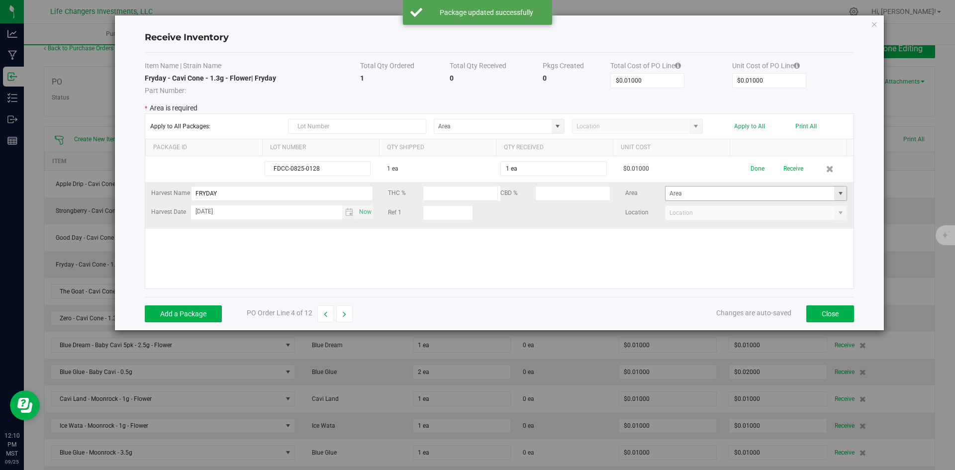
click at [837, 193] on span at bounding box center [841, 194] width 8 height 8
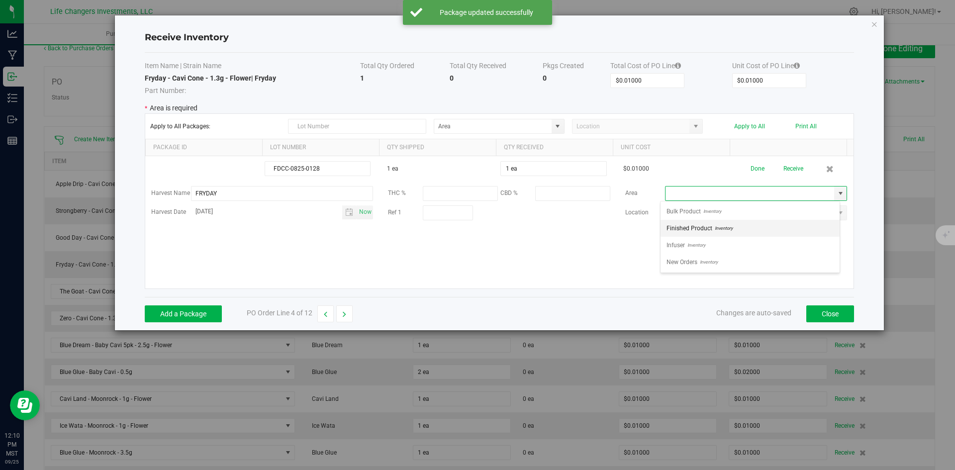
scroll to position [15, 180]
click at [736, 226] on li "Finished Product Inventory" at bounding box center [750, 228] width 179 height 17
type input "Finished Product"
click at [705, 254] on div "FDCC-0825-0128 1 ea 1 ea $0.01000 Done Receive Harvest Name FRYDAY THC % CBD % …" at bounding box center [499, 222] width 709 height 132
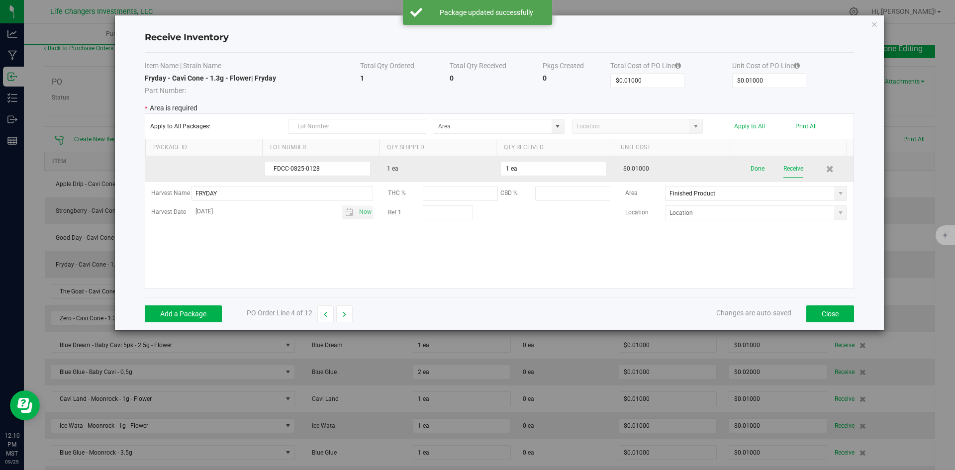
click at [789, 167] on button "Receive" at bounding box center [794, 168] width 20 height 17
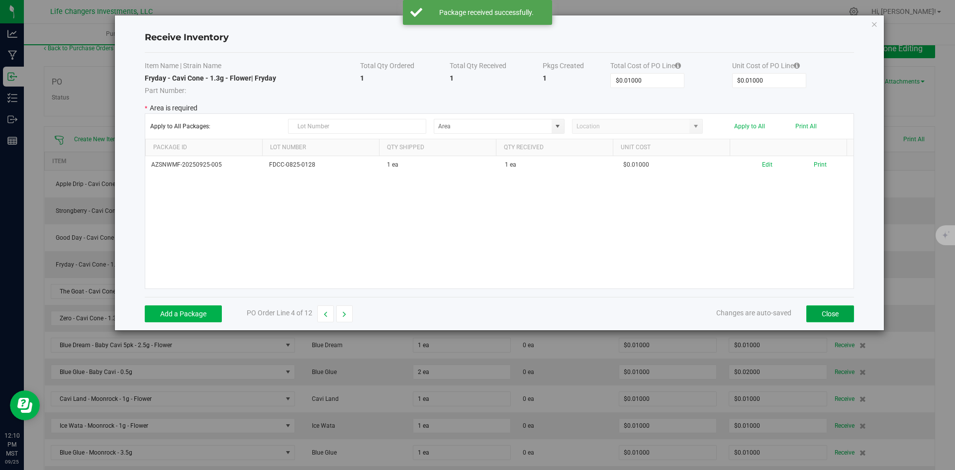
click at [821, 313] on button "Close" at bounding box center [831, 314] width 48 height 17
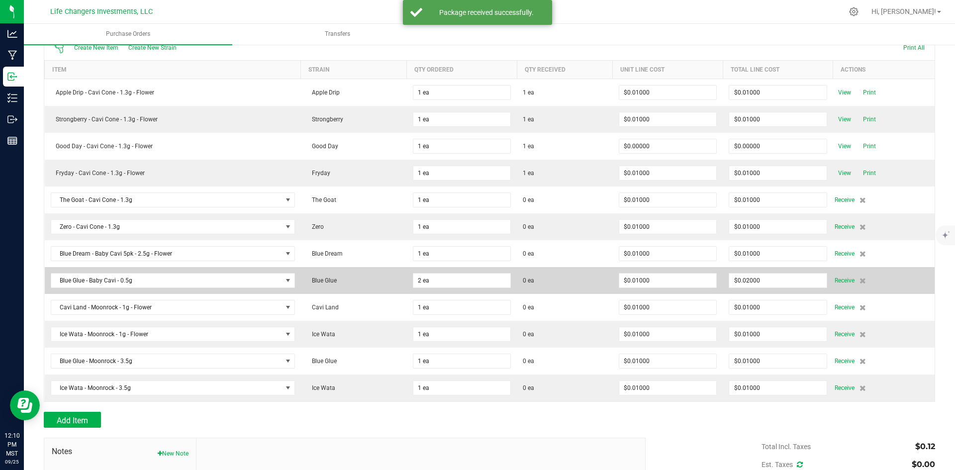
scroll to position [114, 0]
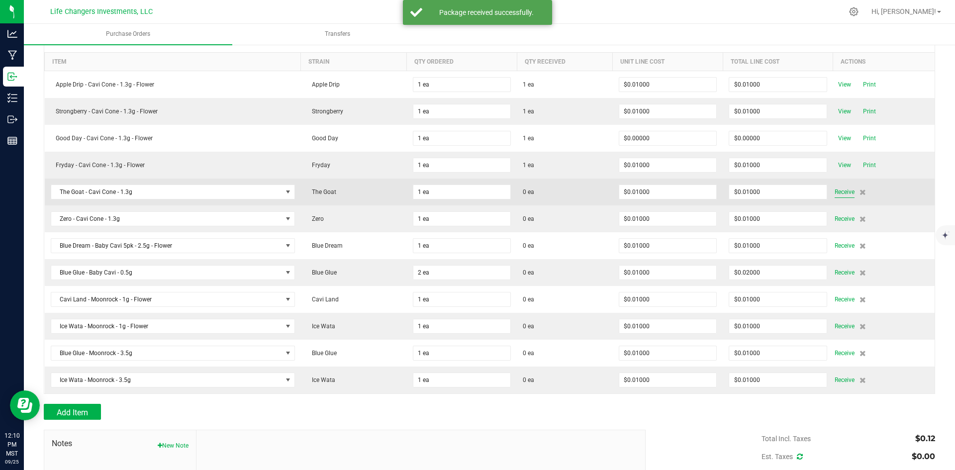
click at [839, 191] on span "Receive" at bounding box center [845, 192] width 20 height 12
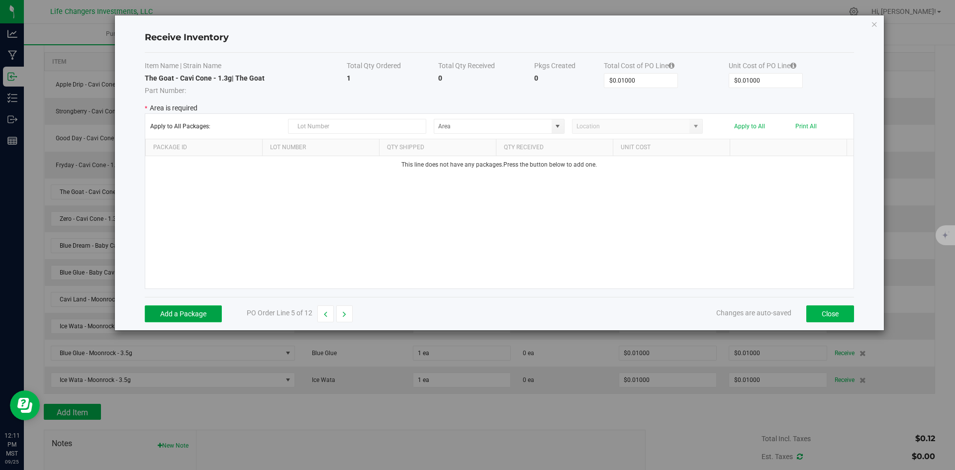
click at [169, 313] on button "Add a Package" at bounding box center [183, 314] width 77 height 17
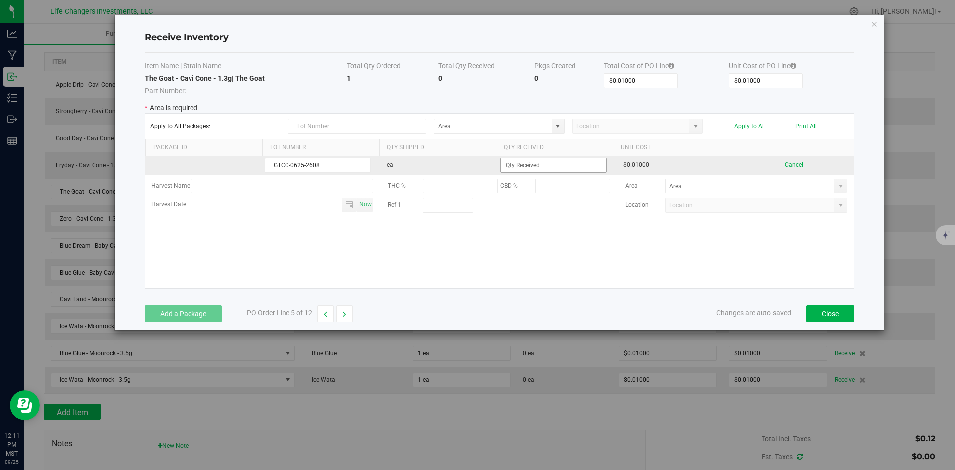
type input "GTCC-0625-2608"
click at [519, 165] on input at bounding box center [553, 165] width 105 height 14
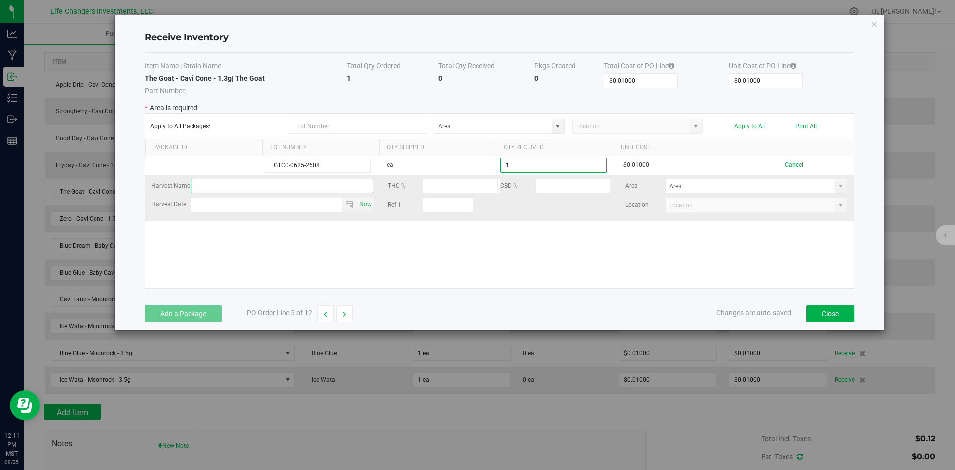
type input "1 ea"
click at [233, 188] on kendo-grid-list "GTCC-0625-2608 ea 1 ea $0.01000 Cancel Harvest Name THC % CBD % Area Harvest Da…" at bounding box center [499, 222] width 709 height 132
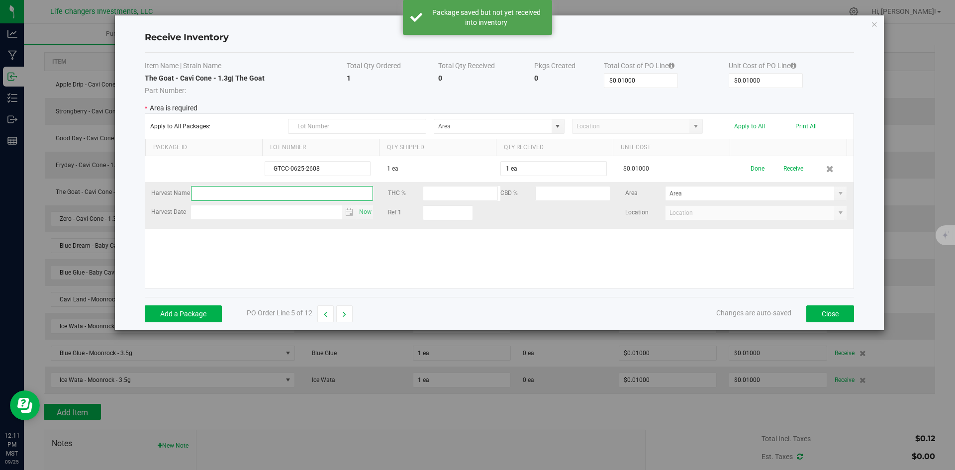
click at [235, 190] on input "text" at bounding box center [282, 193] width 183 height 15
click at [347, 211] on span "Toggle calendar" at bounding box center [349, 212] width 8 height 8
type input "THE GOAT"
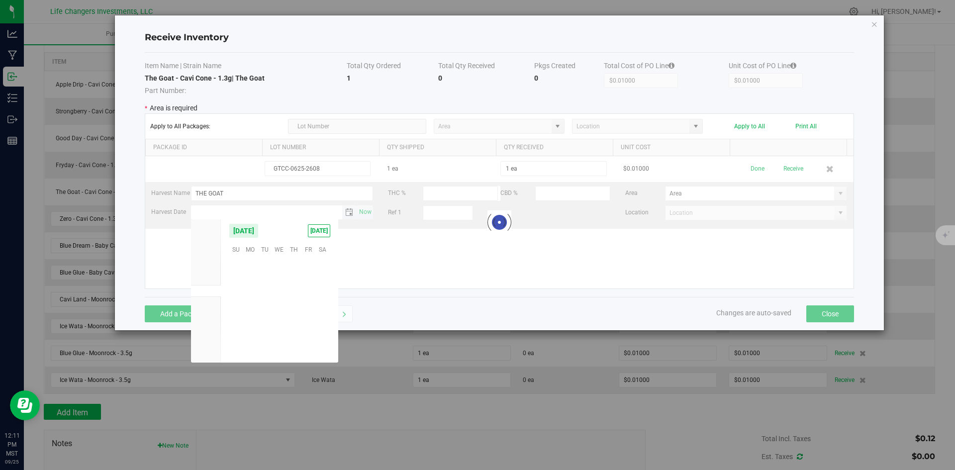
scroll to position [161382, 0]
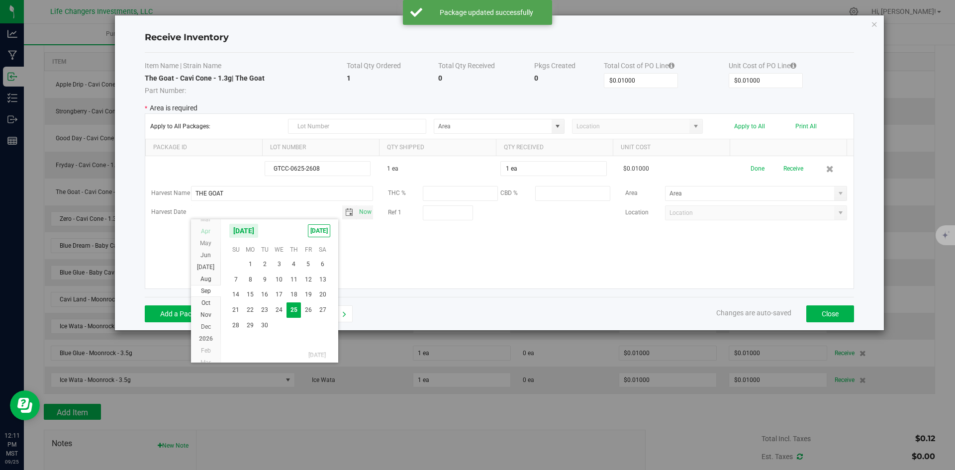
click at [208, 234] on span "Apr" at bounding box center [205, 231] width 9 height 7
click at [283, 265] on span "2" at bounding box center [279, 264] width 14 height 15
type input "[DATE]"
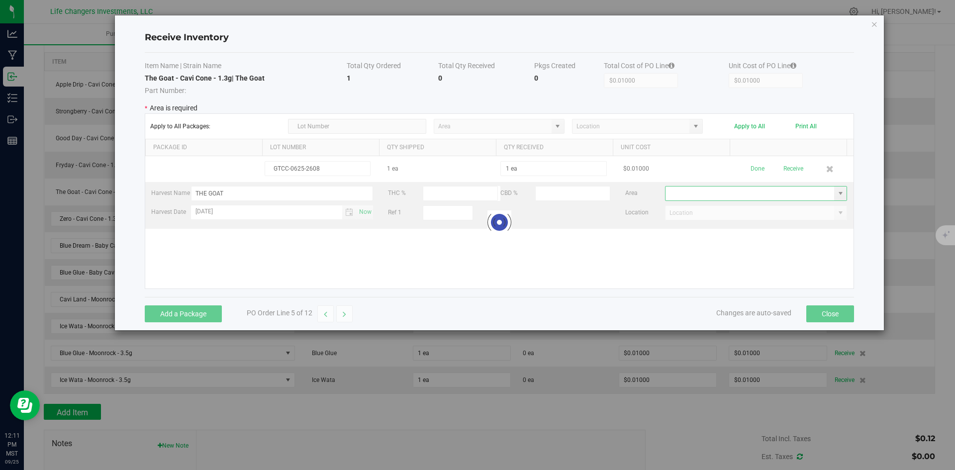
drag, startPoint x: 796, startPoint y: 191, endPoint x: 805, endPoint y: 193, distance: 8.6
click at [798, 191] on kendo-grid-list "GTCC-0625-2608 1 ea 1 ea $0.01000 Done Receive Harvest Name THE GOAT THC % CBD …" at bounding box center [499, 222] width 709 height 132
click at [837, 193] on span at bounding box center [841, 194] width 8 height 8
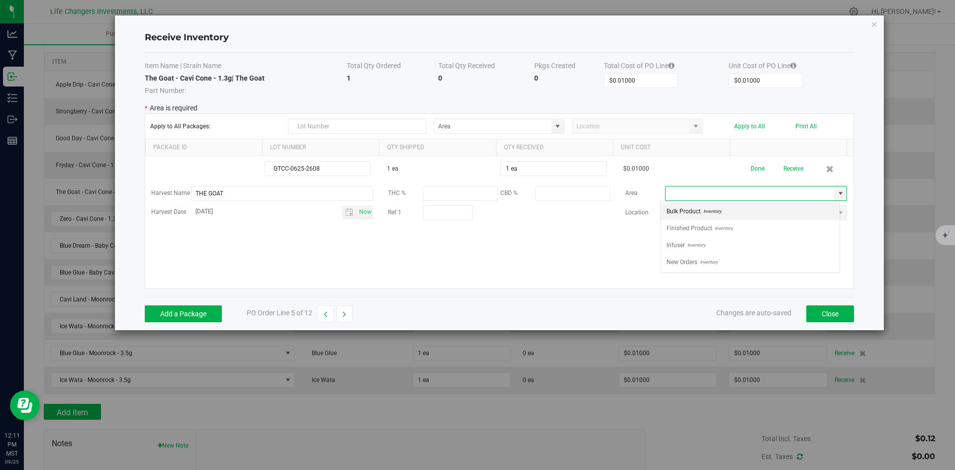
scroll to position [15, 180]
click at [723, 229] on span "Inventory" at bounding box center [723, 228] width 20 height 15
type input "Finished Product"
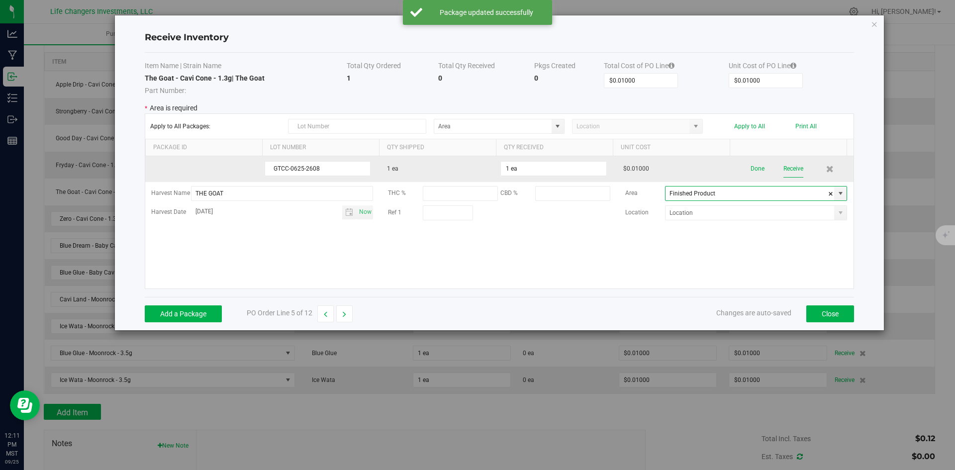
click at [784, 168] on button "Receive" at bounding box center [794, 168] width 20 height 17
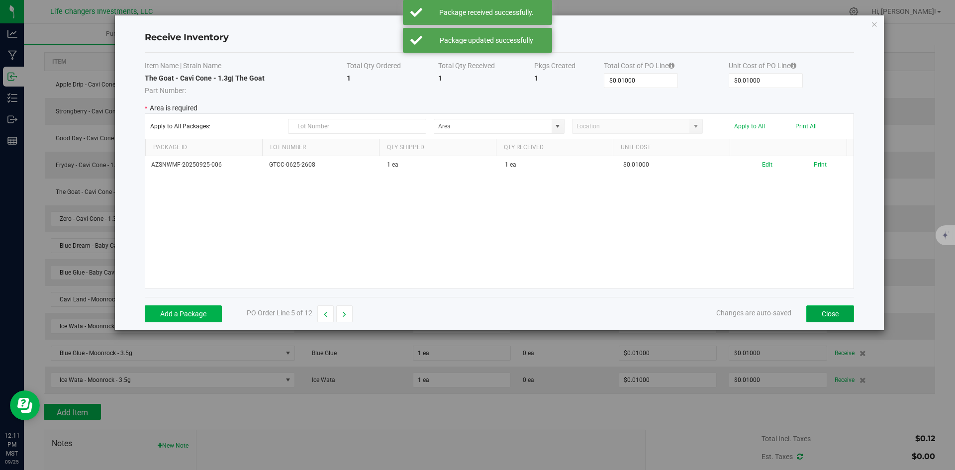
click at [830, 314] on button "Close" at bounding box center [831, 314] width 48 height 17
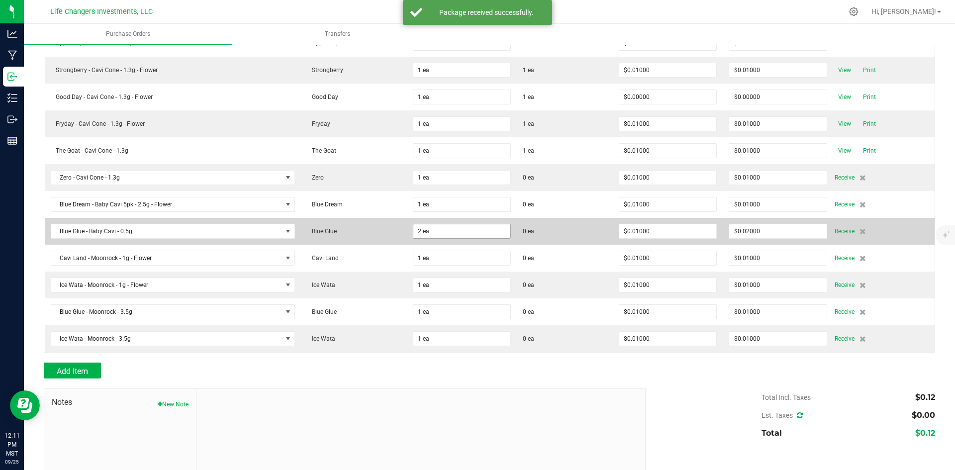
scroll to position [213, 0]
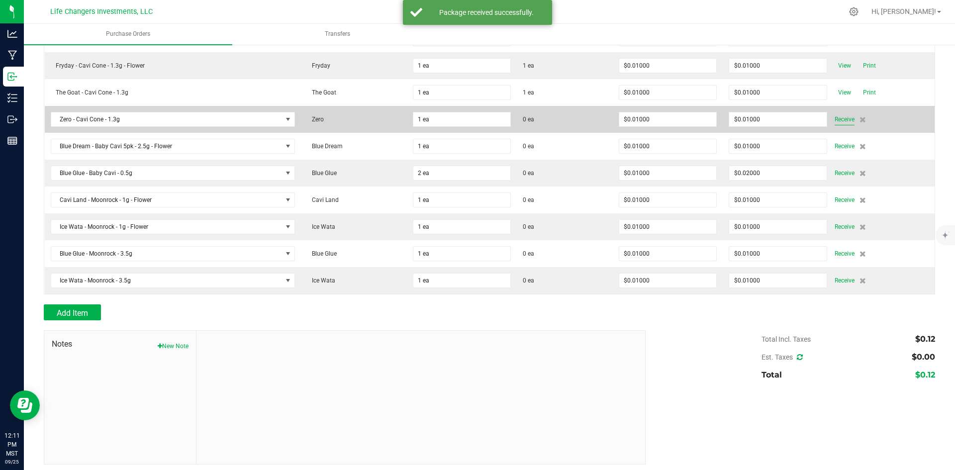
click at [836, 119] on span "Receive" at bounding box center [845, 119] width 20 height 12
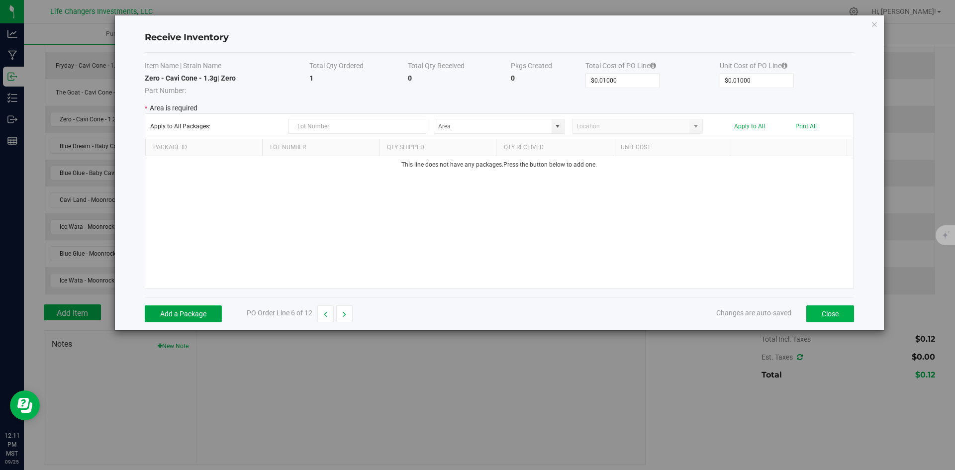
click at [196, 313] on button "Add a Package" at bounding box center [183, 314] width 77 height 17
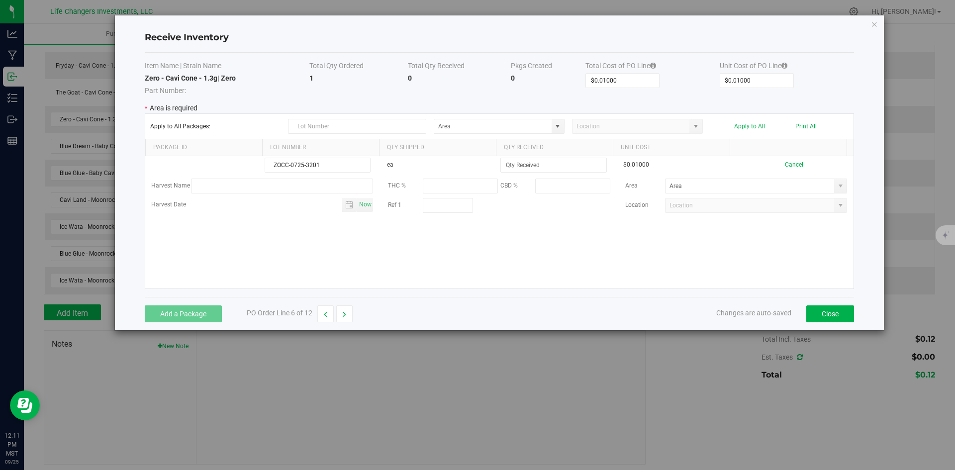
type input "ZOCC-0725-3201"
drag, startPoint x: 399, startPoint y: 253, endPoint x: 466, endPoint y: 233, distance: 69.4
click at [401, 252] on div "ZOCC-0725-3201 ea $0.01000 Cancel Harvest Name THC % CBD % Area Harvest Date No…" at bounding box center [499, 222] width 709 height 132
click at [540, 164] on input at bounding box center [553, 165] width 105 height 14
type input "1 ea"
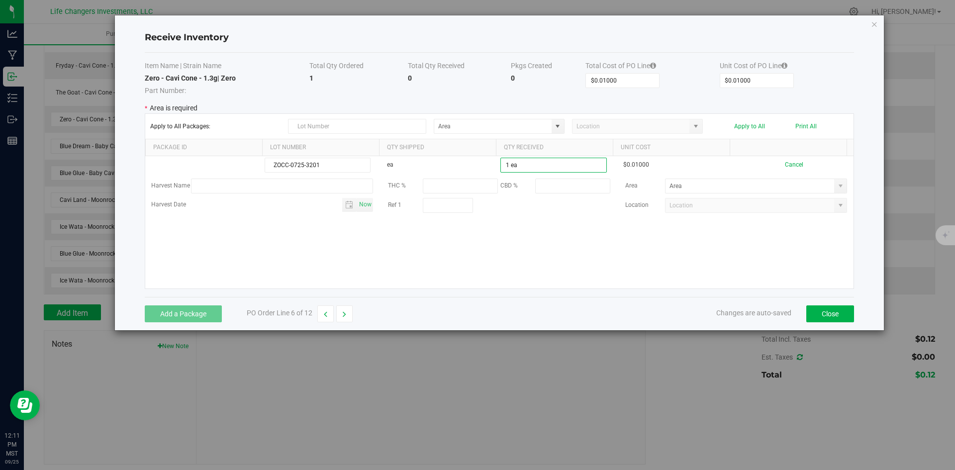
click at [554, 238] on kendo-grid-list "ZOCC-0725-3201 ea 1 ea $0.01000 Cancel Harvest Name THC % CBD % Area Harvest Da…" at bounding box center [499, 222] width 709 height 132
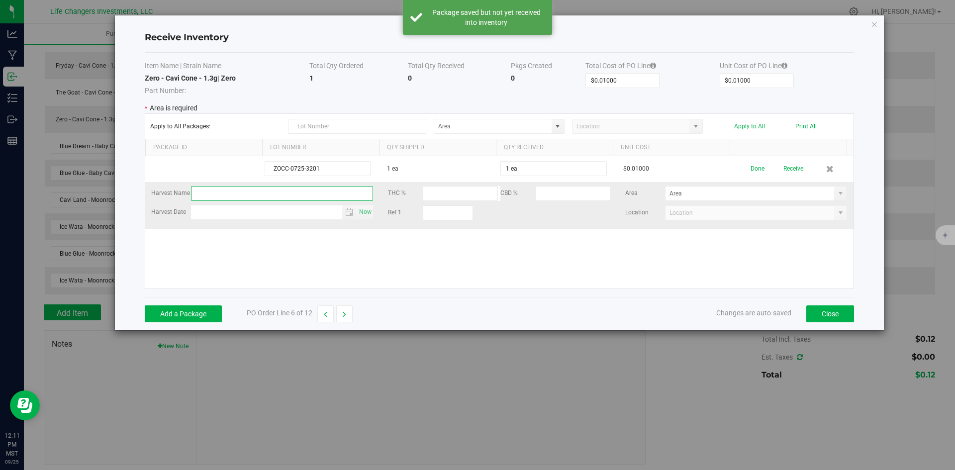
click at [269, 195] on input "text" at bounding box center [282, 193] width 183 height 15
click at [347, 212] on span "Toggle calendar" at bounding box center [349, 212] width 8 height 8
type input "ZERO"
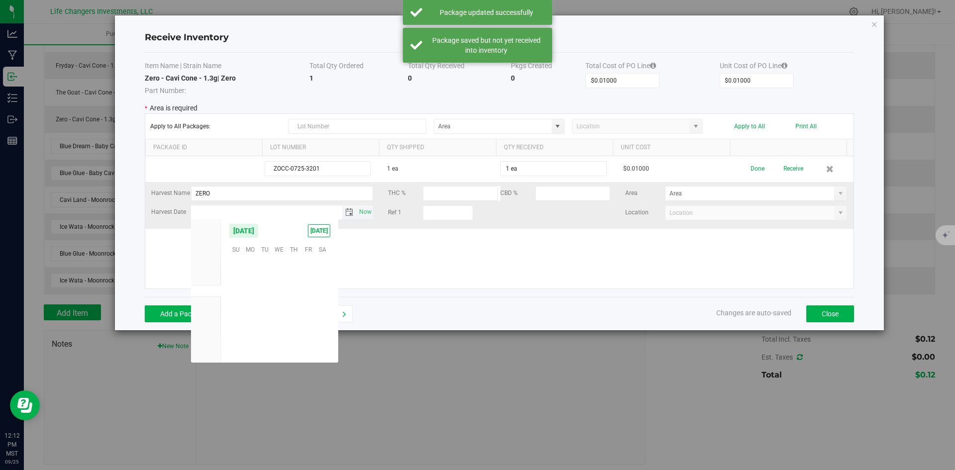
scroll to position [161382, 0]
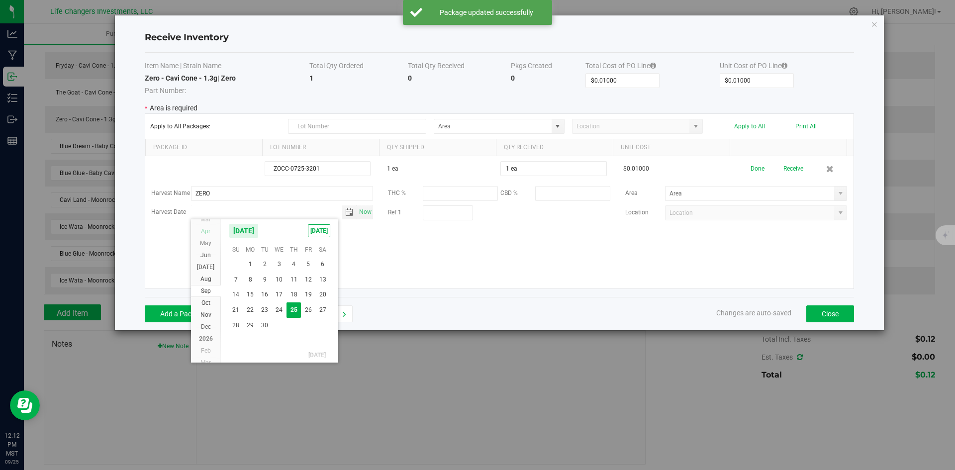
click at [203, 231] on span "Apr" at bounding box center [205, 231] width 9 height 7
click at [278, 262] on span "2" at bounding box center [279, 264] width 14 height 15
type input "[DATE]"
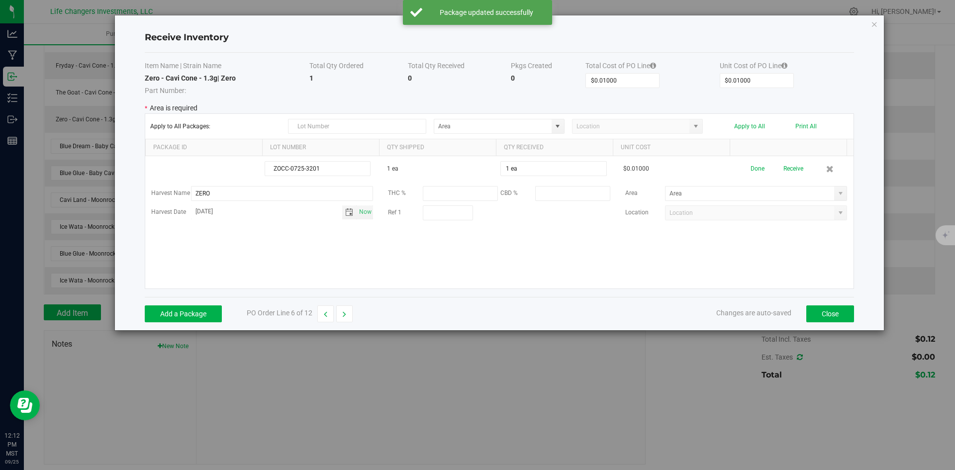
click at [769, 258] on kendo-grid-list "ZOCC-0725-3201 1 ea 1 ea $0.01000 Done Receive Harvest Name ZERO THC % CBD % Ar…" at bounding box center [499, 222] width 709 height 132
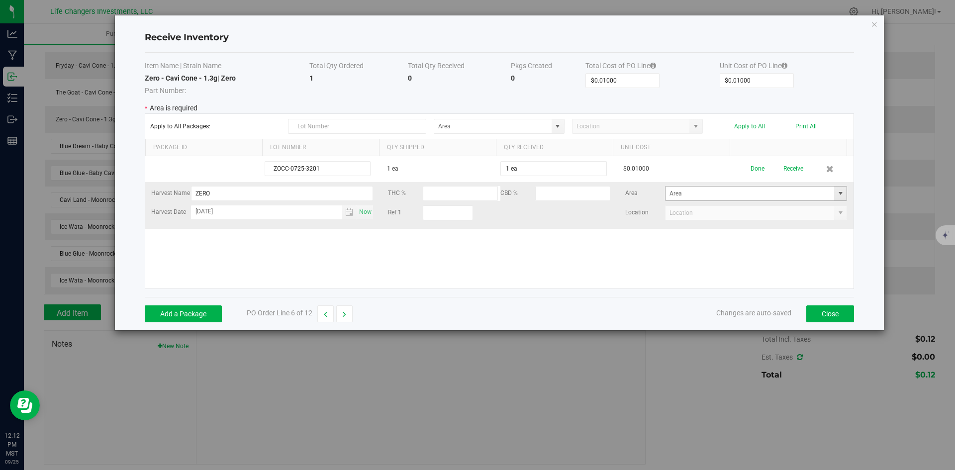
click at [837, 193] on span at bounding box center [841, 194] width 8 height 8
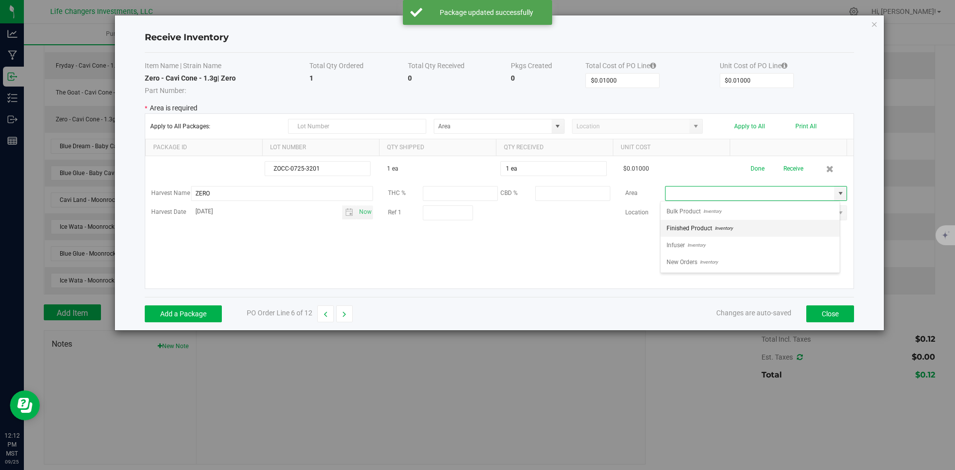
scroll to position [15, 180]
click at [749, 228] on li "Finished Product Inventory" at bounding box center [750, 228] width 179 height 17
type input "Finished Product"
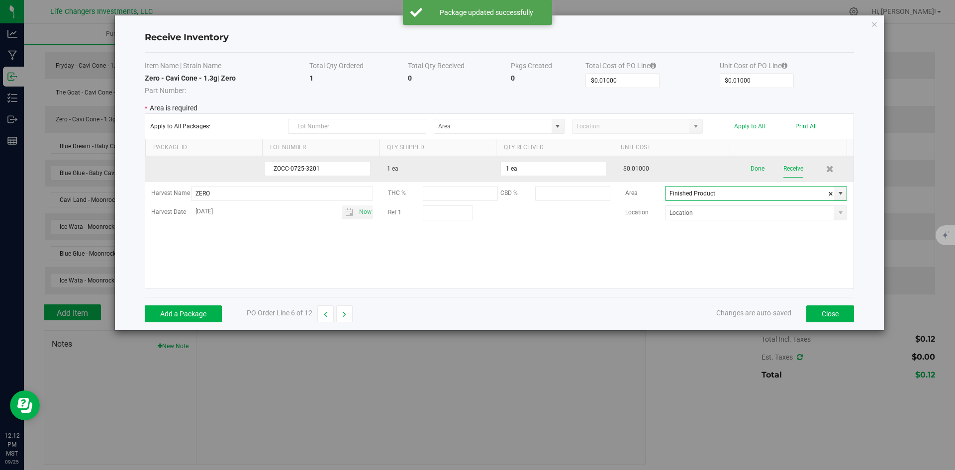
click at [787, 170] on button "Receive" at bounding box center [794, 168] width 20 height 17
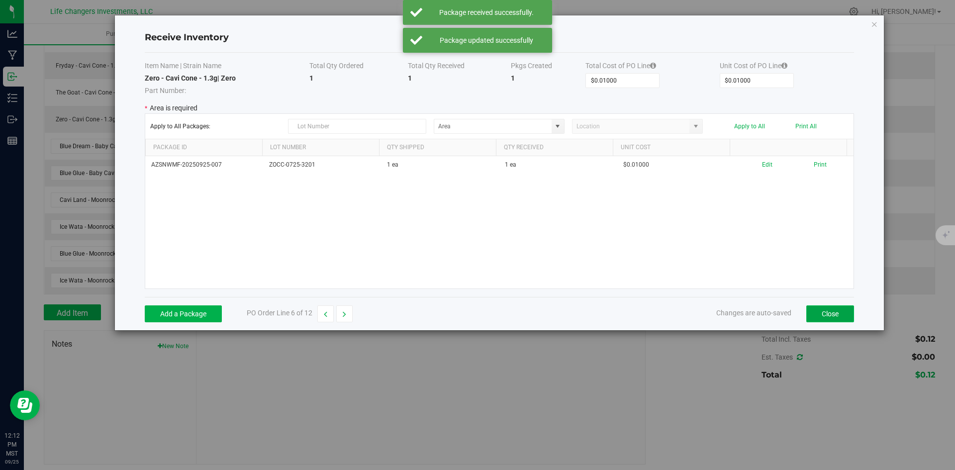
click at [811, 316] on button "Close" at bounding box center [831, 314] width 48 height 17
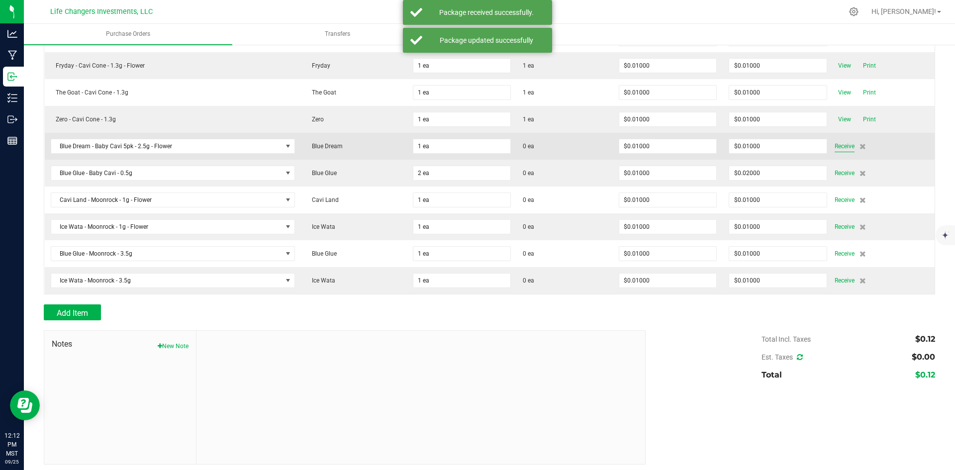
click at [835, 143] on span "Receive" at bounding box center [845, 146] width 20 height 12
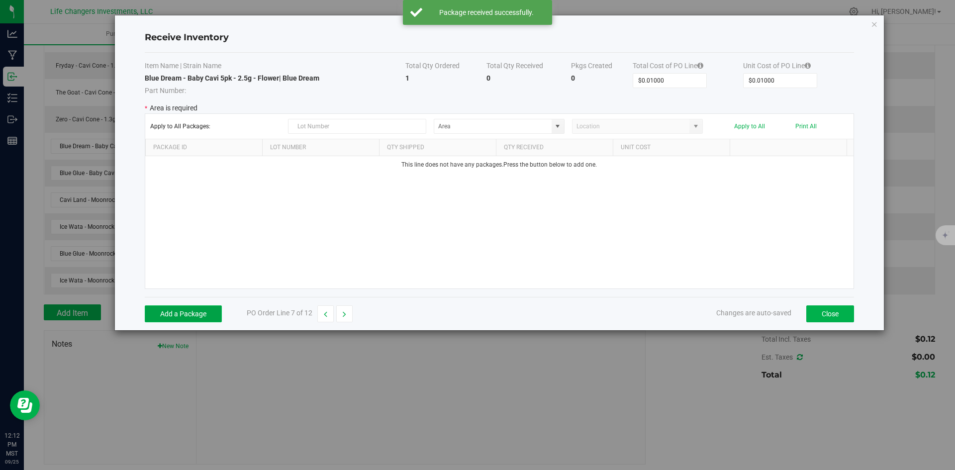
click at [179, 318] on button "Add a Package" at bounding box center [183, 314] width 77 height 17
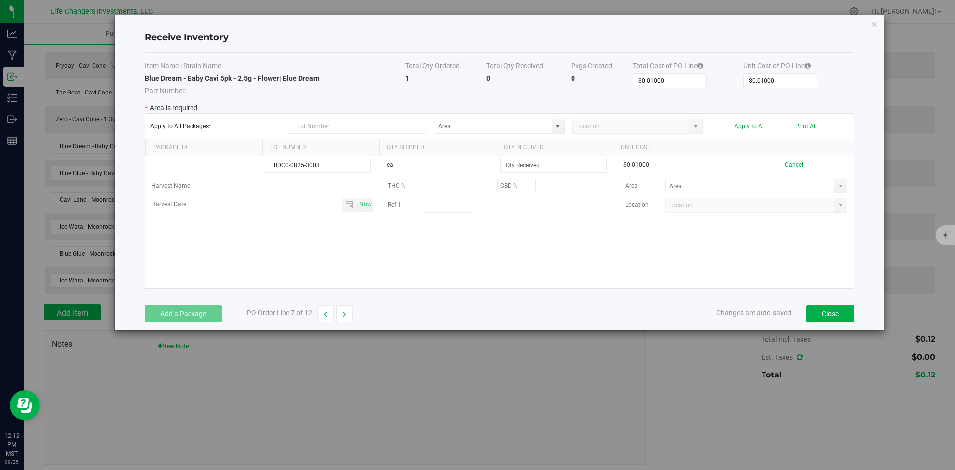
type input "BDCC-0825-3003"
click at [490, 232] on div "BDCC-0825-3003 ea $0.01000 Cancel Harvest Name THC % CBD % Area Harvest Date No…" at bounding box center [499, 222] width 709 height 132
click at [563, 163] on input at bounding box center [553, 165] width 105 height 14
type input "1 ea"
click at [484, 268] on kendo-grid-list "BDCC-0825-3003 ea 1 ea $0.01000 Cancel Harvest Name THC % CBD % Area Harvest Da…" at bounding box center [499, 222] width 709 height 132
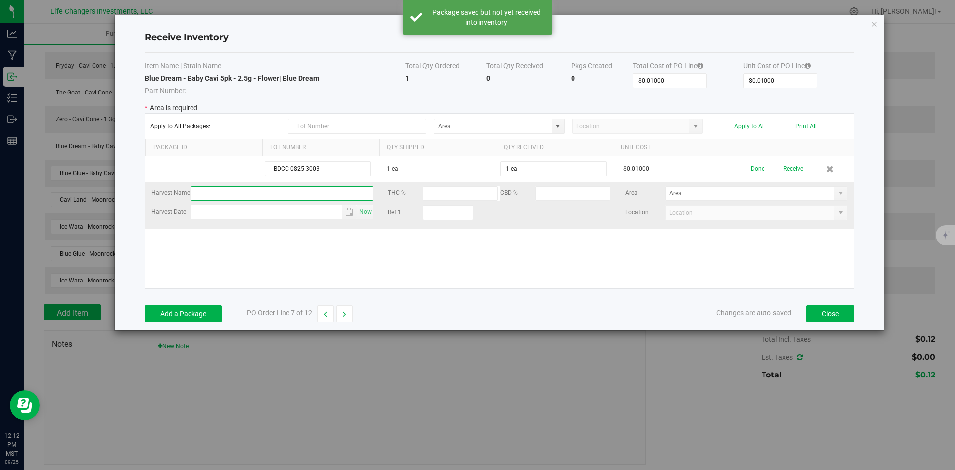
click at [249, 197] on input "text" at bounding box center [282, 193] width 183 height 15
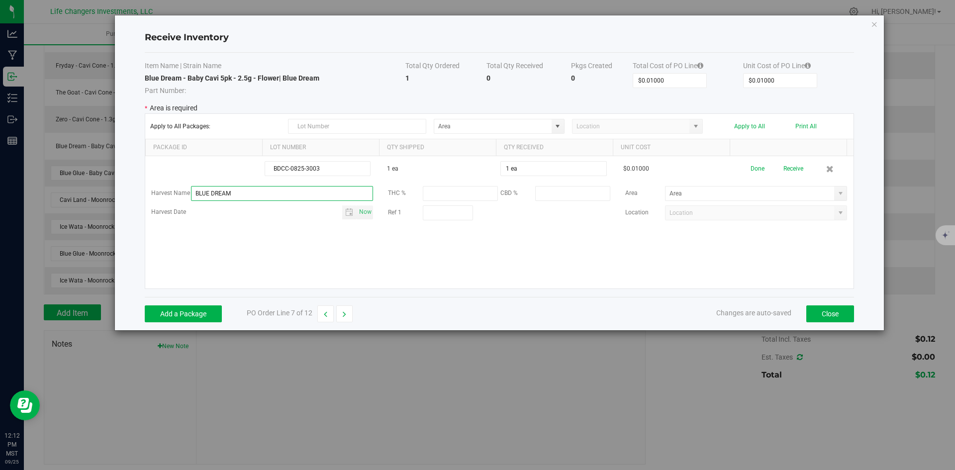
type input "BLUE DREAM"
click at [421, 253] on kendo-grid-list "BDCC-0825-3003 1 ea 1 ea $0.01000 Done Receive Harvest Name BLUE DREAM THC % CB…" at bounding box center [499, 222] width 709 height 132
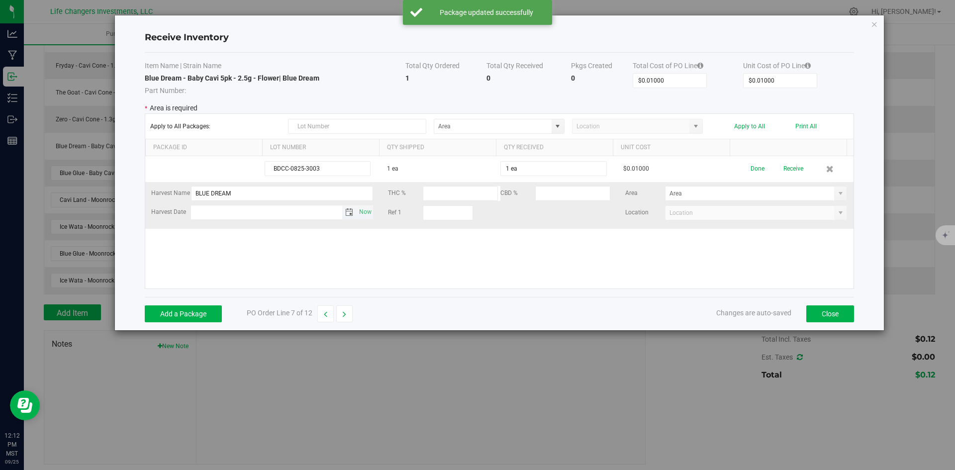
click at [345, 213] on span "Toggle calendar" at bounding box center [349, 212] width 8 height 8
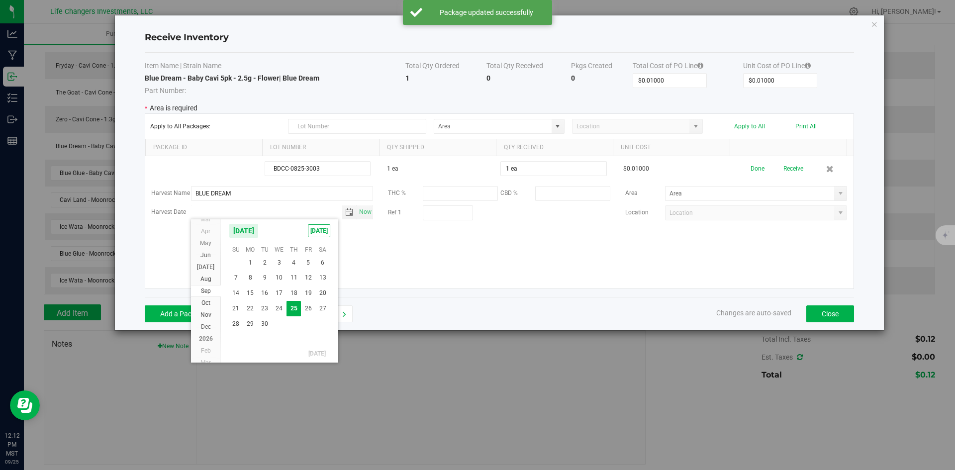
scroll to position [160489, 0]
click at [209, 308] on span "Feb" at bounding box center [206, 307] width 10 height 7
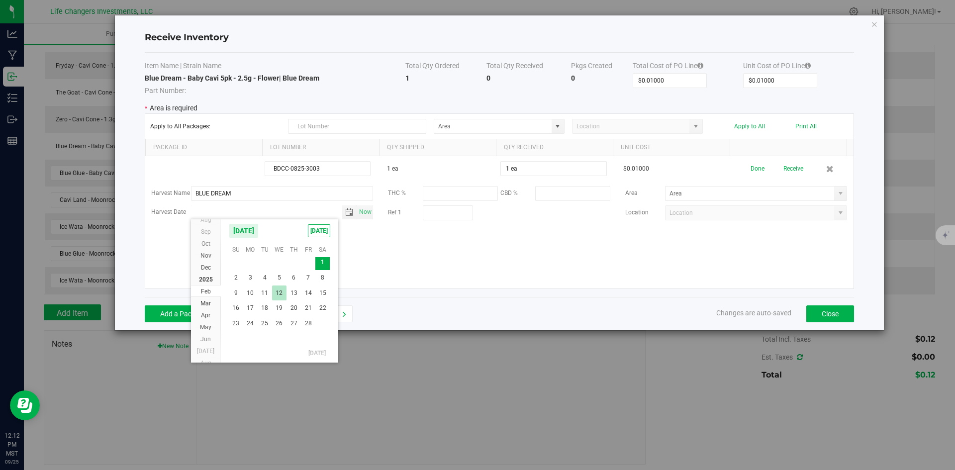
click at [279, 291] on span "12" at bounding box center [279, 293] width 14 height 15
type input "Feb 12, 2025"
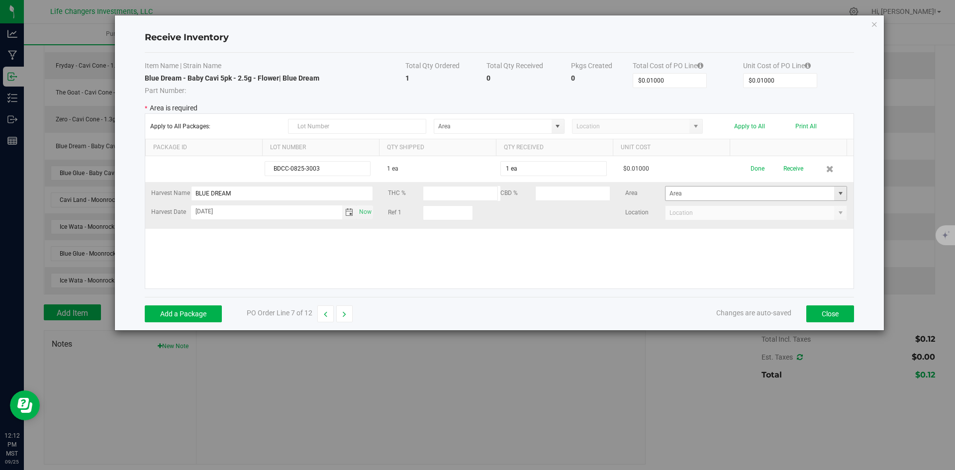
click at [837, 191] on span at bounding box center [841, 194] width 8 height 8
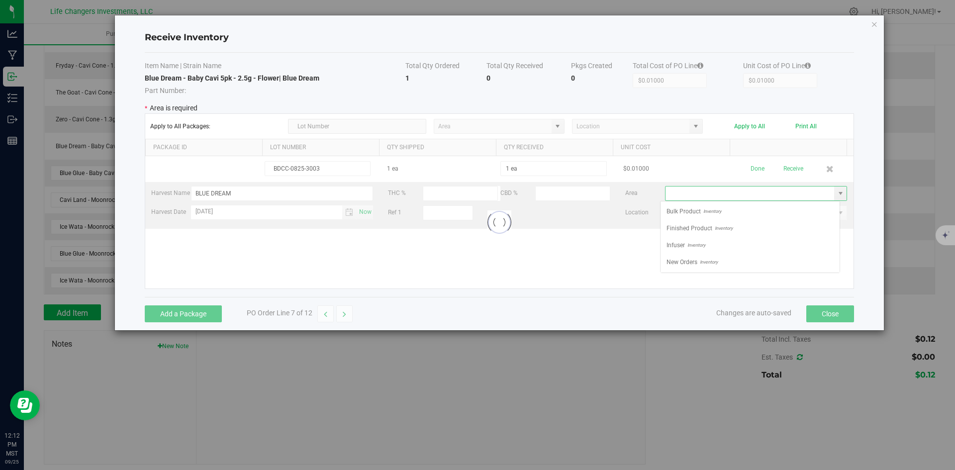
scroll to position [15, 180]
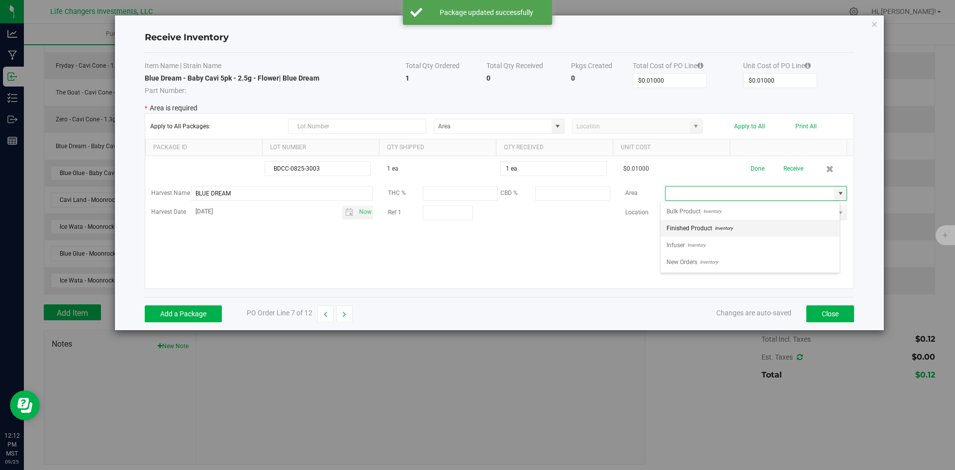
click at [699, 228] on span "Finished Product" at bounding box center [690, 228] width 46 height 15
type input "Finished Product"
click at [736, 257] on div "BDCC-0825-3003 1 ea 1 ea $0.01000 Done Receive Harvest Name BLUE DREAM THC % CB…" at bounding box center [499, 222] width 709 height 132
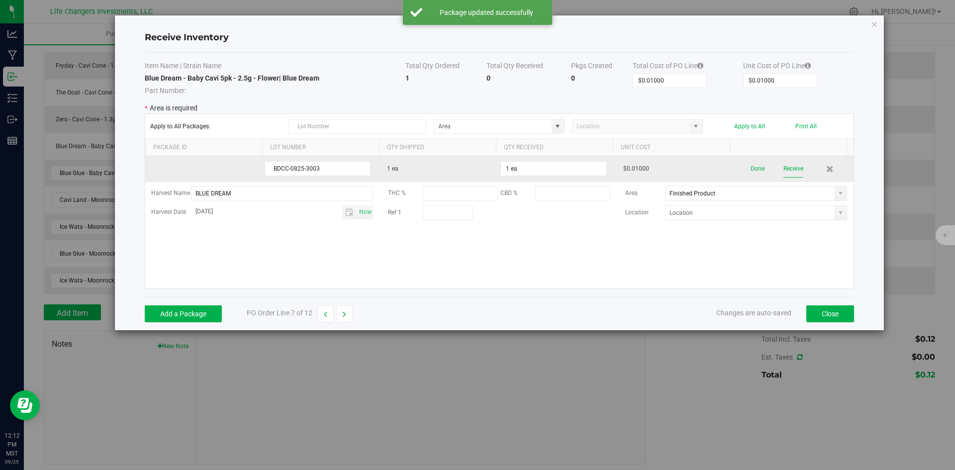
click at [788, 166] on button "Receive" at bounding box center [794, 168] width 20 height 17
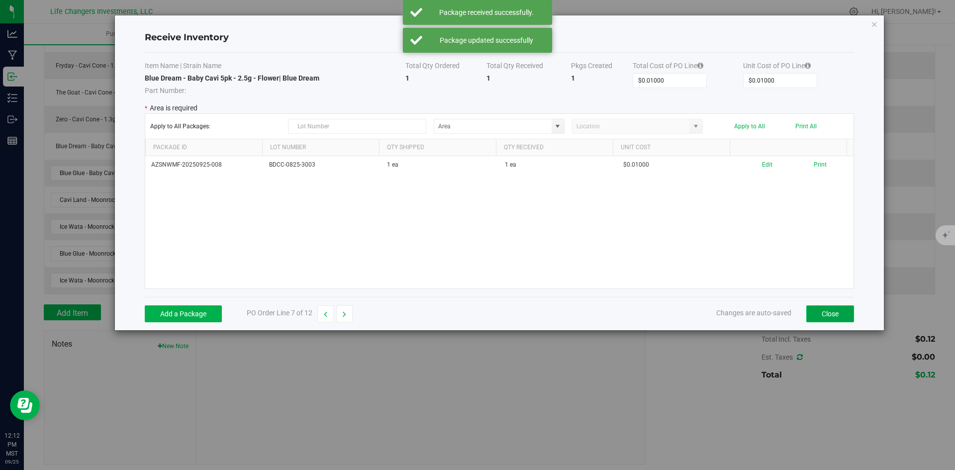
click at [830, 315] on button "Close" at bounding box center [831, 314] width 48 height 17
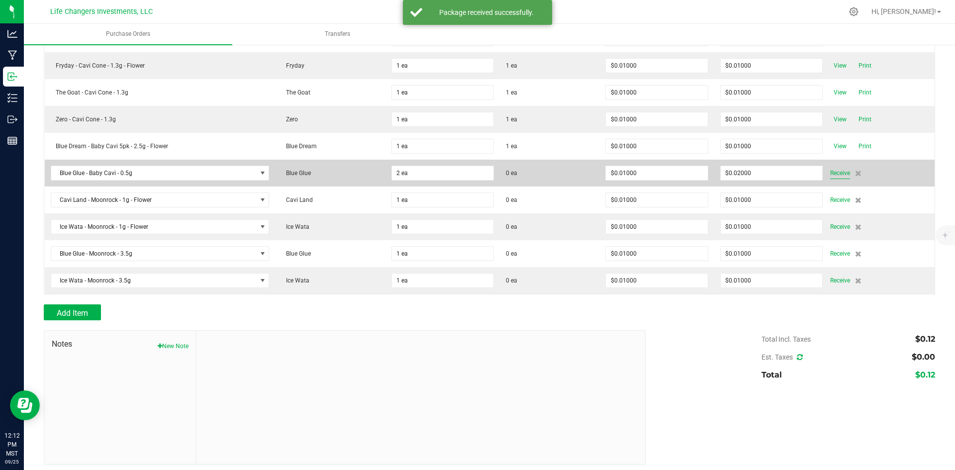
click at [837, 174] on span "Receive" at bounding box center [841, 173] width 20 height 12
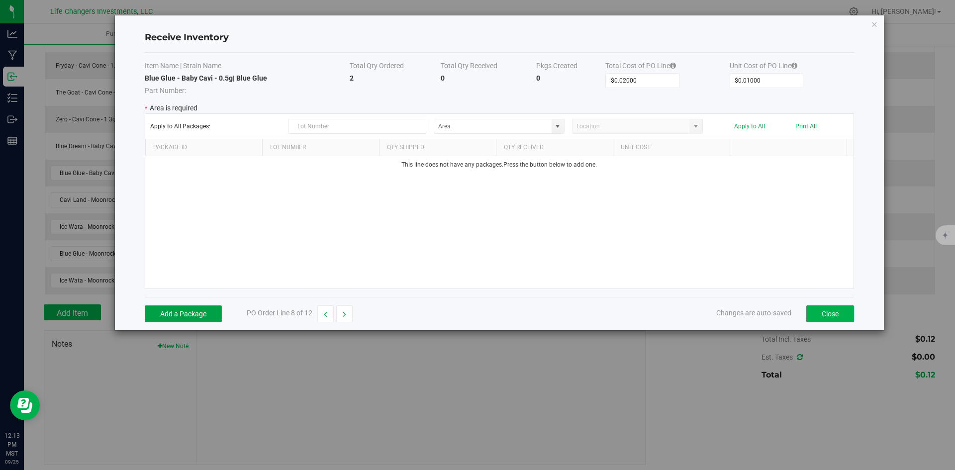
click at [180, 314] on button "Add a Package" at bounding box center [183, 314] width 77 height 17
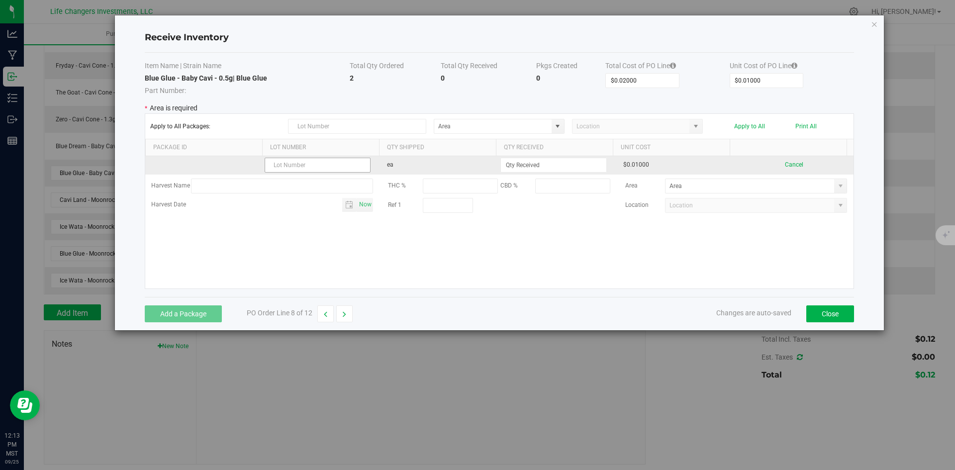
click at [298, 161] on input "text" at bounding box center [318, 165] width 106 height 15
type input "BGCC-0525-3407"
click at [575, 168] on input at bounding box center [553, 165] width 105 height 14
type input "1 ea"
click at [661, 251] on kendo-grid-list "BGCC-0525-3407 ea 1 ea $0.01000 Cancel Harvest Name THC % CBD % Area Harvest Da…" at bounding box center [499, 222] width 709 height 132
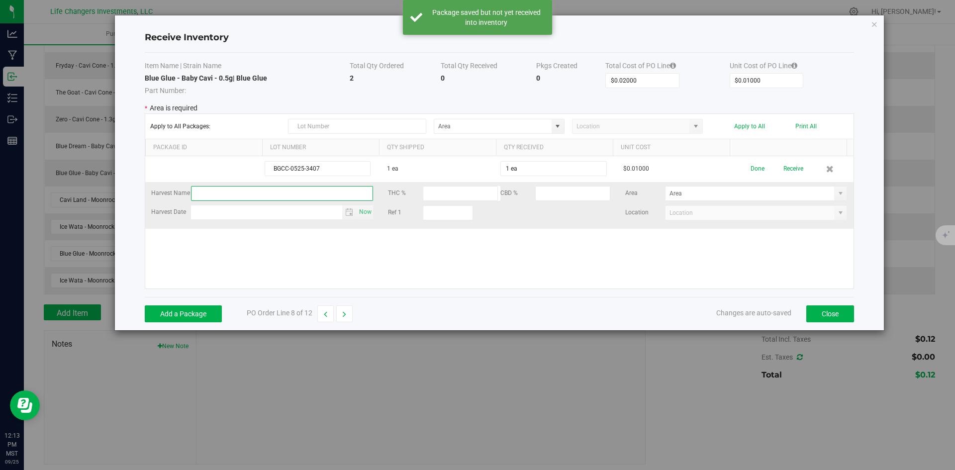
click at [216, 193] on input "text" at bounding box center [282, 193] width 183 height 15
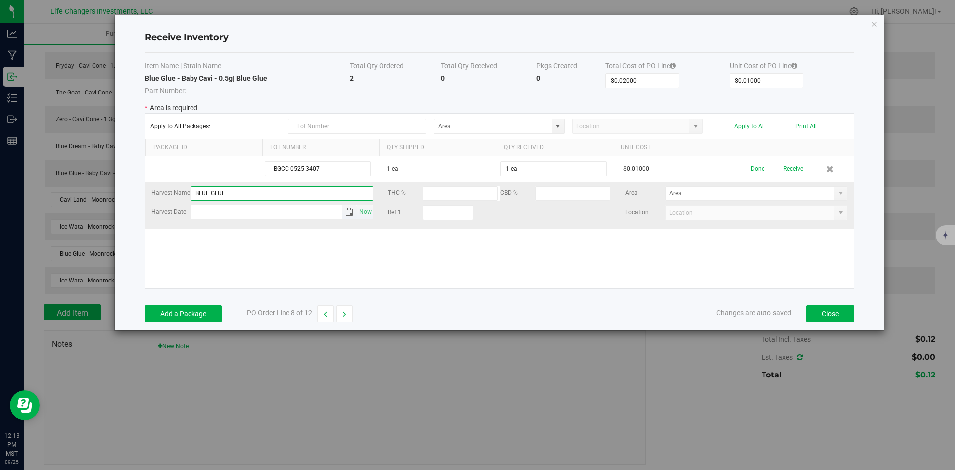
click at [346, 211] on span "Toggle calendar" at bounding box center [349, 212] width 8 height 8
type input "BLUE GLUE"
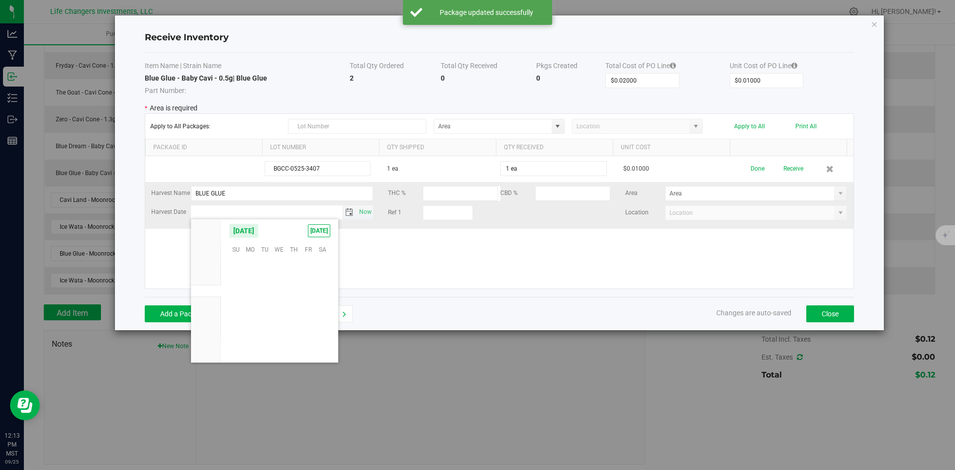
scroll to position [161382, 0]
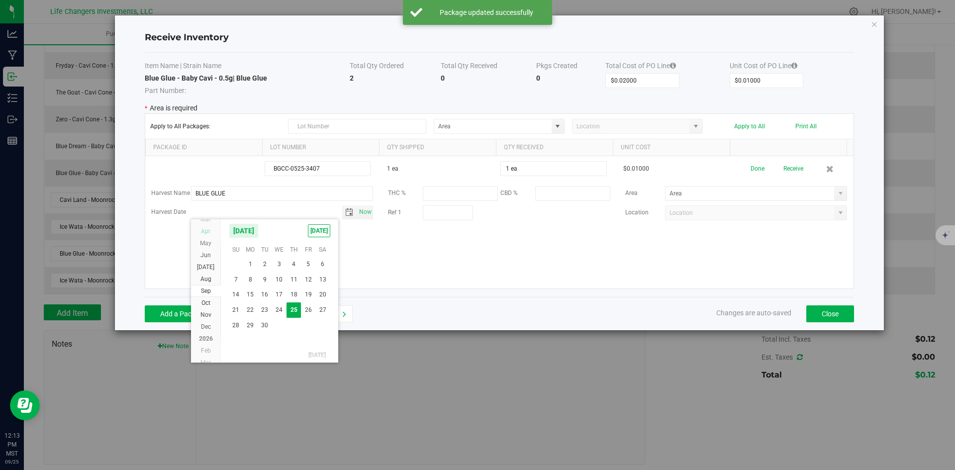
click at [205, 233] on span "Apr" at bounding box center [205, 231] width 9 height 7
click at [281, 265] on span "2" at bounding box center [279, 264] width 14 height 15
type input "[DATE]"
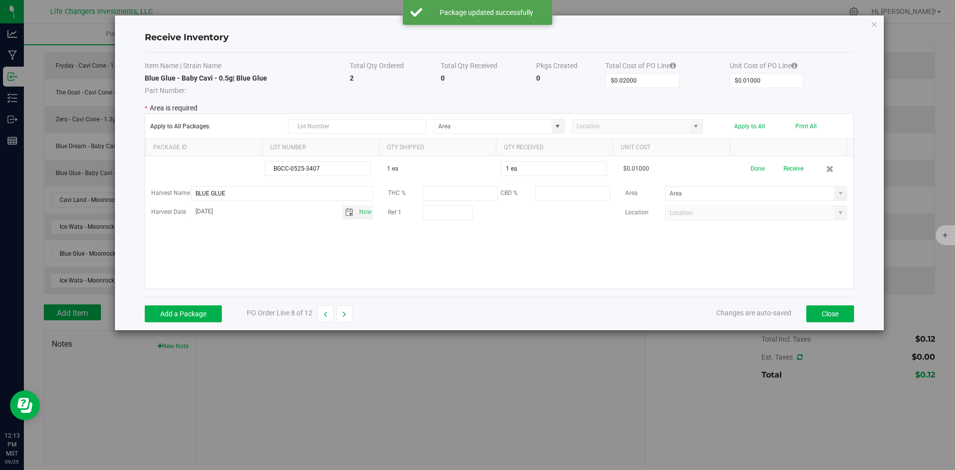
click at [532, 268] on kendo-grid-list "BGCC-0525-3407 1 ea 1 ea $0.01000 Done Receive Harvest Name BLUE GLUE THC % CBD…" at bounding box center [499, 222] width 709 height 132
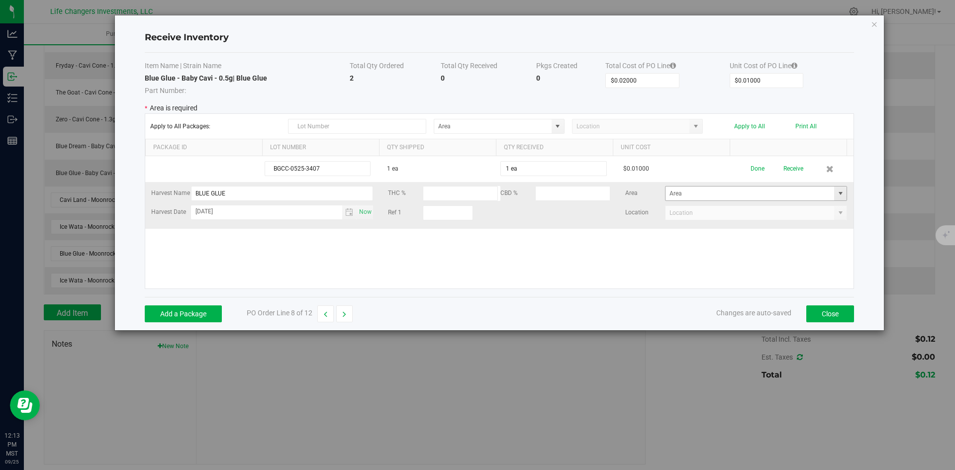
click at [837, 194] on span at bounding box center [841, 194] width 8 height 8
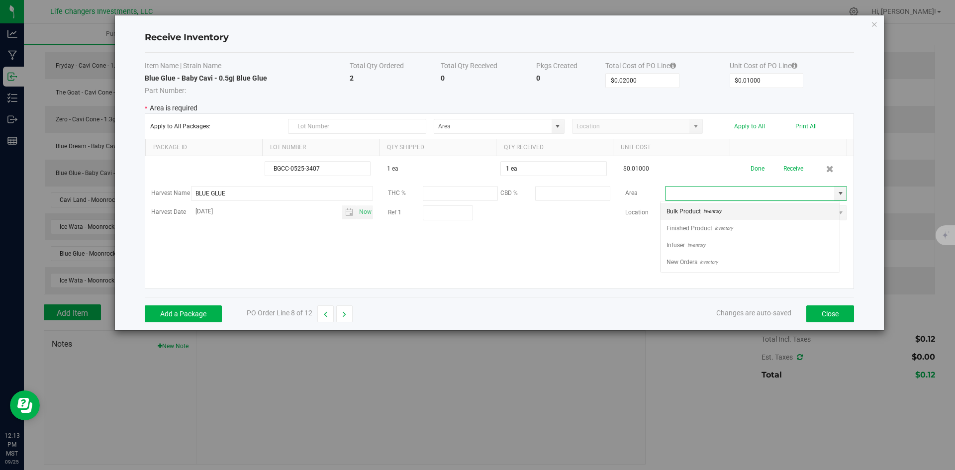
scroll to position [15, 180]
click at [730, 231] on span "Inventory" at bounding box center [723, 228] width 20 height 15
type input "Finished Product"
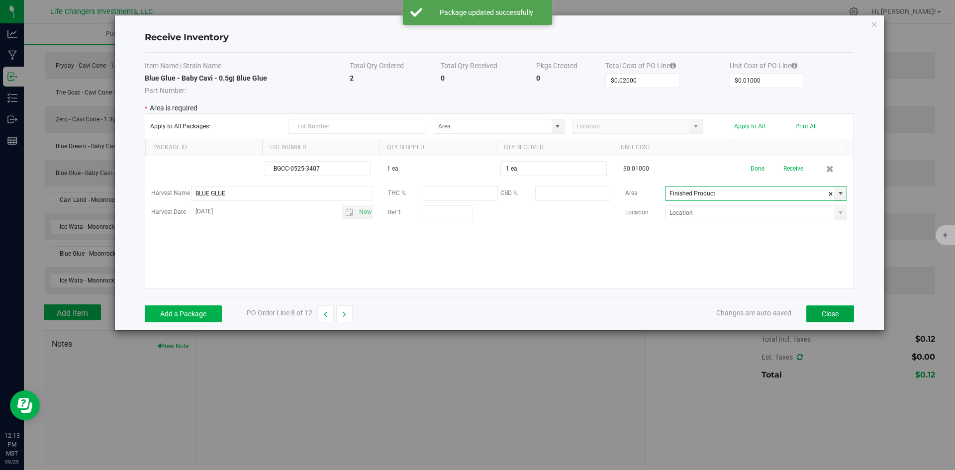
click at [823, 314] on button "Close" at bounding box center [831, 314] width 48 height 17
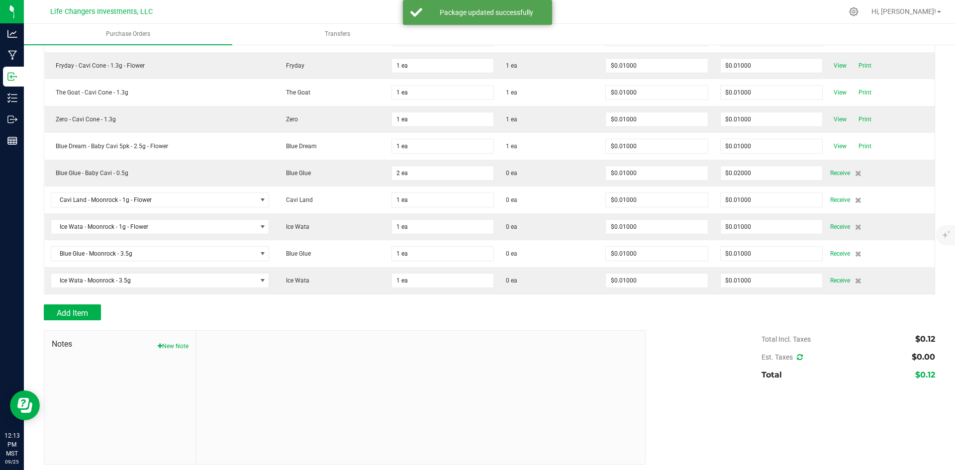
scroll to position [217, 0]
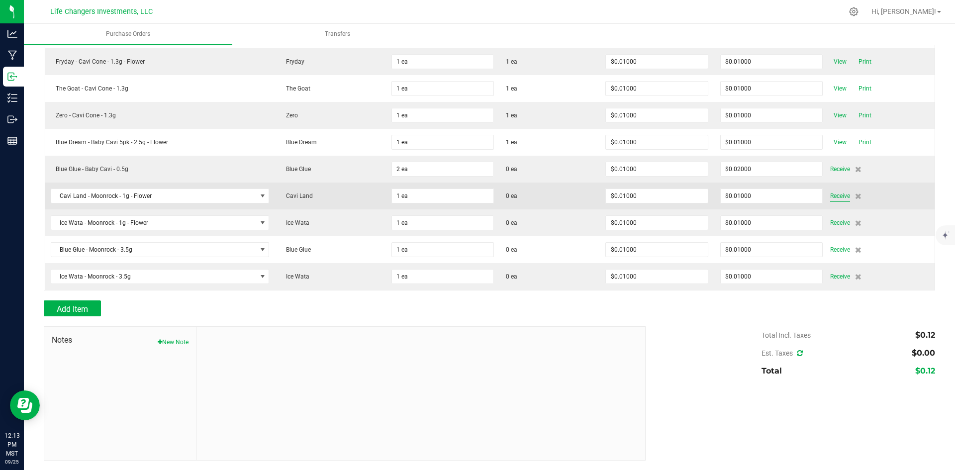
click at [832, 194] on span "Receive" at bounding box center [841, 196] width 20 height 12
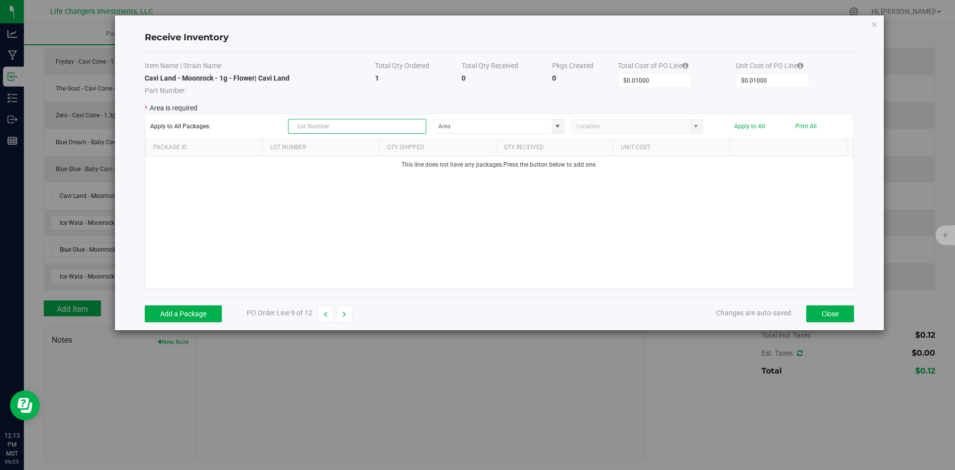
click at [320, 127] on input "text" at bounding box center [357, 126] width 138 height 15
click at [182, 312] on button "Add a Package" at bounding box center [183, 314] width 77 height 17
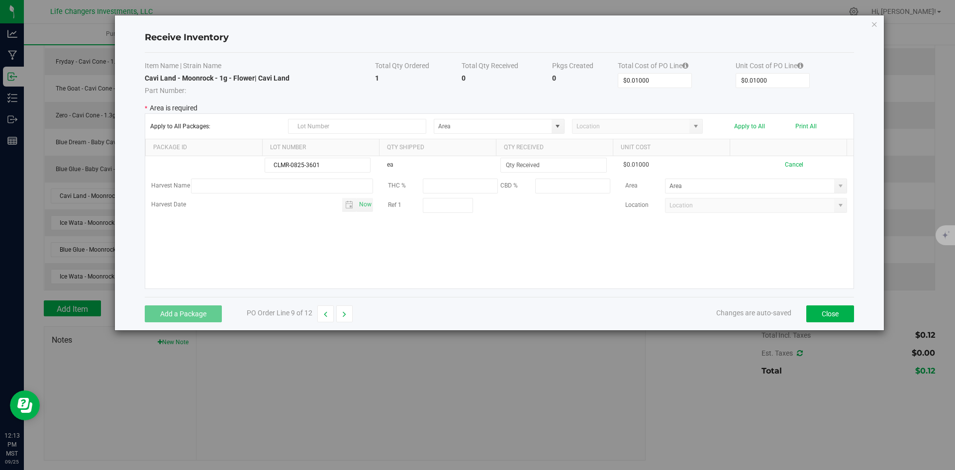
type input "CLMR-0825-3601"
click at [377, 248] on div "CLMR-0825-3601 ea $0.01000 Cancel Harvest Name THC % CBD % Area Harvest Date No…" at bounding box center [499, 222] width 709 height 132
click at [550, 159] on input at bounding box center [553, 165] width 105 height 14
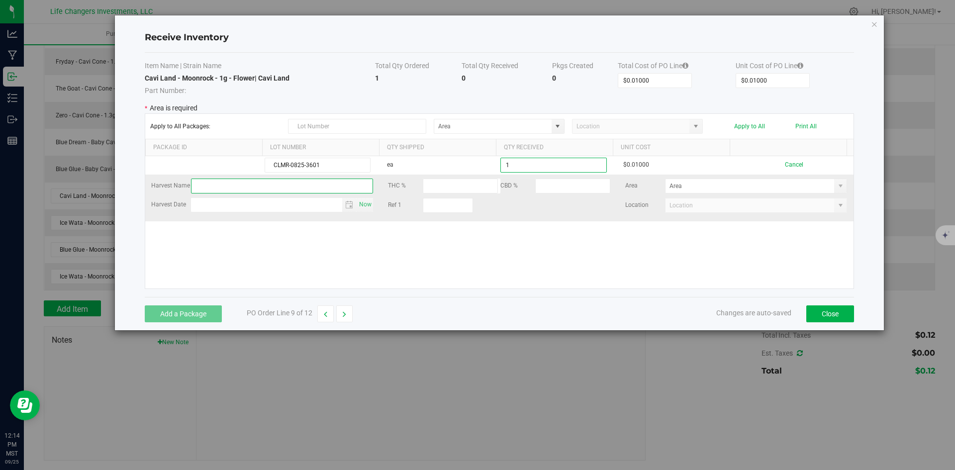
type input "1 ea"
click at [216, 186] on kendo-grid-list "CLMR-0825-3601 ea 1 ea $0.01000 Cancel Harvest Name THC % CBD % Area Harvest Da…" at bounding box center [499, 222] width 709 height 132
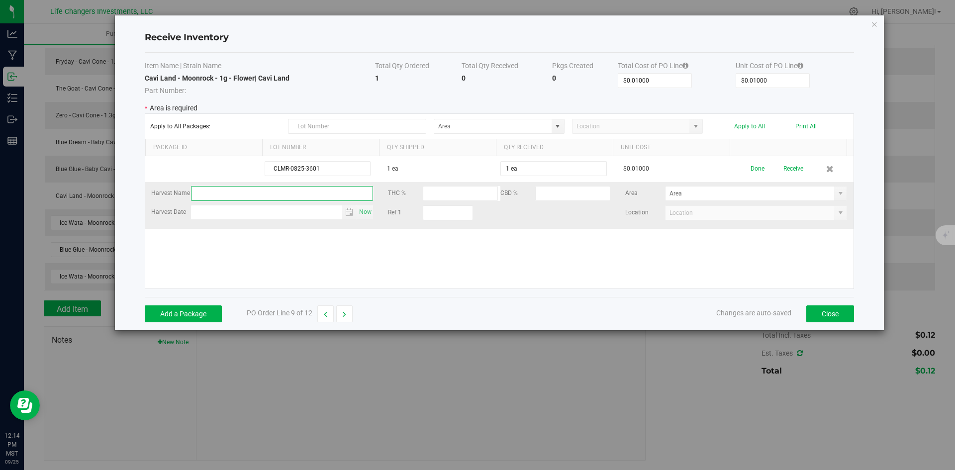
click at [217, 196] on input "text" at bounding box center [282, 193] width 183 height 15
click at [345, 212] on span "Toggle calendar" at bounding box center [349, 212] width 8 height 8
type input "CAVI LAND"
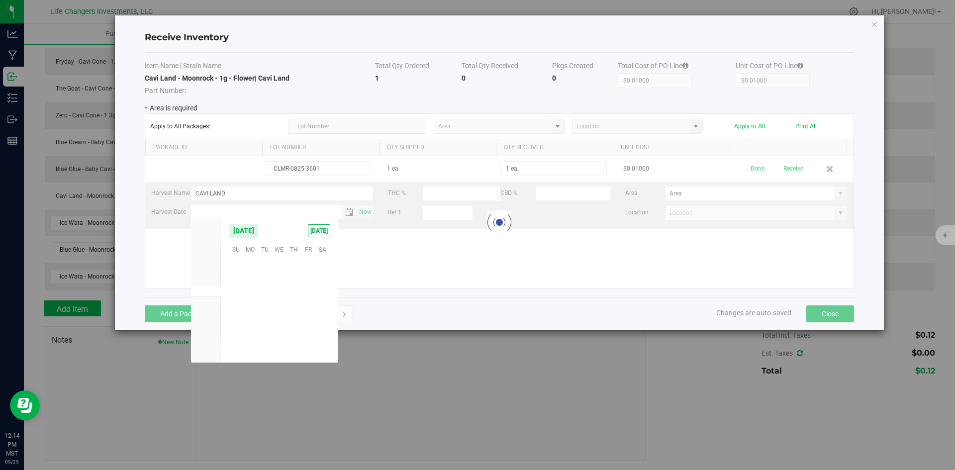
scroll to position [161382, 0]
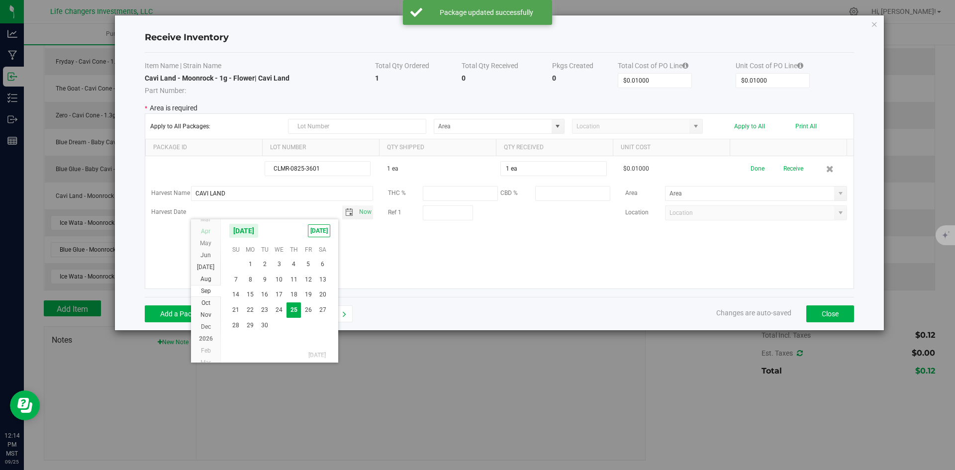
click at [208, 227] on li "Apr" at bounding box center [206, 231] width 30 height 12
click at [282, 264] on span "2" at bounding box center [279, 264] width 14 height 15
type input "[DATE]"
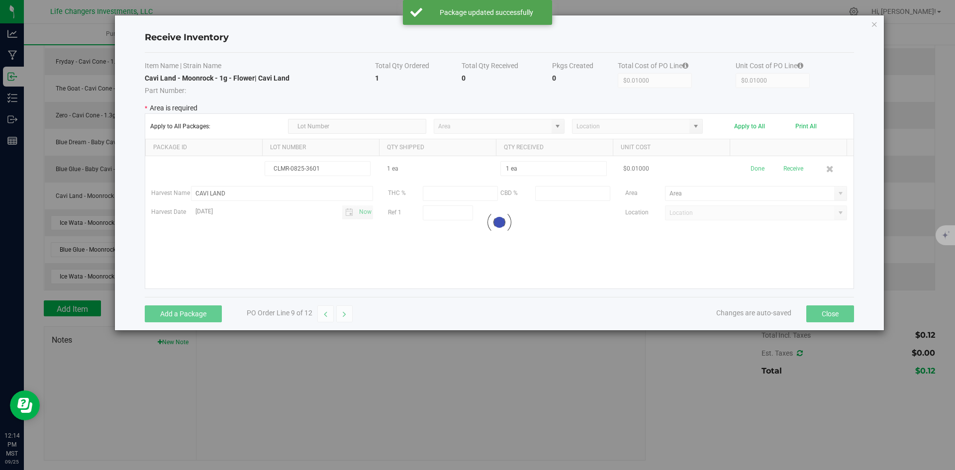
click at [530, 259] on kendo-grid-list "CLMR-0825-3601 1 ea 1 ea $0.01000 Done Receive Harvest Name CAVI LAND THC % CBD…" at bounding box center [499, 222] width 709 height 132
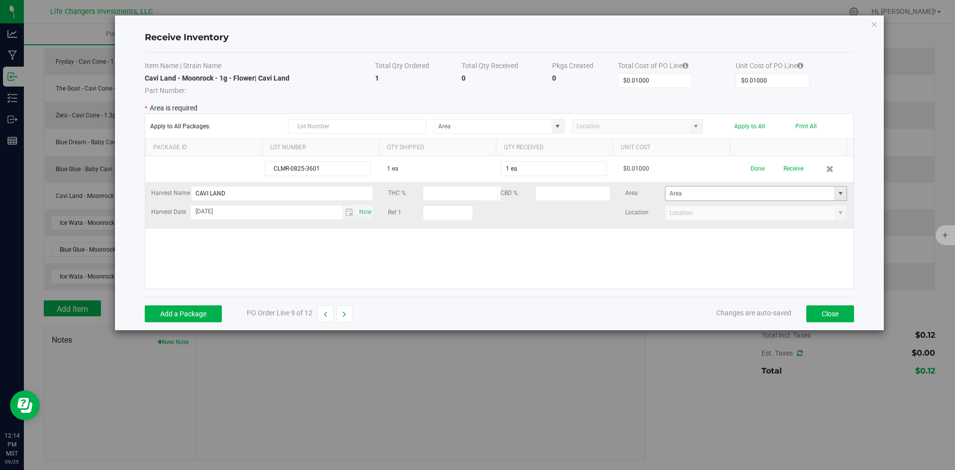
click at [837, 192] on span at bounding box center [841, 194] width 8 height 8
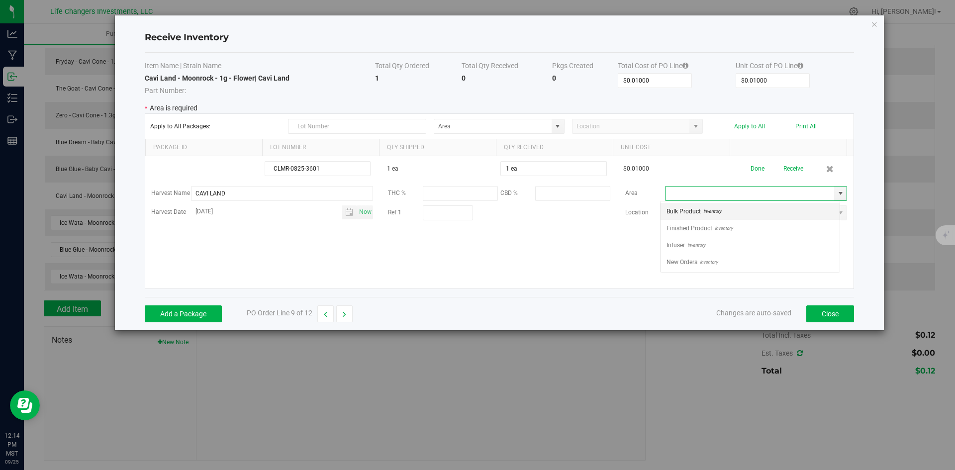
scroll to position [15, 180]
click at [753, 230] on li "Finished Product Inventory" at bounding box center [750, 228] width 179 height 17
type input "Finished Product"
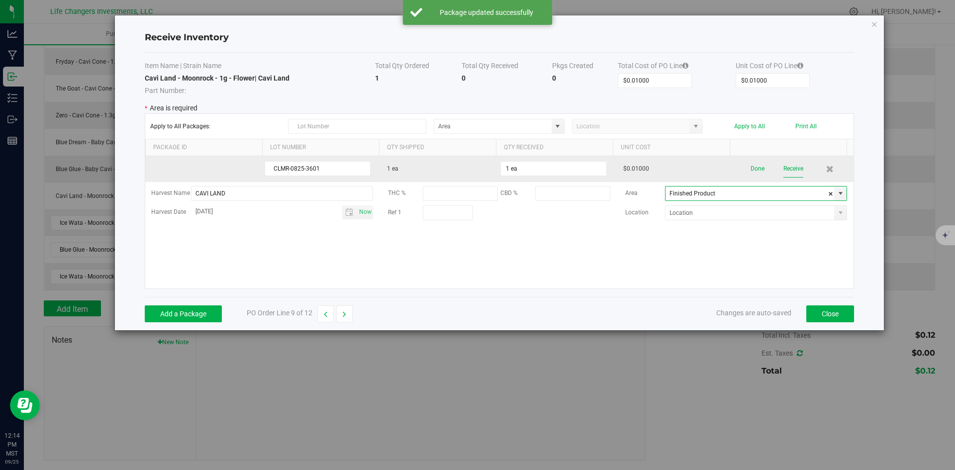
click at [784, 169] on button "Receive" at bounding box center [794, 168] width 20 height 17
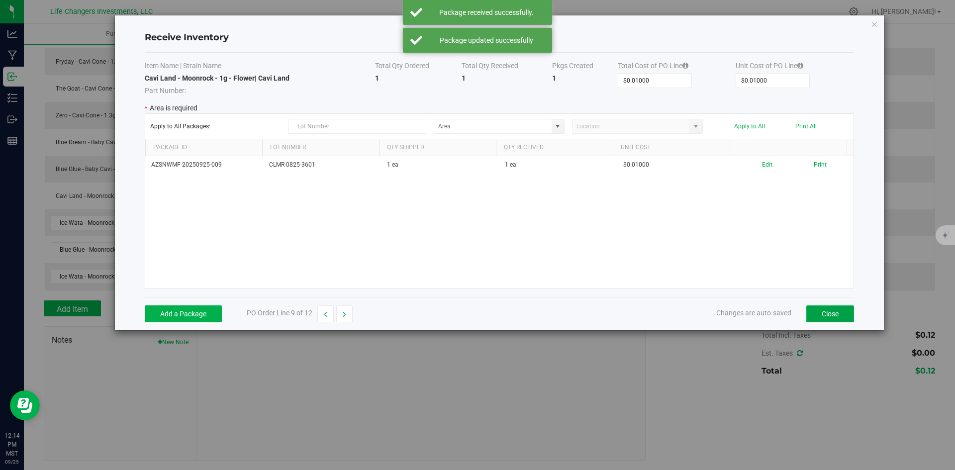
click at [825, 316] on button "Close" at bounding box center [831, 314] width 48 height 17
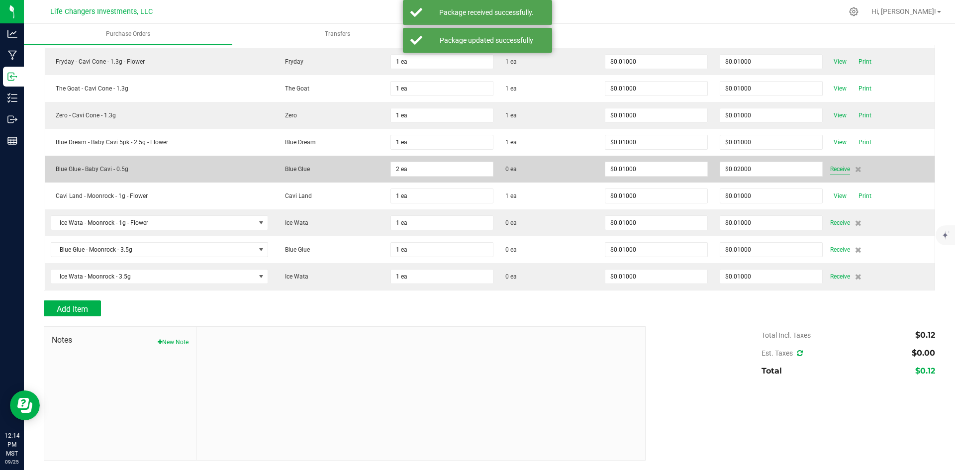
click at [831, 168] on span "Receive" at bounding box center [841, 169] width 20 height 12
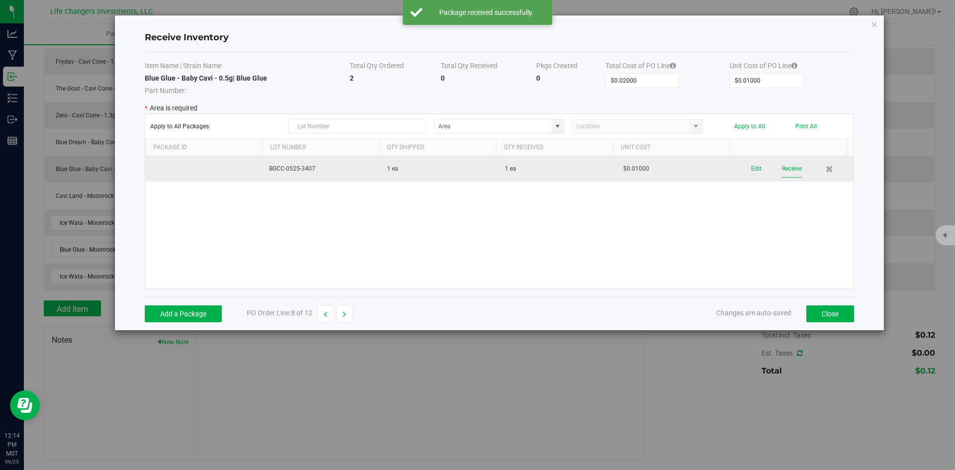
click at [791, 166] on button "Receive" at bounding box center [792, 168] width 20 height 17
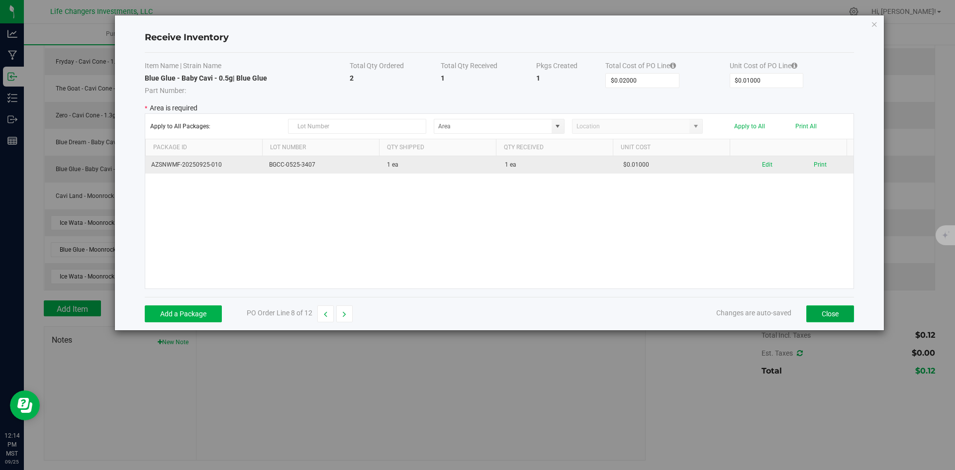
click at [824, 312] on button "Close" at bounding box center [831, 314] width 48 height 17
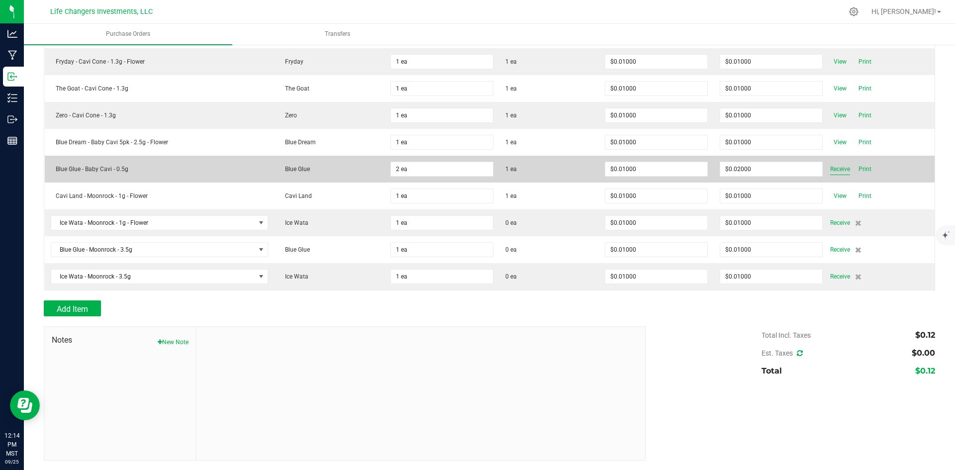
click at [836, 170] on span "Receive" at bounding box center [841, 169] width 20 height 12
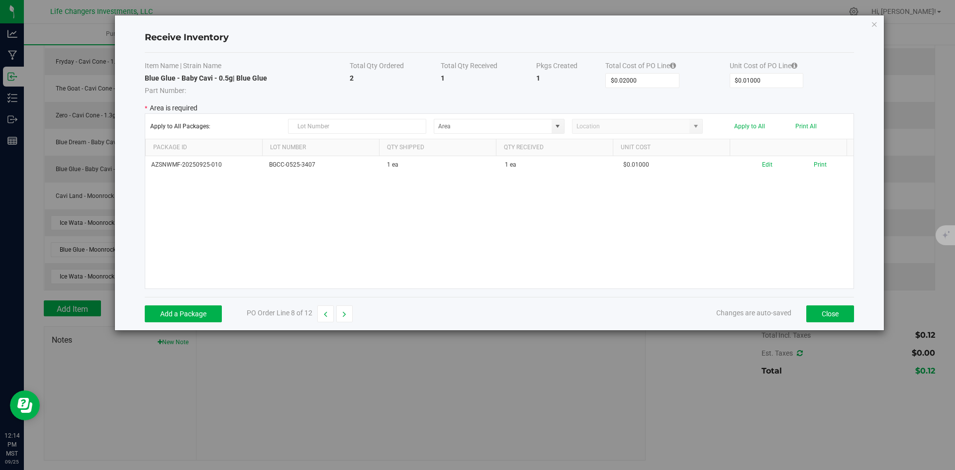
click at [794, 248] on div "AZSNWMF-20250925-010 BGCC-0525-3407 1 ea 1 ea $0.01000 Edit Print" at bounding box center [499, 222] width 709 height 132
click at [833, 311] on button "Close" at bounding box center [831, 314] width 48 height 17
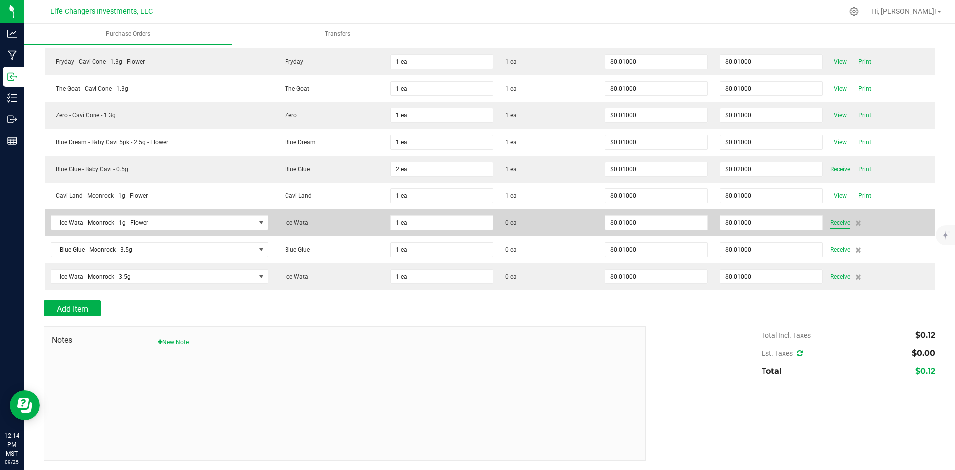
click at [835, 221] on span "Receive" at bounding box center [841, 223] width 20 height 12
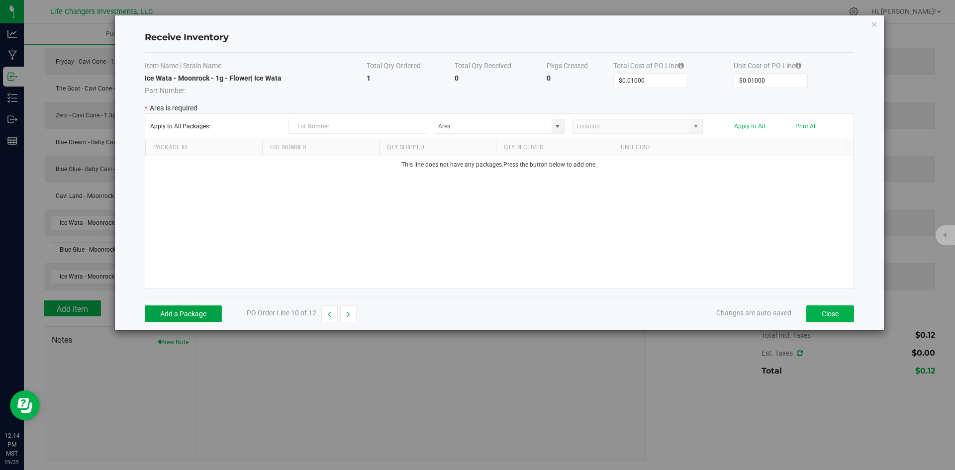
click at [207, 314] on button "Add a Package" at bounding box center [183, 314] width 77 height 17
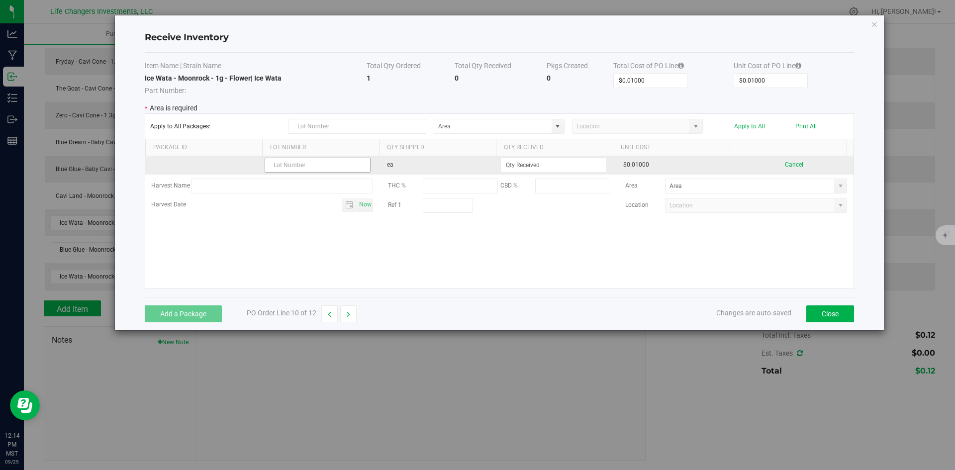
click at [297, 164] on input "text" at bounding box center [318, 165] width 106 height 15
type input "IWMR-0825-1218"
click at [562, 159] on input at bounding box center [553, 165] width 105 height 14
type input "1 ea"
click at [522, 239] on kendo-grid-list "IWMR-0825-1218 ea 1 ea $0.01000 Cancel Harvest Name THC % CBD % Area Harvest Da…" at bounding box center [499, 222] width 709 height 132
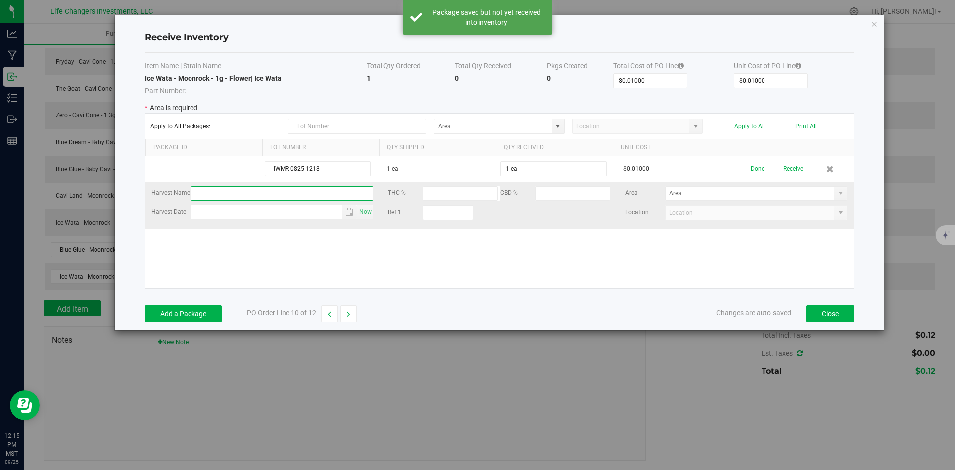
drag, startPoint x: 186, startPoint y: 191, endPoint x: 204, endPoint y: 190, distance: 17.9
click at [204, 190] on input "text" at bounding box center [282, 193] width 183 height 15
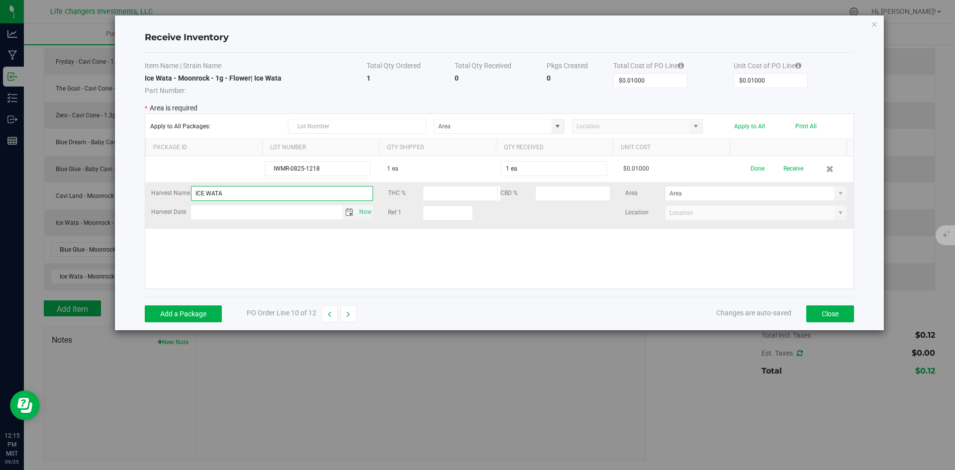
click at [345, 211] on span "Toggle calendar" at bounding box center [349, 212] width 8 height 8
type input "ICE WATA"
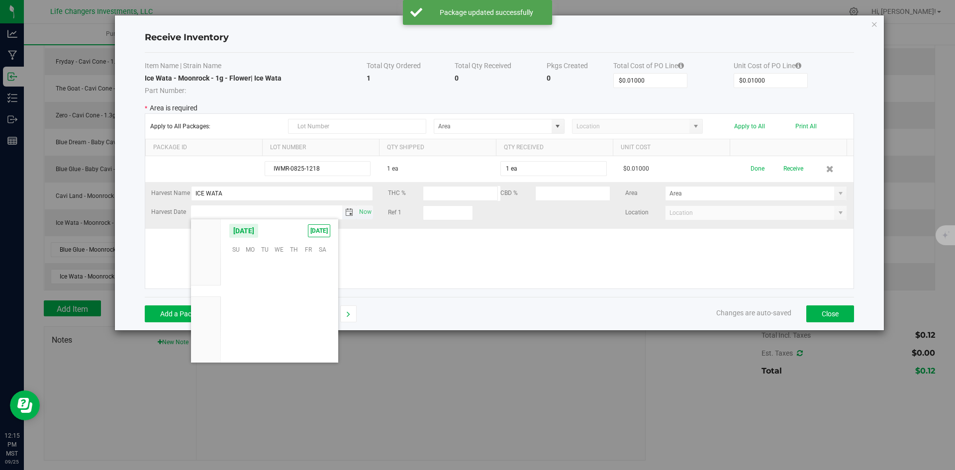
scroll to position [161382, 0]
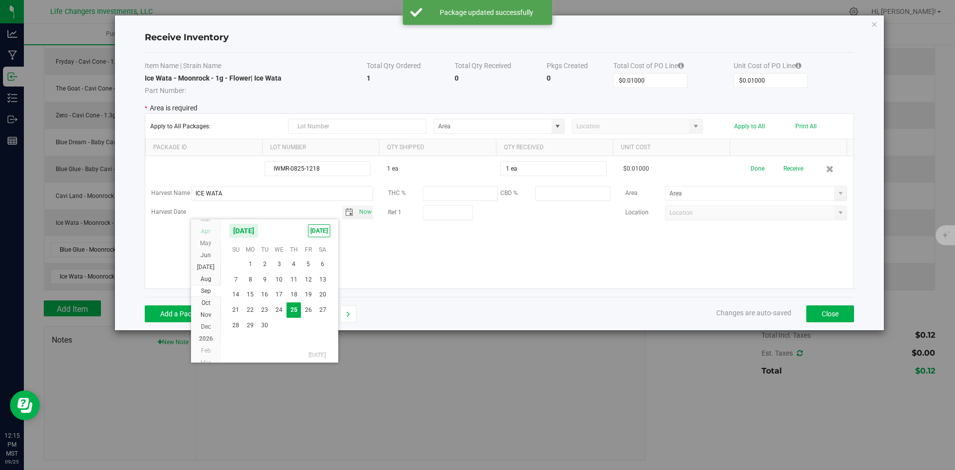
click at [204, 230] on span "Apr" at bounding box center [205, 231] width 9 height 7
click at [280, 262] on span "2" at bounding box center [279, 264] width 14 height 15
type input "[DATE]"
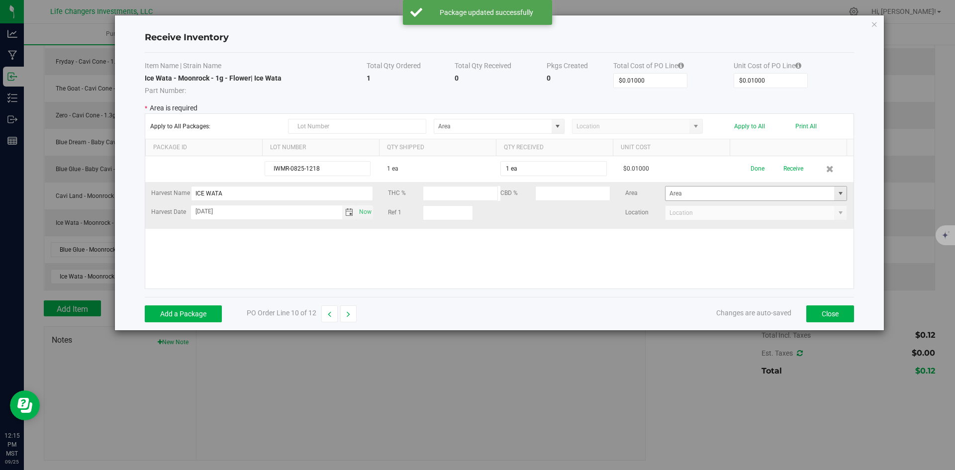
click at [837, 194] on span at bounding box center [841, 194] width 8 height 8
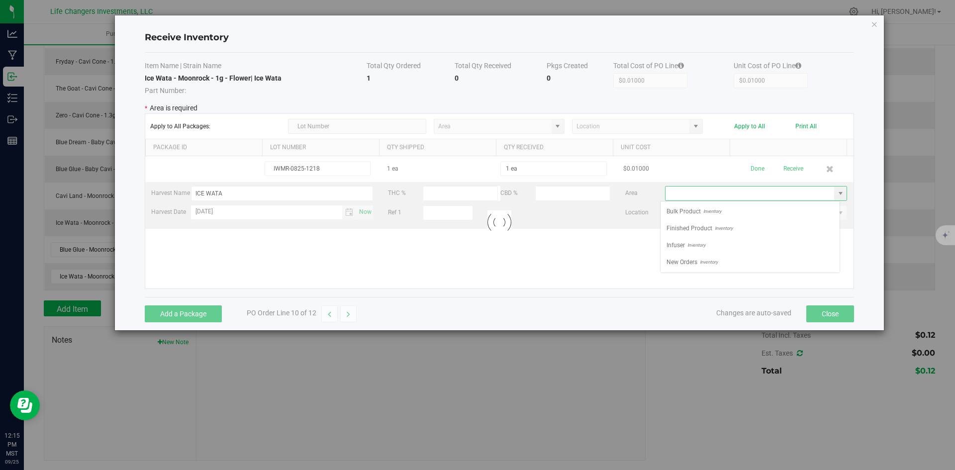
scroll to position [15, 180]
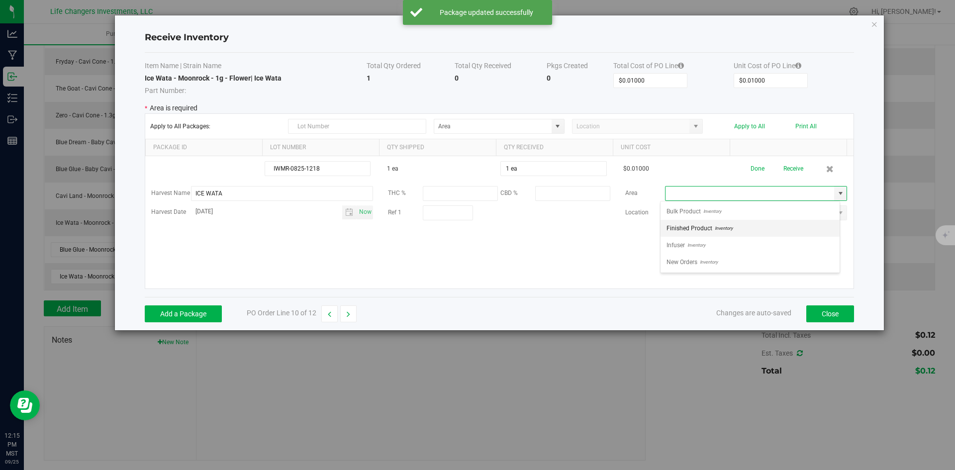
click at [719, 226] on span "Inventory" at bounding box center [723, 228] width 20 height 15
type input "Finished Product"
click at [707, 241] on div "IWMR-0825-1218 1 ea 1 ea $0.01000 Done Receive Harvest Name ICE WATA THC % CBD …" at bounding box center [499, 222] width 709 height 132
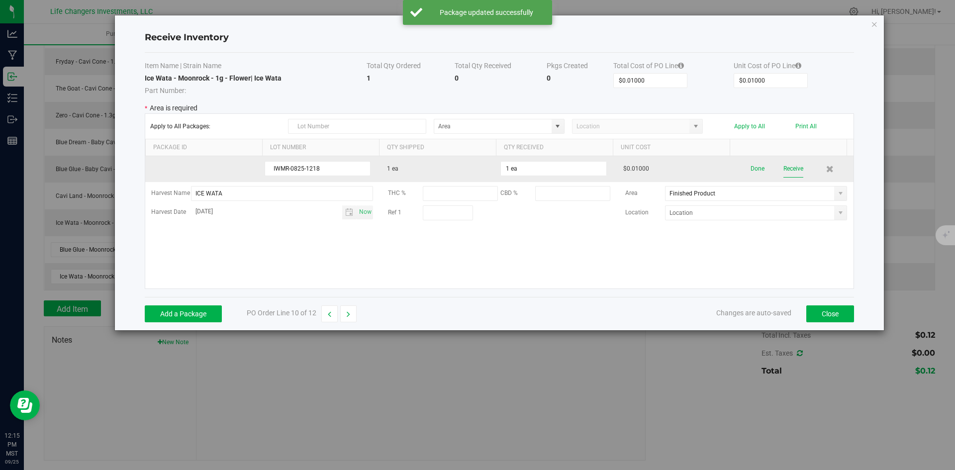
click at [794, 167] on button "Receive" at bounding box center [794, 168] width 20 height 17
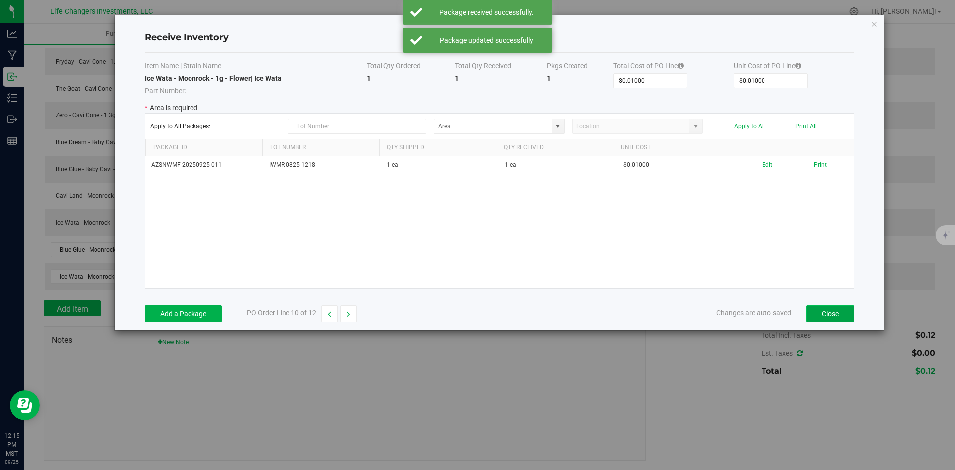
click at [829, 313] on button "Close" at bounding box center [831, 314] width 48 height 17
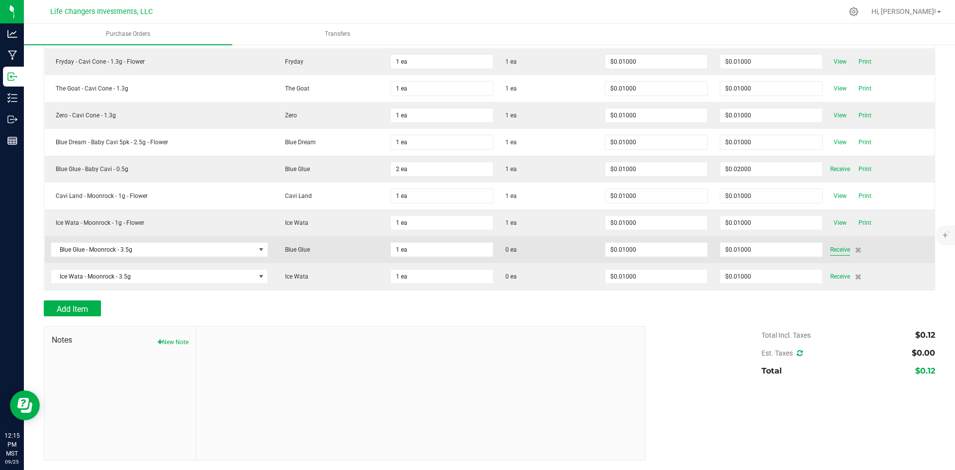
click at [834, 247] on span "Receive" at bounding box center [841, 250] width 20 height 12
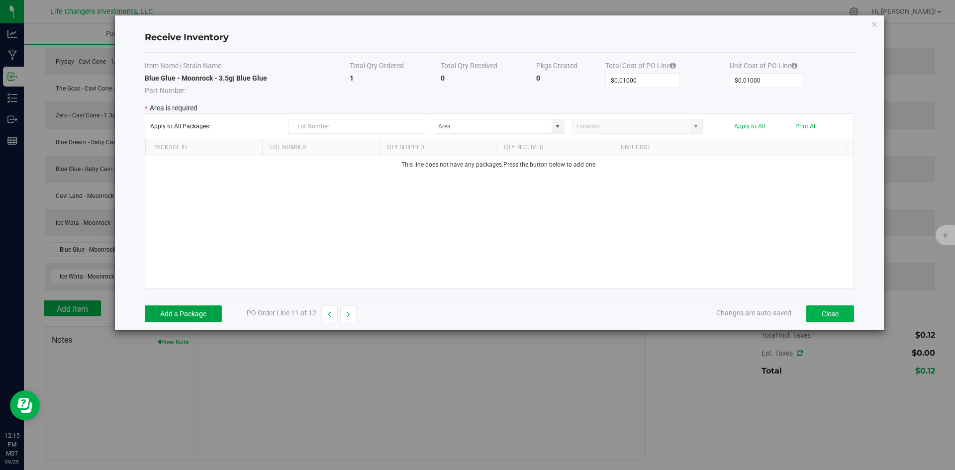
click at [192, 318] on button "Add a Package" at bounding box center [183, 314] width 77 height 17
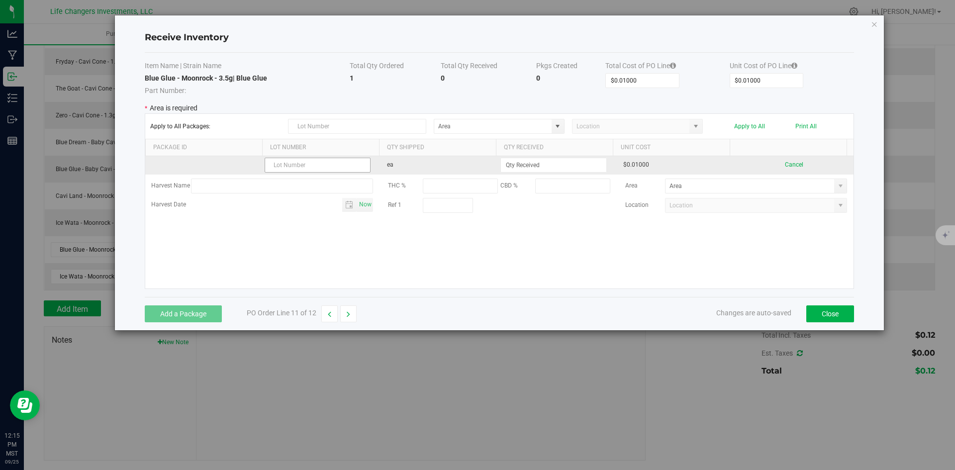
click at [319, 163] on input "text" at bounding box center [318, 165] width 106 height 15
type input "BGMR-0625-2711"
click at [569, 161] on input at bounding box center [553, 165] width 105 height 14
type input "1 ea"
click at [555, 261] on kendo-grid-list "BGMR-0625-2711 ea 1 ea $0.01000 Cancel Harvest Name THC % CBD % Area Harvest Da…" at bounding box center [499, 222] width 709 height 132
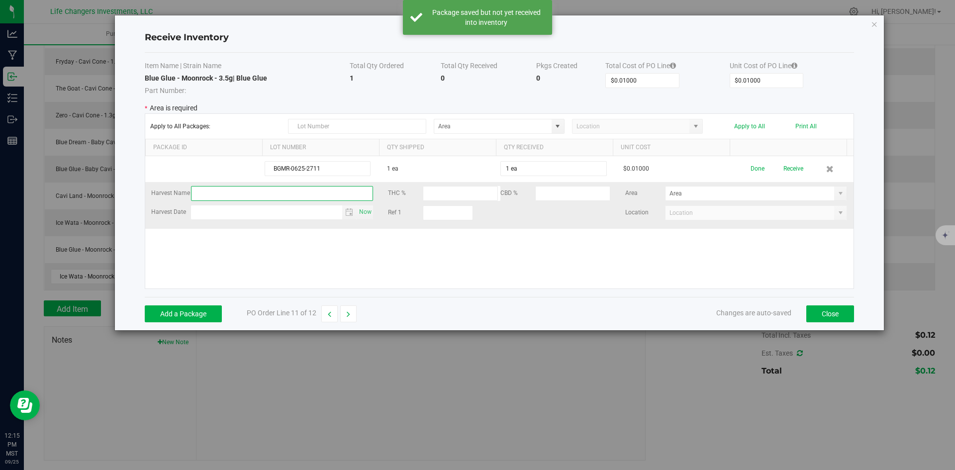
click at [221, 192] on input "text" at bounding box center [282, 193] width 183 height 15
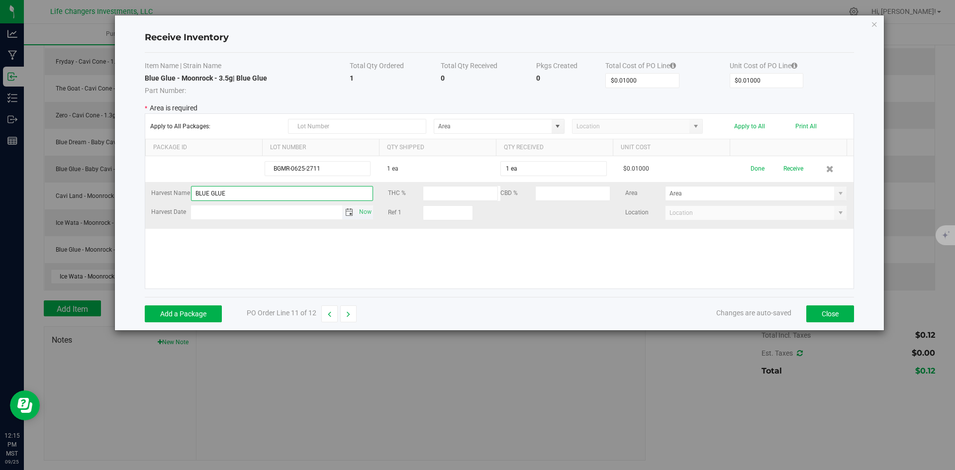
click at [348, 212] on span "Toggle calendar" at bounding box center [349, 212] width 8 height 8
type input "BLUE GLUE"
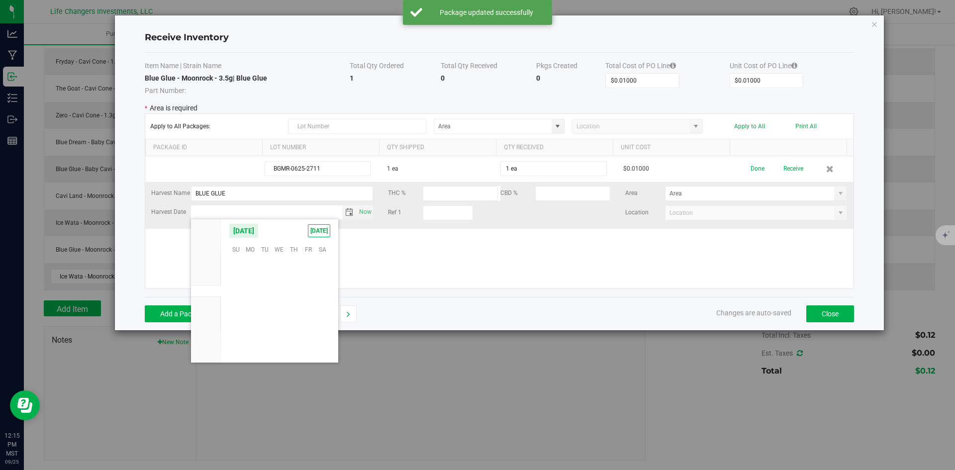
scroll to position [161382, 0]
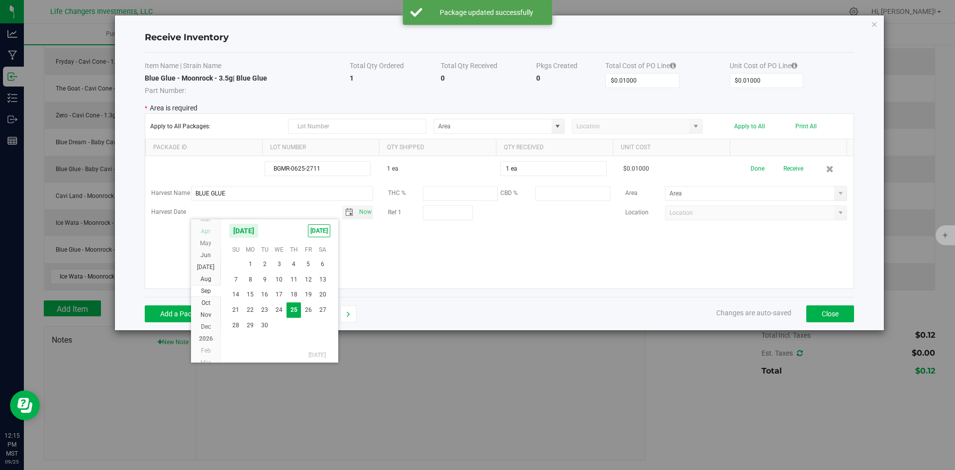
click at [208, 228] on span "Apr" at bounding box center [205, 231] width 9 height 7
click at [280, 265] on span "2" at bounding box center [279, 264] width 14 height 15
type input "[DATE]"
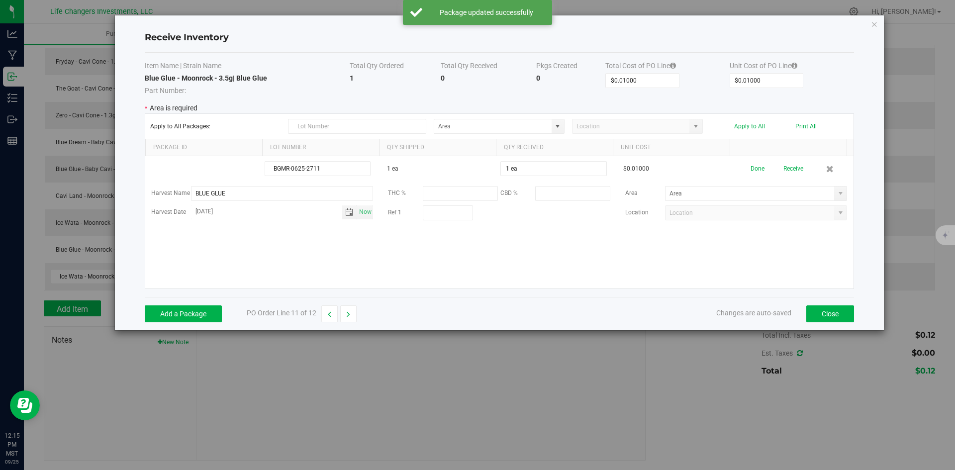
click at [416, 258] on kendo-grid-list "BGMR-0625-2711 1 ea 1 ea $0.01000 Done Receive Harvest Name BLUE GLUE THC % CBD…" at bounding box center [499, 222] width 709 height 132
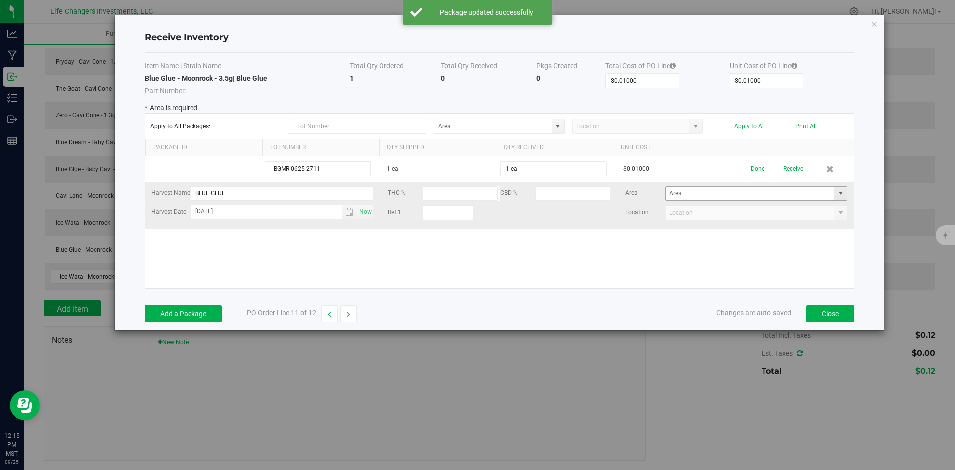
click at [837, 190] on span at bounding box center [841, 194] width 8 height 8
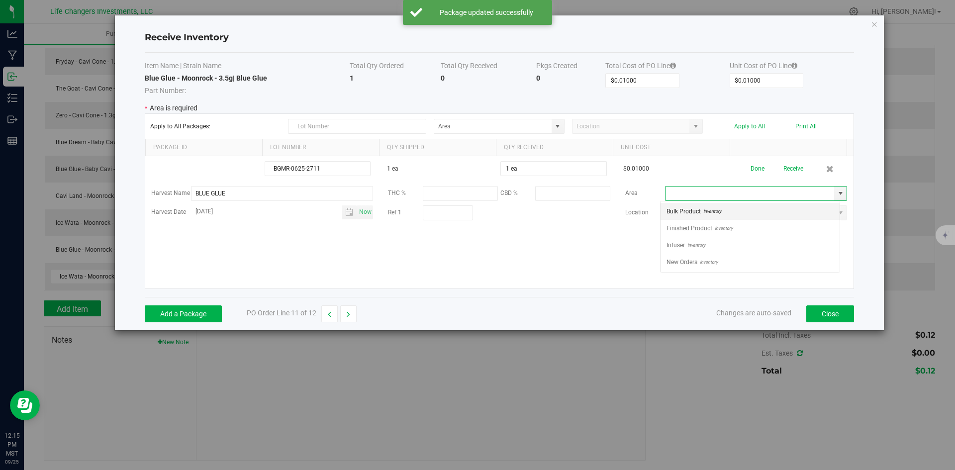
scroll to position [15, 180]
click at [760, 232] on li "Finished Product Inventory" at bounding box center [750, 228] width 179 height 17
type input "Finished Product"
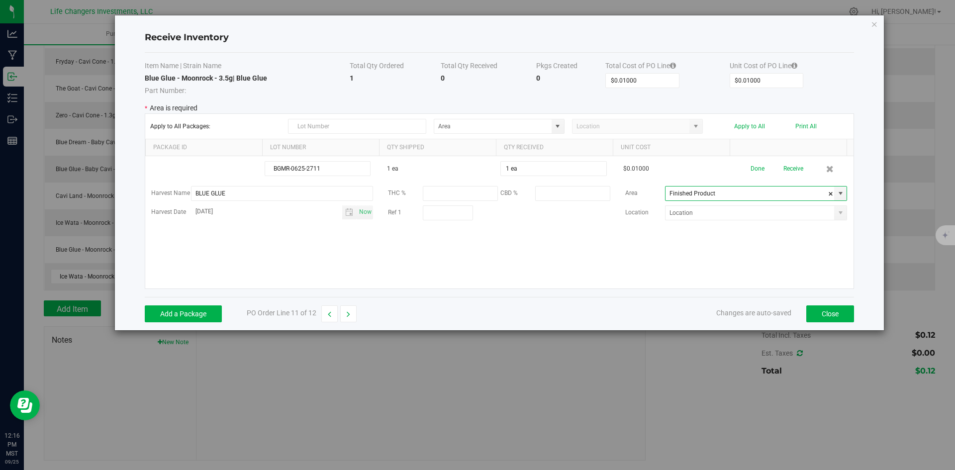
click at [755, 265] on div "BGMR-0625-2711 1 ea 1 ea $0.01000 Done Receive Harvest Name BLUE GLUE THC % CBD…" at bounding box center [499, 222] width 709 height 132
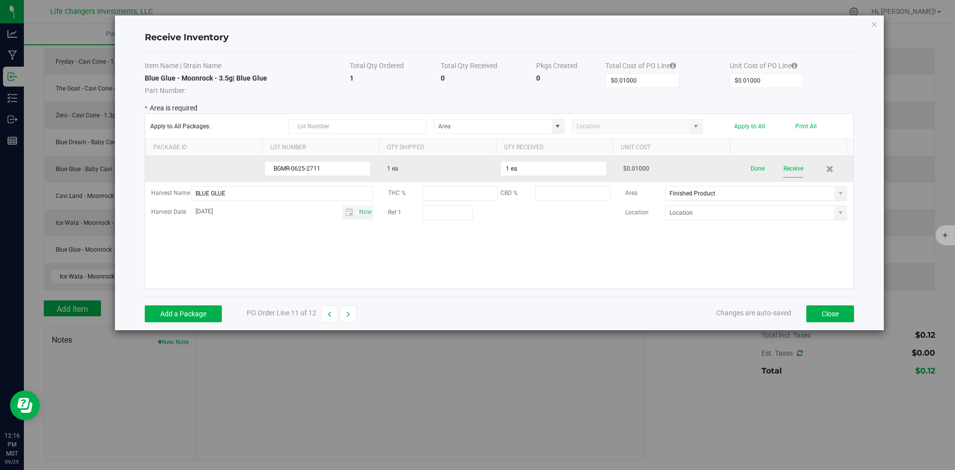
click at [786, 167] on button "Receive" at bounding box center [794, 168] width 20 height 17
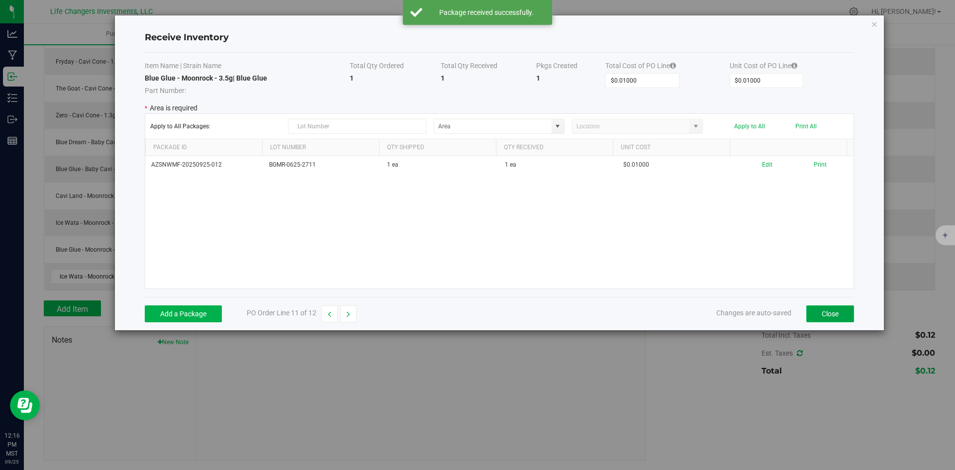
click at [837, 310] on button "Close" at bounding box center [831, 314] width 48 height 17
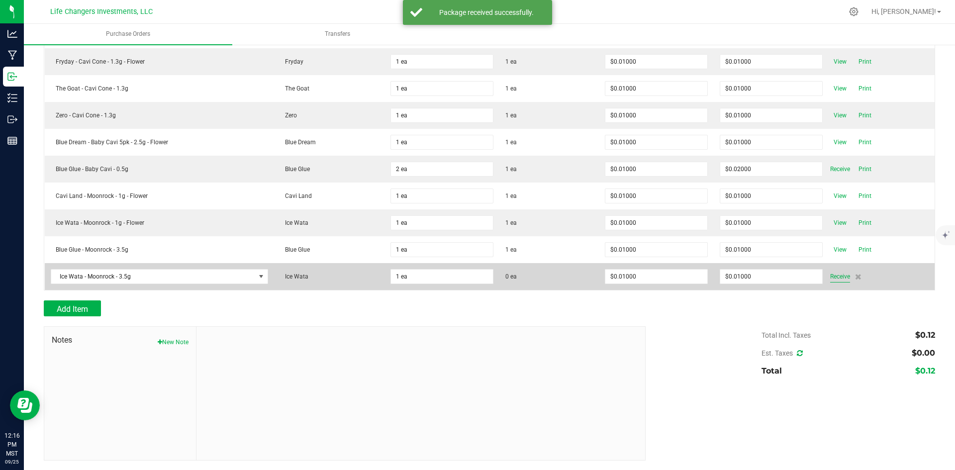
click at [836, 277] on span "Receive" at bounding box center [841, 277] width 20 height 12
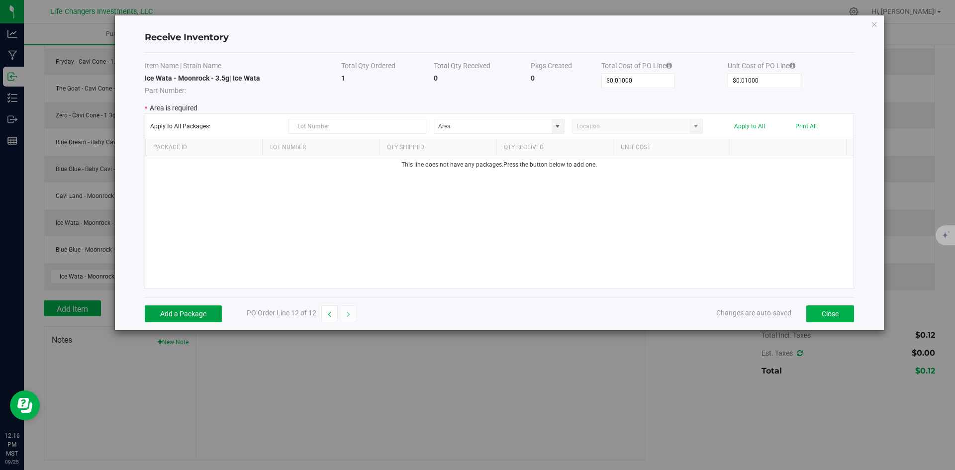
click at [192, 315] on button "Add a Package" at bounding box center [183, 314] width 77 height 17
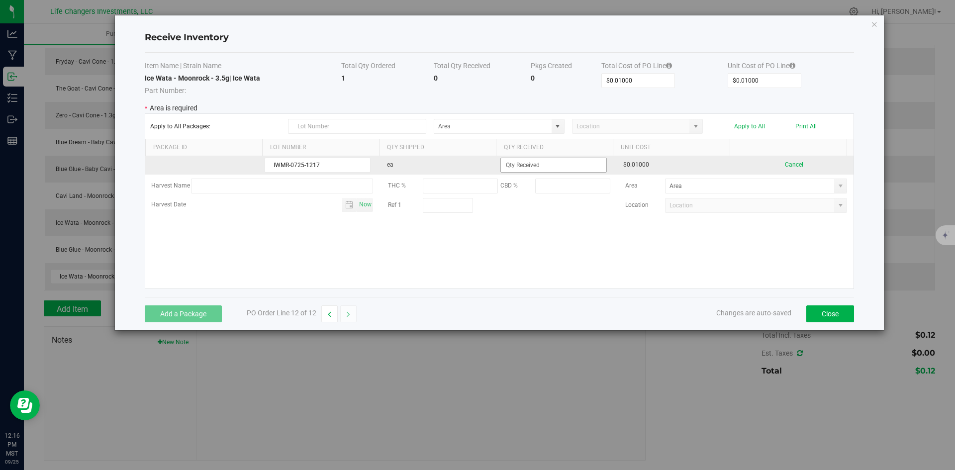
type input "IWMR-0725-1217"
click at [552, 158] on input at bounding box center [553, 165] width 105 height 14
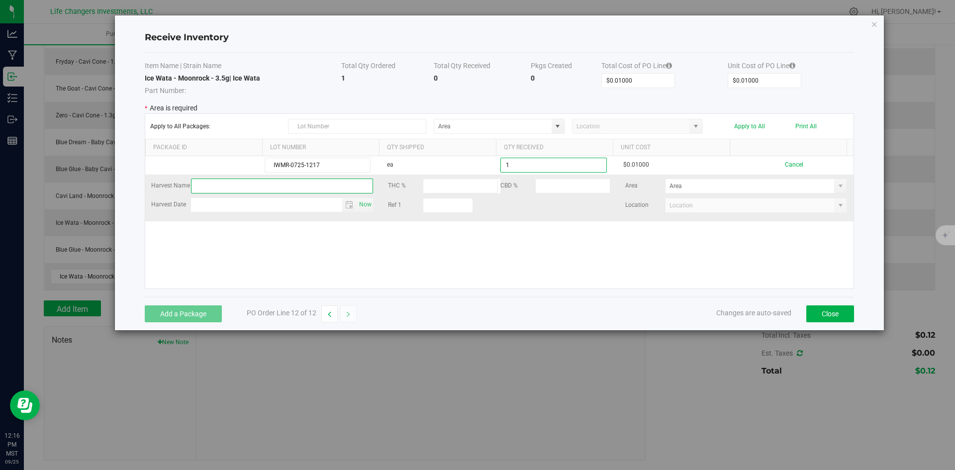
type input "1 ea"
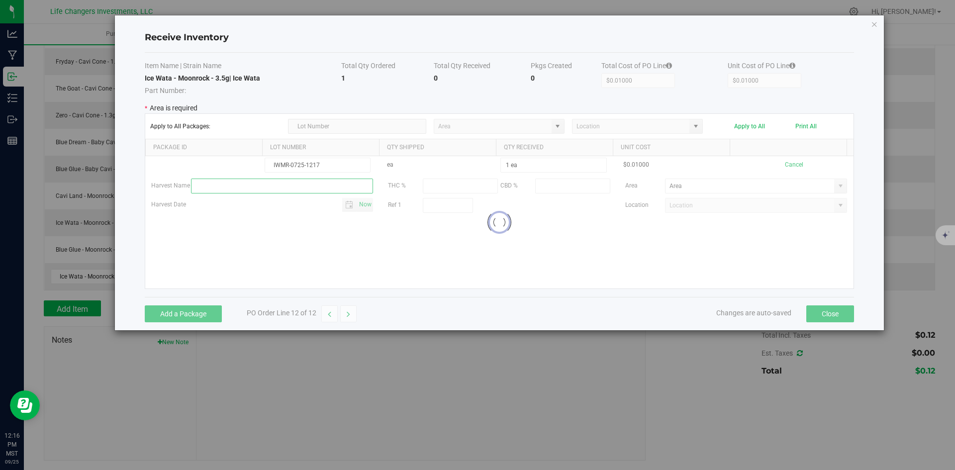
click at [202, 179] on kendo-grid-list "IWMR-0725-1217 ea 1 ea $0.01000 Cancel Harvest Name THC % CBD % Area Harvest Da…" at bounding box center [499, 222] width 709 height 132
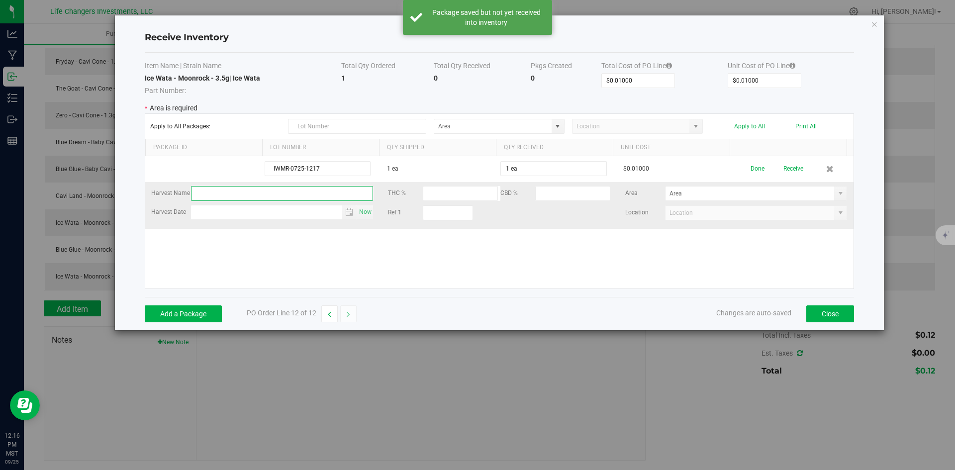
click at [208, 190] on input "text" at bounding box center [282, 193] width 183 height 15
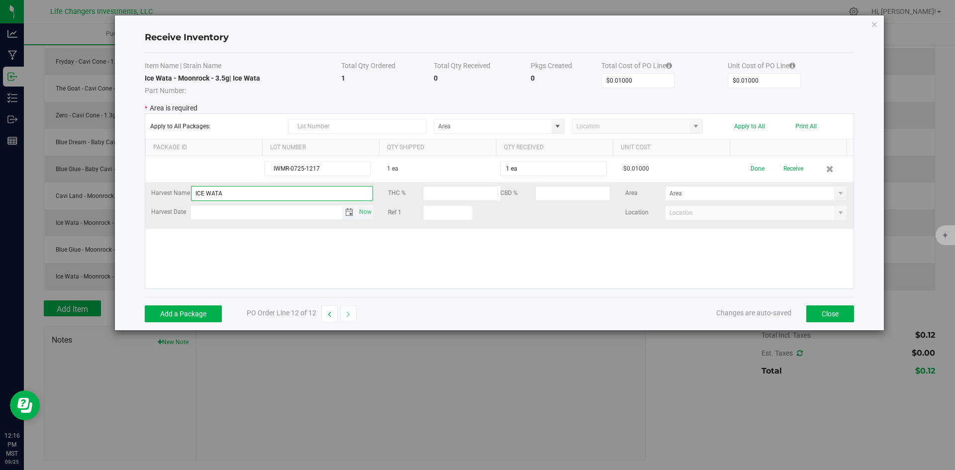
click at [347, 214] on span "Toggle calendar" at bounding box center [349, 212] width 8 height 8
type input "ICE WATA"
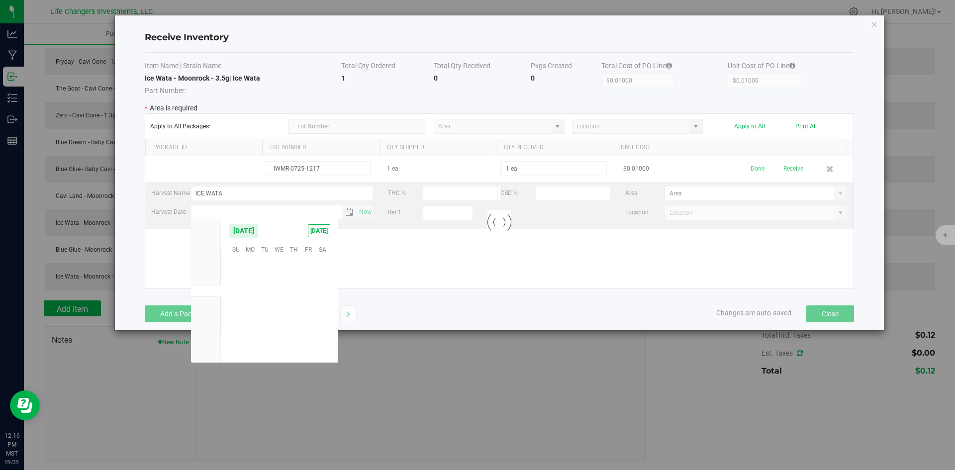
scroll to position [161382, 0]
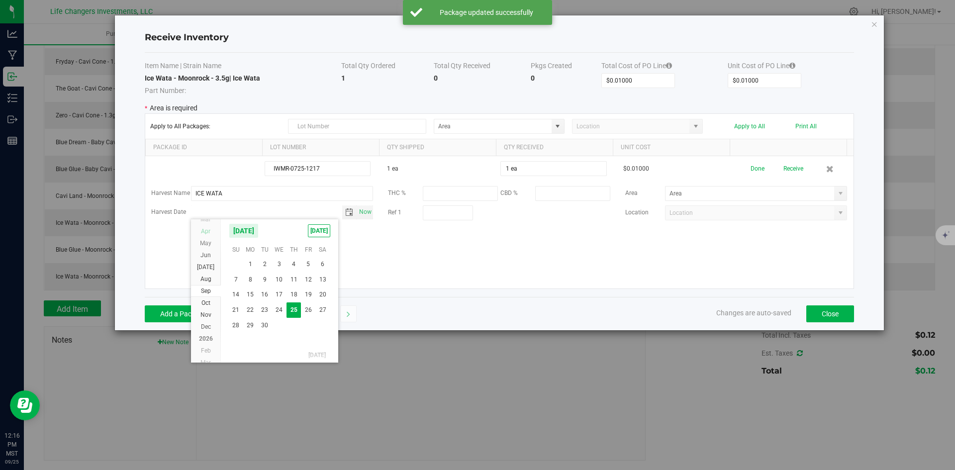
click at [204, 228] on span "Apr" at bounding box center [205, 231] width 9 height 7
click at [274, 263] on span "2" at bounding box center [279, 264] width 14 height 15
type input "[DATE]"
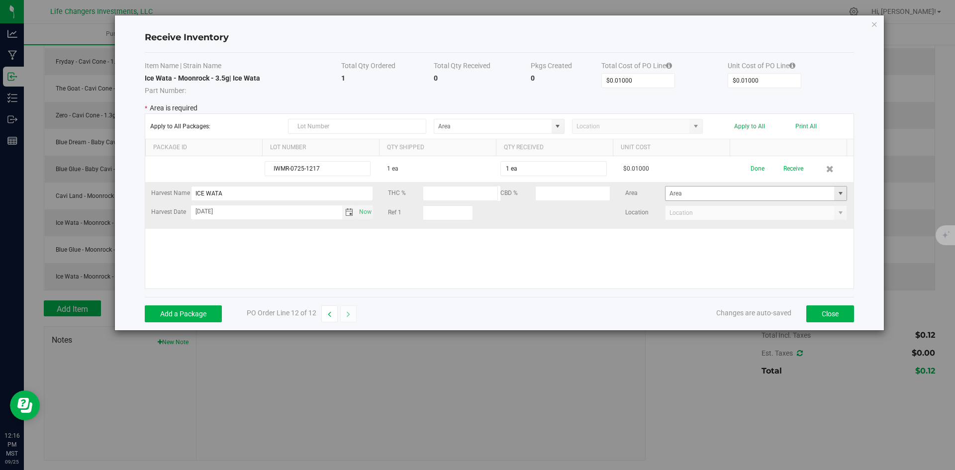
click at [837, 194] on span at bounding box center [841, 194] width 8 height 8
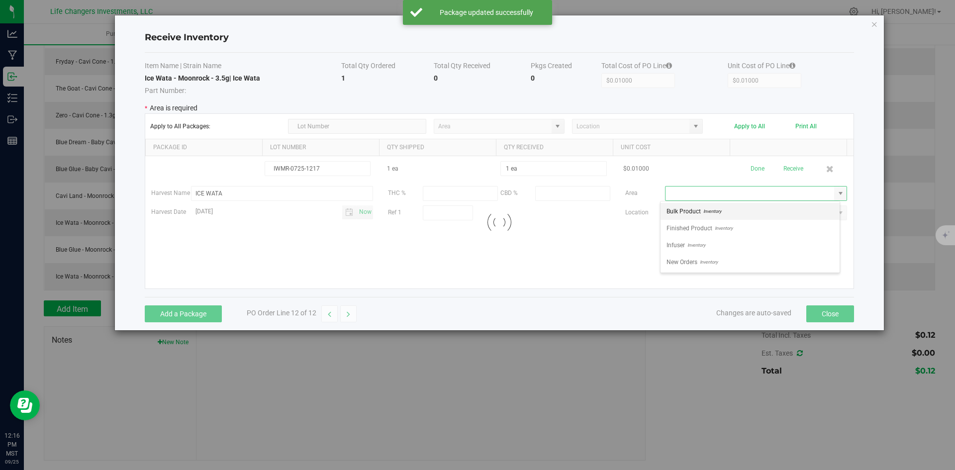
scroll to position [15, 180]
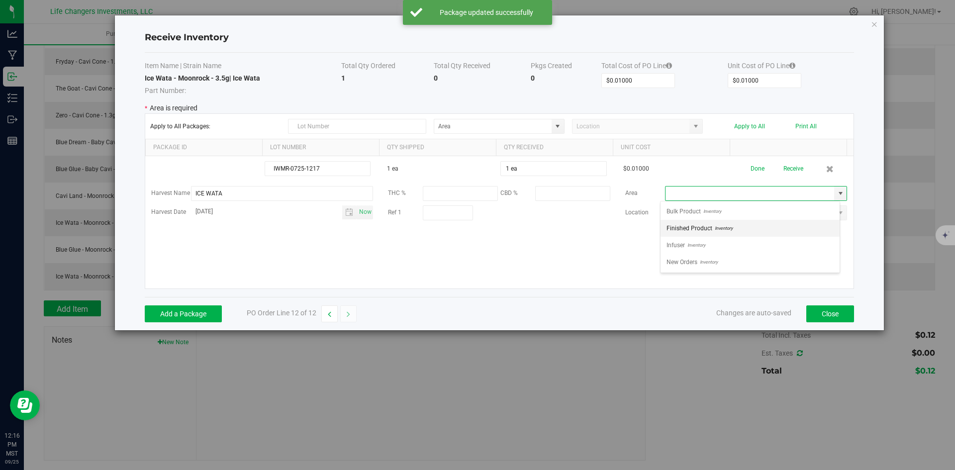
click at [719, 228] on span "Inventory" at bounding box center [723, 228] width 20 height 15
type input "Finished Product"
click at [742, 252] on div "IWMR-0725-1217 1 ea 1 ea $0.01000 Done Receive Harvest Name ICE WATA THC % CBD …" at bounding box center [499, 222] width 709 height 132
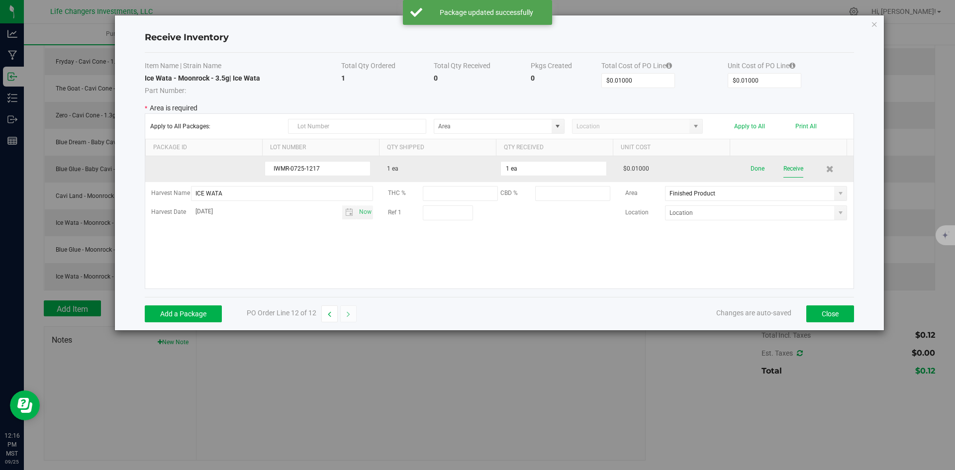
click at [792, 165] on button "Receive" at bounding box center [794, 168] width 20 height 17
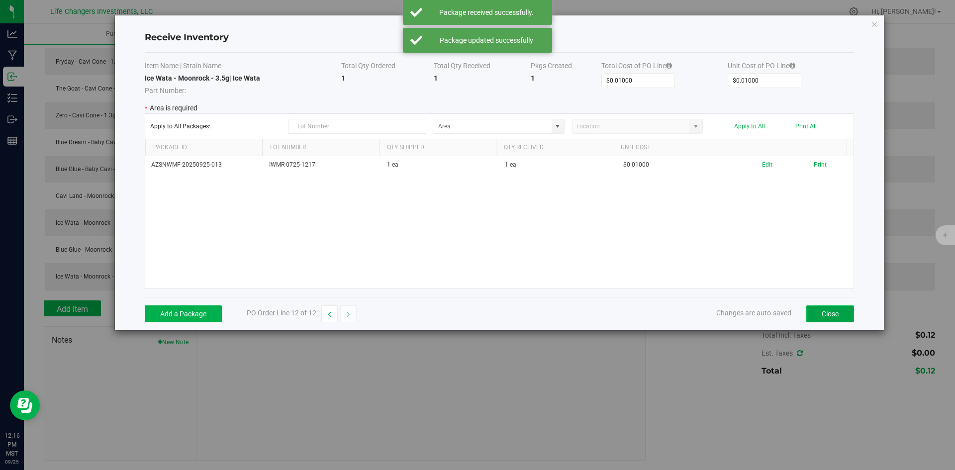
click at [833, 309] on button "Close" at bounding box center [831, 314] width 48 height 17
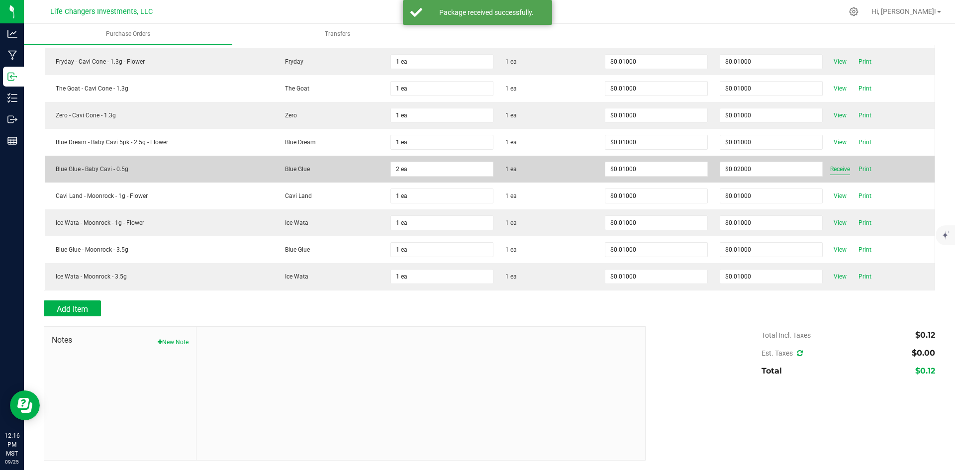
click at [836, 167] on span "Receive" at bounding box center [841, 169] width 20 height 12
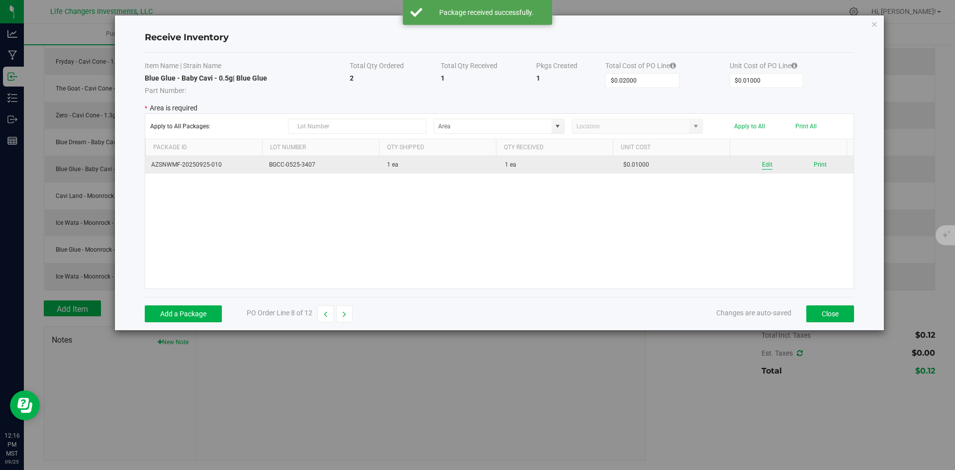
click at [764, 164] on button "Edit" at bounding box center [767, 164] width 10 height 9
click at [788, 164] on button "Done" at bounding box center [795, 164] width 14 height 9
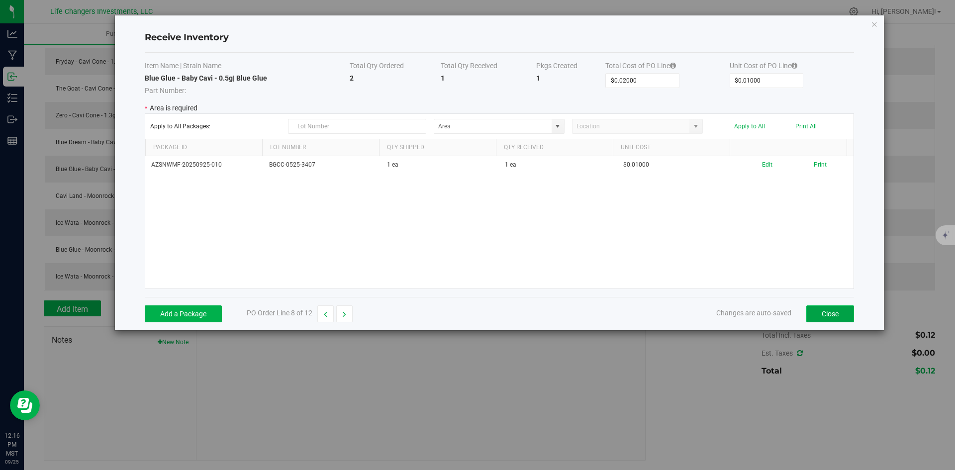
click at [822, 315] on button "Close" at bounding box center [831, 314] width 48 height 17
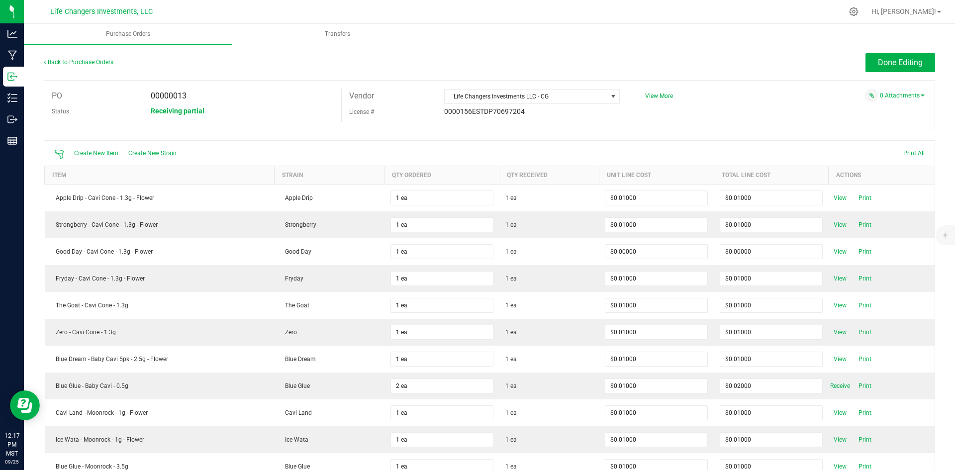
scroll to position [0, 0]
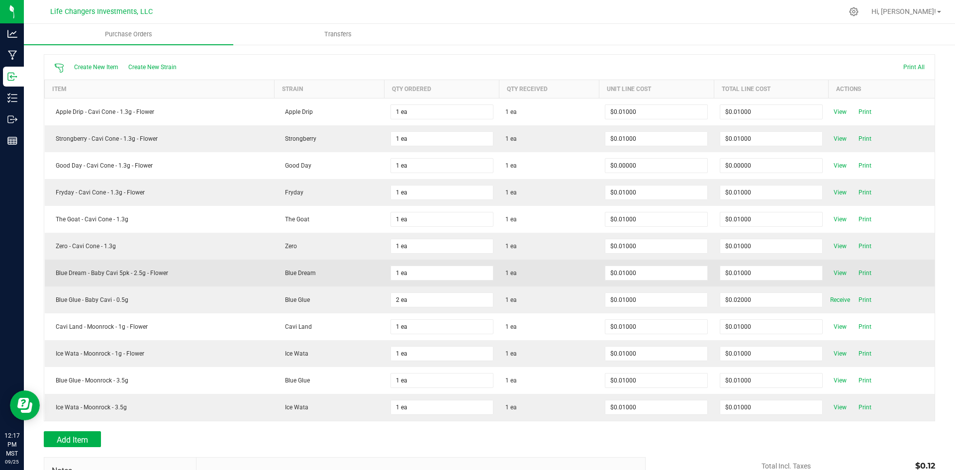
scroll to position [100, 0]
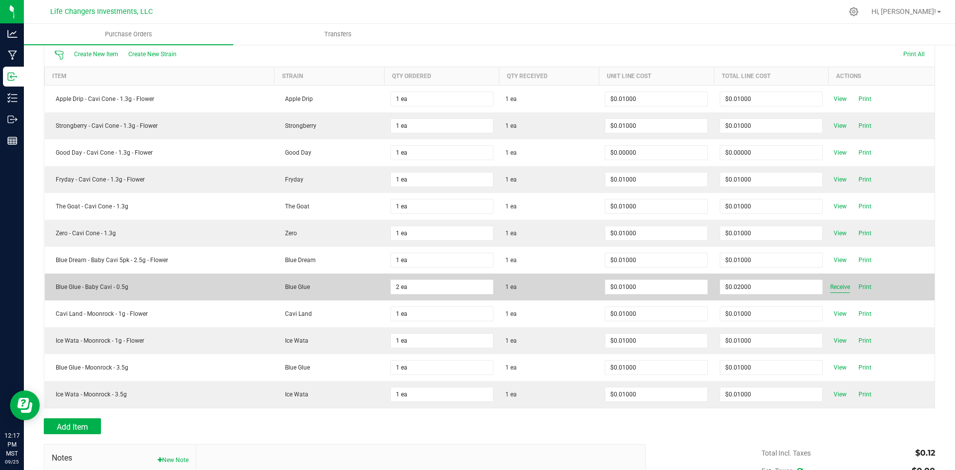
click at [836, 285] on span "Receive" at bounding box center [841, 287] width 20 height 12
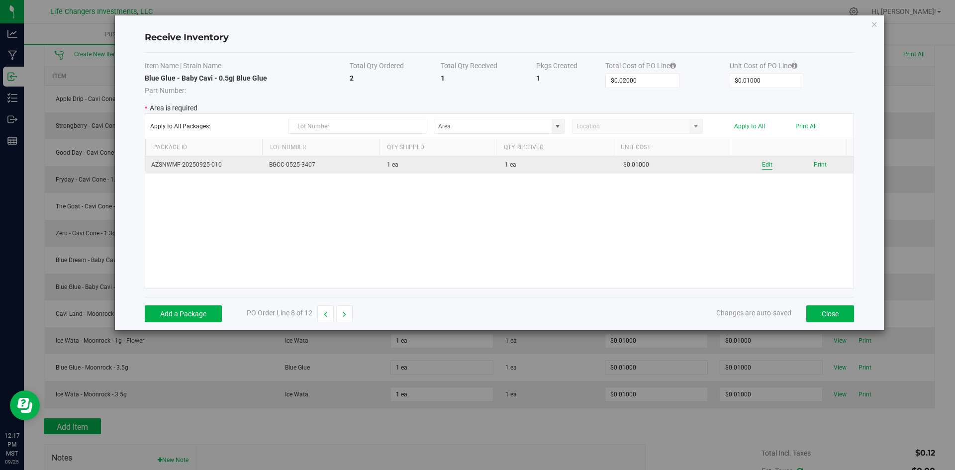
click at [762, 162] on button "Edit" at bounding box center [767, 164] width 10 height 9
click at [791, 166] on button "Done" at bounding box center [795, 164] width 14 height 9
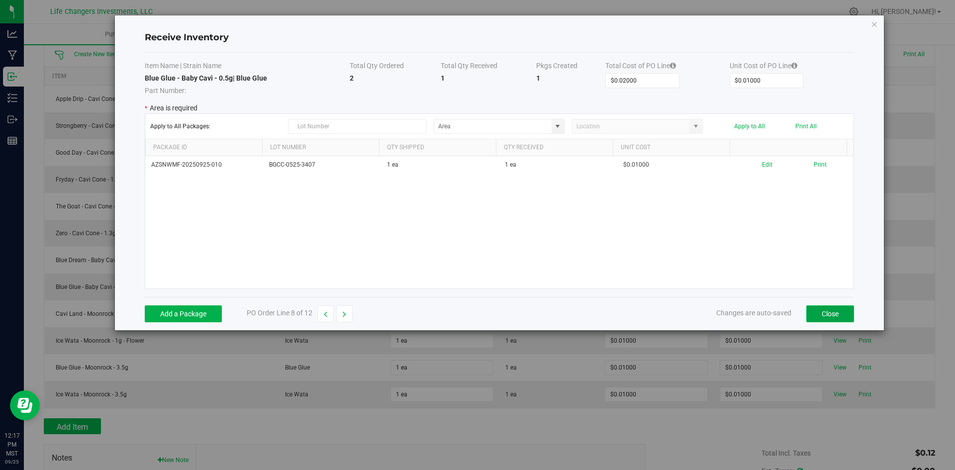
click at [832, 314] on button "Close" at bounding box center [831, 314] width 48 height 17
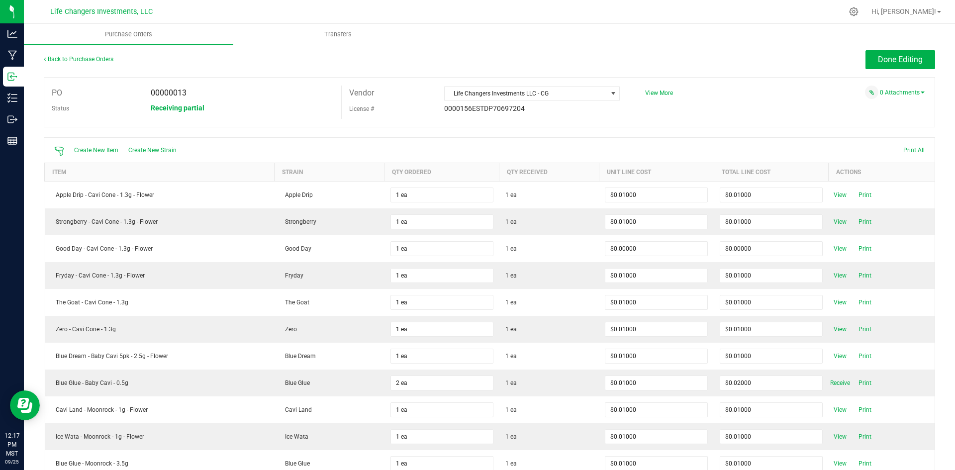
scroll to position [0, 0]
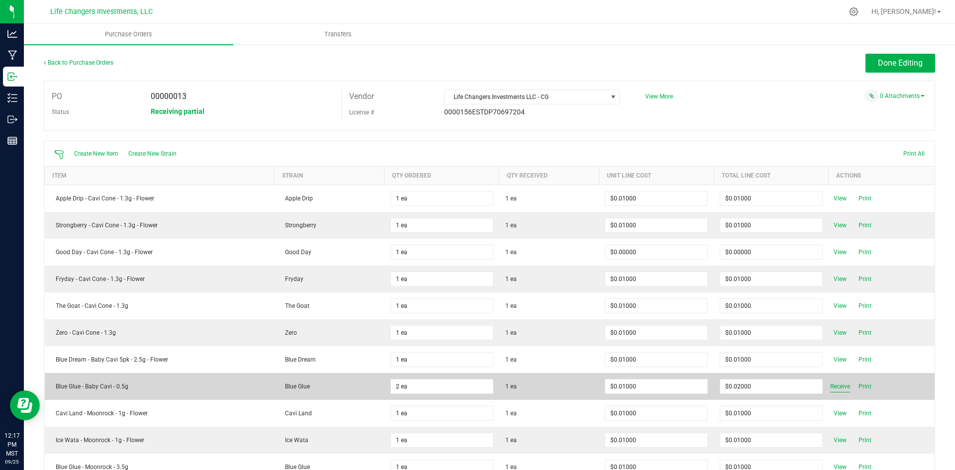
click at [836, 384] on span "Receive" at bounding box center [841, 387] width 20 height 12
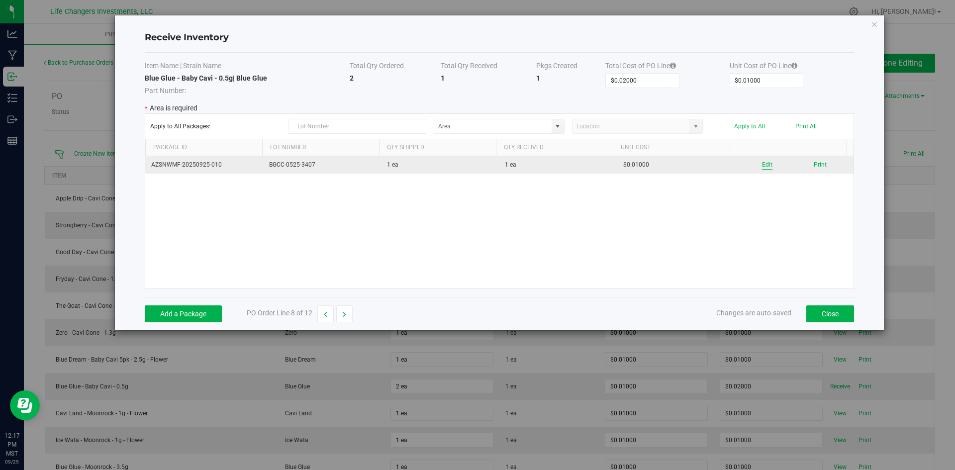
click at [763, 164] on button "Edit" at bounding box center [767, 164] width 10 height 9
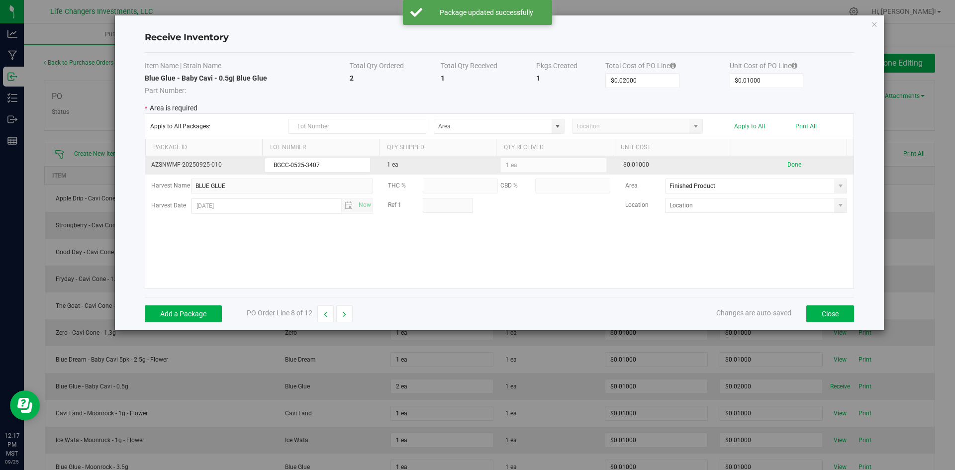
click at [519, 165] on kendo-numerictextbox "1 ea" at bounding box center [554, 165] width 106 height 15
click at [200, 304] on div "Add a Package PO Order Line 8 of 12 Changes are auto-saved Close" at bounding box center [500, 313] width 710 height 33
click at [191, 310] on button "Add a Package" at bounding box center [183, 314] width 77 height 17
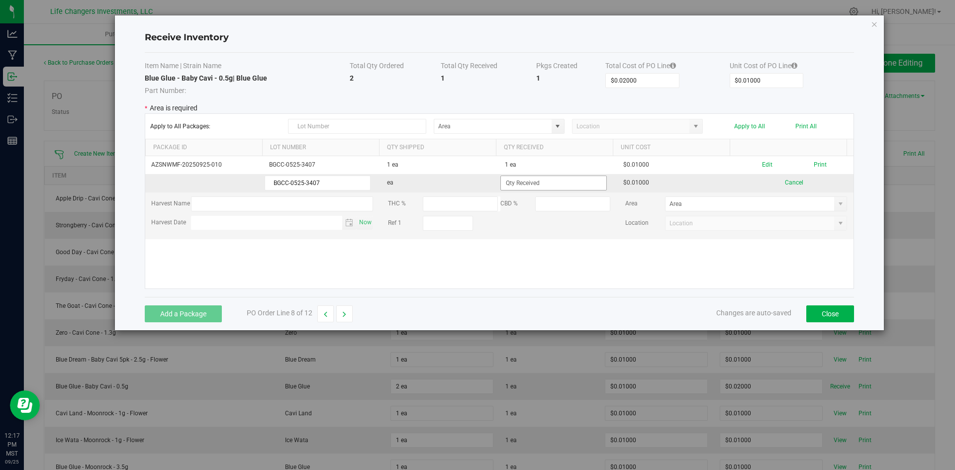
type input "BGCC-0525-3407"
click at [559, 180] on input at bounding box center [553, 183] width 105 height 14
type input "1 ea"
click at [608, 264] on kendo-grid-list "AZSNWMF-20250925-010 BGCC-0525-3407 1 ea 1 ea $0.01000 Edit Print BGCC-0525-340…" at bounding box center [499, 222] width 709 height 132
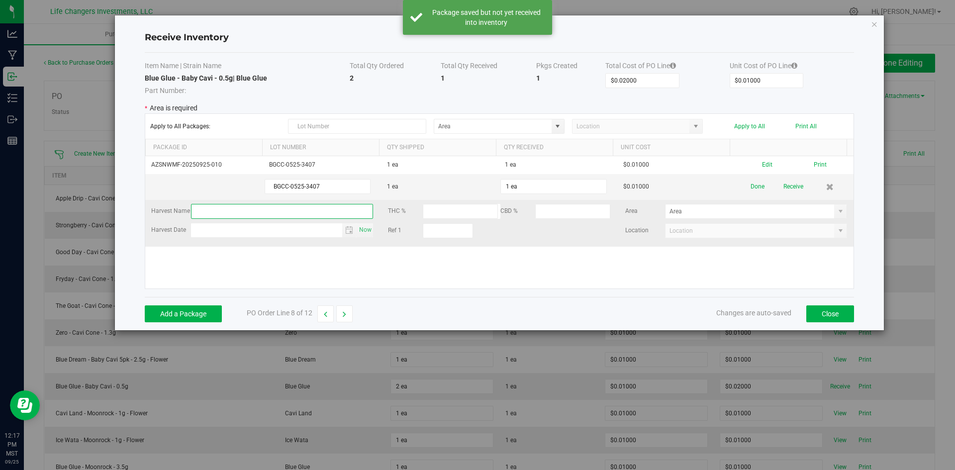
click at [284, 207] on input "text" at bounding box center [282, 211] width 183 height 15
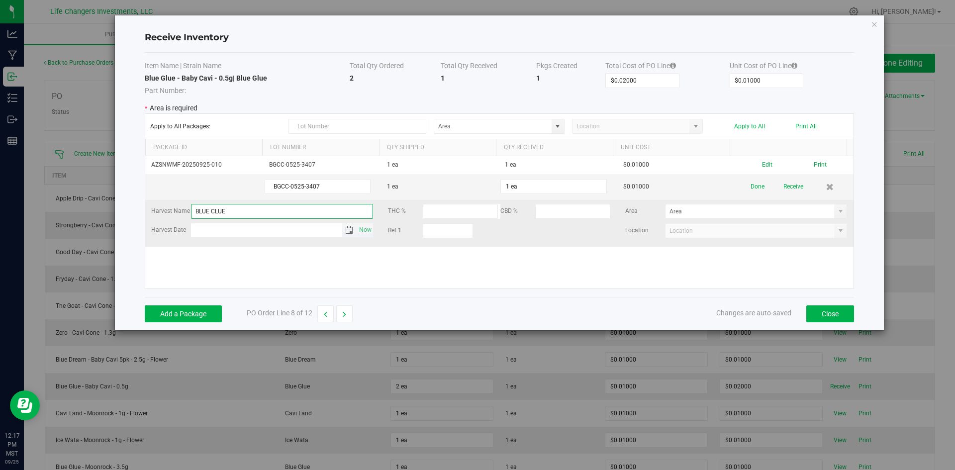
click at [345, 229] on span "Toggle calendar" at bounding box center [349, 230] width 8 height 8
type input "BLUE CLUE"
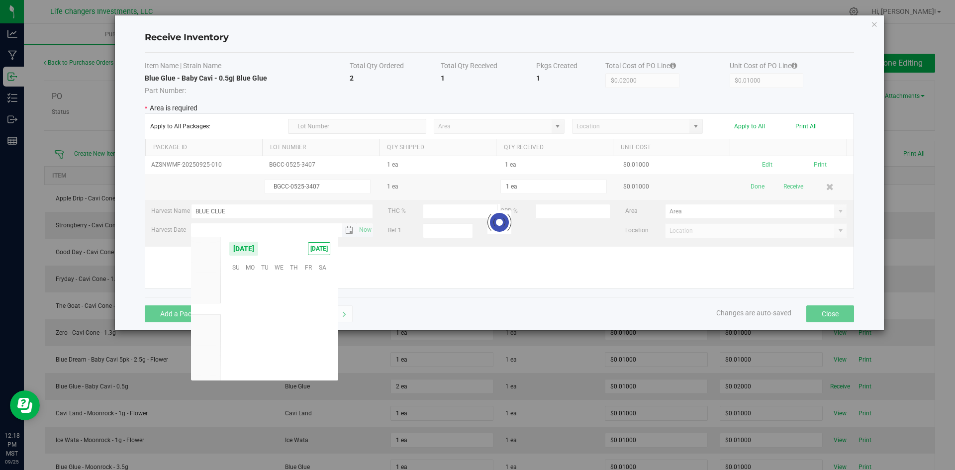
scroll to position [161382, 0]
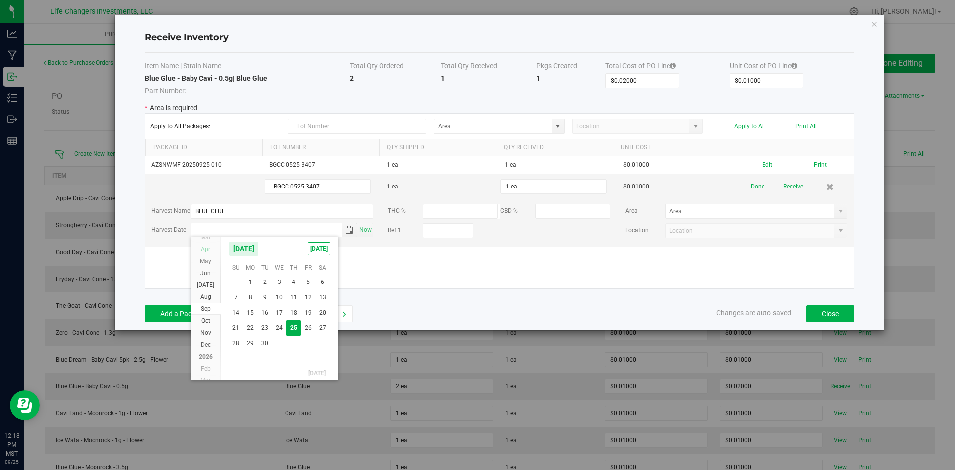
click at [207, 246] on span "Apr" at bounding box center [205, 249] width 9 height 7
click at [281, 281] on span "2" at bounding box center [279, 282] width 14 height 15
type input "[DATE]"
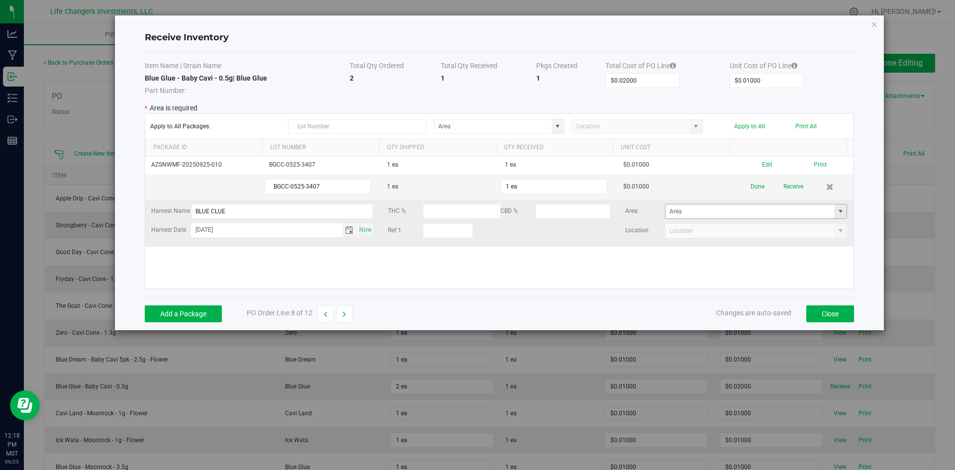
click at [837, 210] on span at bounding box center [841, 212] width 8 height 8
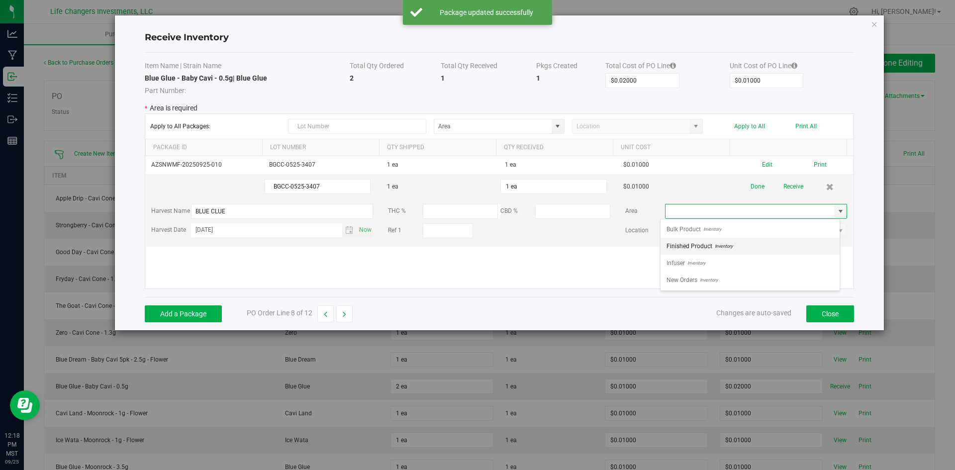
scroll to position [15, 180]
click at [701, 246] on span "Finished Product" at bounding box center [690, 246] width 46 height 15
type input "Finished Product"
click at [700, 262] on div "AZSNWMF-20250925-010 BGCC-0525-3407 1 ea 1 ea $0.01000 Edit Print BGCC-0525-340…" at bounding box center [499, 222] width 709 height 132
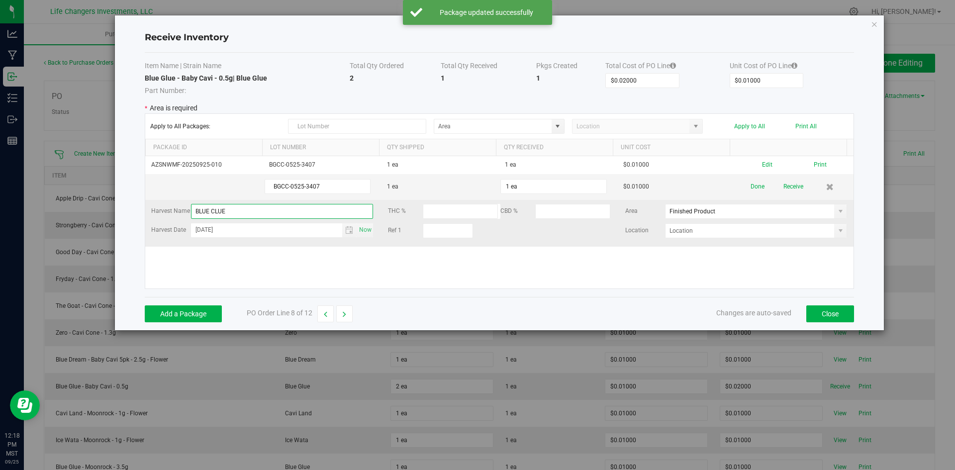
click at [213, 212] on input "BLUE CLUE" at bounding box center [282, 211] width 183 height 15
type input "BLUE GLUE"
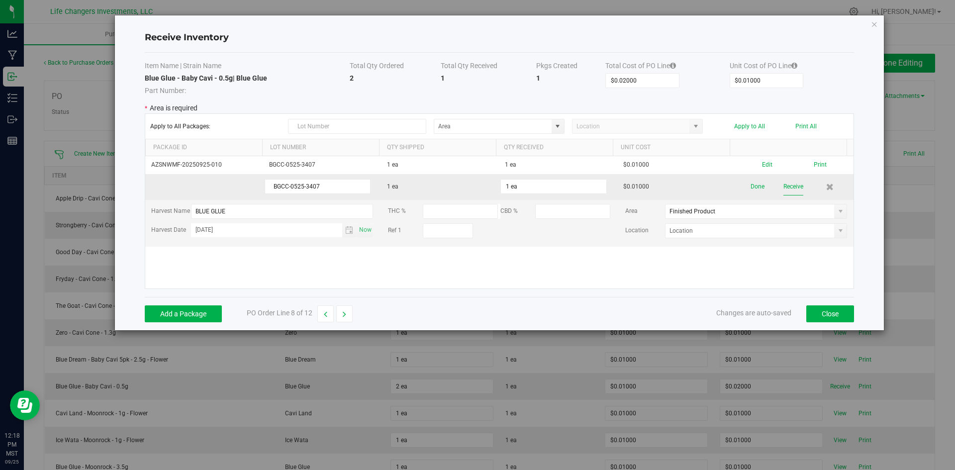
click at [787, 182] on kendo-grid-list "AZSNWMF-20250925-010 BGCC-0525-3407 1 ea 1 ea $0.01000 Edit Print BGCC-0525-340…" at bounding box center [499, 222] width 709 height 132
click at [784, 183] on button "Receive" at bounding box center [794, 186] width 20 height 17
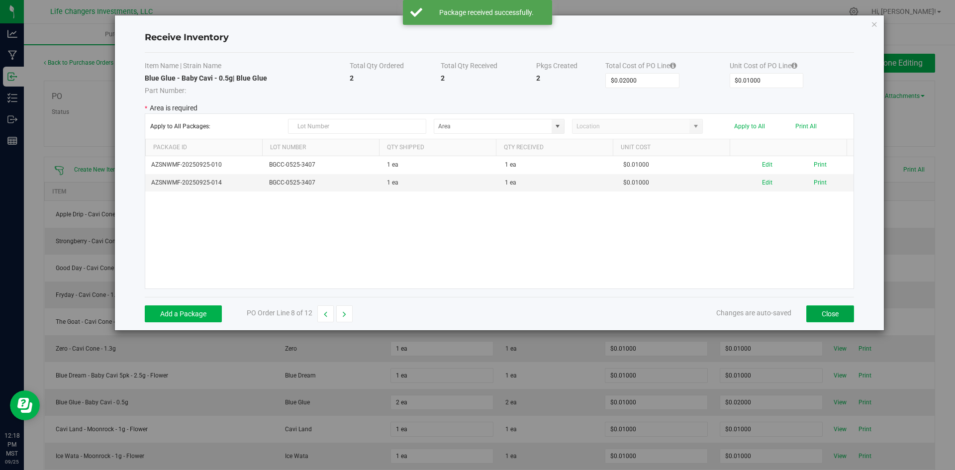
click at [828, 317] on button "Close" at bounding box center [831, 314] width 48 height 17
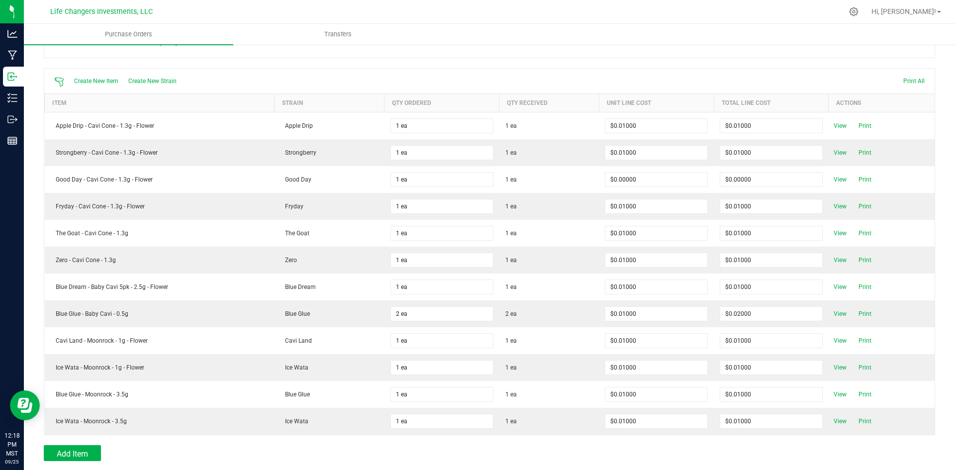
scroll to position [0, 0]
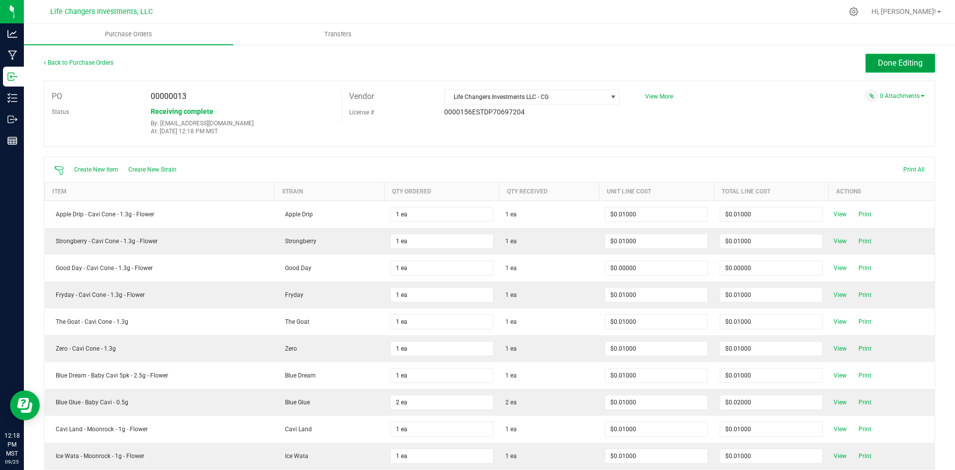
click at [889, 64] on span "Done Editing" at bounding box center [900, 62] width 45 height 9
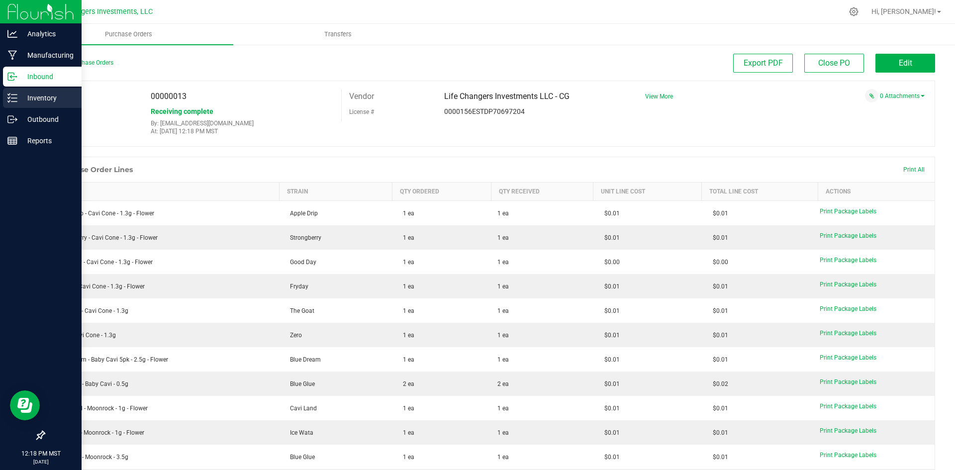
click at [32, 94] on p "Inventory" at bounding box center [47, 98] width 60 height 12
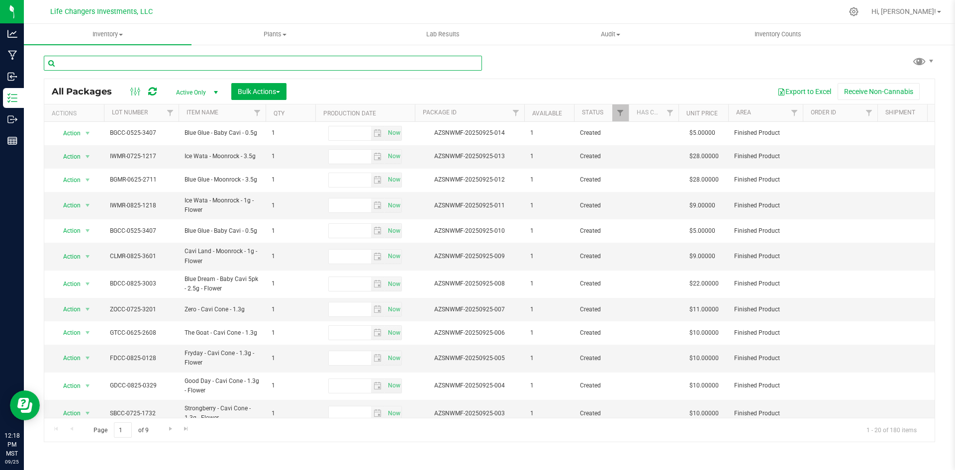
click at [133, 63] on input "text" at bounding box center [263, 63] width 438 height 15
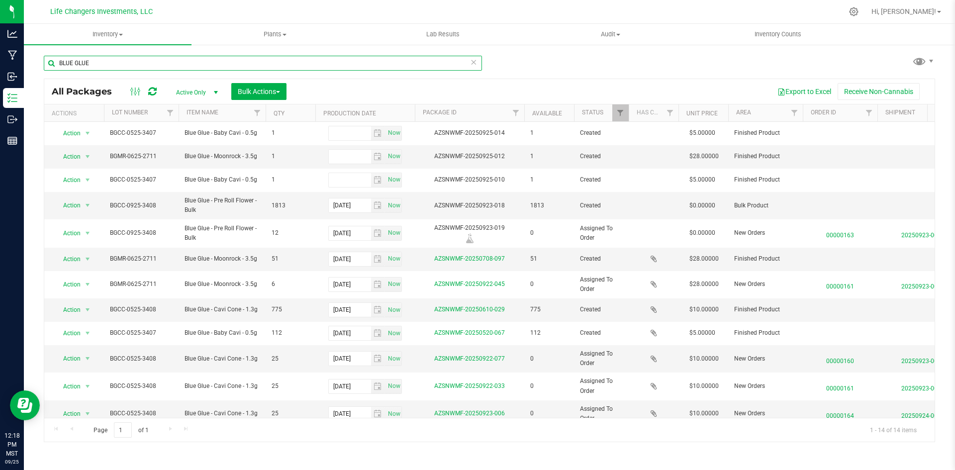
type input "BLUE GLUE"
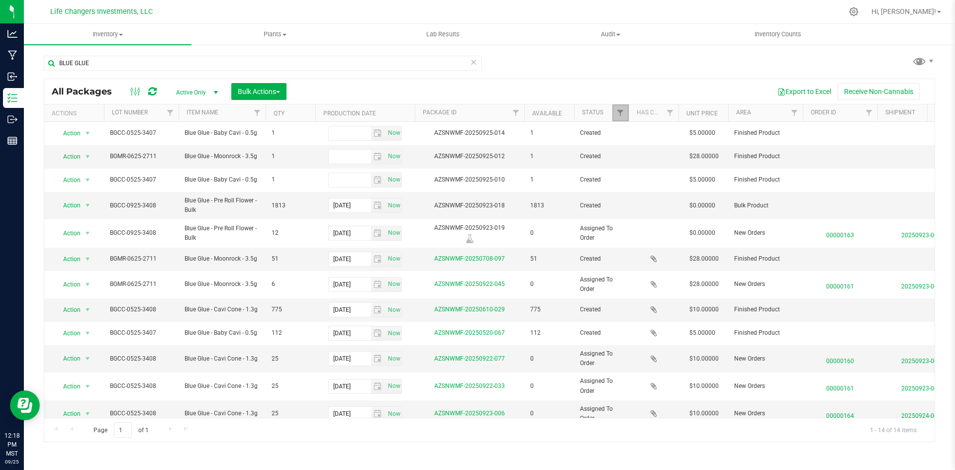
click at [617, 117] on link "Filter" at bounding box center [621, 112] width 16 height 17
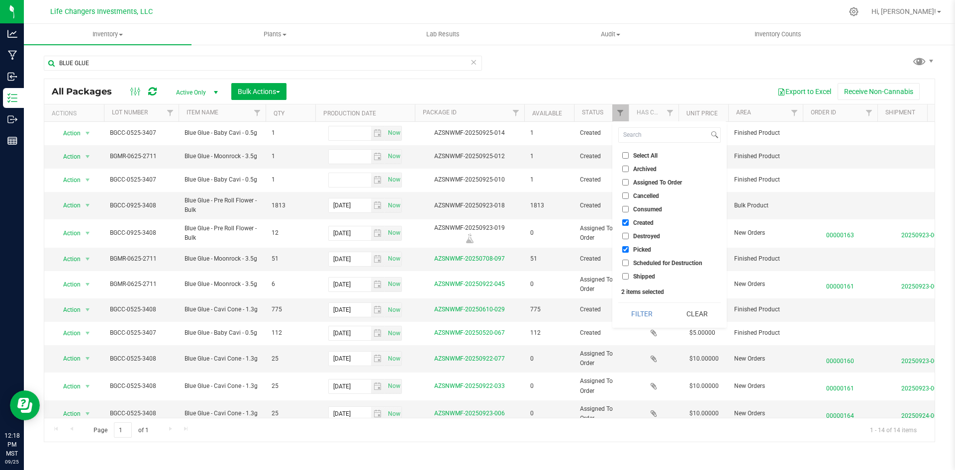
drag, startPoint x: 628, startPoint y: 249, endPoint x: 627, endPoint y: 259, distance: 9.5
click at [627, 250] on input "Picked" at bounding box center [626, 249] width 6 height 6
checkbox input "false"
click at [648, 315] on button "Filter" at bounding box center [643, 314] width 48 height 22
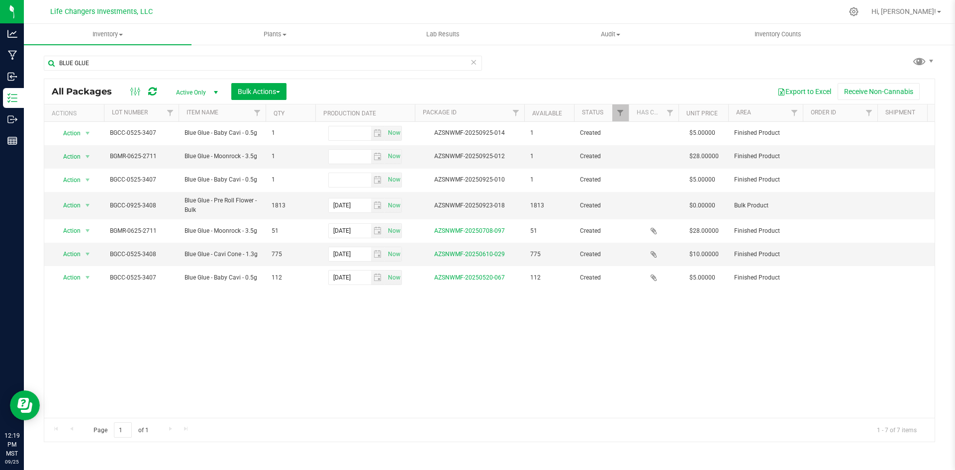
click at [150, 92] on icon at bounding box center [152, 92] width 8 height 10
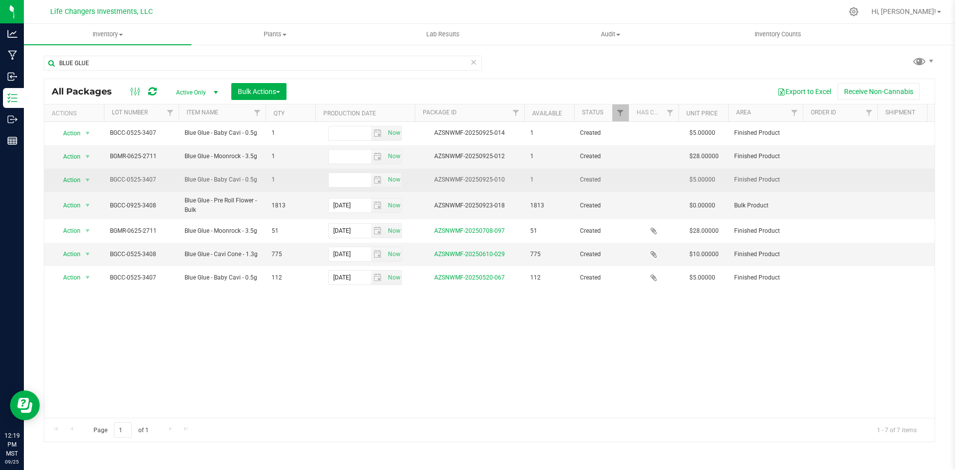
click at [125, 173] on td "BGCC-0525-3407" at bounding box center [141, 180] width 75 height 23
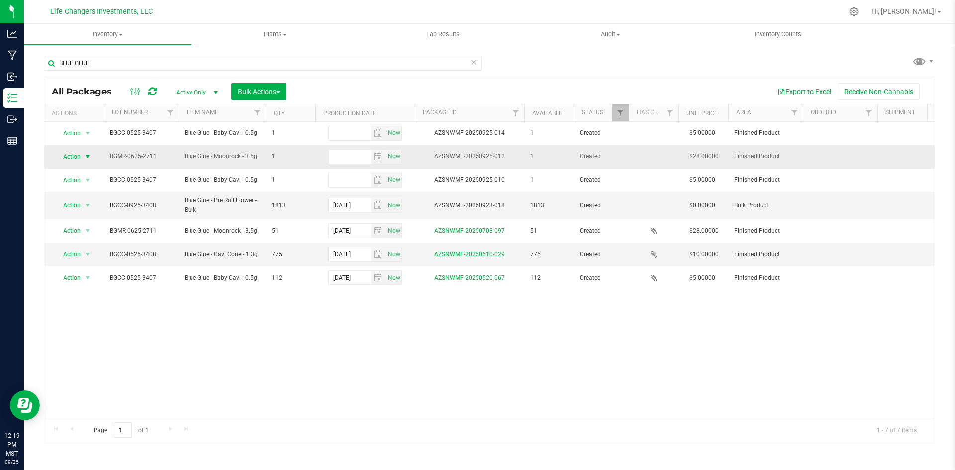
click at [70, 157] on span "Action" at bounding box center [67, 157] width 27 height 14
click at [348, 352] on div "Action Action Adjust qty Create package Edit attributes Global inventory Locate…" at bounding box center [489, 270] width 891 height 296
click at [859, 12] on icon at bounding box center [854, 11] width 10 height 10
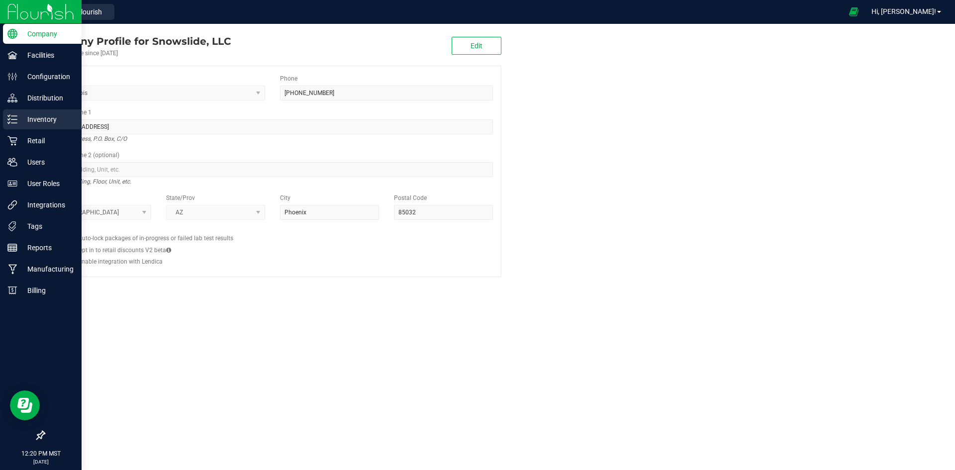
click at [46, 116] on p "Inventory" at bounding box center [47, 119] width 60 height 12
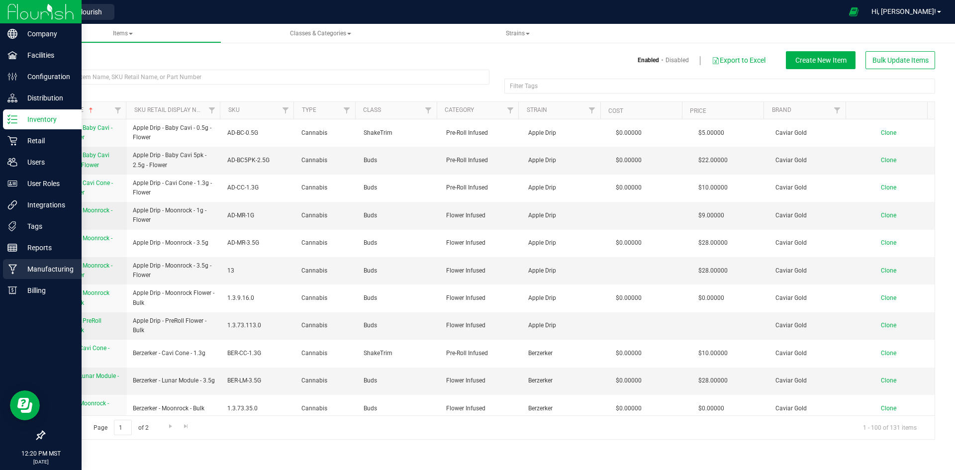
click at [45, 271] on p "Manufacturing" at bounding box center [47, 269] width 60 height 12
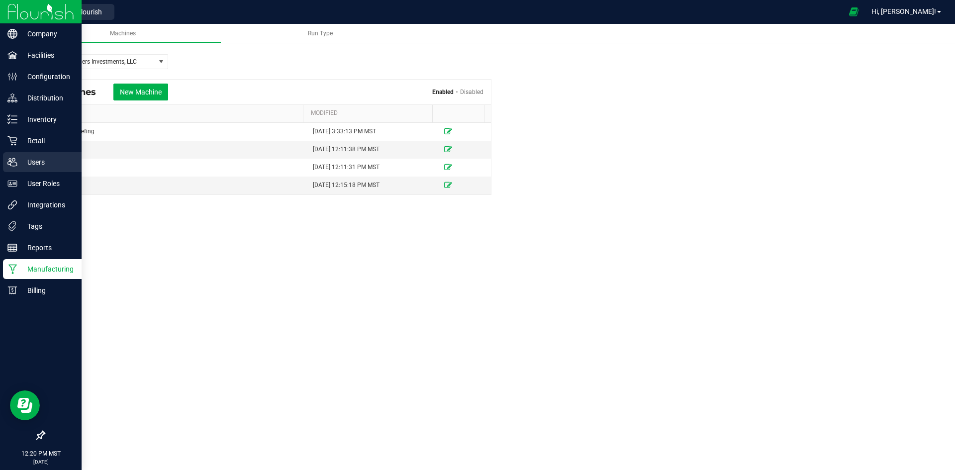
click at [38, 158] on p "Users" at bounding box center [47, 162] width 60 height 12
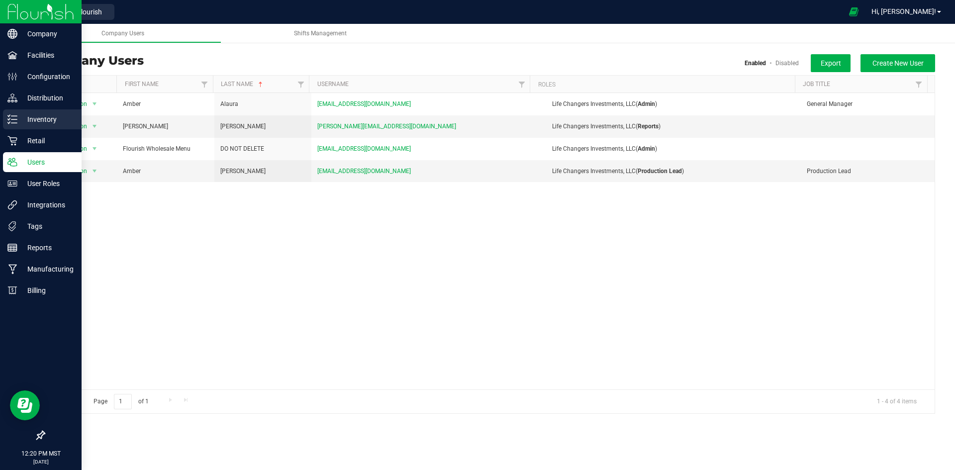
click at [41, 120] on p "Inventory" at bounding box center [47, 119] width 60 height 12
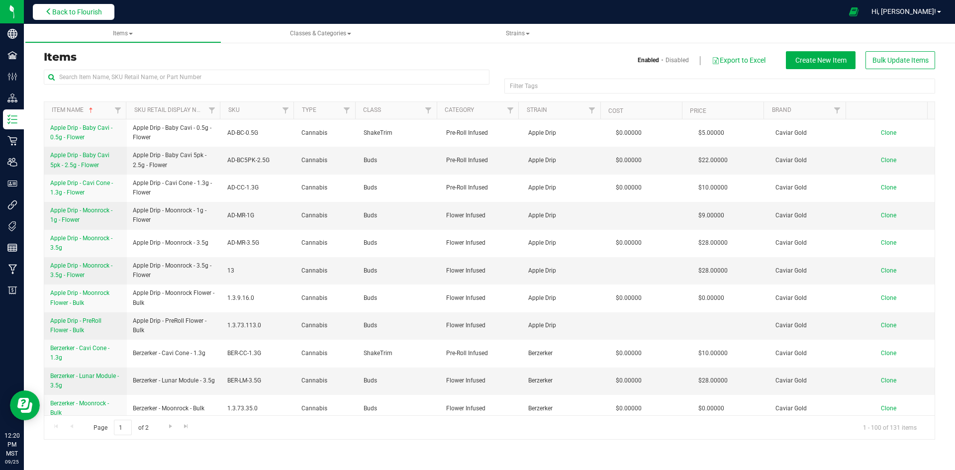
click at [45, 11] on button "Back to Flourish" at bounding box center [74, 12] width 82 height 16
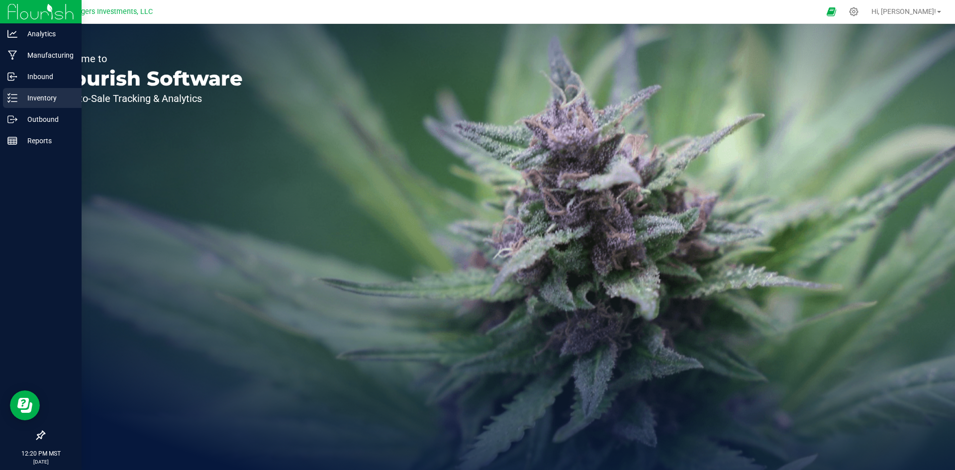
click at [34, 99] on p "Inventory" at bounding box center [47, 98] width 60 height 12
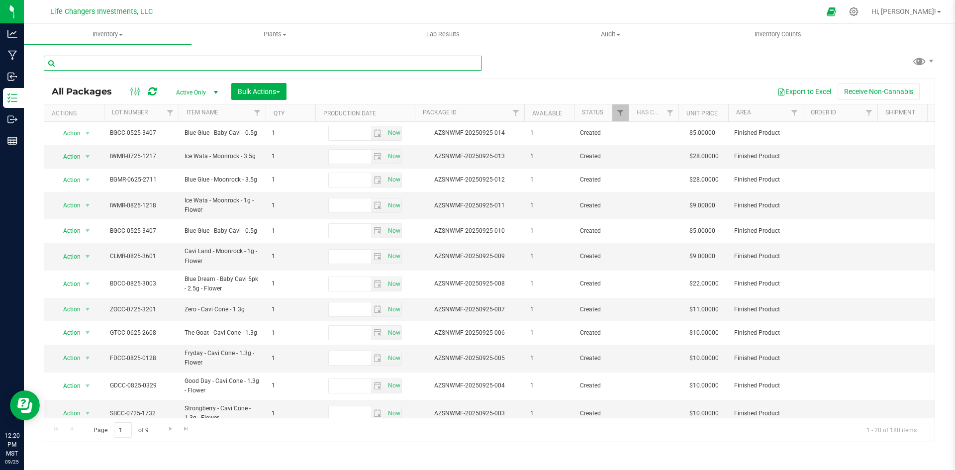
click at [162, 63] on input "text" at bounding box center [263, 63] width 438 height 15
click at [104, 33] on span "Inventory" at bounding box center [108, 34] width 168 height 9
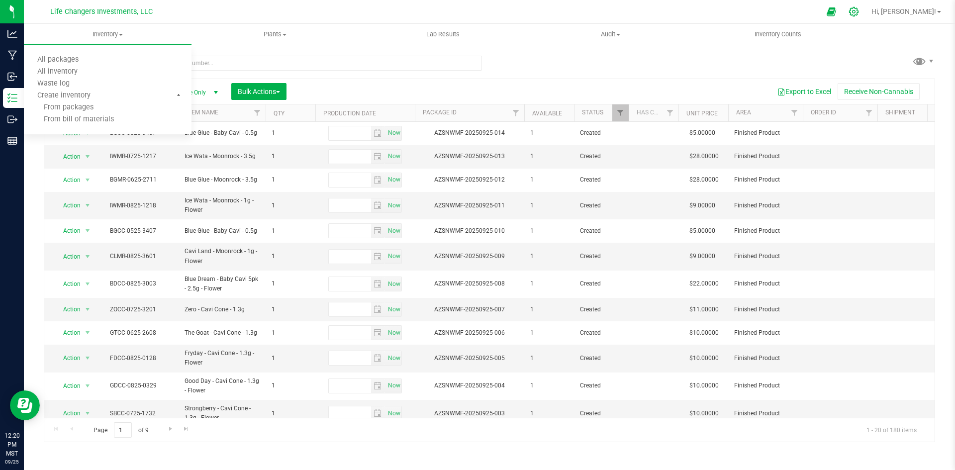
click at [859, 12] on icon at bounding box center [853, 11] width 9 height 9
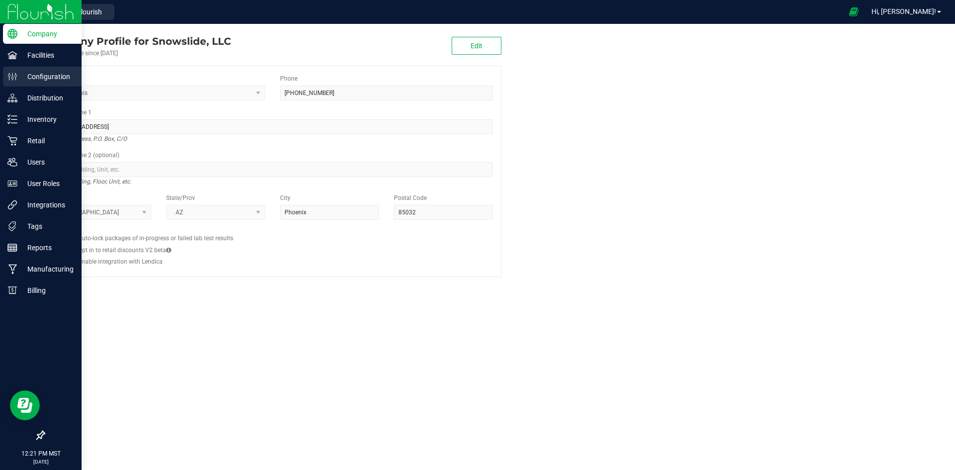
click at [44, 75] on p "Configuration" at bounding box center [47, 77] width 60 height 12
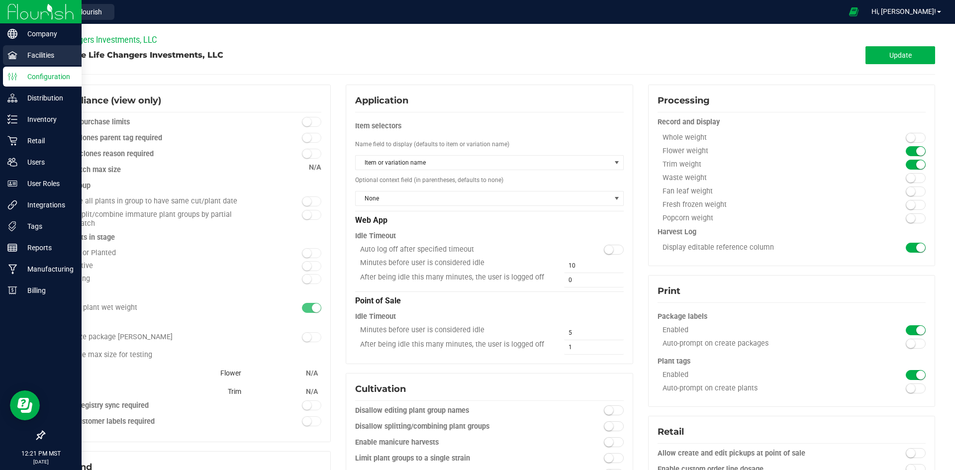
click at [43, 52] on p "Facilities" at bounding box center [47, 55] width 60 height 12
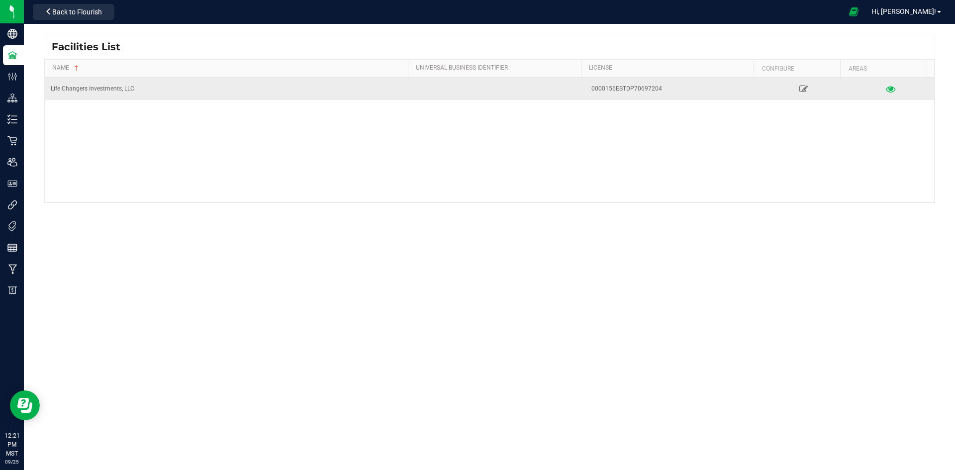
click at [887, 90] on icon at bounding box center [890, 88] width 9 height 7
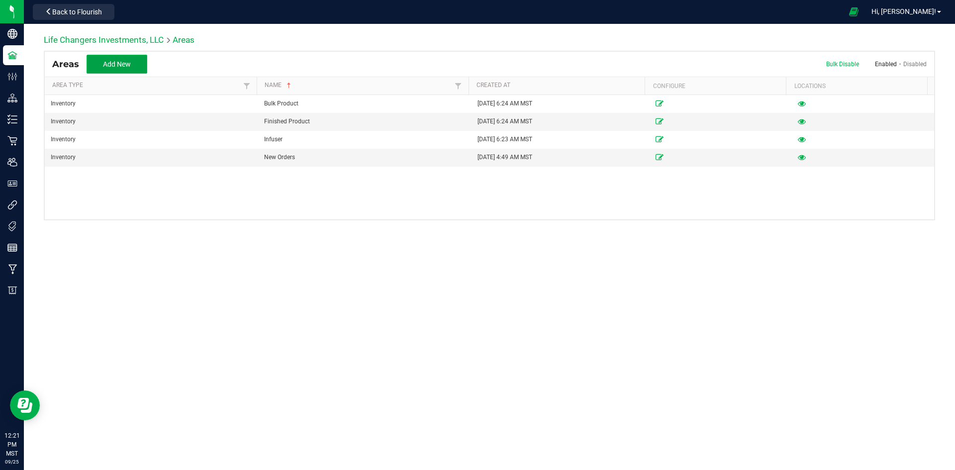
click at [130, 56] on button "Add New" at bounding box center [117, 64] width 61 height 19
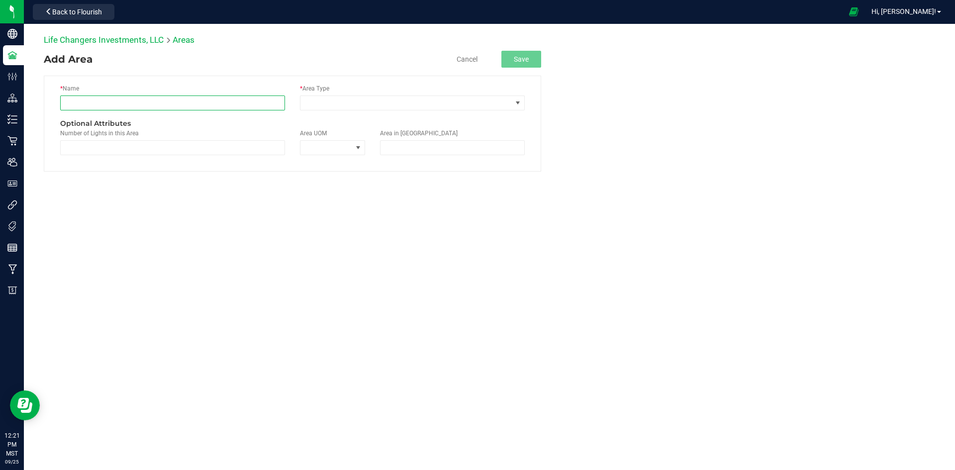
click at [119, 104] on input "text" at bounding box center [172, 103] width 225 height 15
type input "q"
type input "Quarentine"
click at [328, 98] on span at bounding box center [406, 103] width 211 height 14
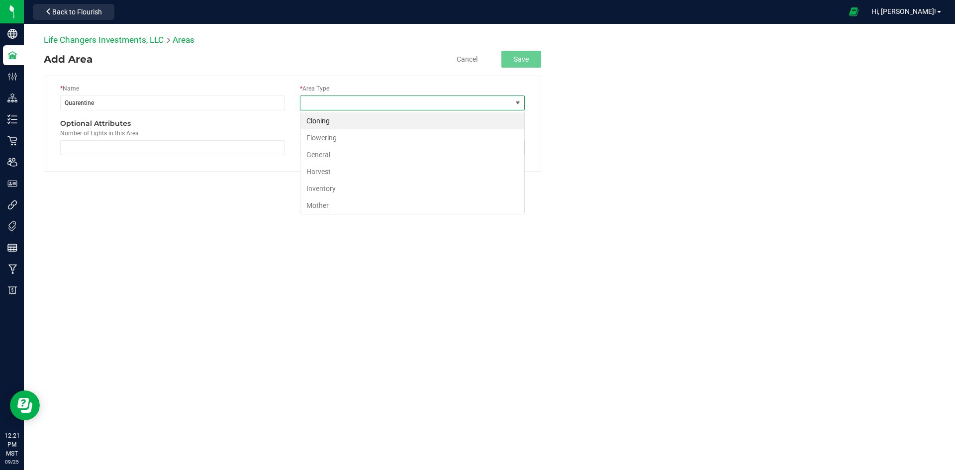
scroll to position [15, 225]
click at [383, 185] on li "Inventory" at bounding box center [413, 188] width 224 height 17
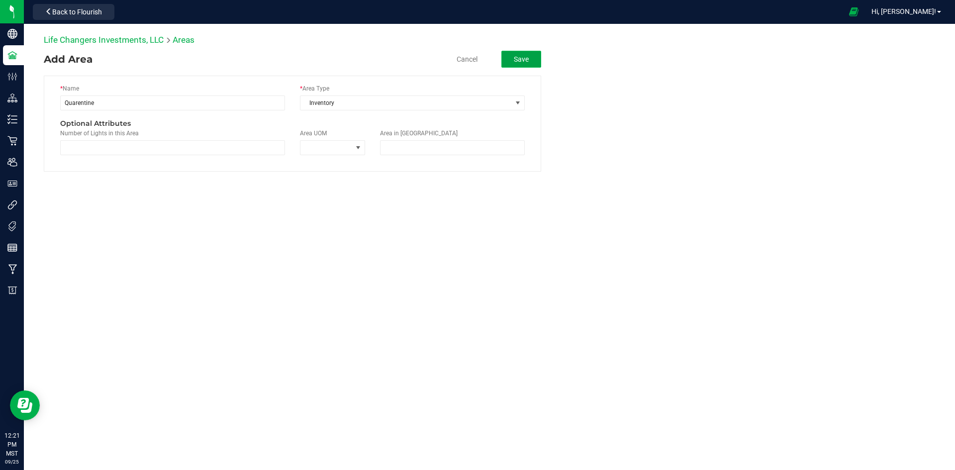
click at [530, 57] on button "Save" at bounding box center [522, 59] width 40 height 17
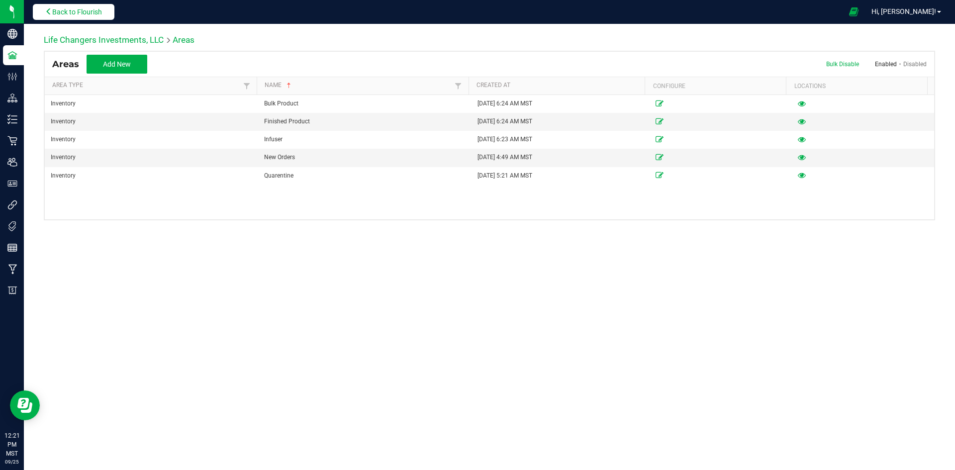
click at [80, 9] on span "Back to Flourish" at bounding box center [77, 12] width 50 height 8
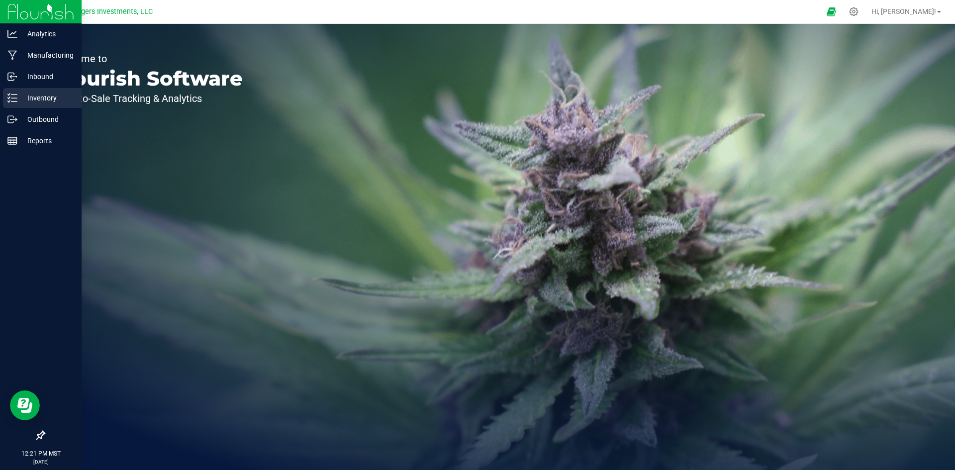
click at [35, 95] on p "Inventory" at bounding box center [47, 98] width 60 height 12
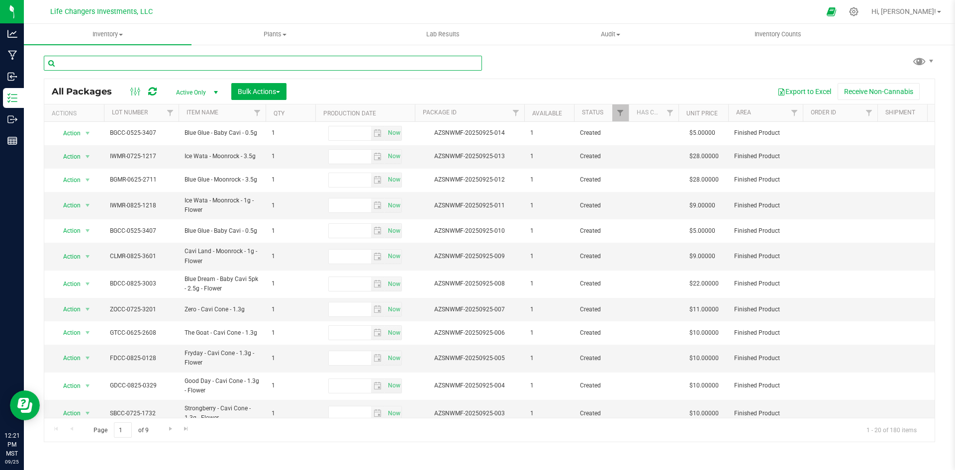
click at [108, 63] on input "text" at bounding box center [263, 63] width 438 height 15
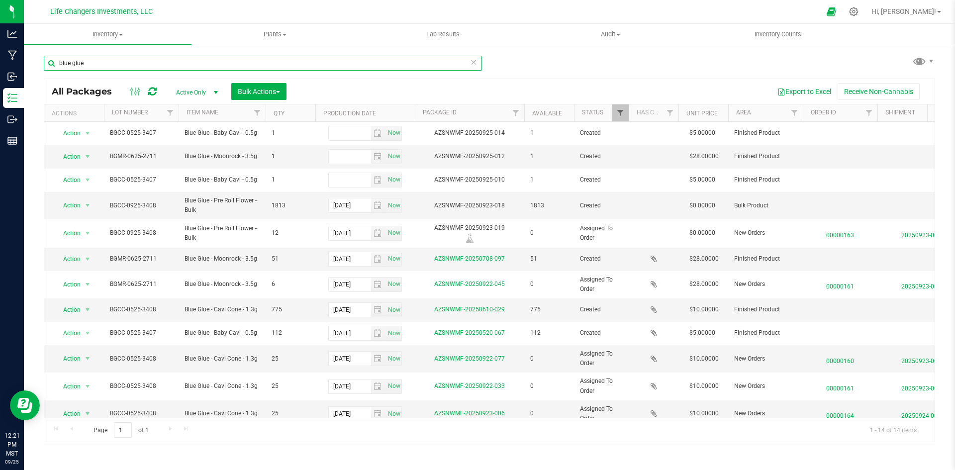
type input "blue glue"
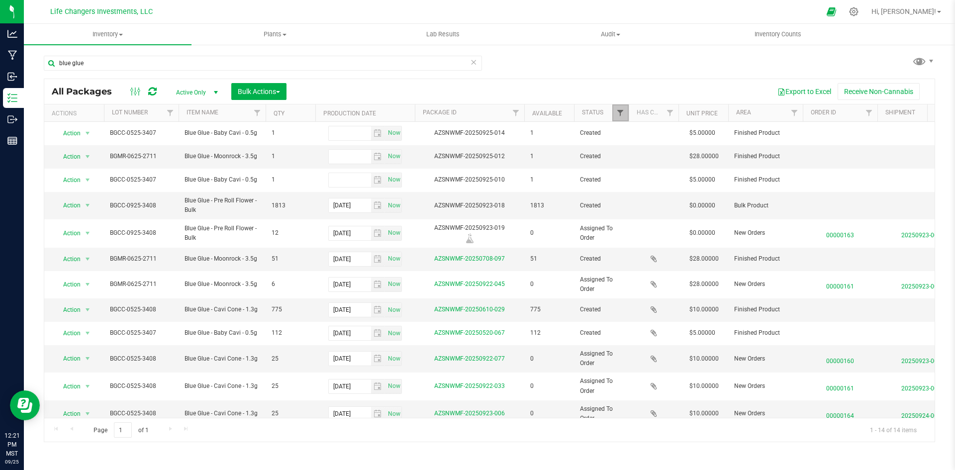
click at [620, 114] on span "Filter" at bounding box center [621, 113] width 8 height 8
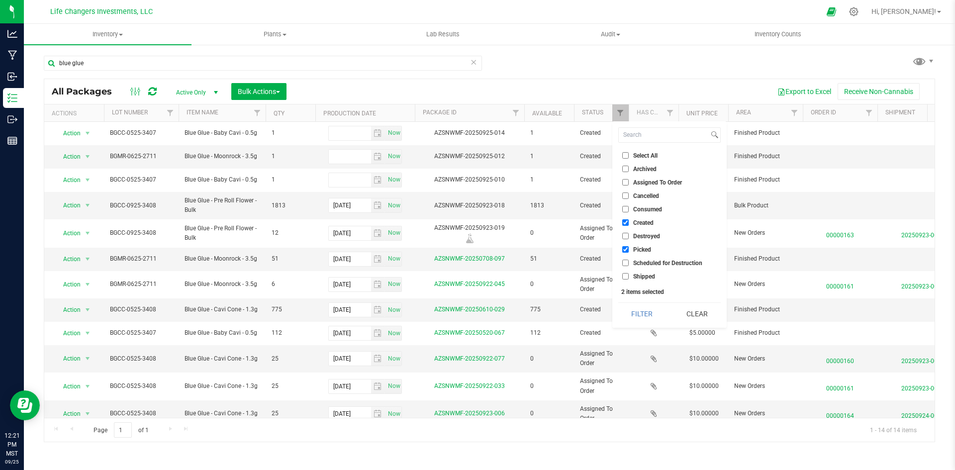
click at [625, 250] on input "Picked" at bounding box center [626, 249] width 6 height 6
checkbox input "false"
click at [640, 309] on button "Filter" at bounding box center [643, 314] width 48 height 22
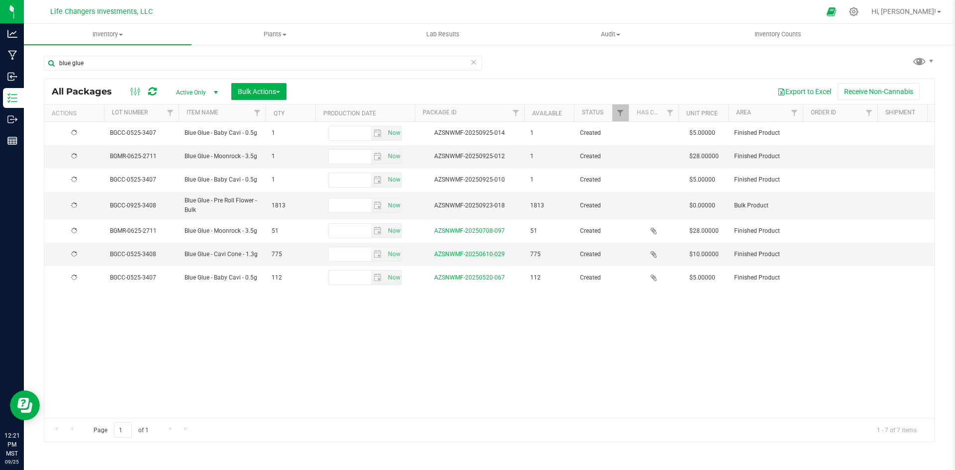
type input "[DATE]"
click at [72, 155] on span "Action" at bounding box center [67, 157] width 27 height 14
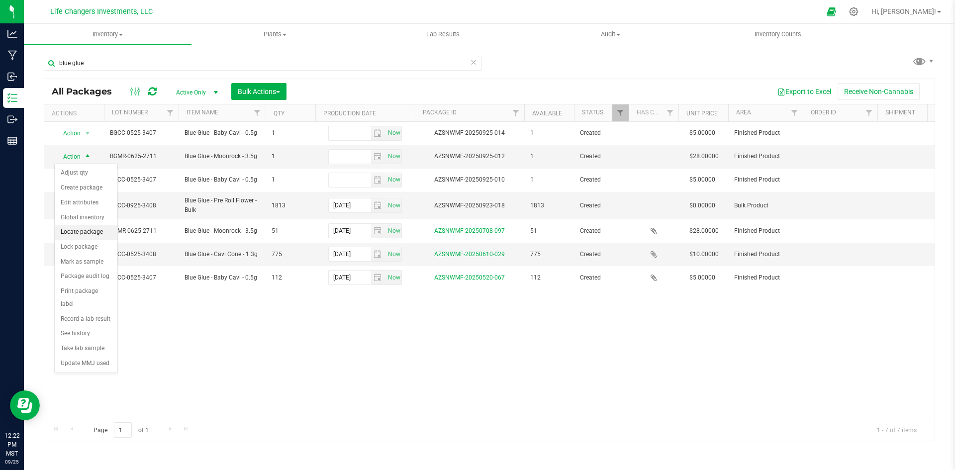
click at [81, 231] on li "Locate package" at bounding box center [86, 232] width 63 height 15
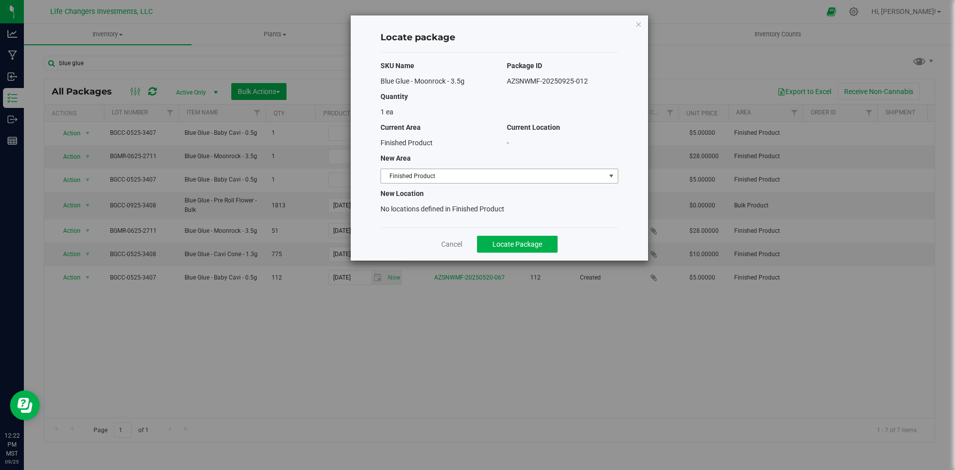
click at [515, 176] on span "Finished Product" at bounding box center [493, 176] width 224 height 14
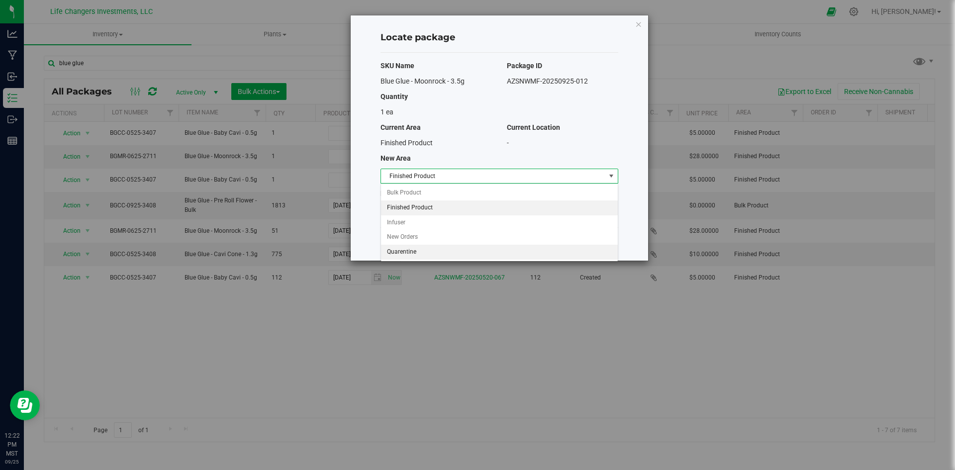
click at [397, 252] on li "Quarentine" at bounding box center [499, 252] width 237 height 15
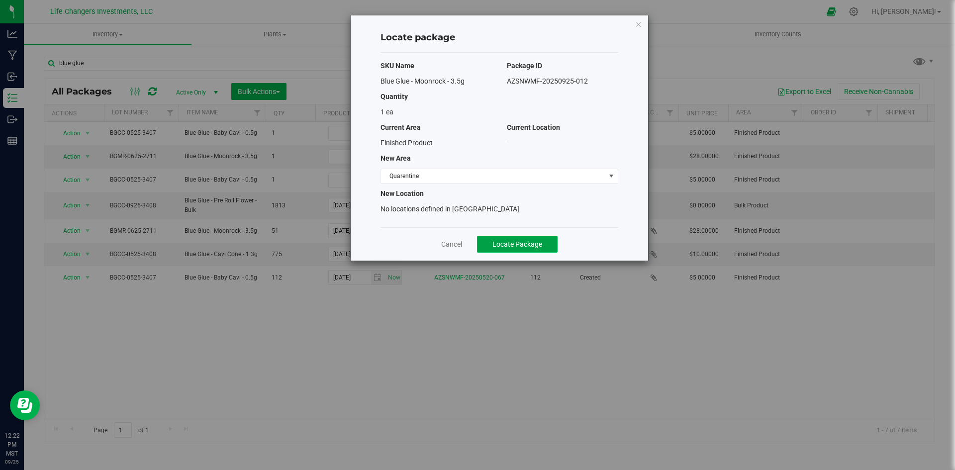
click at [514, 244] on span "Locate Package" at bounding box center [518, 244] width 50 height 8
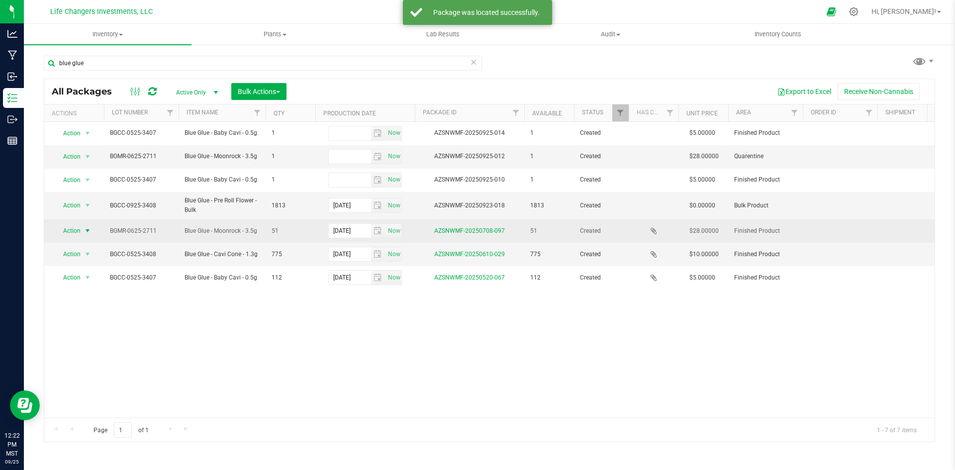
click at [73, 232] on span "Action" at bounding box center [67, 231] width 27 height 14
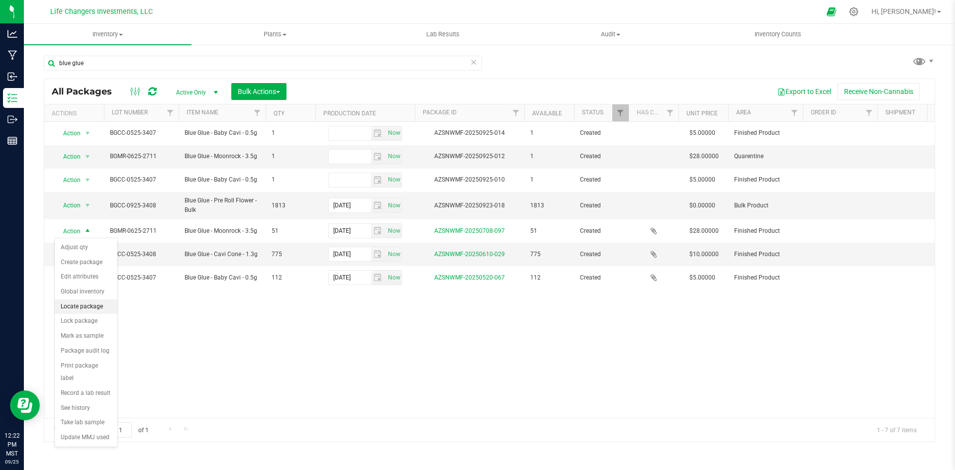
click at [80, 307] on li "Locate package" at bounding box center [86, 307] width 63 height 15
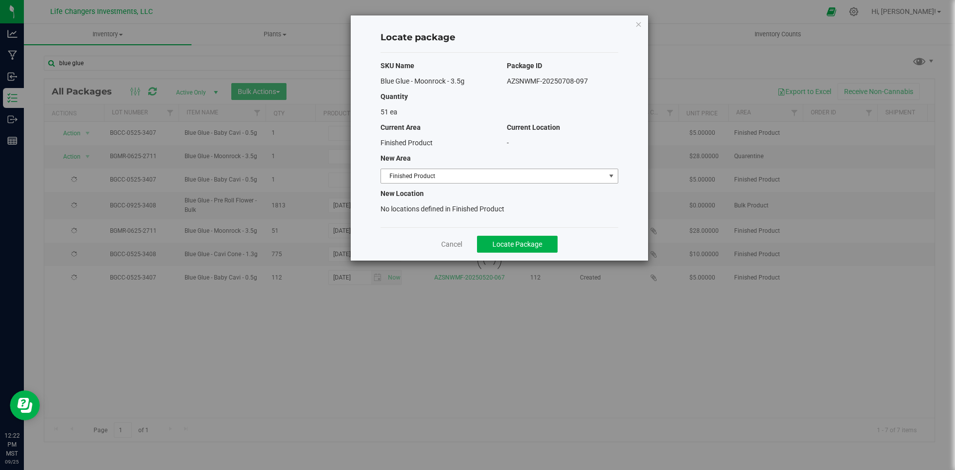
click at [511, 174] on span "Finished Product" at bounding box center [493, 176] width 224 height 14
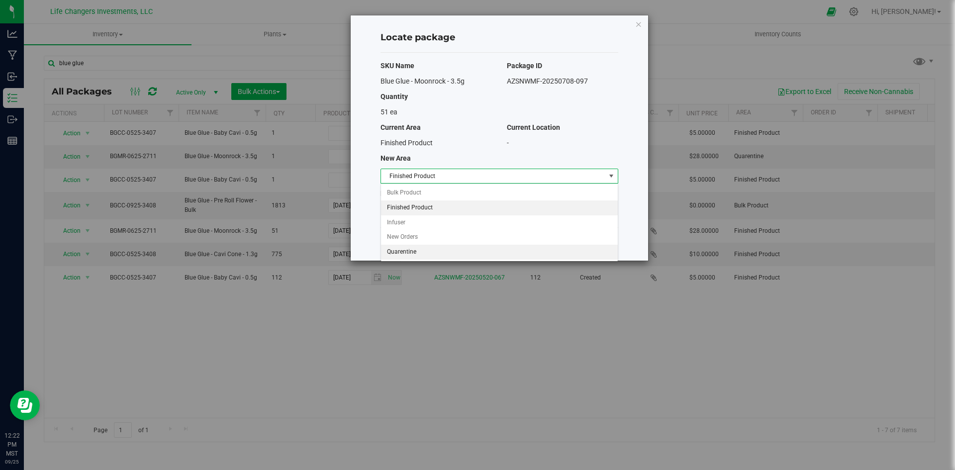
click at [416, 251] on li "Quarentine" at bounding box center [499, 252] width 237 height 15
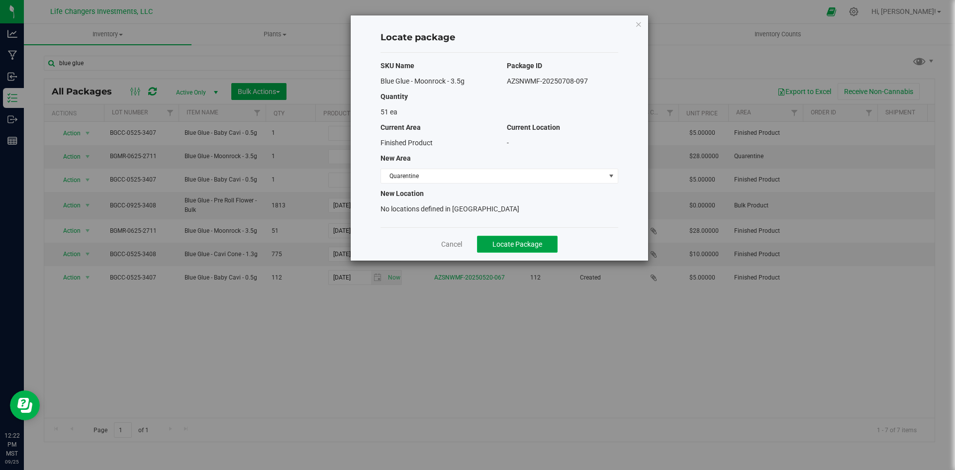
click at [522, 241] on span "Locate Package" at bounding box center [518, 244] width 50 height 8
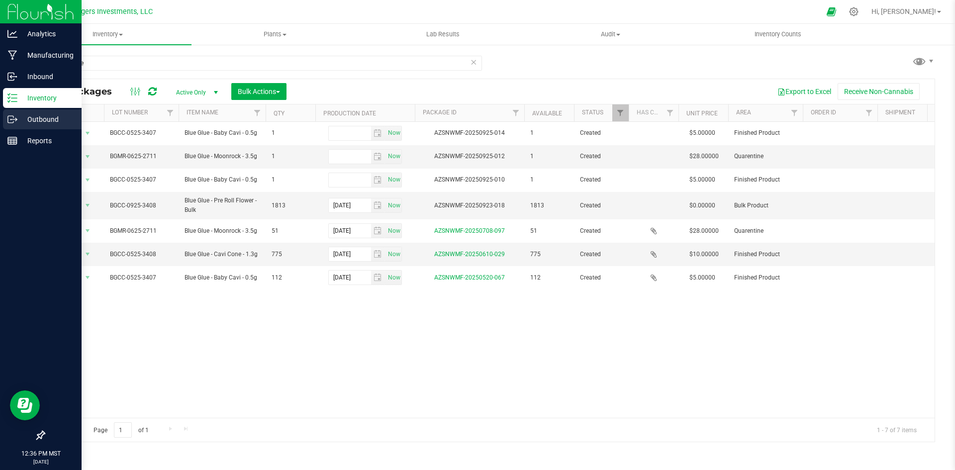
click at [34, 121] on p "Outbound" at bounding box center [47, 119] width 60 height 12
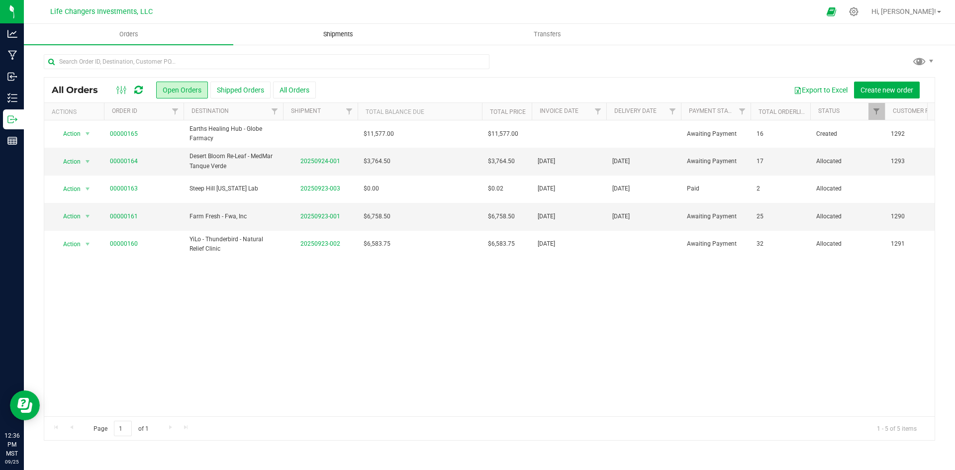
click at [344, 32] on span "Shipments" at bounding box center [338, 34] width 57 height 9
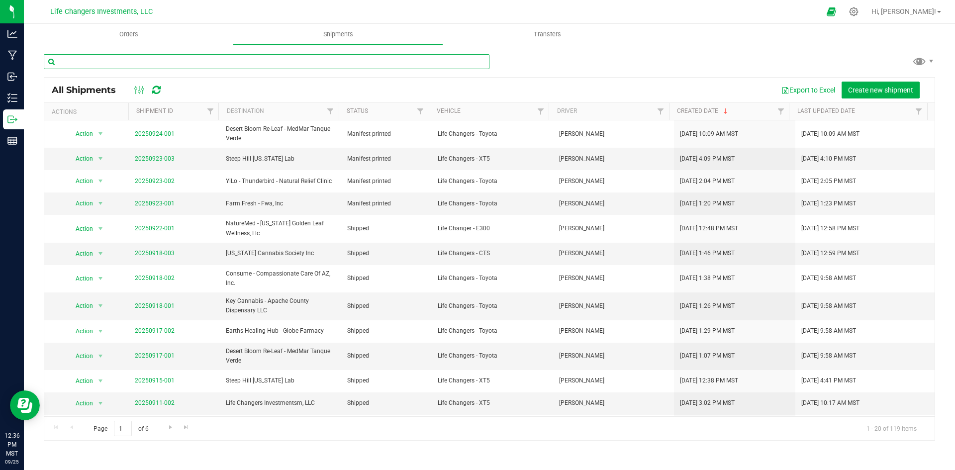
click at [220, 58] on input "text" at bounding box center [267, 61] width 446 height 15
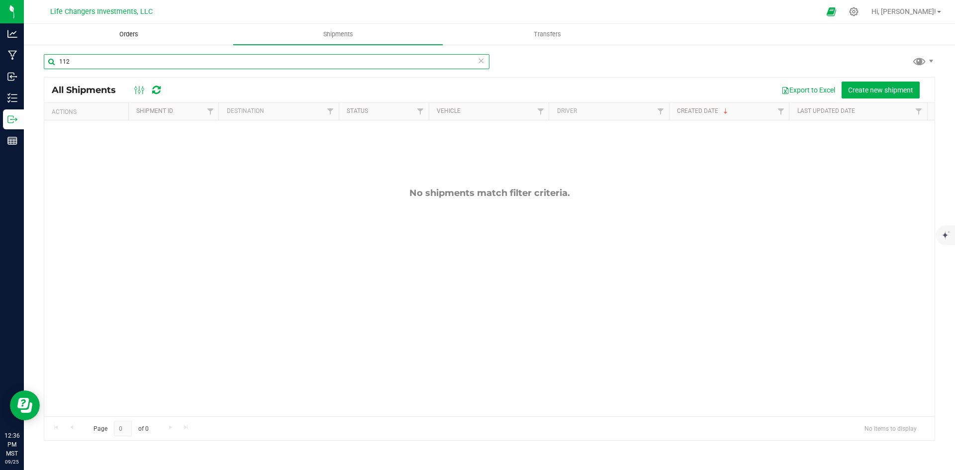
type input "112"
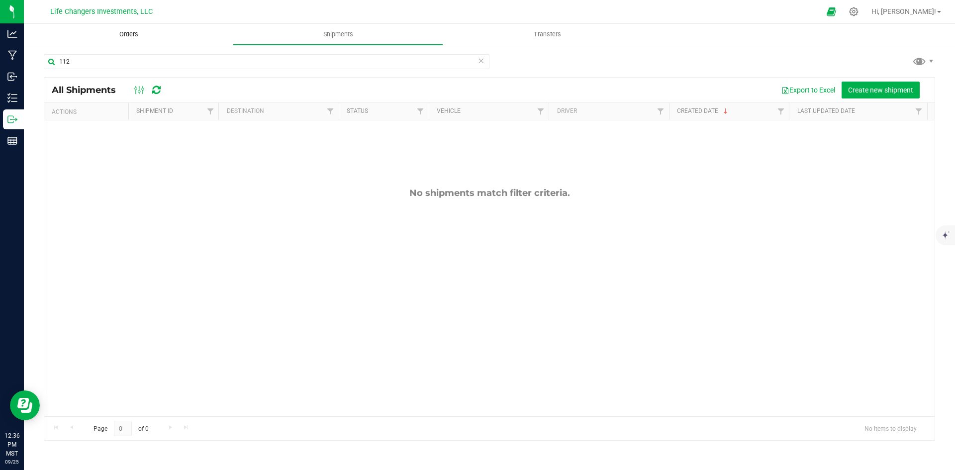
click at [135, 34] on span "Orders" at bounding box center [129, 34] width 46 height 9
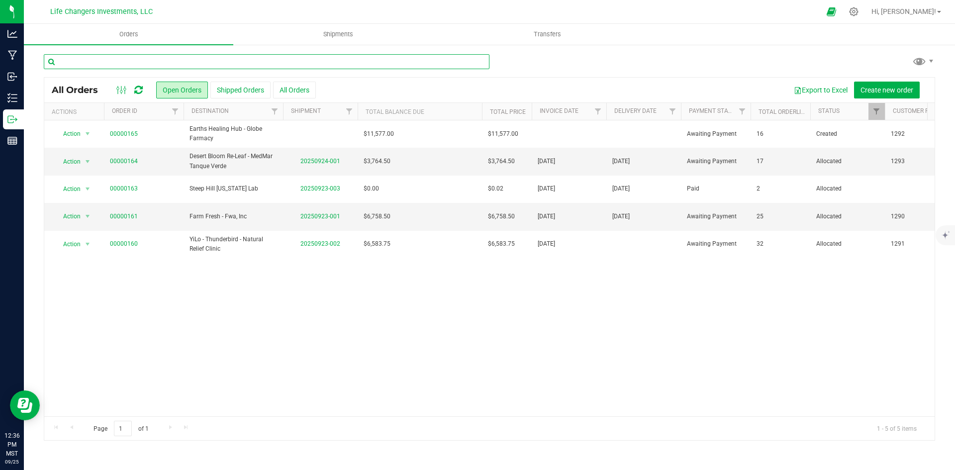
click at [198, 62] on input "text" at bounding box center [267, 61] width 446 height 15
click at [346, 32] on span "Shipments" at bounding box center [338, 34] width 57 height 9
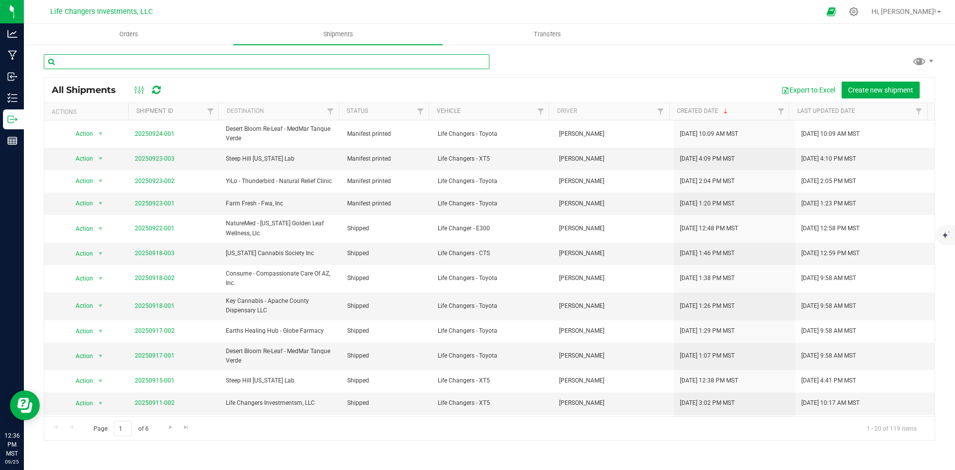
click at [209, 64] on input "text" at bounding box center [267, 61] width 446 height 15
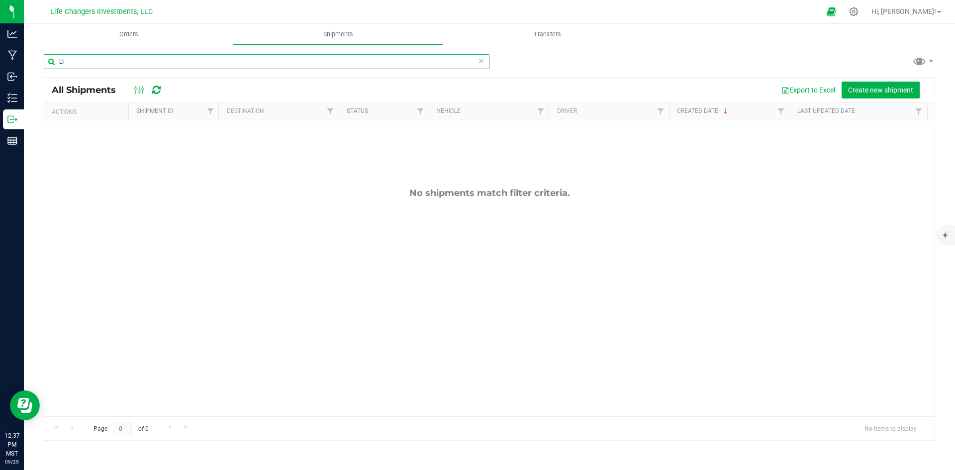
type input "L"
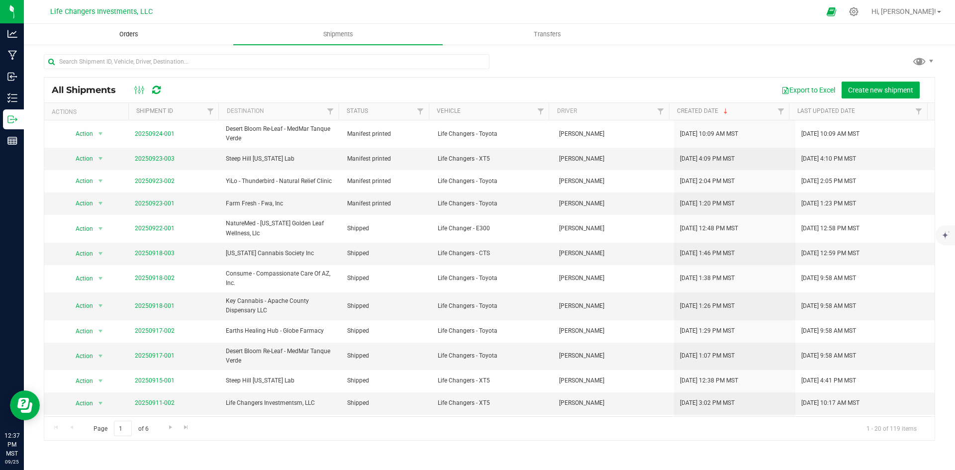
click at [124, 33] on span "Orders" at bounding box center [129, 34] width 46 height 9
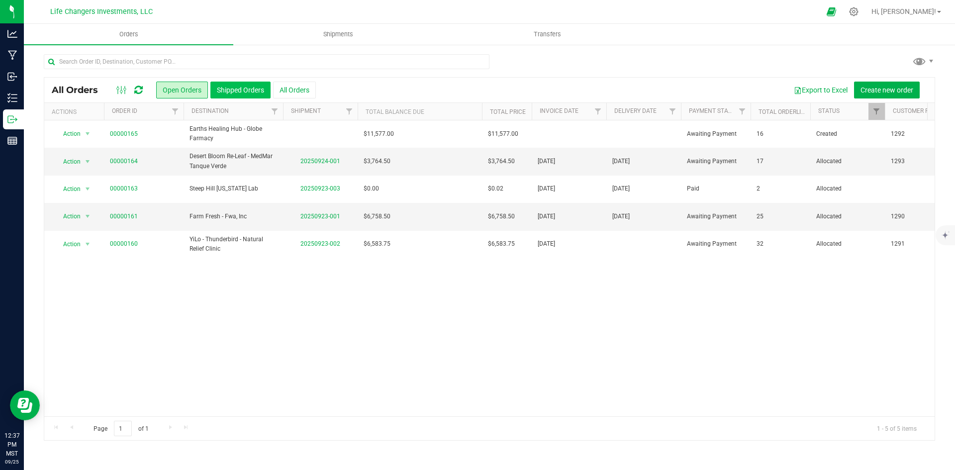
click at [246, 90] on button "Shipped Orders" at bounding box center [240, 90] width 60 height 17
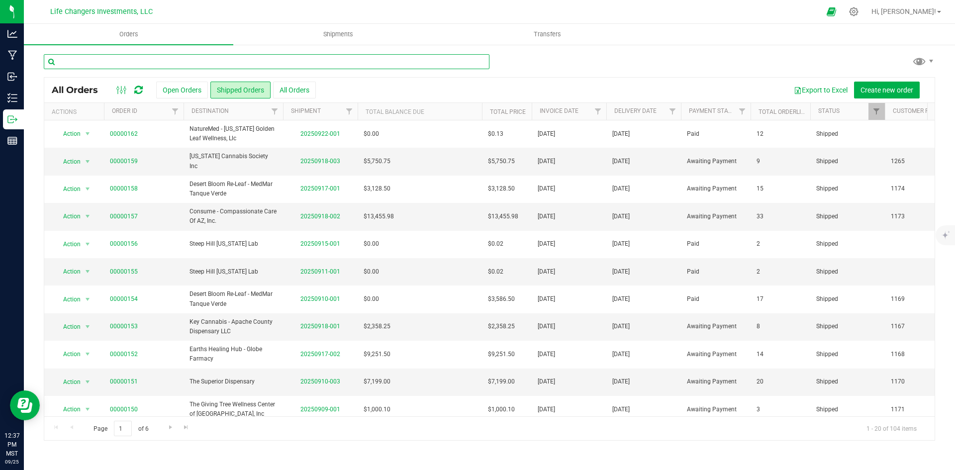
click at [184, 63] on input "text" at bounding box center [267, 61] width 446 height 15
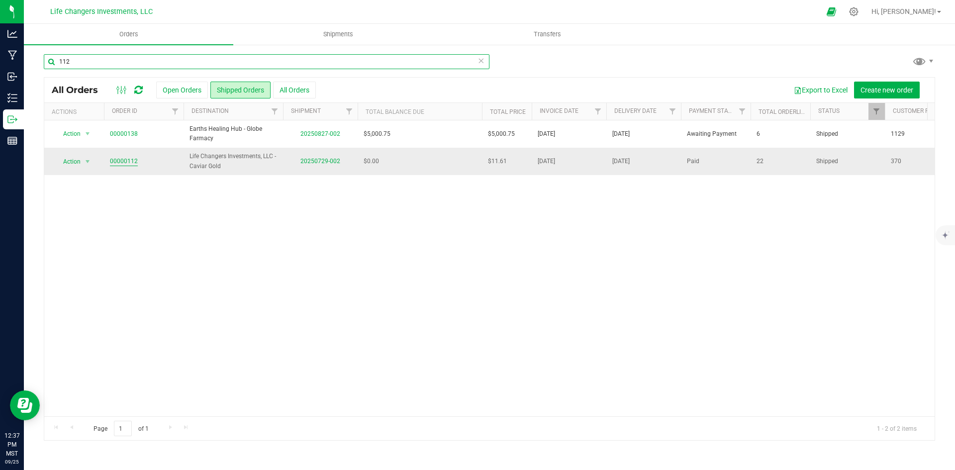
type input "112"
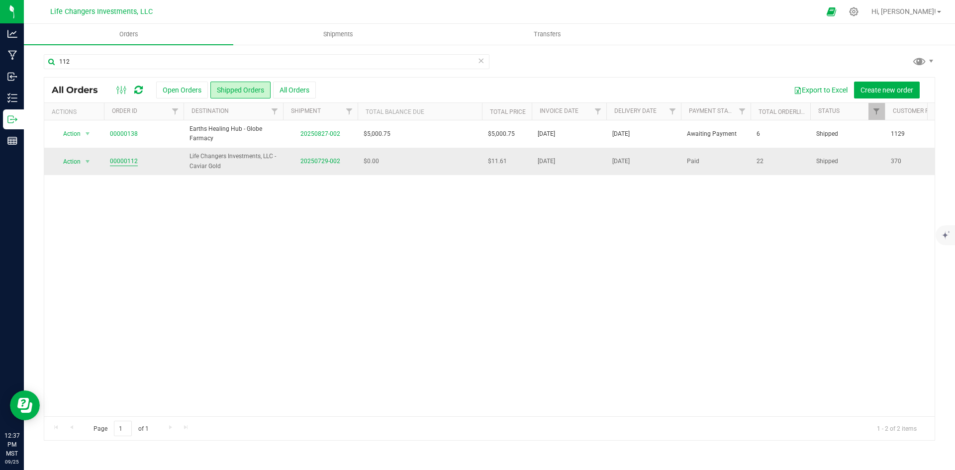
click at [119, 162] on link "00000112" at bounding box center [124, 161] width 28 height 9
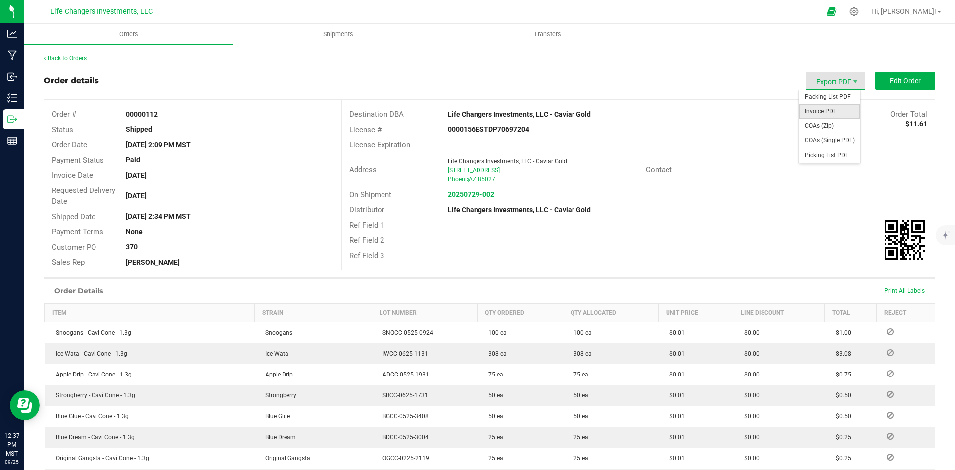
click at [824, 112] on span "Invoice PDF" at bounding box center [830, 111] width 62 height 14
click at [58, 55] on link "Back to Orders" at bounding box center [65, 58] width 43 height 7
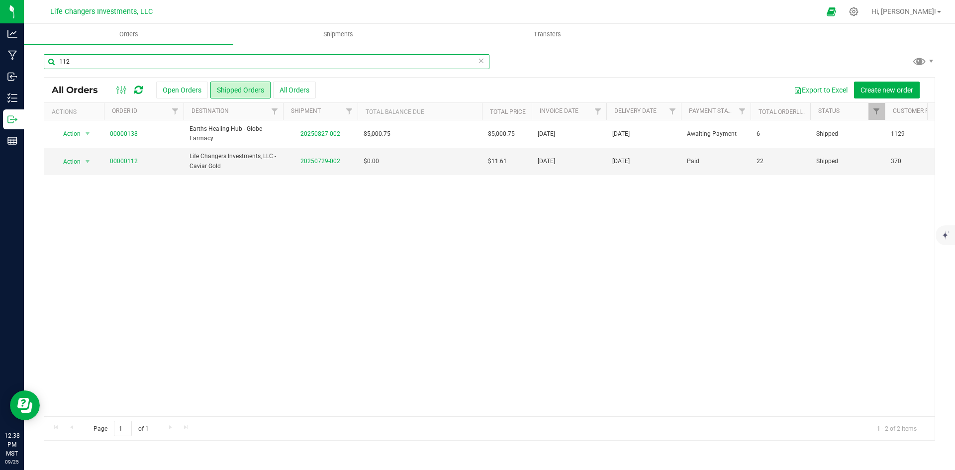
click at [143, 57] on input "112" at bounding box center [267, 61] width 446 height 15
click at [110, 59] on input "112" at bounding box center [267, 61] width 446 height 15
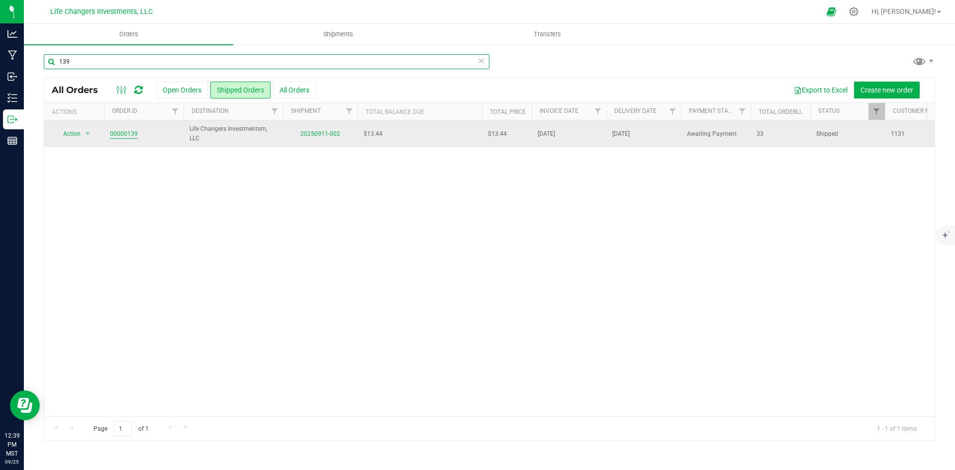
type input "139"
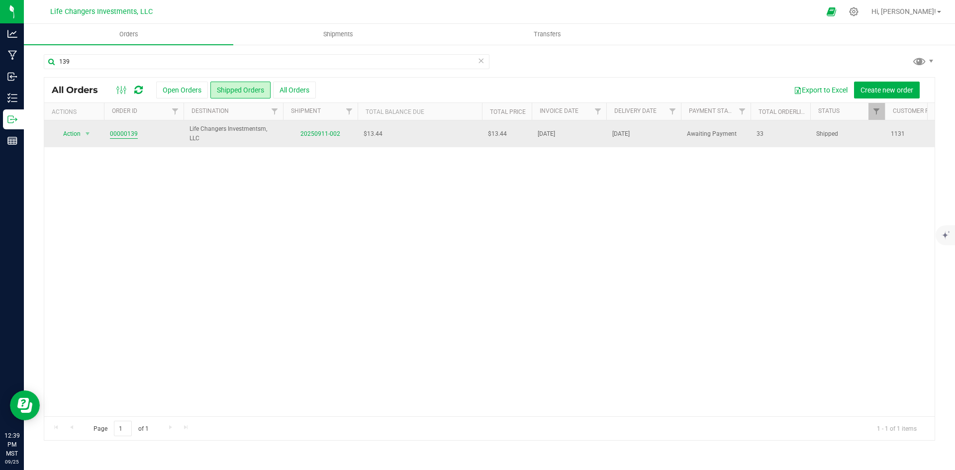
click at [122, 133] on link "00000139" at bounding box center [124, 133] width 28 height 9
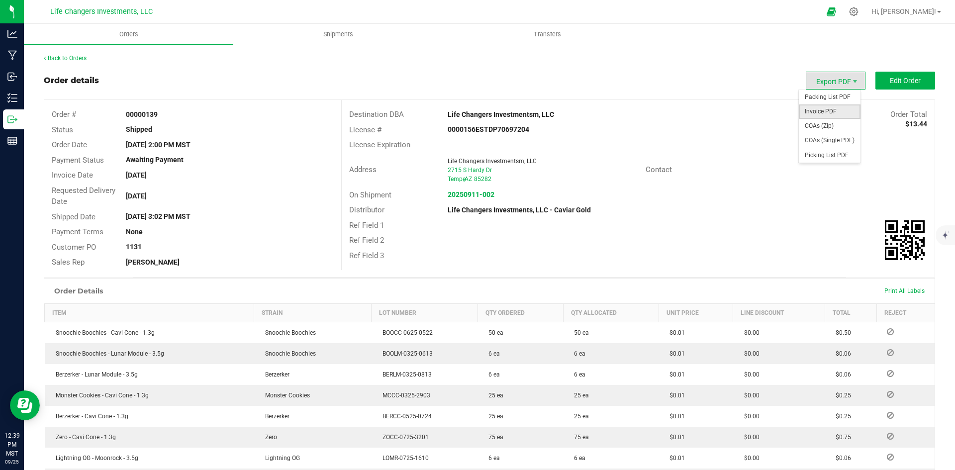
click at [826, 112] on span "Invoice PDF" at bounding box center [830, 111] width 62 height 14
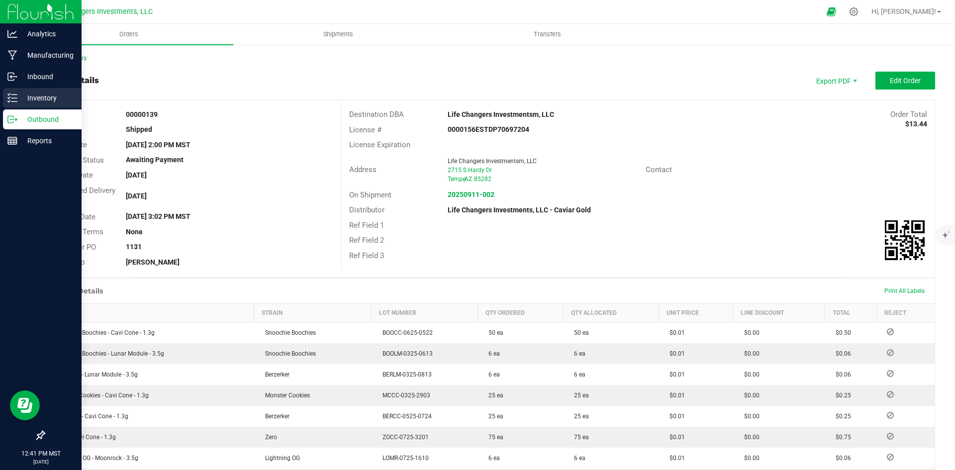
click at [39, 95] on p "Inventory" at bounding box center [47, 98] width 60 height 12
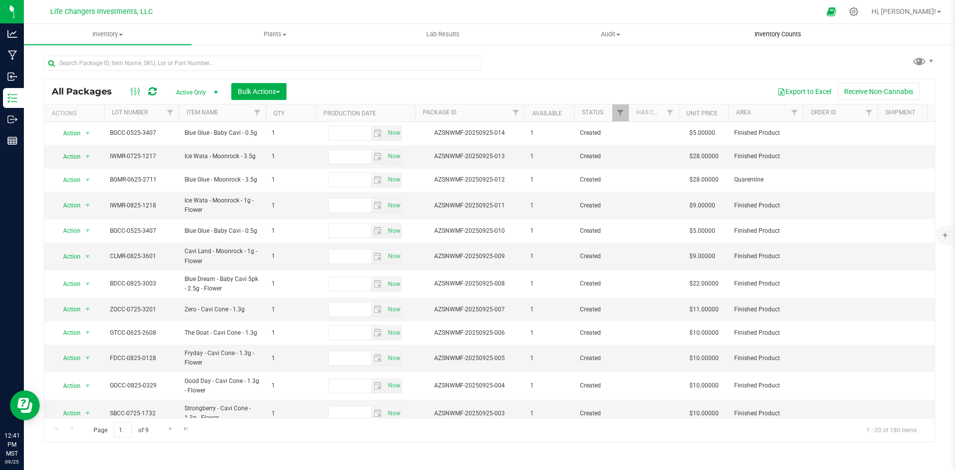
click at [779, 32] on span "Inventory Counts" at bounding box center [778, 34] width 74 height 9
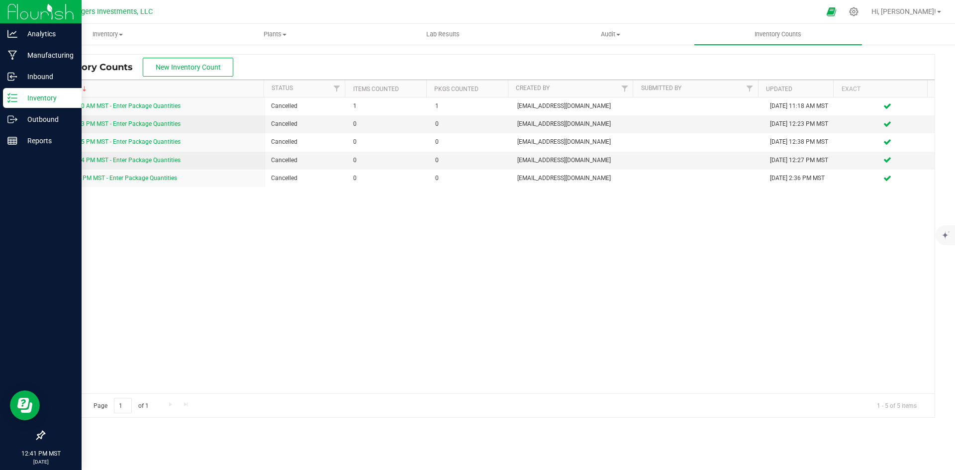
click at [12, 97] on icon at bounding box center [12, 98] width 10 height 10
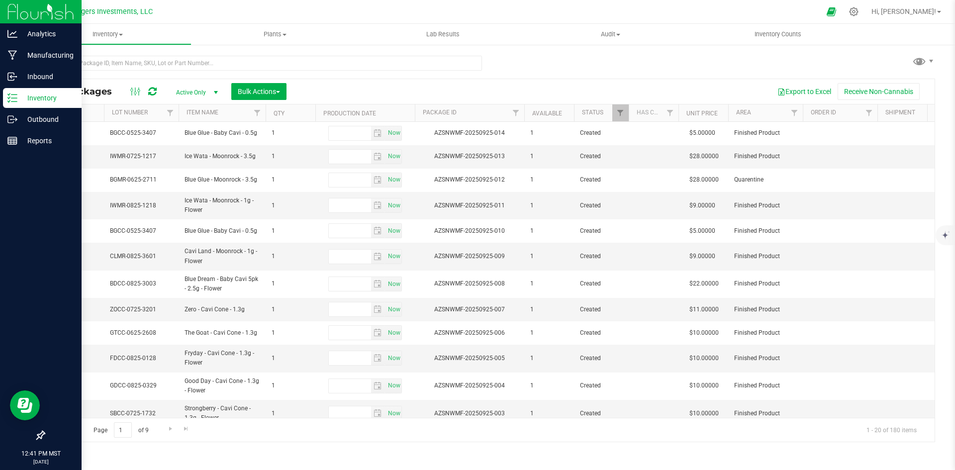
click at [36, 95] on p "Inventory" at bounding box center [47, 98] width 60 height 12
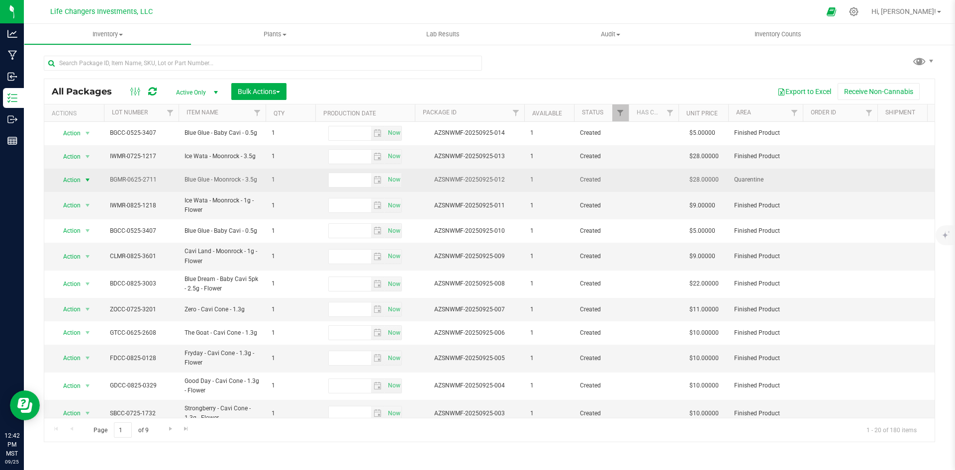
click at [70, 178] on span "Action" at bounding box center [67, 180] width 27 height 14
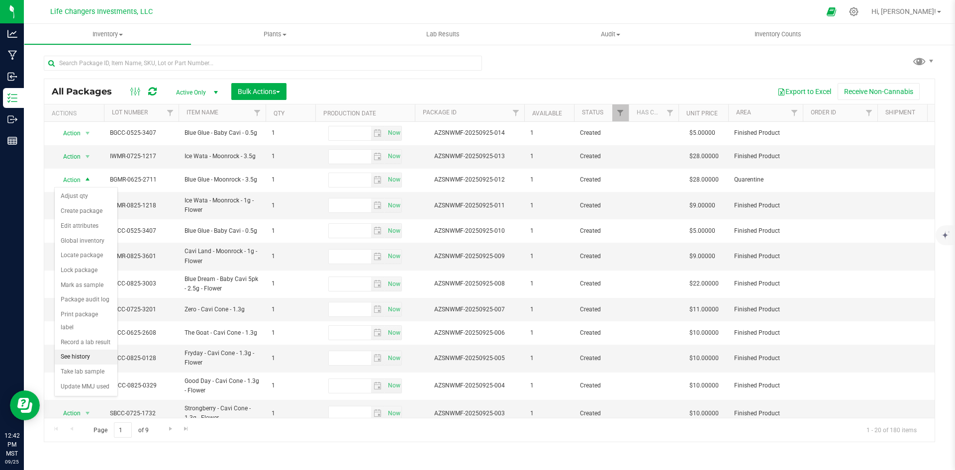
click at [74, 350] on li "See history" at bounding box center [86, 357] width 63 height 15
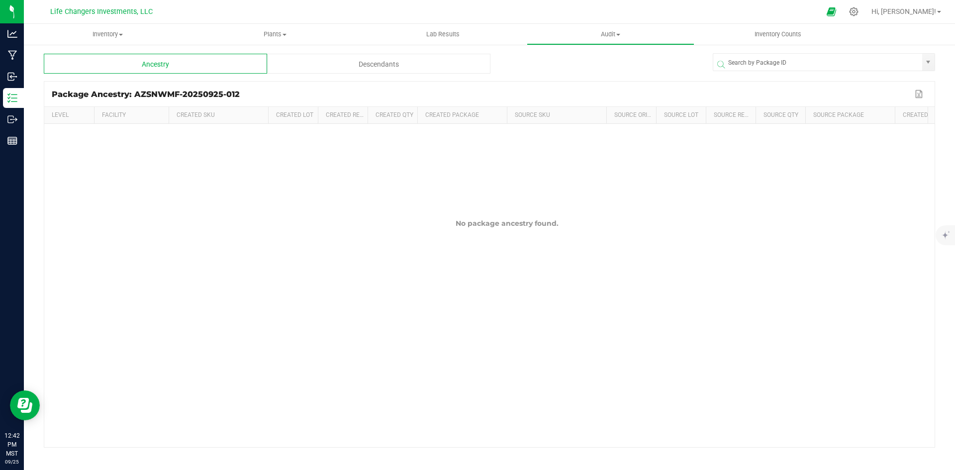
click at [388, 63] on div "Descendants" at bounding box center [378, 64] width 223 height 20
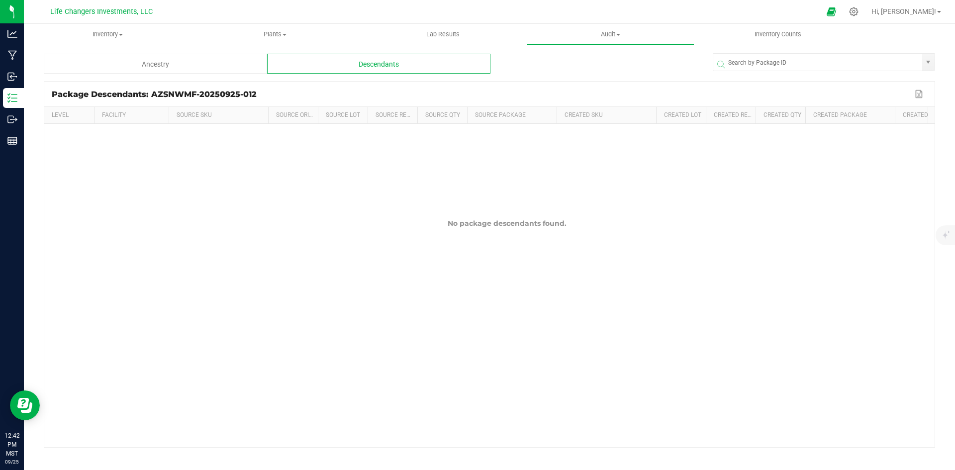
click at [138, 57] on div "Ancestry" at bounding box center [155, 64] width 223 height 20
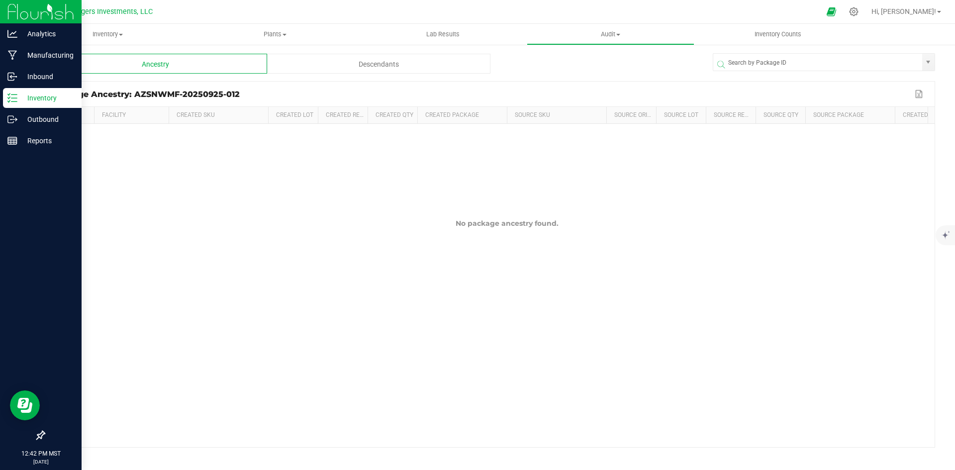
click at [33, 97] on p "Inventory" at bounding box center [47, 98] width 60 height 12
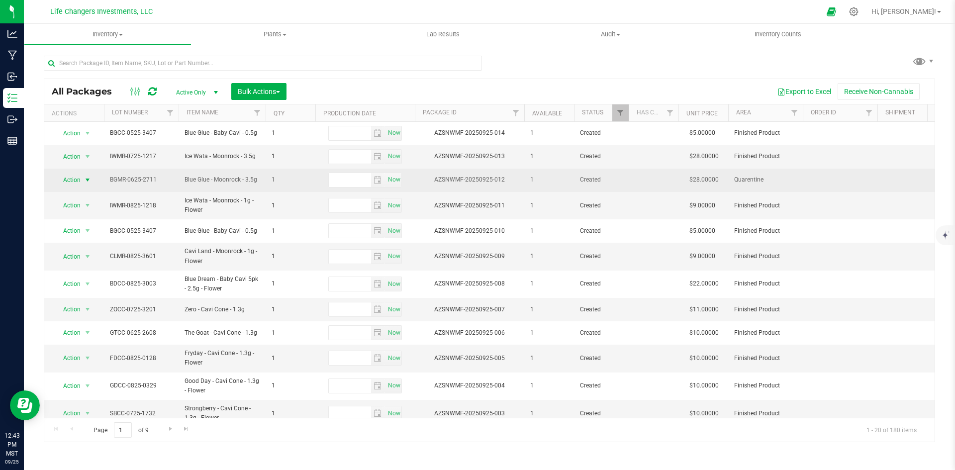
click at [71, 177] on span "Action" at bounding box center [67, 180] width 27 height 14
click at [293, 179] on span "1" at bounding box center [291, 179] width 38 height 9
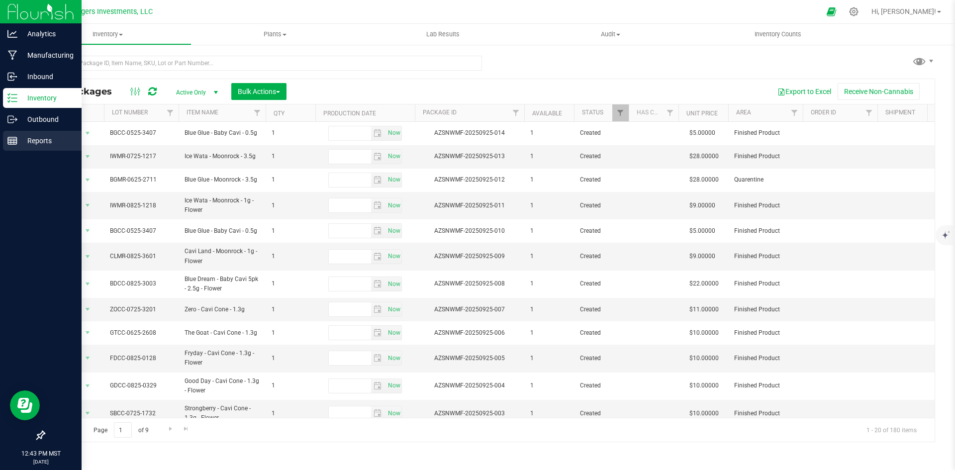
click at [46, 137] on p "Reports" at bounding box center [47, 141] width 60 height 12
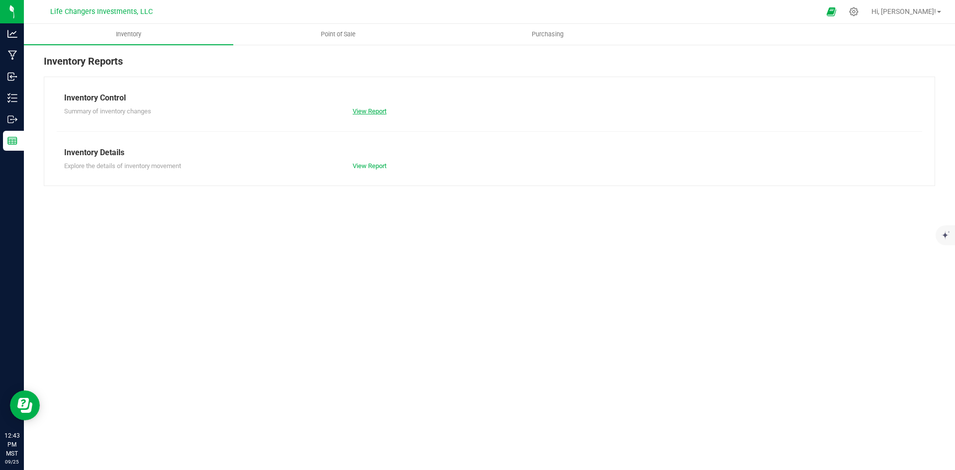
click at [363, 110] on link "View Report" at bounding box center [370, 110] width 34 height 7
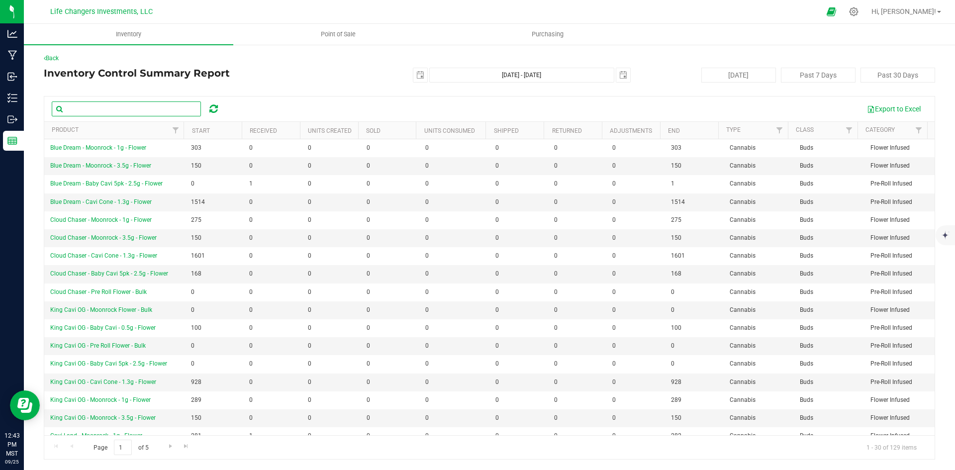
click at [139, 108] on input "text" at bounding box center [126, 109] width 149 height 15
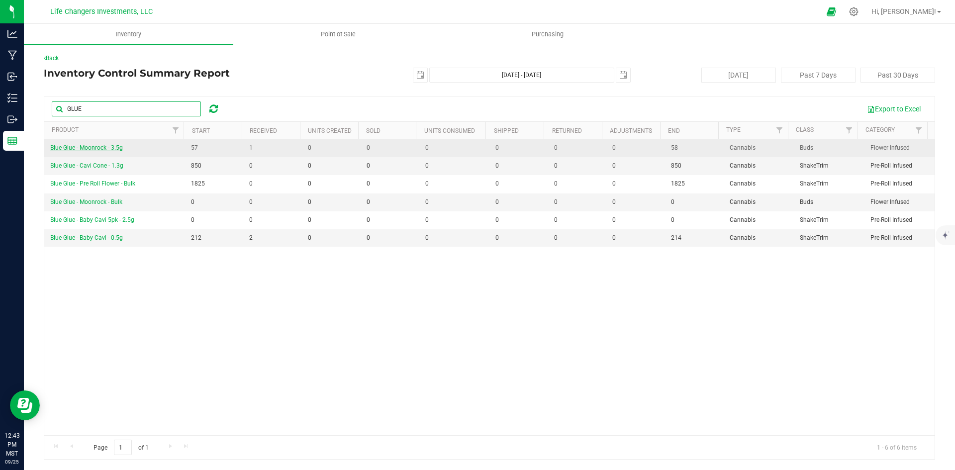
type input "GLUE"
click at [102, 146] on span "Blue Glue - Moonrock - 3.5g" at bounding box center [86, 147] width 73 height 7
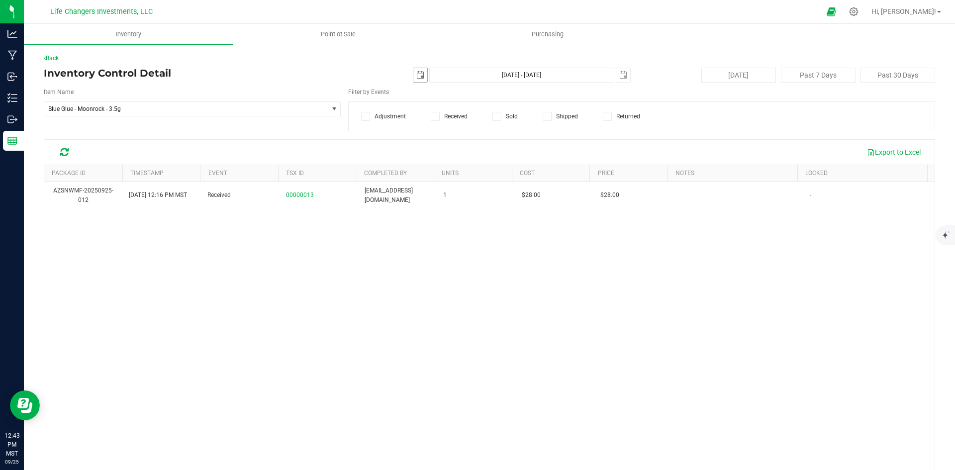
click at [416, 76] on span "select" at bounding box center [420, 75] width 8 height 8
click at [416, 93] on link "[DATE]" at bounding box center [461, 94] width 107 height 15
click at [496, 150] on link "Aug" at bounding box center [498, 149] width 25 height 25
click at [486, 131] on link "1" at bounding box center [489, 129] width 14 height 15
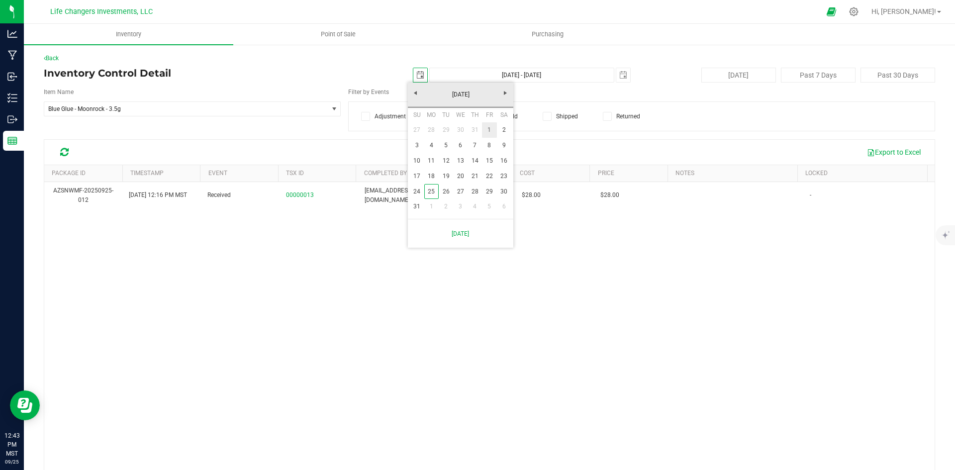
type input "[DATE]"
type input "[DATE] - [DATE]"
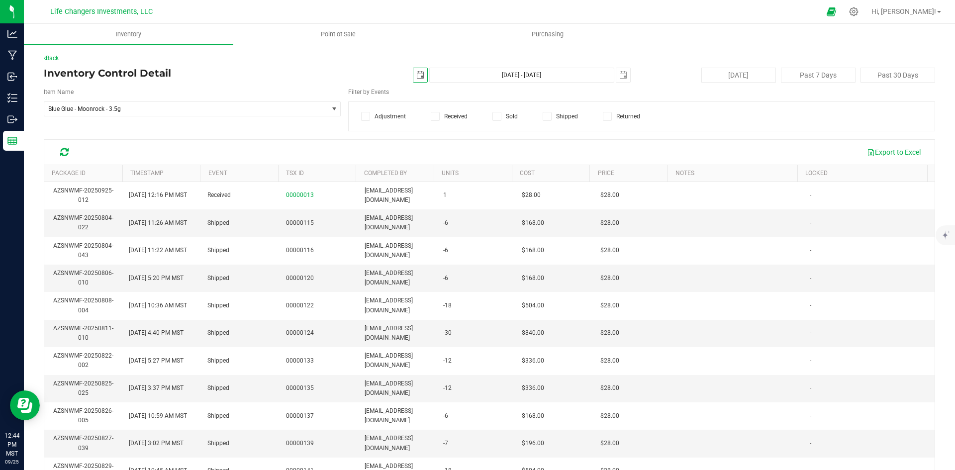
click at [417, 76] on span "select" at bounding box center [420, 75] width 8 height 8
click at [415, 92] on link "[DATE]" at bounding box center [461, 94] width 107 height 15
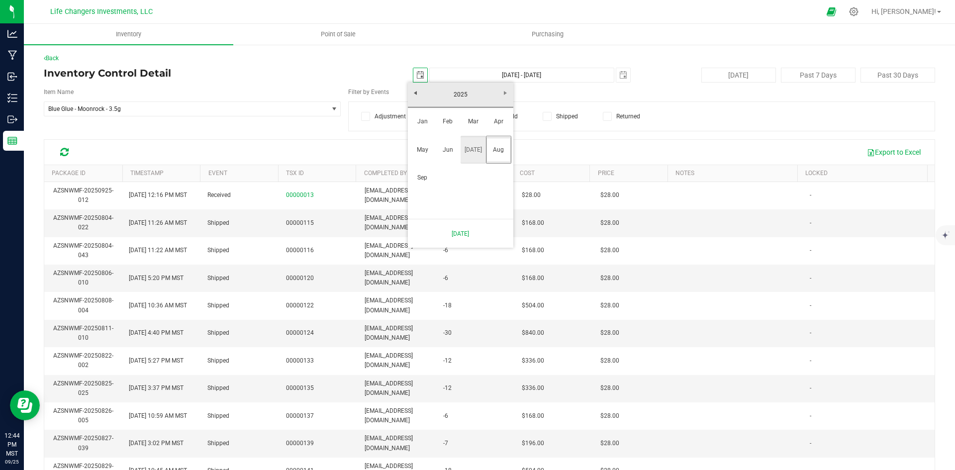
click at [471, 153] on link "[DATE]" at bounding box center [473, 149] width 25 height 25
click at [447, 126] on link "1" at bounding box center [446, 129] width 14 height 15
type input "[DATE]"
type input "[DATE] - [DATE]"
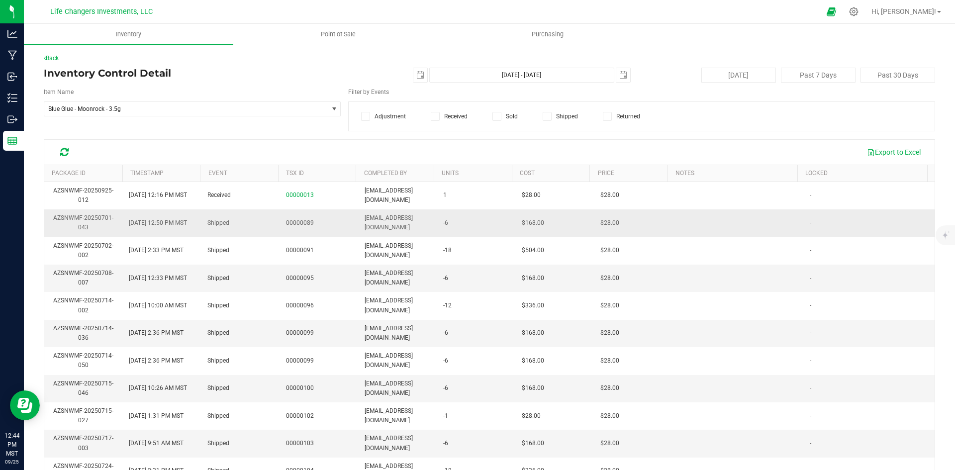
click at [746, 213] on td at bounding box center [738, 222] width 131 height 27
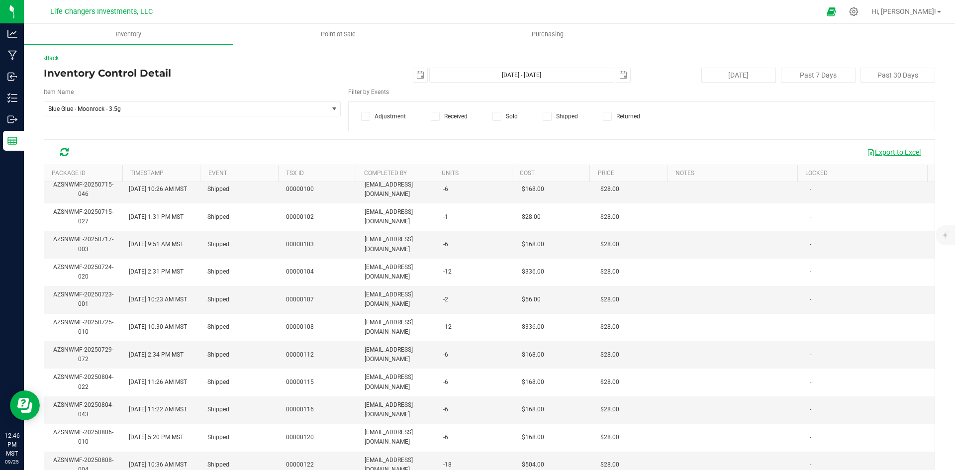
click at [899, 149] on button "Export to Excel" at bounding box center [894, 152] width 67 height 17
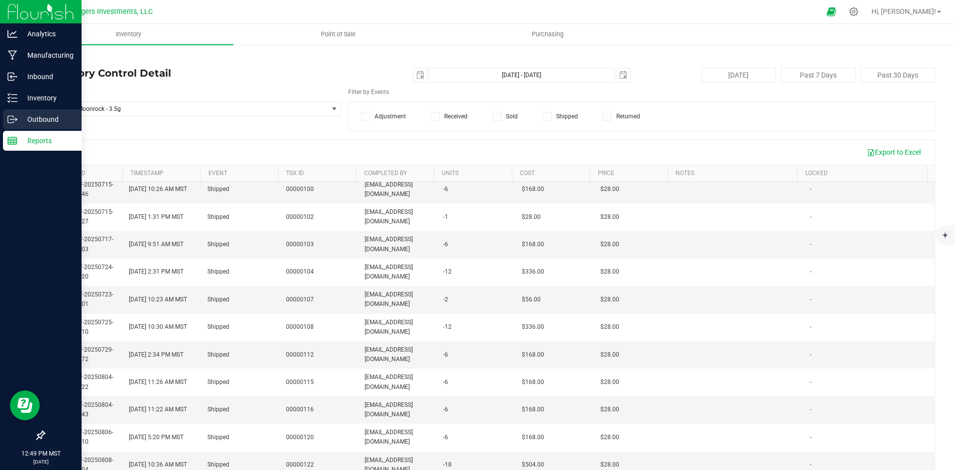
click at [36, 120] on p "Outbound" at bounding box center [47, 119] width 60 height 12
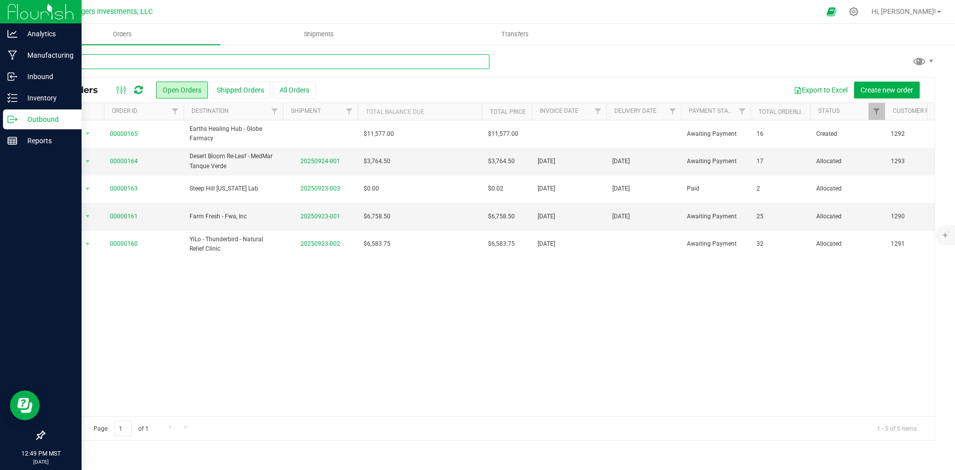
click at [158, 61] on input "text" at bounding box center [267, 61] width 446 height 15
type input "99"
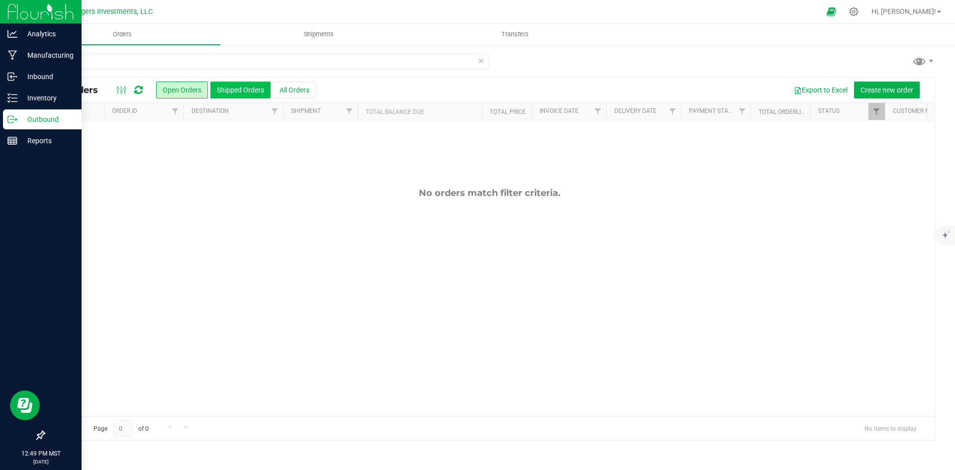
click at [232, 90] on button "Shipped Orders" at bounding box center [240, 90] width 60 height 17
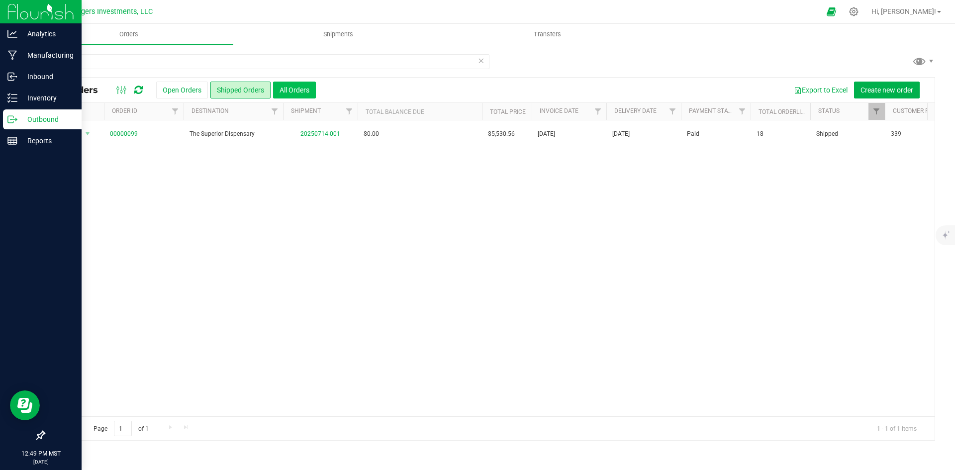
click at [301, 89] on button "All Orders" at bounding box center [294, 90] width 43 height 17
click at [873, 113] on span "Filter" at bounding box center [877, 111] width 8 height 8
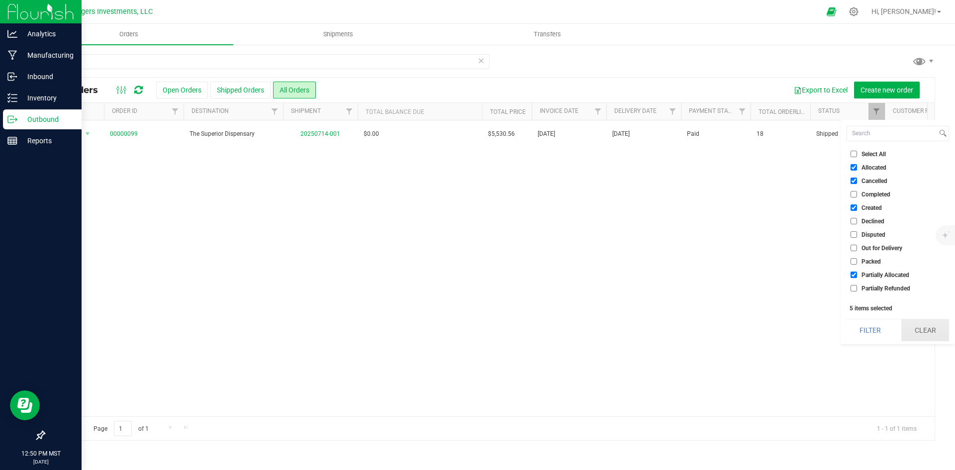
click at [930, 333] on button "Clear" at bounding box center [926, 330] width 48 height 22
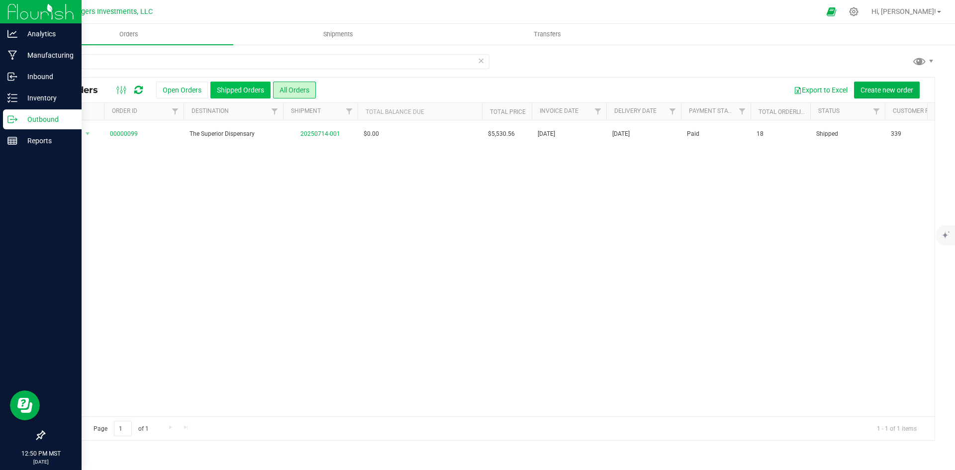
click at [227, 90] on button "Shipped Orders" at bounding box center [240, 90] width 60 height 17
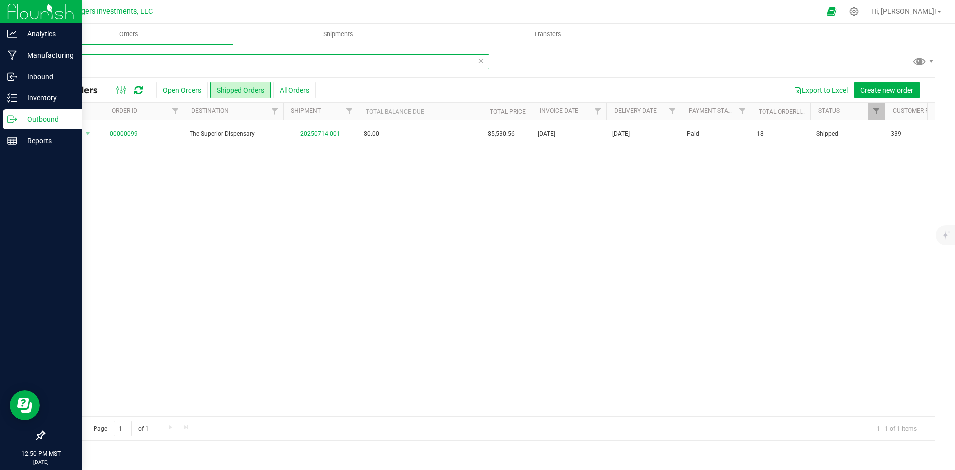
click at [100, 66] on input "99" at bounding box center [267, 61] width 446 height 15
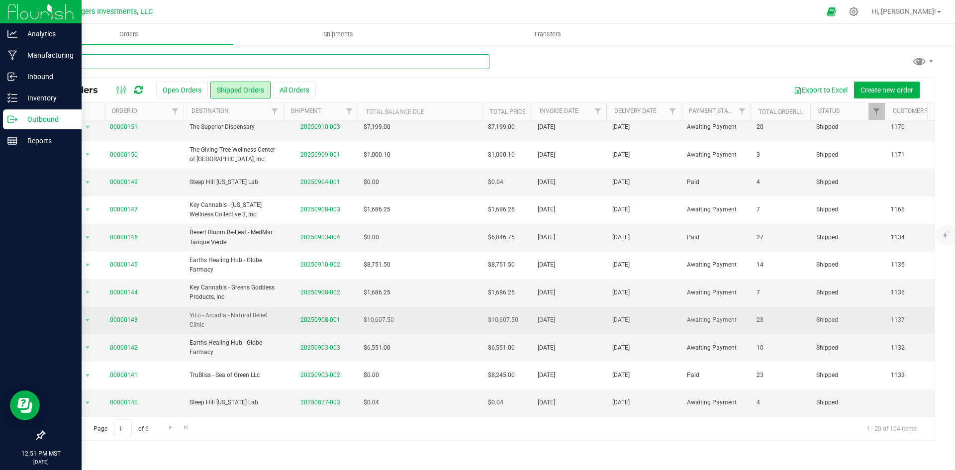
scroll to position [262, 0]
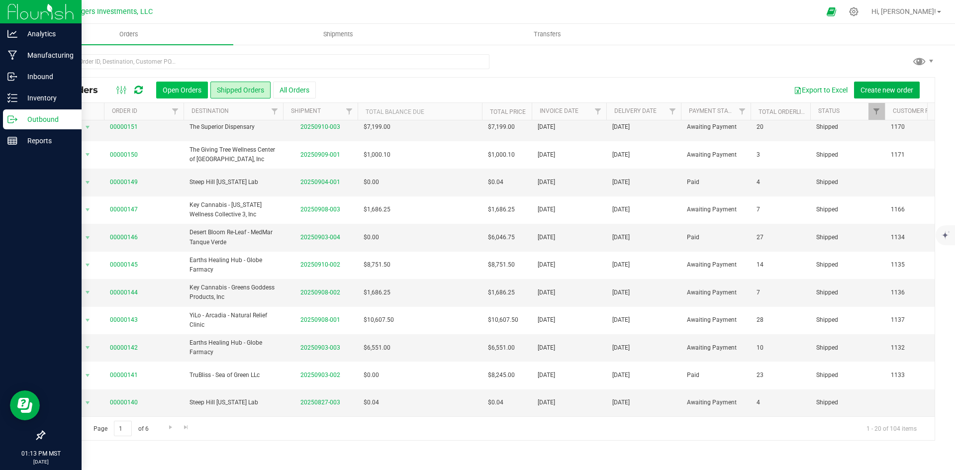
click at [193, 90] on button "Open Orders" at bounding box center [182, 90] width 52 height 17
